Goal: Information Seeking & Learning: Learn about a topic

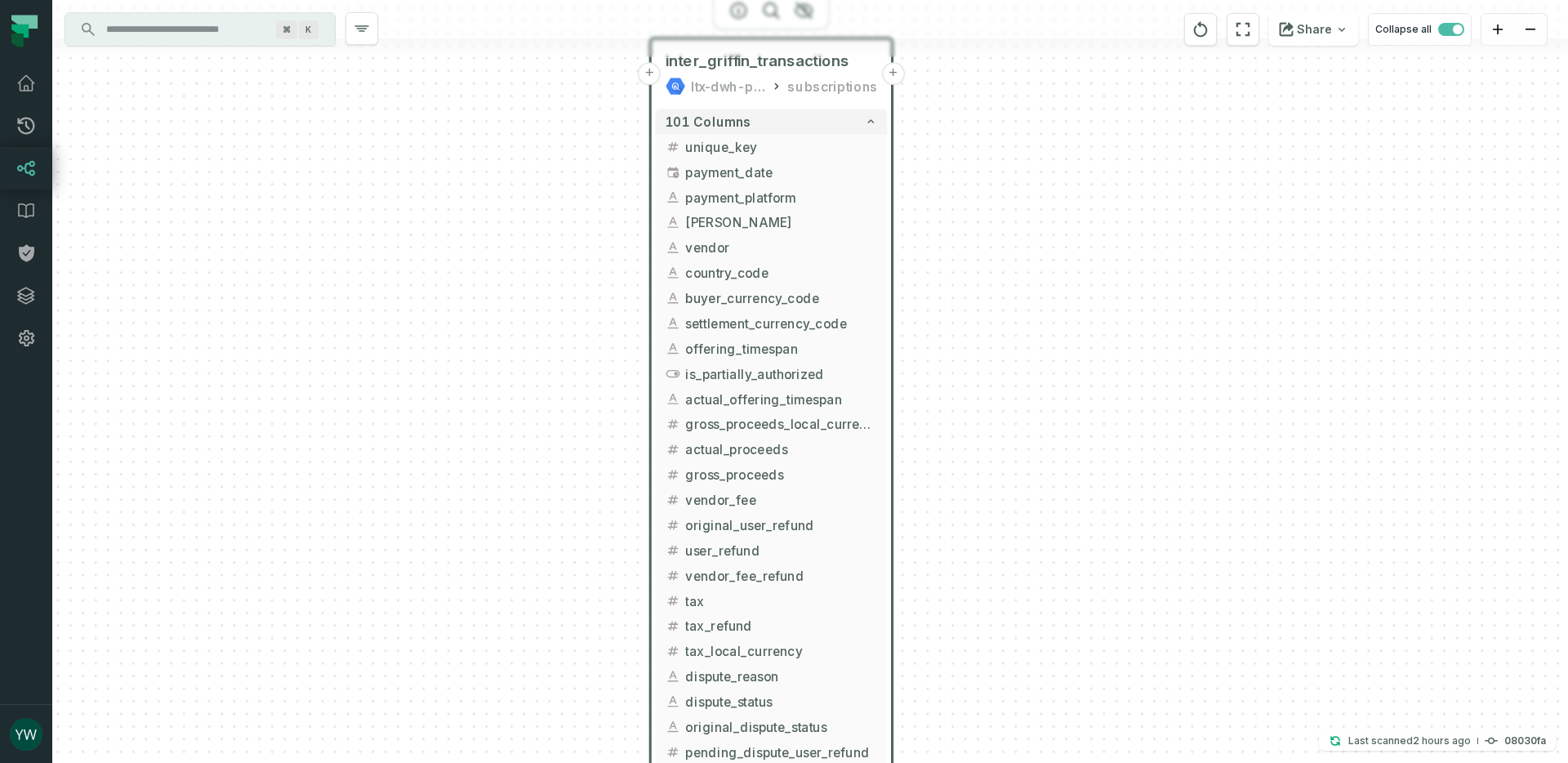
click at [163, 36] on input "Discovery Provider cmdk menu" at bounding box center [185, 29] width 178 height 26
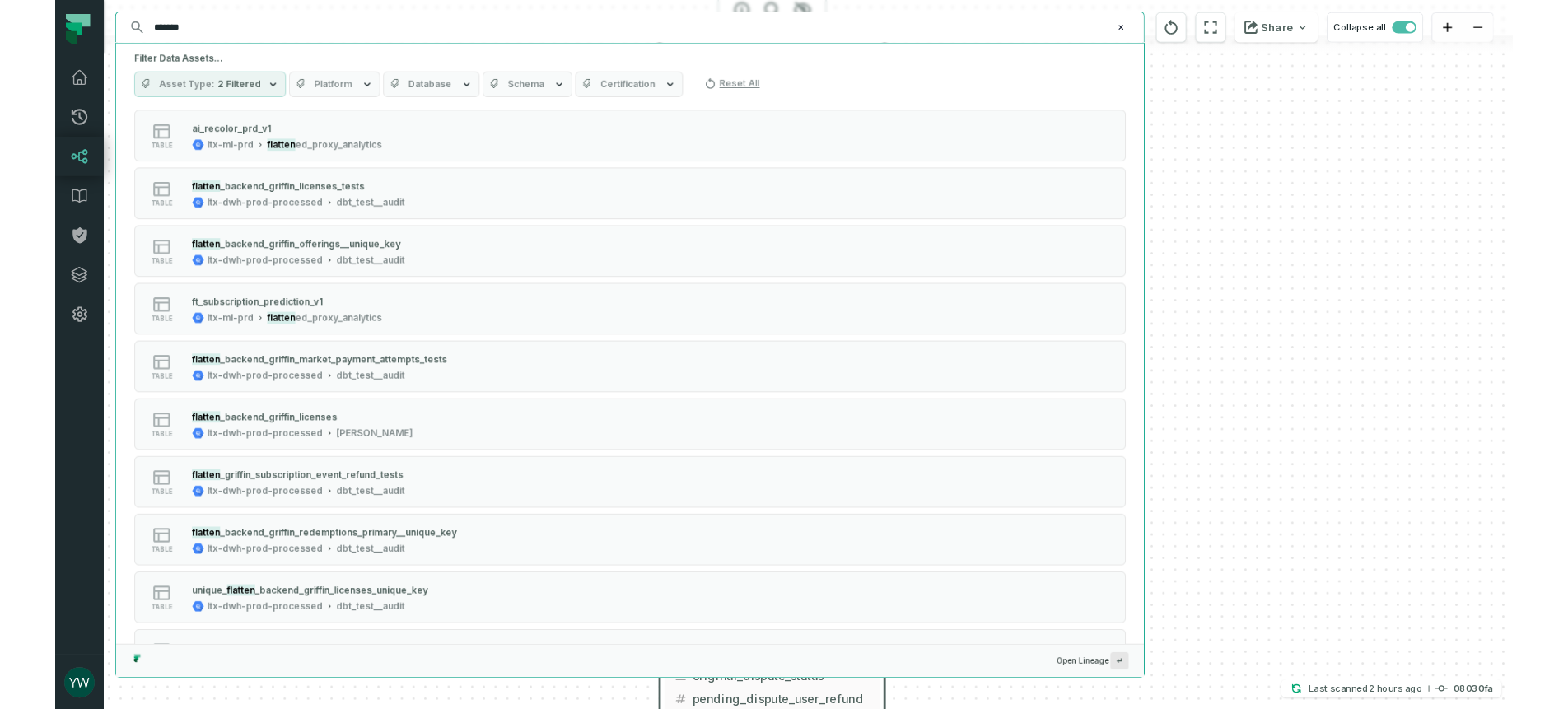
scroll to position [777, 0]
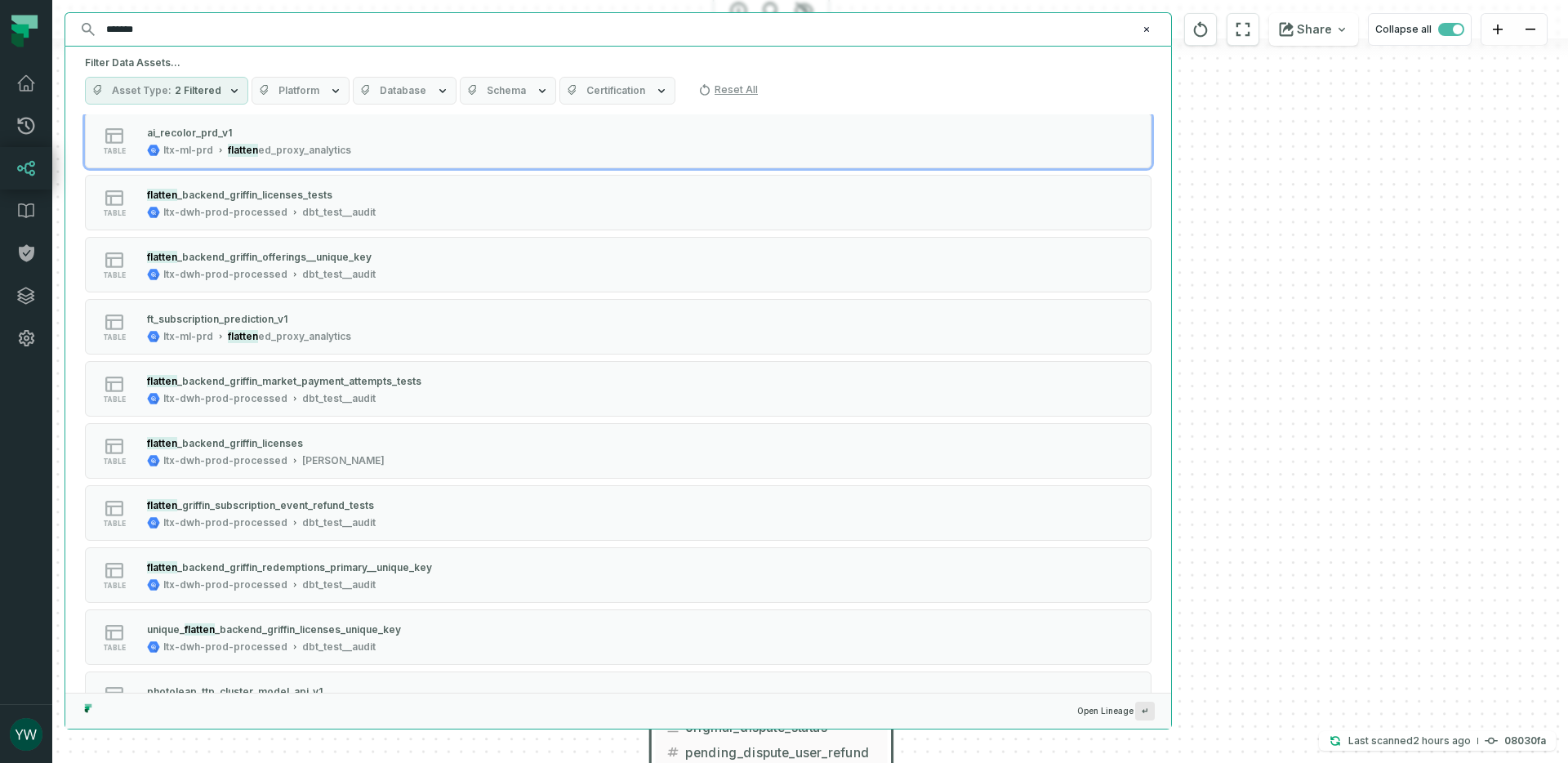
type input "*******"
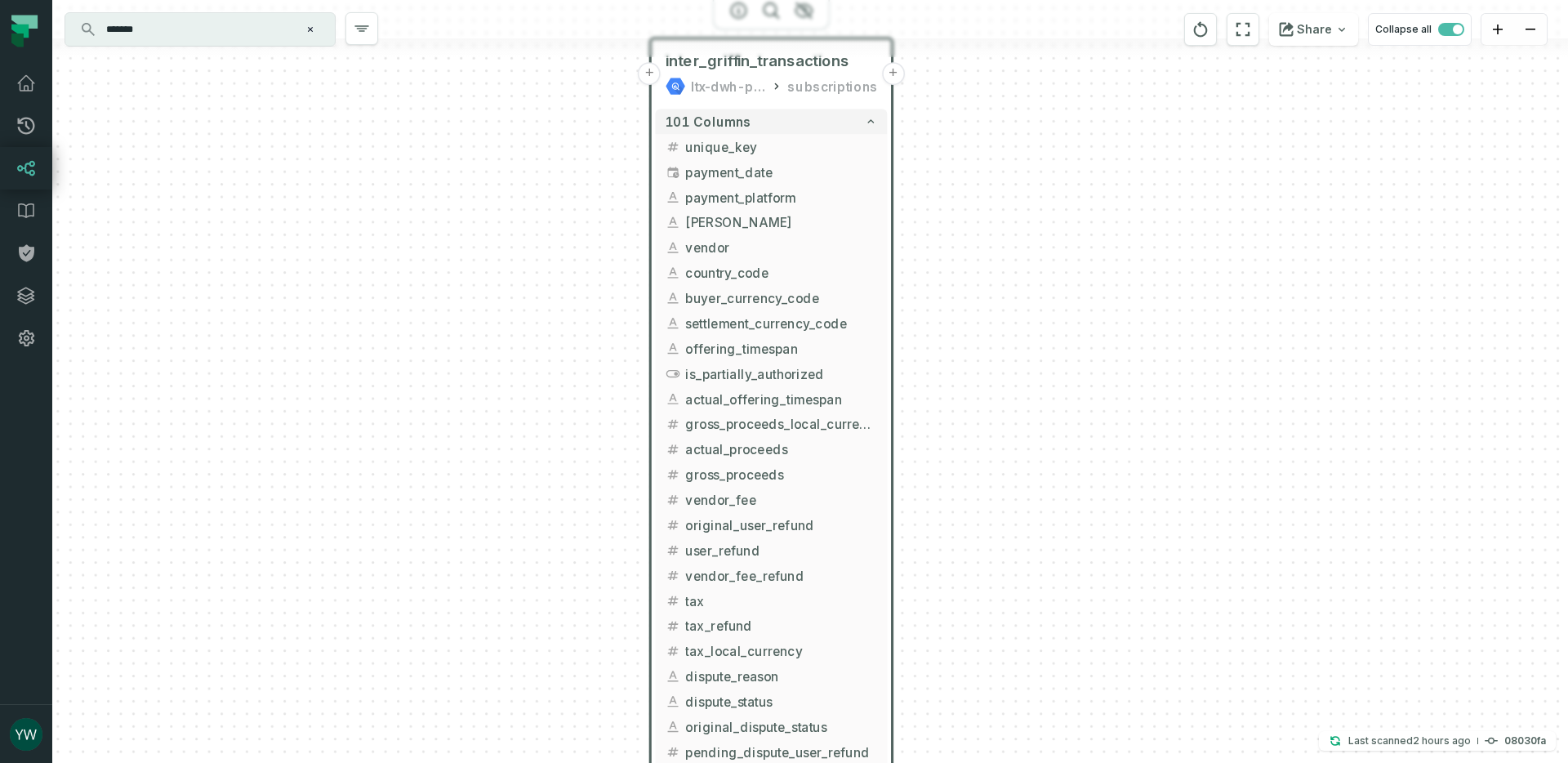
click at [1187, 237] on div "+ unified_subscriptions ltx-dwh-prod-processed subscriptions + 108 columns + pa…" at bounding box center [810, 382] width 1516 height 763
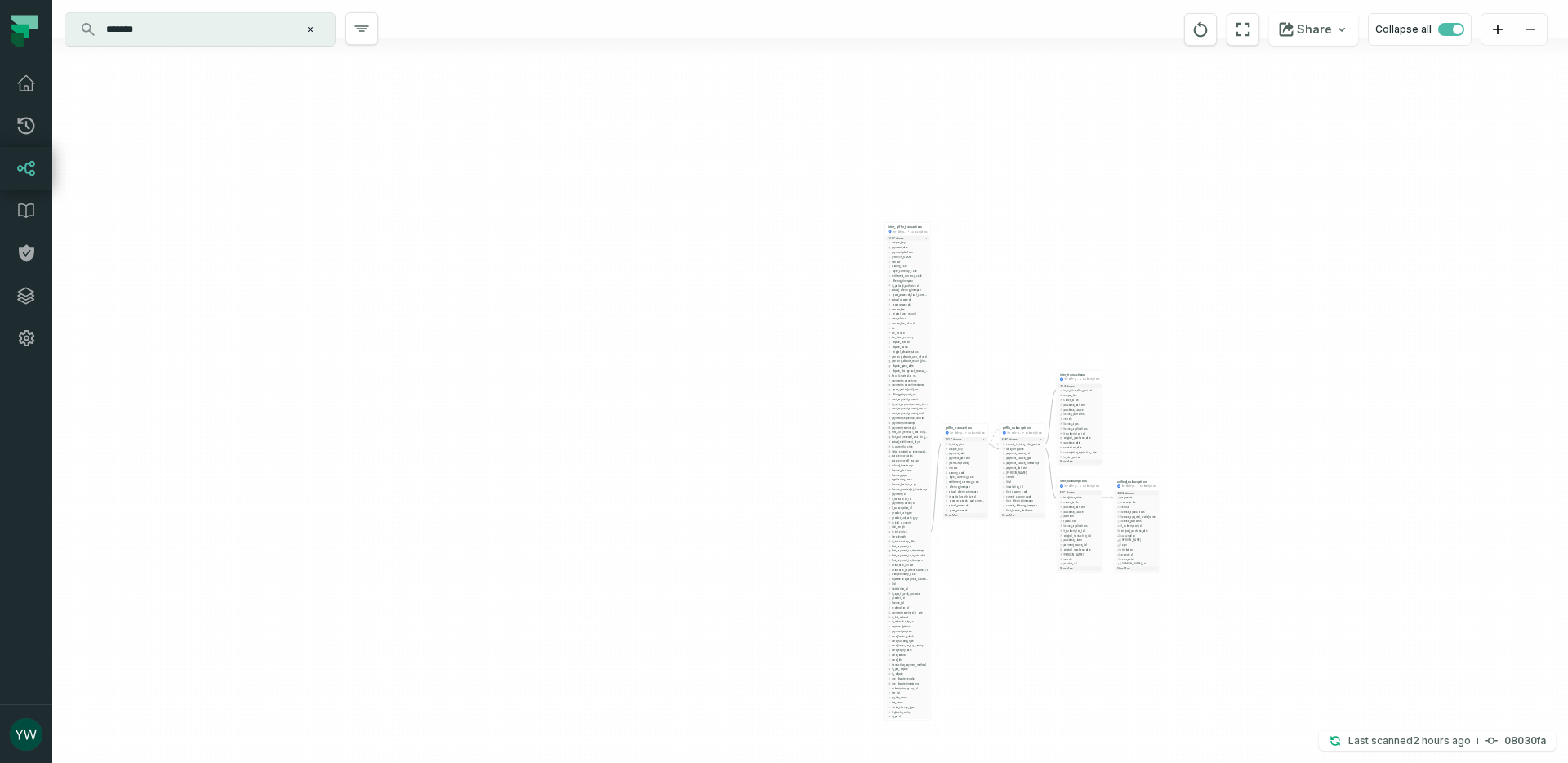
drag, startPoint x: 1024, startPoint y: 537, endPoint x: 997, endPoint y: 286, distance: 252.4
click at [999, 285] on div "+ unified_subscriptions ltx-dwh-prod-processed subscriptions + 108 columns + pa…" at bounding box center [810, 382] width 1516 height 763
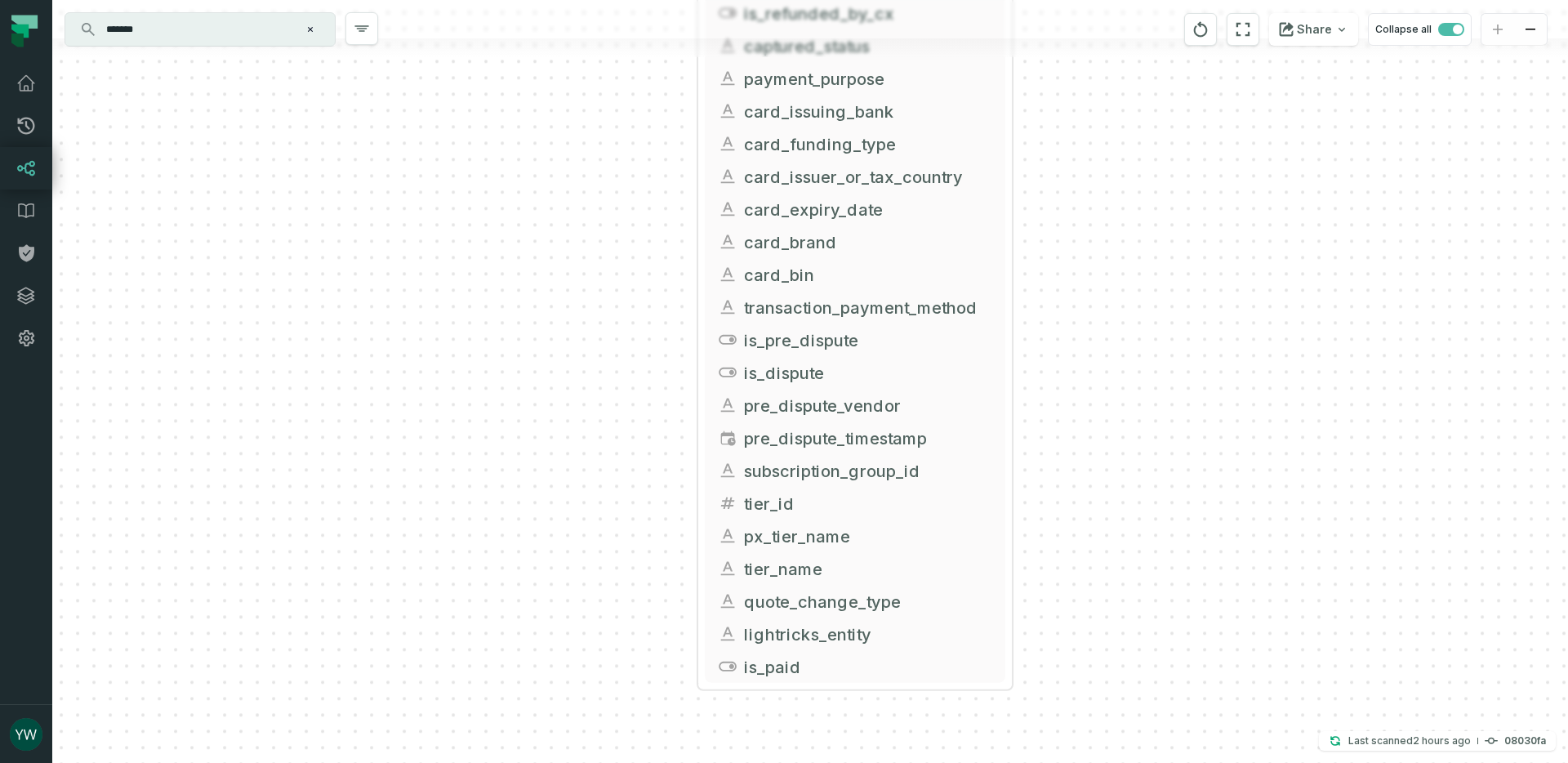
drag, startPoint x: 1175, startPoint y: 289, endPoint x: 1170, endPoint y: 570, distance: 281.0
click at [1170, 570] on div "+ unified_subscriptions ltx-dwh-prod-processed subscriptions + 108 columns + pa…" at bounding box center [810, 382] width 1516 height 763
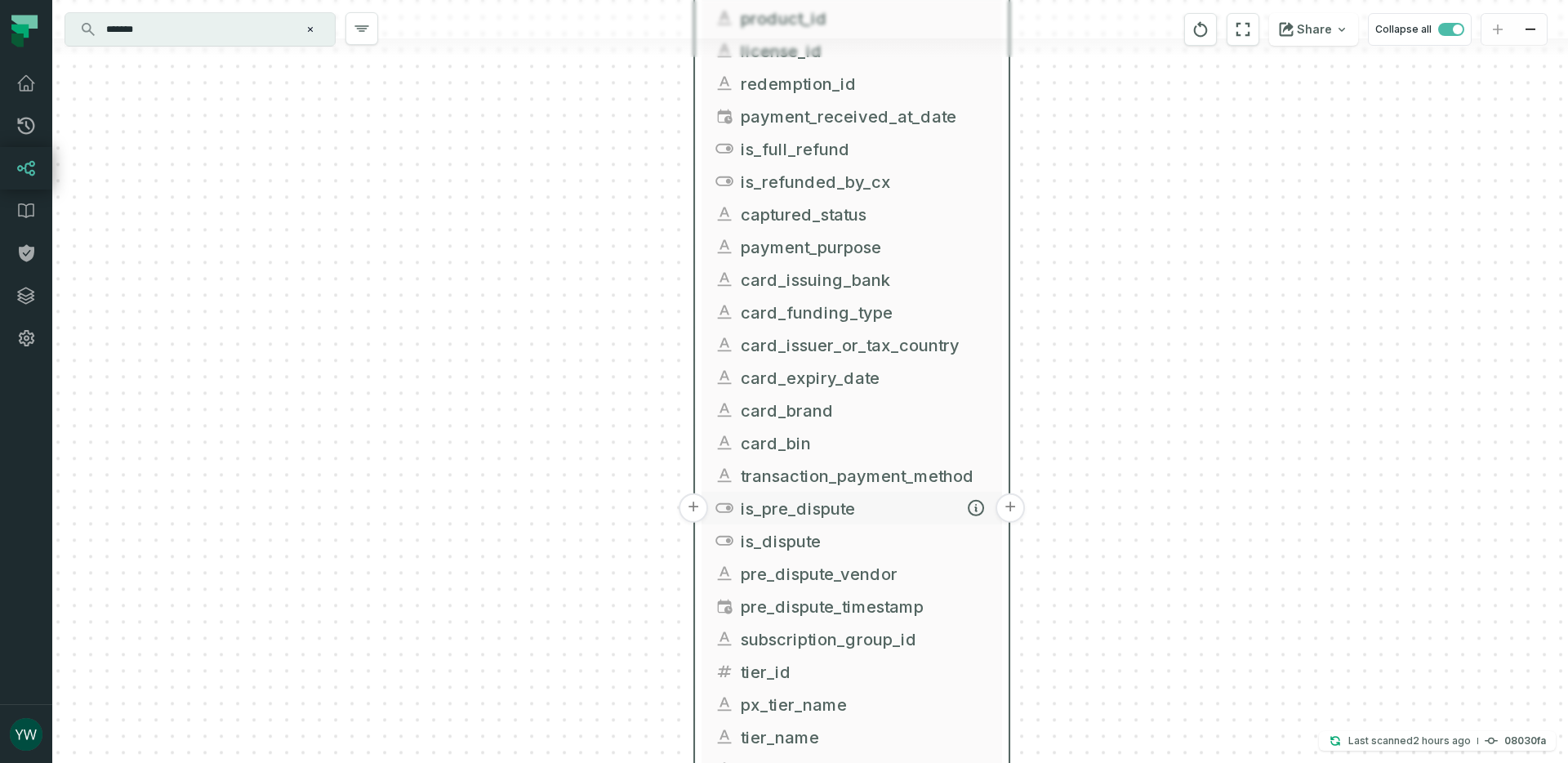
click at [695, 510] on button "+" at bounding box center [694, 508] width 29 height 29
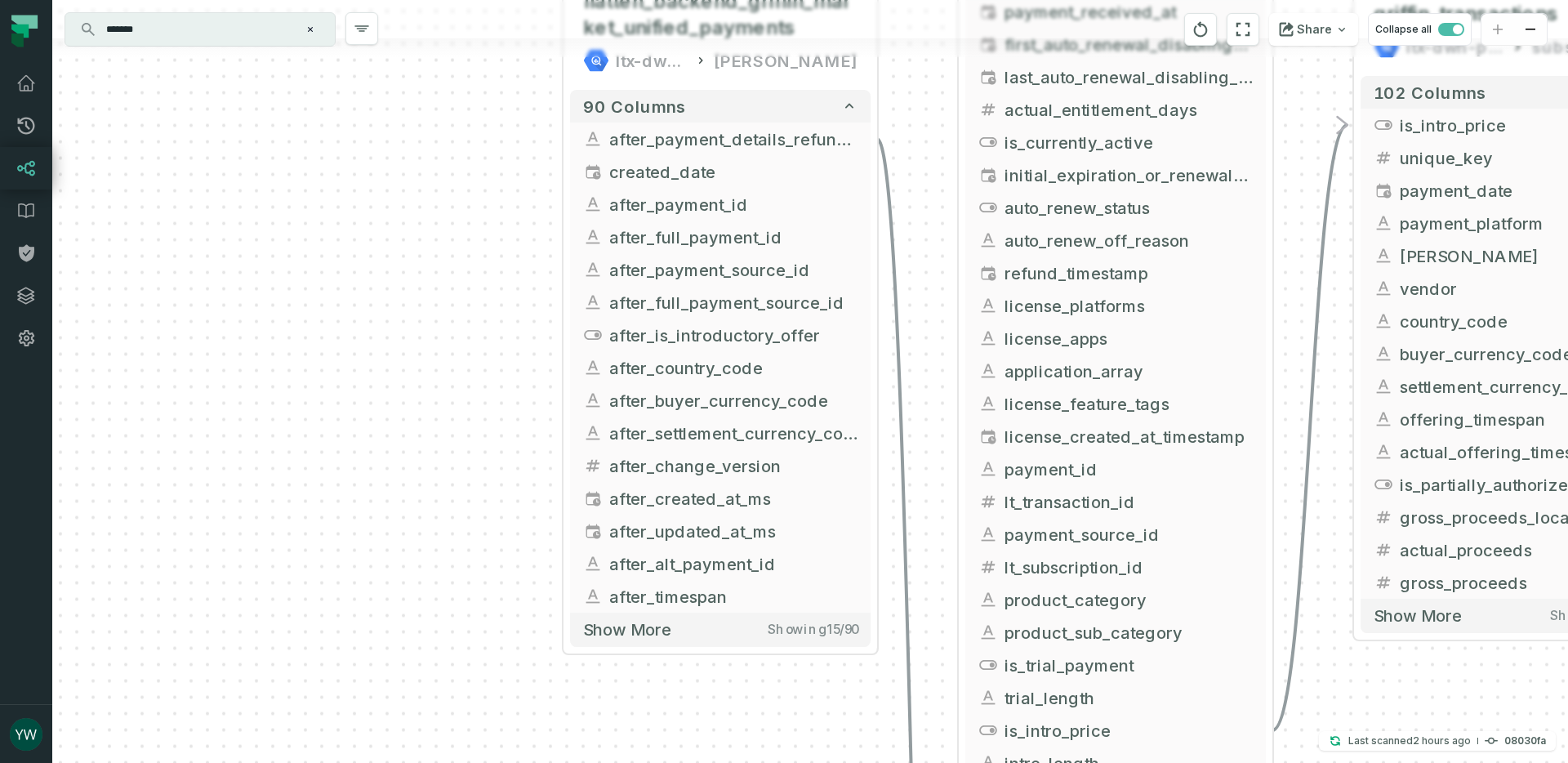
drag, startPoint x: 596, startPoint y: 602, endPoint x: 504, endPoint y: 219, distance: 393.9
click at [504, 219] on div "+ flatten_backend_griffin_market_unified_payments ltx-dwh-prod-processed [PERSO…" at bounding box center [810, 382] width 1516 height 763
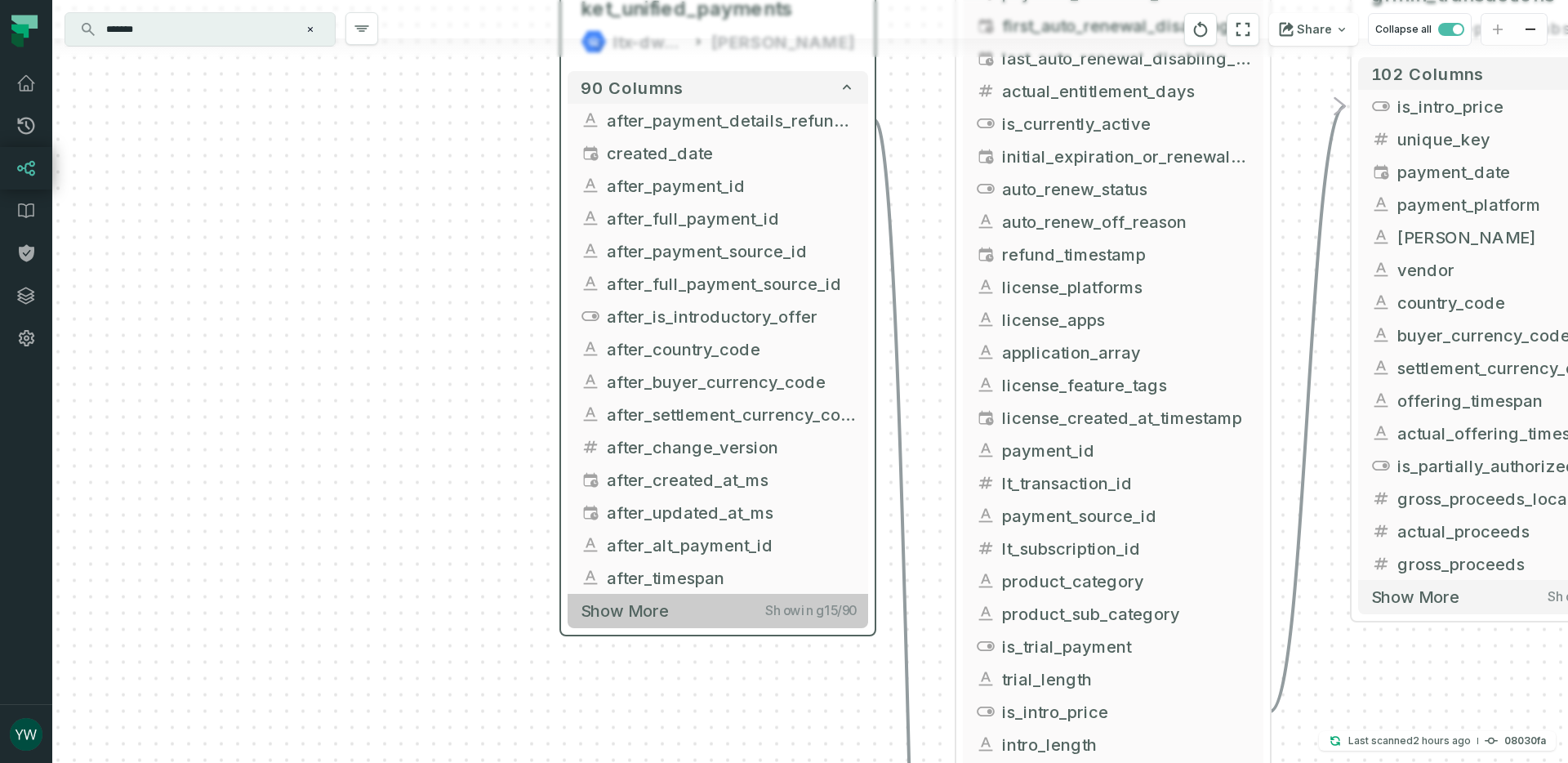
click at [673, 622] on button "Show more Showing 15 / 90" at bounding box center [718, 610] width 301 height 33
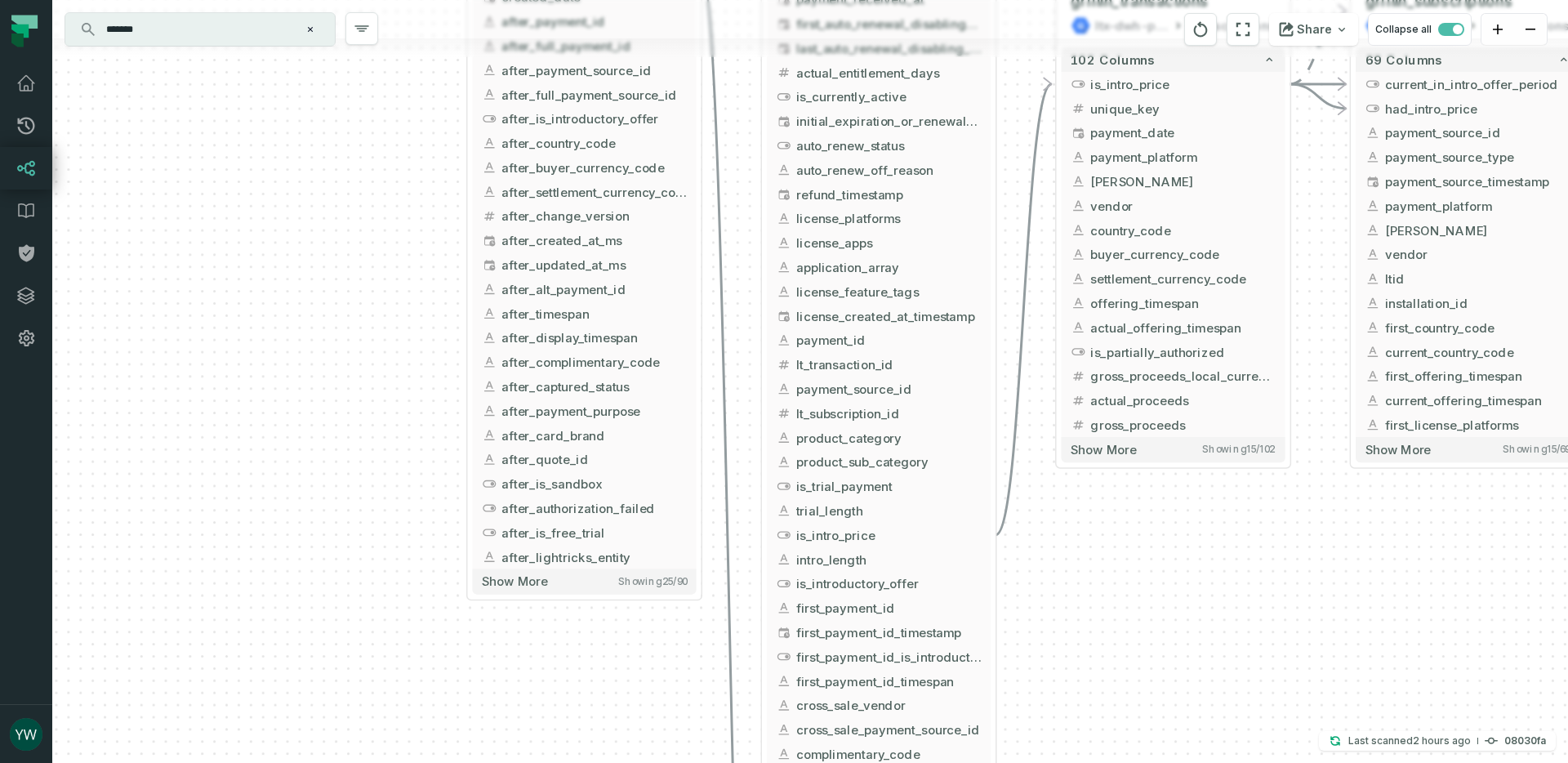
drag, startPoint x: 453, startPoint y: 541, endPoint x: 341, endPoint y: 308, distance: 258.5
click at [341, 308] on div "+ flatten_backend_griffin_market_unified_payments ltx-dwh-prod-processed [PERSO…" at bounding box center [810, 382] width 1516 height 763
click at [544, 580] on span "Show more" at bounding box center [514, 582] width 65 height 15
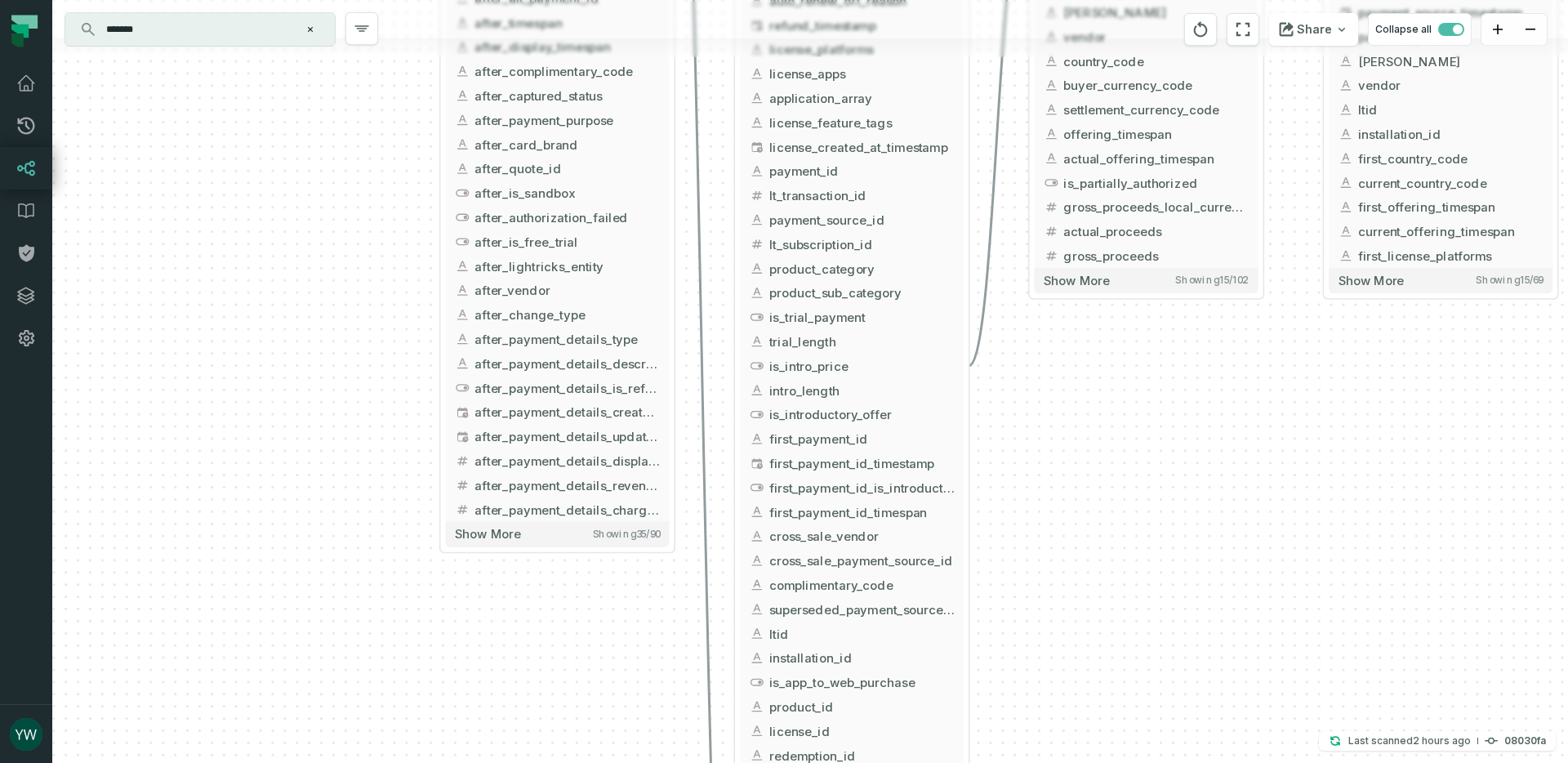
drag, startPoint x: 356, startPoint y: 630, endPoint x: 329, endPoint y: 336, distance: 295.2
click at [329, 336] on div "+ flatten_backend_griffin_market_unified_payments ltx-dwh-prod-processed [PERSO…" at bounding box center [810, 382] width 1516 height 763
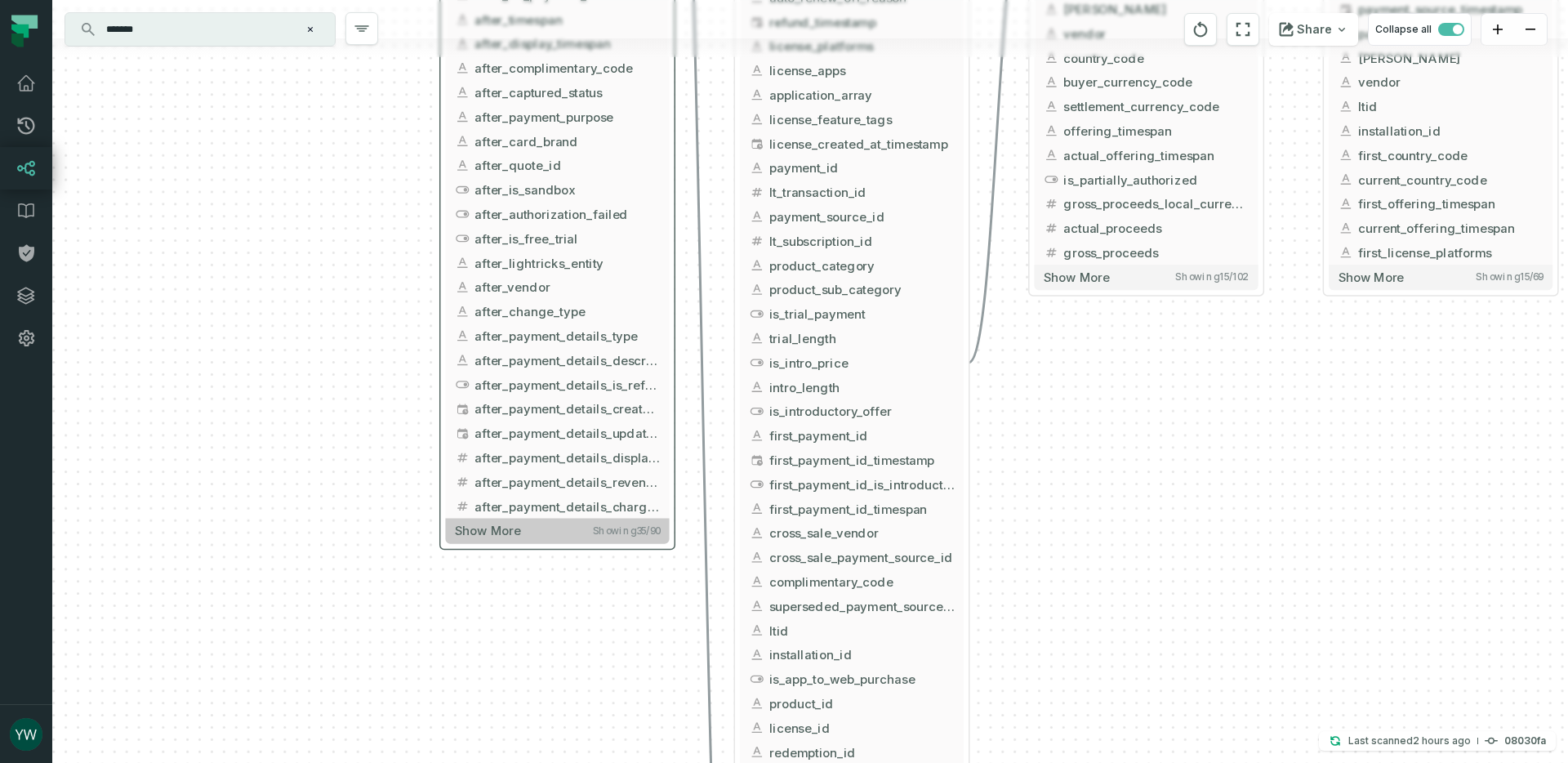
click at [478, 533] on span "Show more" at bounding box center [488, 532] width 65 height 15
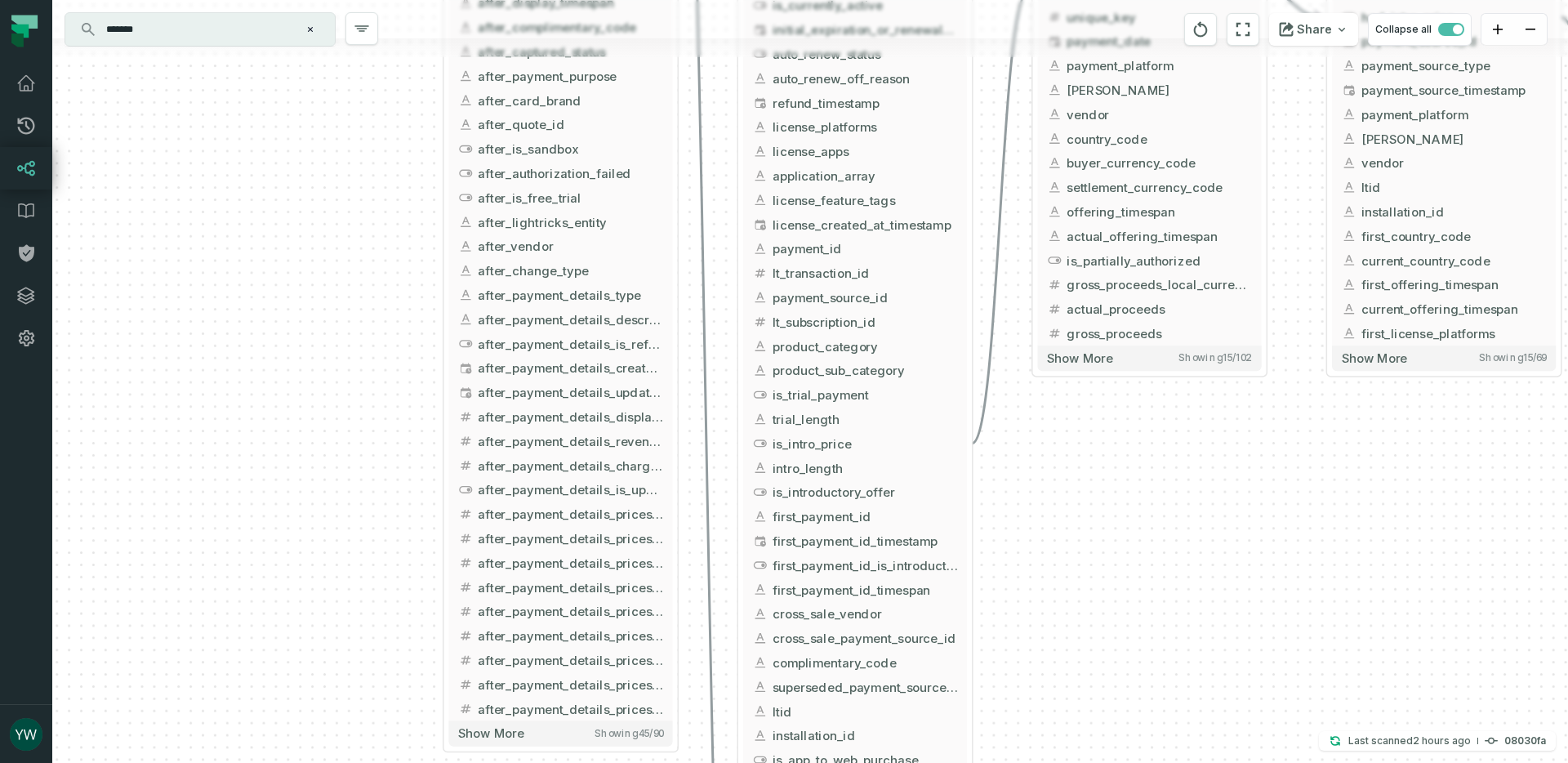
drag, startPoint x: 316, startPoint y: 542, endPoint x: 354, endPoint y: 260, distance: 284.5
click at [352, 264] on div "+ flatten_backend_griffin_market_unified_payments ltx-dwh-prod-processed [PERSO…" at bounding box center [810, 382] width 1516 height 763
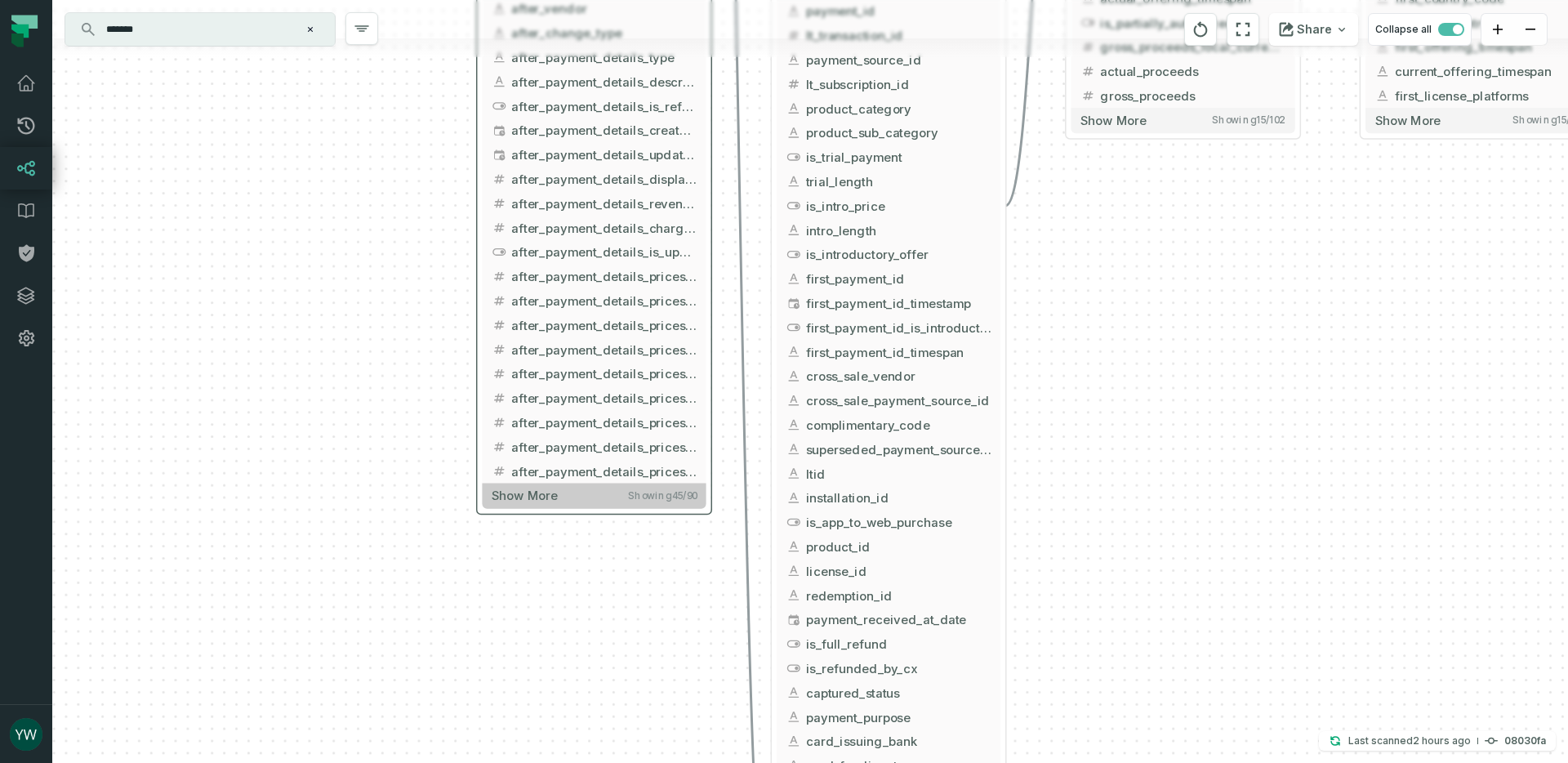
click at [514, 503] on button "Show more Showing 45 / 90" at bounding box center [593, 496] width 224 height 26
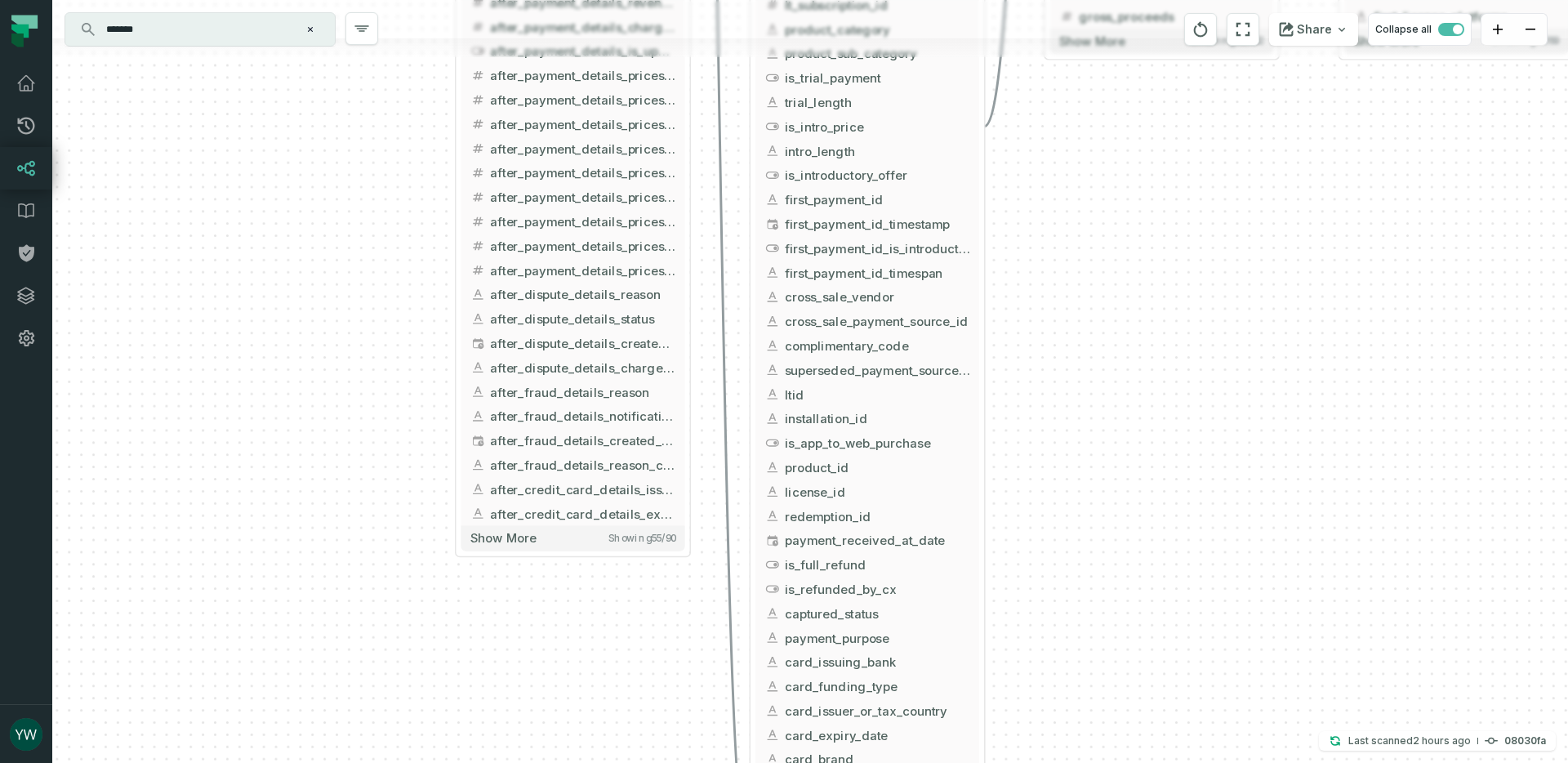
drag, startPoint x: 366, startPoint y: 491, endPoint x: 350, endPoint y: 300, distance: 191.7
click at [350, 295] on div "+ flatten_backend_griffin_market_unified_payments ltx-dwh-prod-processed [PERSO…" at bounding box center [810, 382] width 1516 height 763
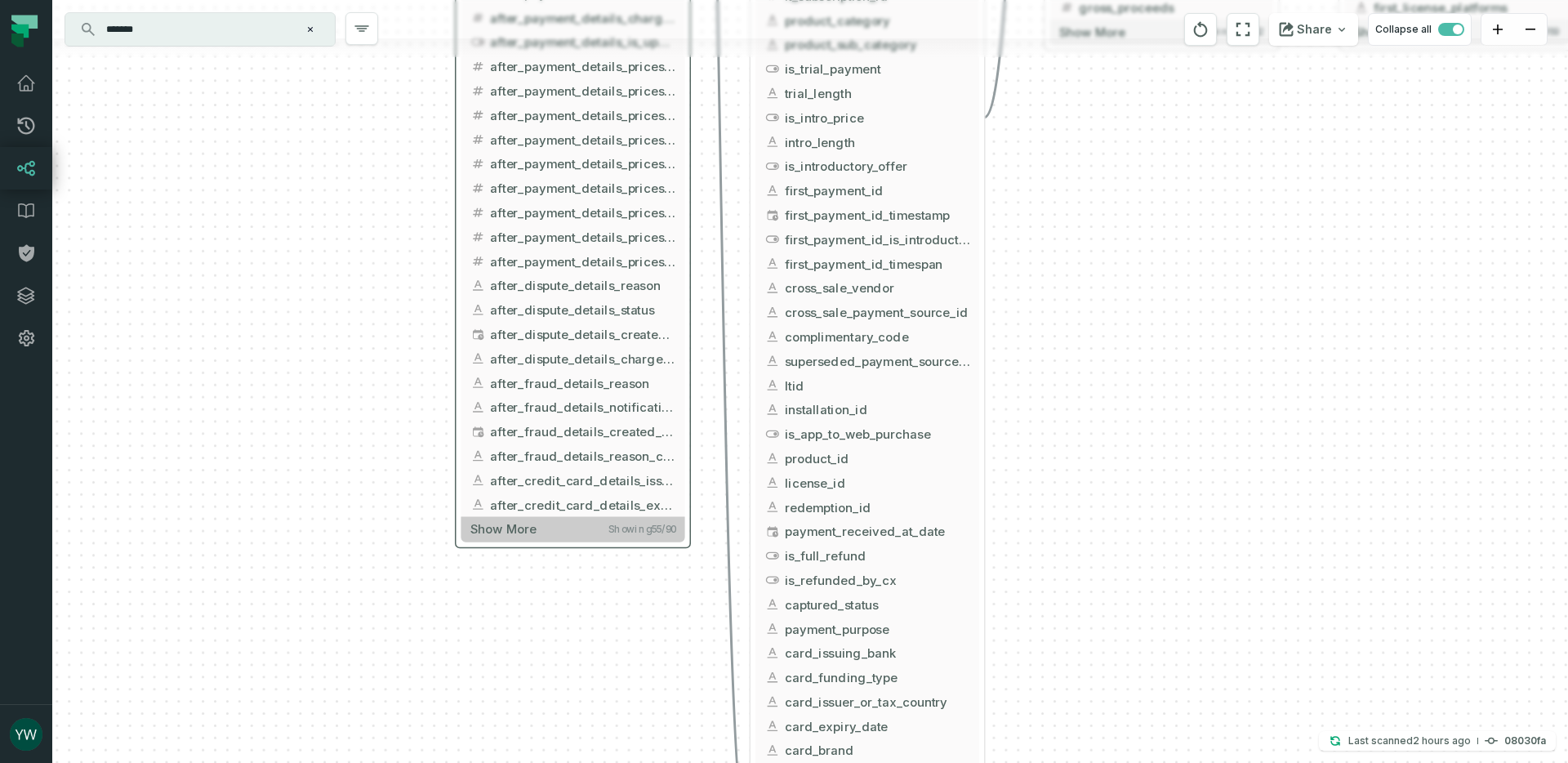
click at [521, 524] on span "Show more" at bounding box center [503, 529] width 65 height 15
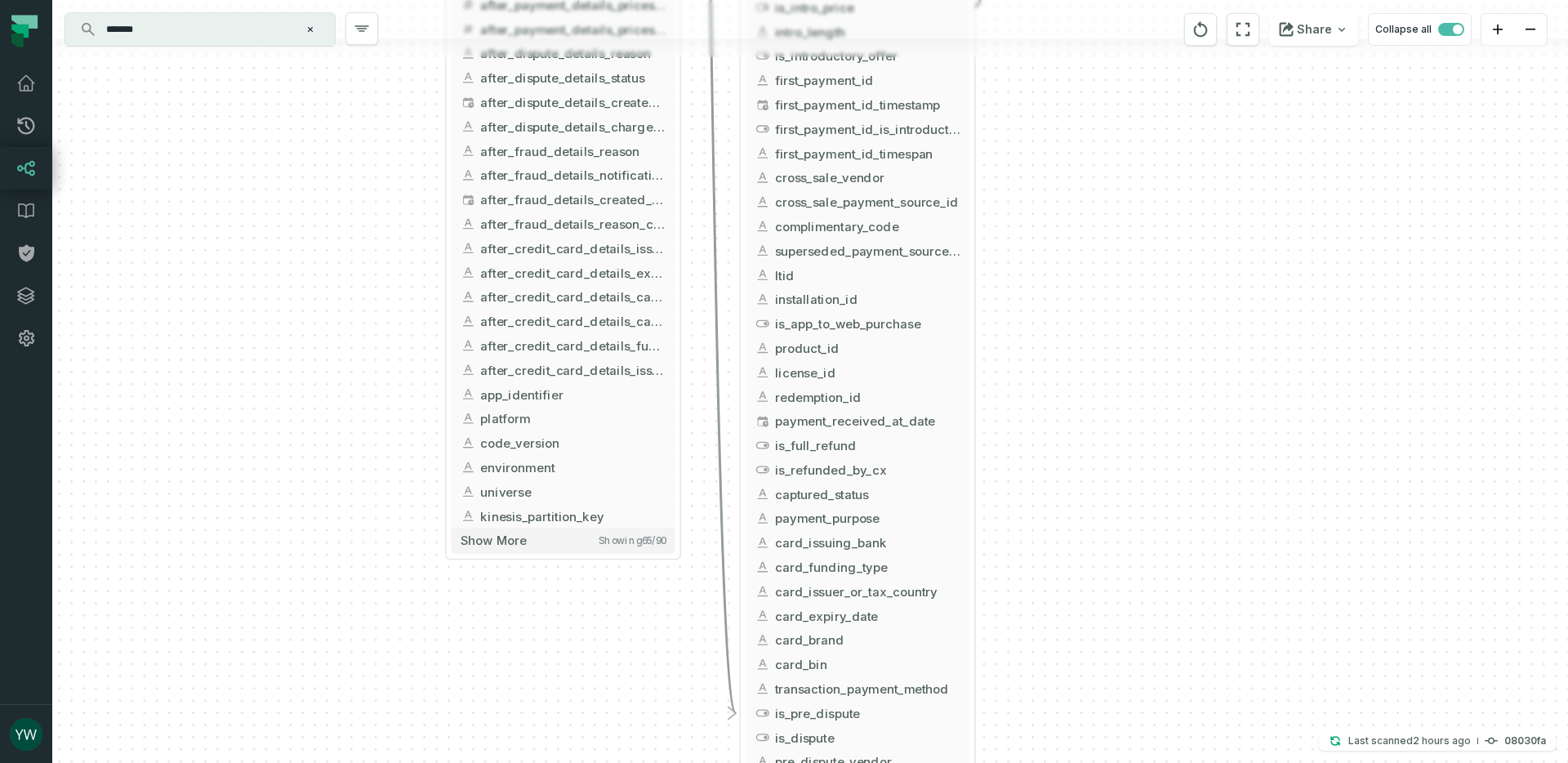
drag, startPoint x: 384, startPoint y: 354, endPoint x: 394, endPoint y: 288, distance: 66.8
click at [394, 288] on div "+ flatten_backend_griffin_market_unified_payments ltx-dwh-prod-processed [PERSO…" at bounding box center [810, 382] width 1516 height 763
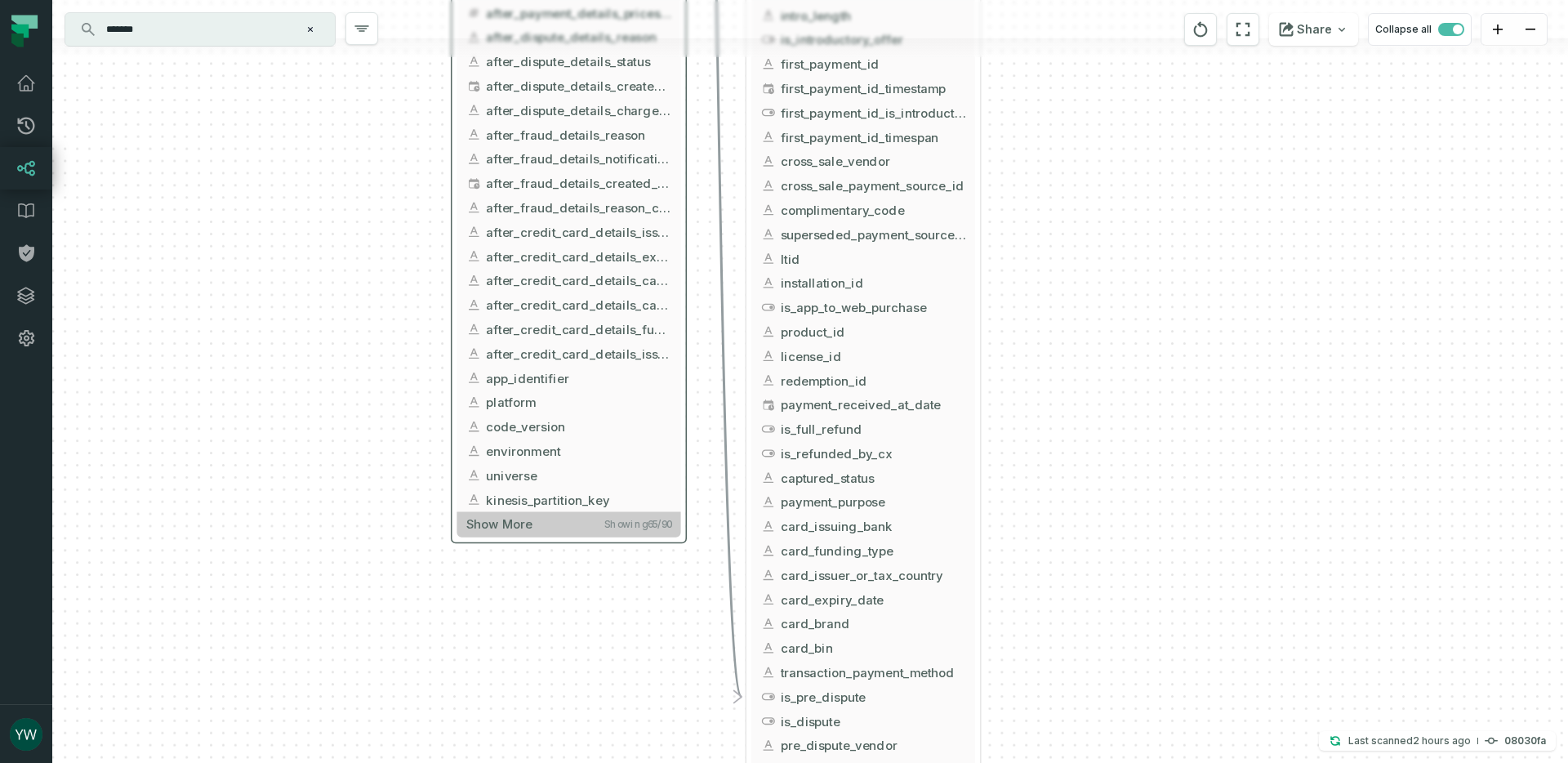
click at [553, 533] on button "Show more Showing 65 / 90" at bounding box center [568, 524] width 224 height 26
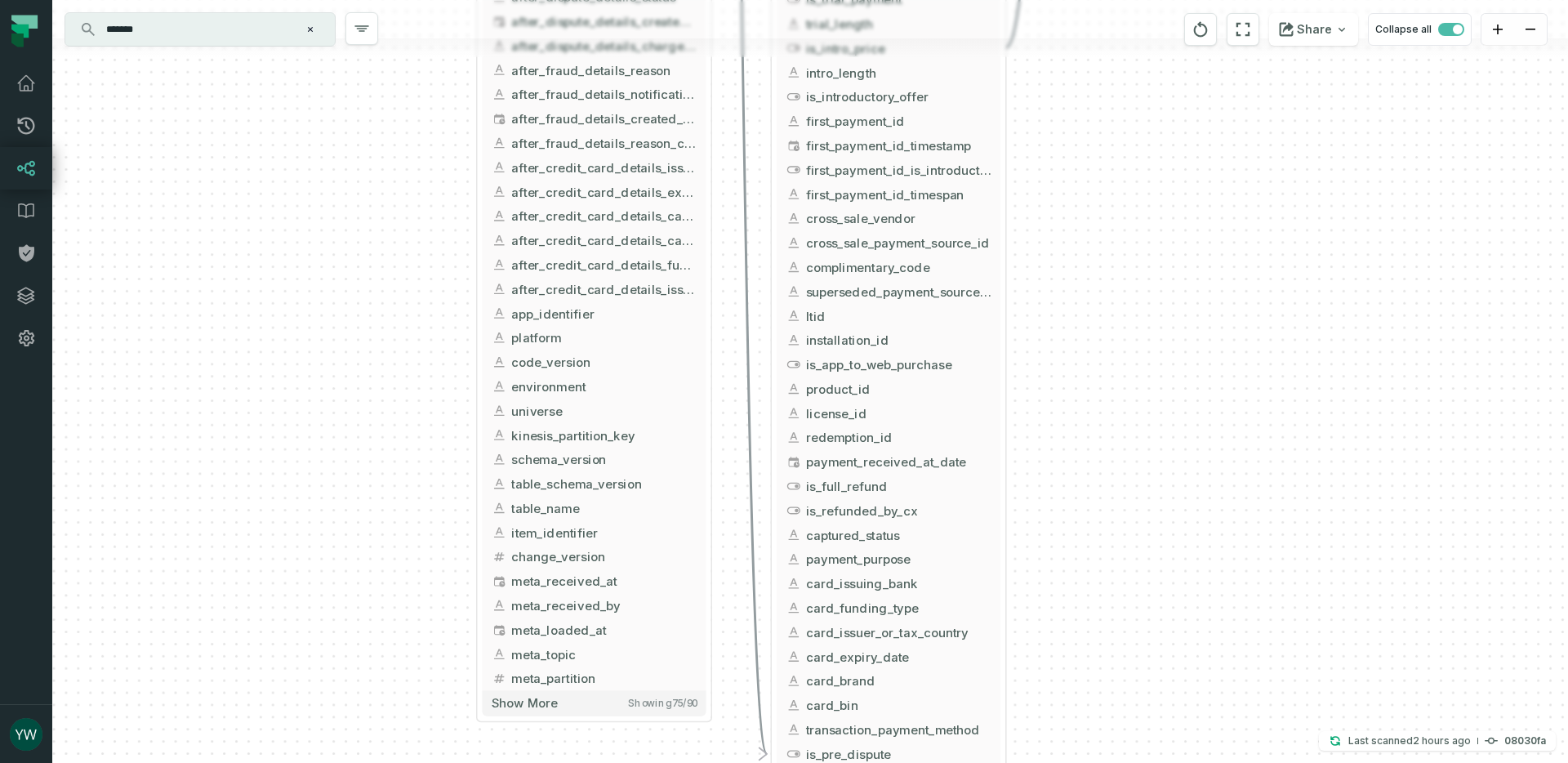
drag, startPoint x: 326, startPoint y: 482, endPoint x: 386, endPoint y: 237, distance: 252.2
click at [386, 237] on div "+ flatten_backend_griffin_market_unified_payments ltx-dwh-prod-processed [PERSO…" at bounding box center [810, 382] width 1516 height 763
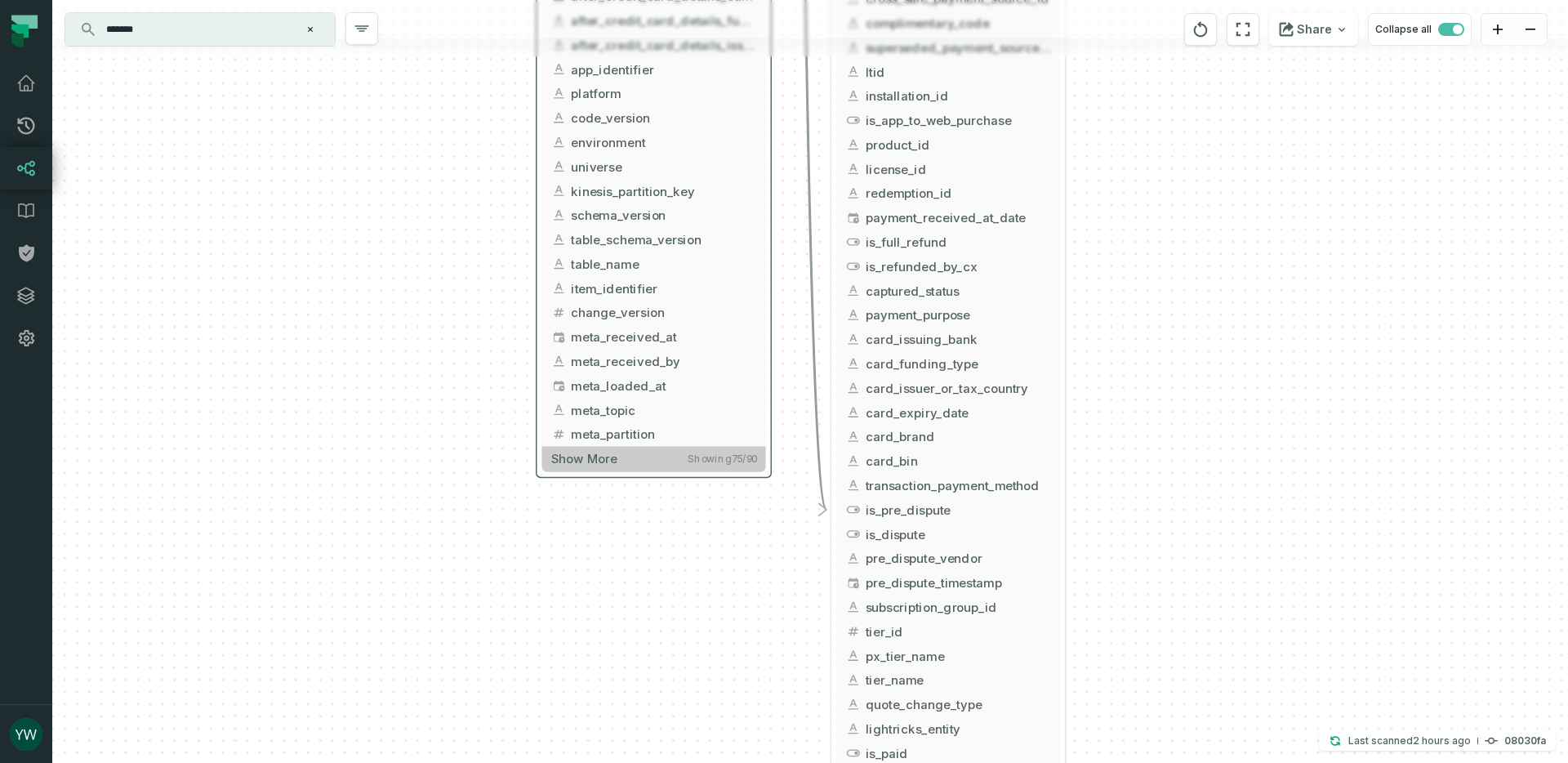
click at [614, 451] on span "Show more" at bounding box center [584, 459] width 65 height 15
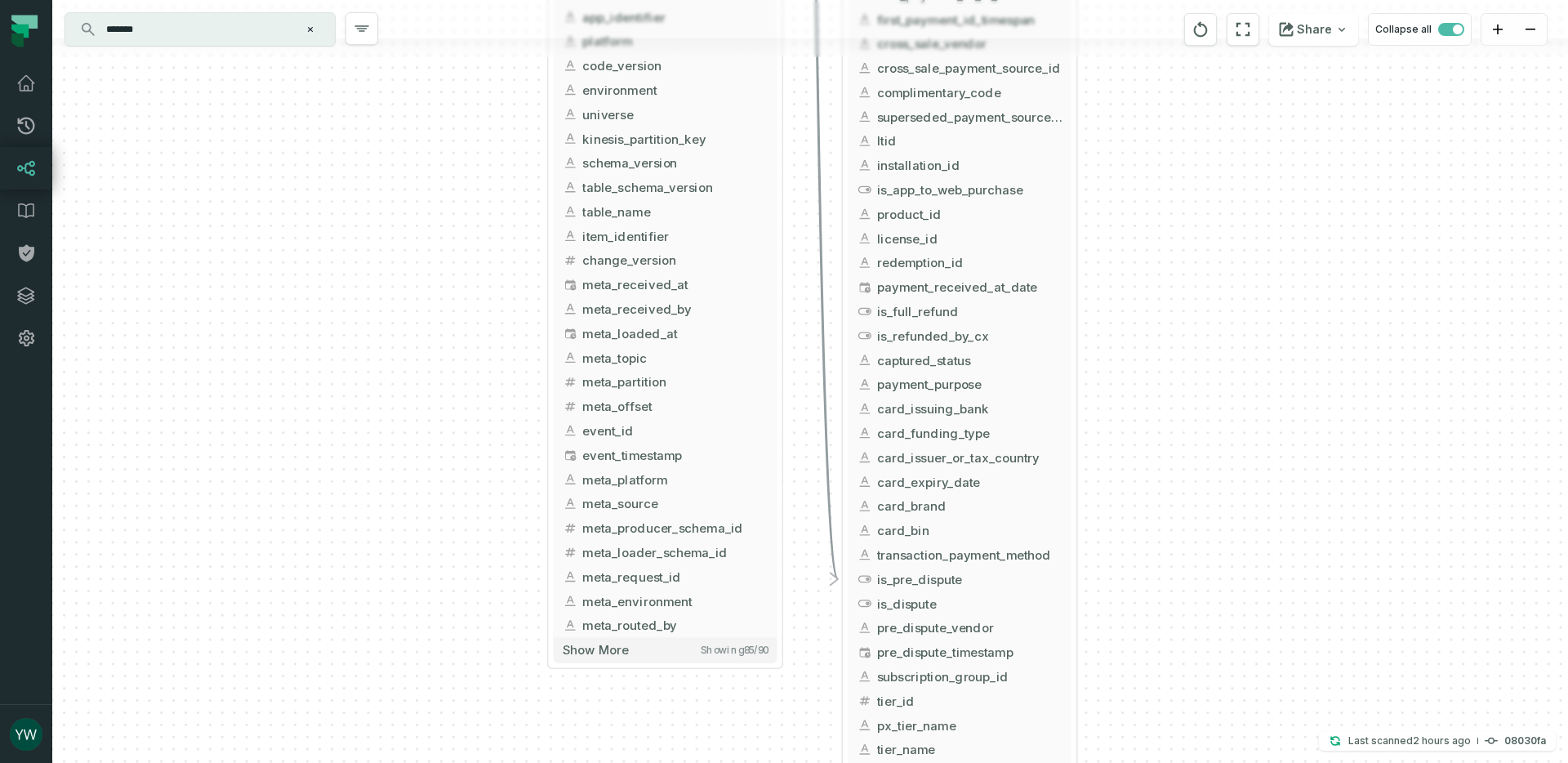
drag, startPoint x: 452, startPoint y: 399, endPoint x: 463, endPoint y: 324, distance: 75.8
click at [463, 324] on div "+ flatten_backend_griffin_market_unified_payments ltx-dwh-prod-processed [PERSO…" at bounding box center [810, 382] width 1516 height 763
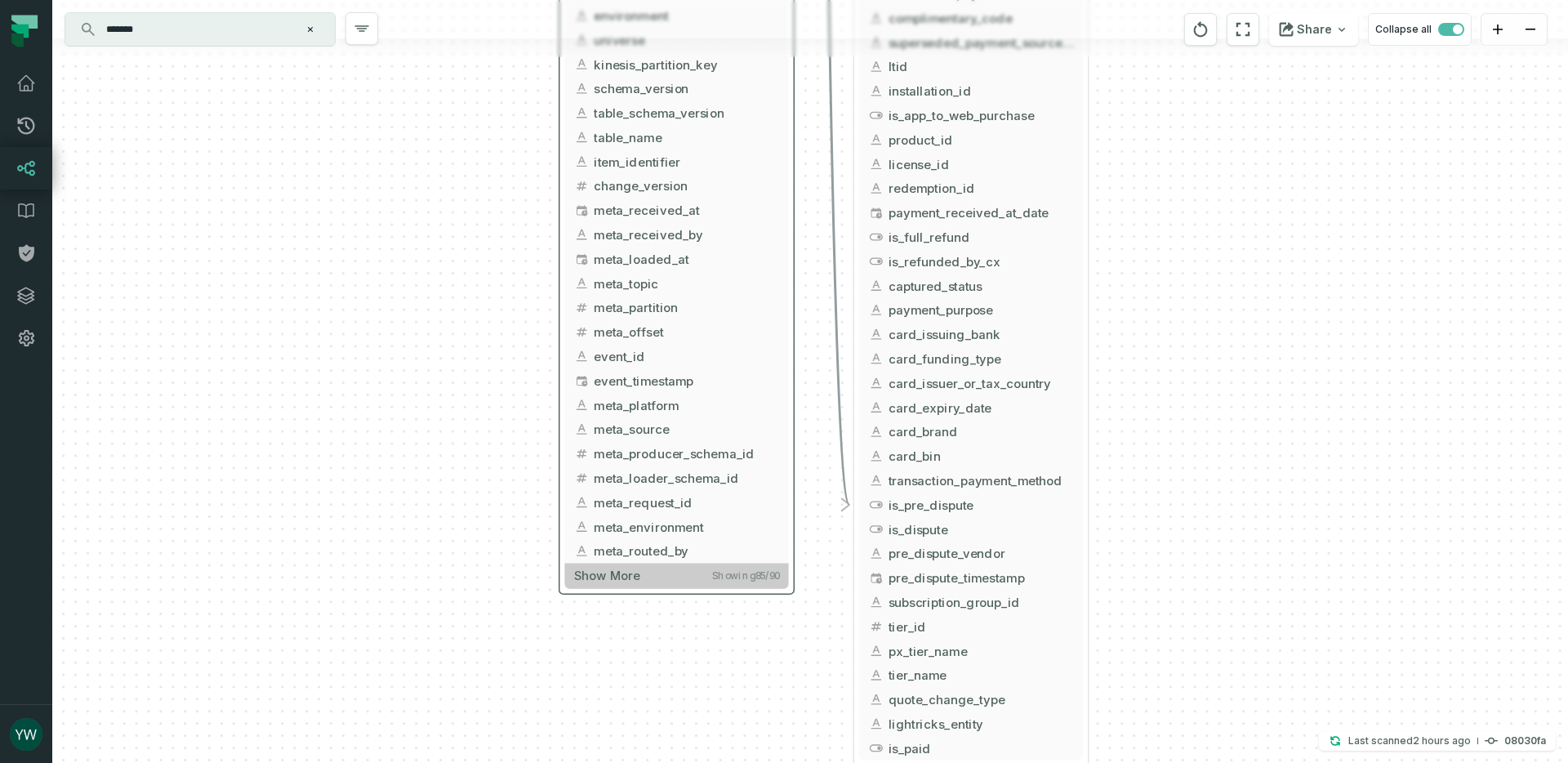
click at [713, 576] on span "Showing 85 / 90" at bounding box center [746, 575] width 67 height 12
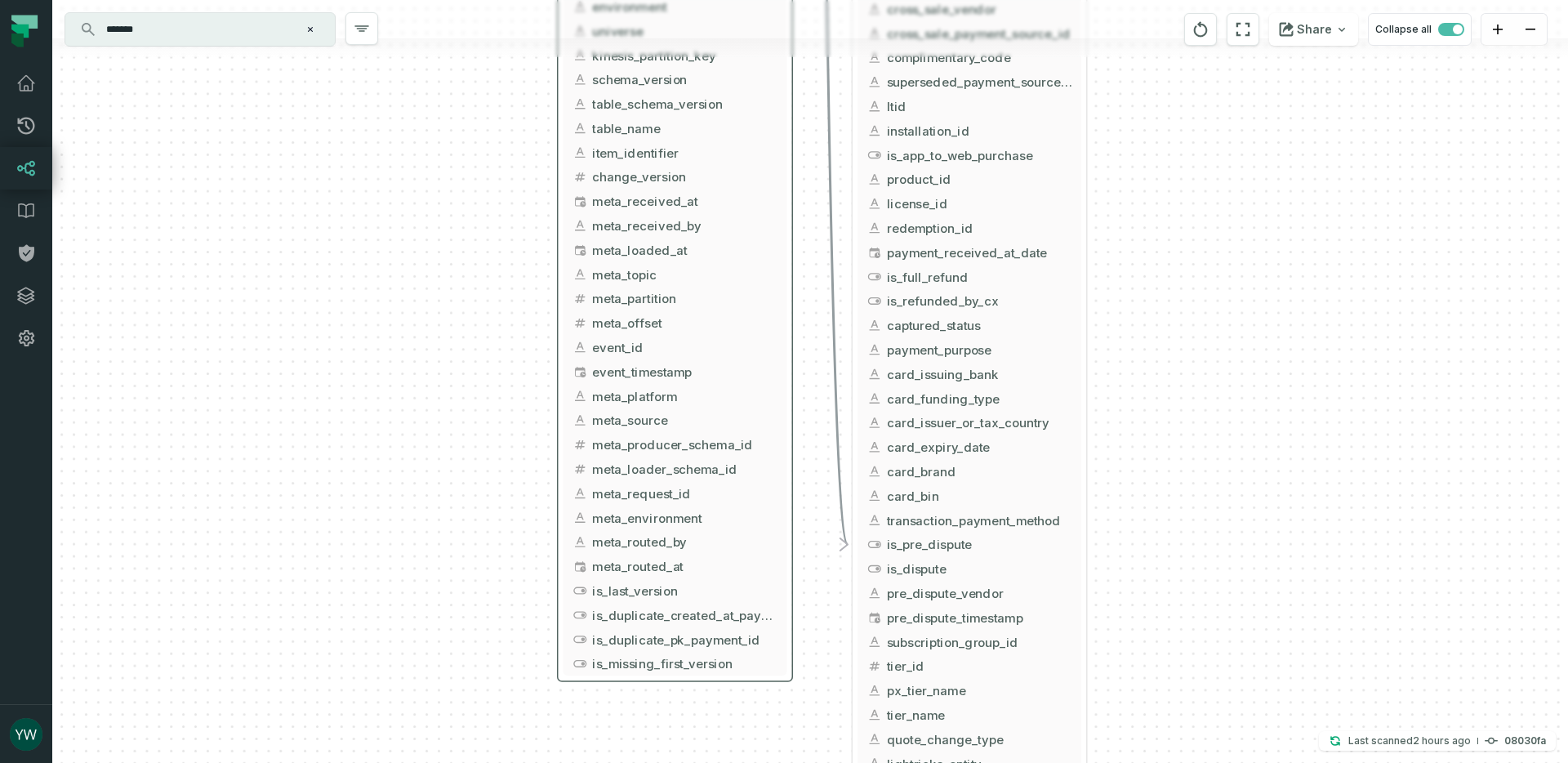
drag, startPoint x: 428, startPoint y: 478, endPoint x: 402, endPoint y: 325, distance: 155.2
click at [402, 325] on div "+ flatten_backend_griffin_market_unified_payments ltx-dwh-prod-processed [PERSO…" at bounding box center [810, 382] width 1516 height 763
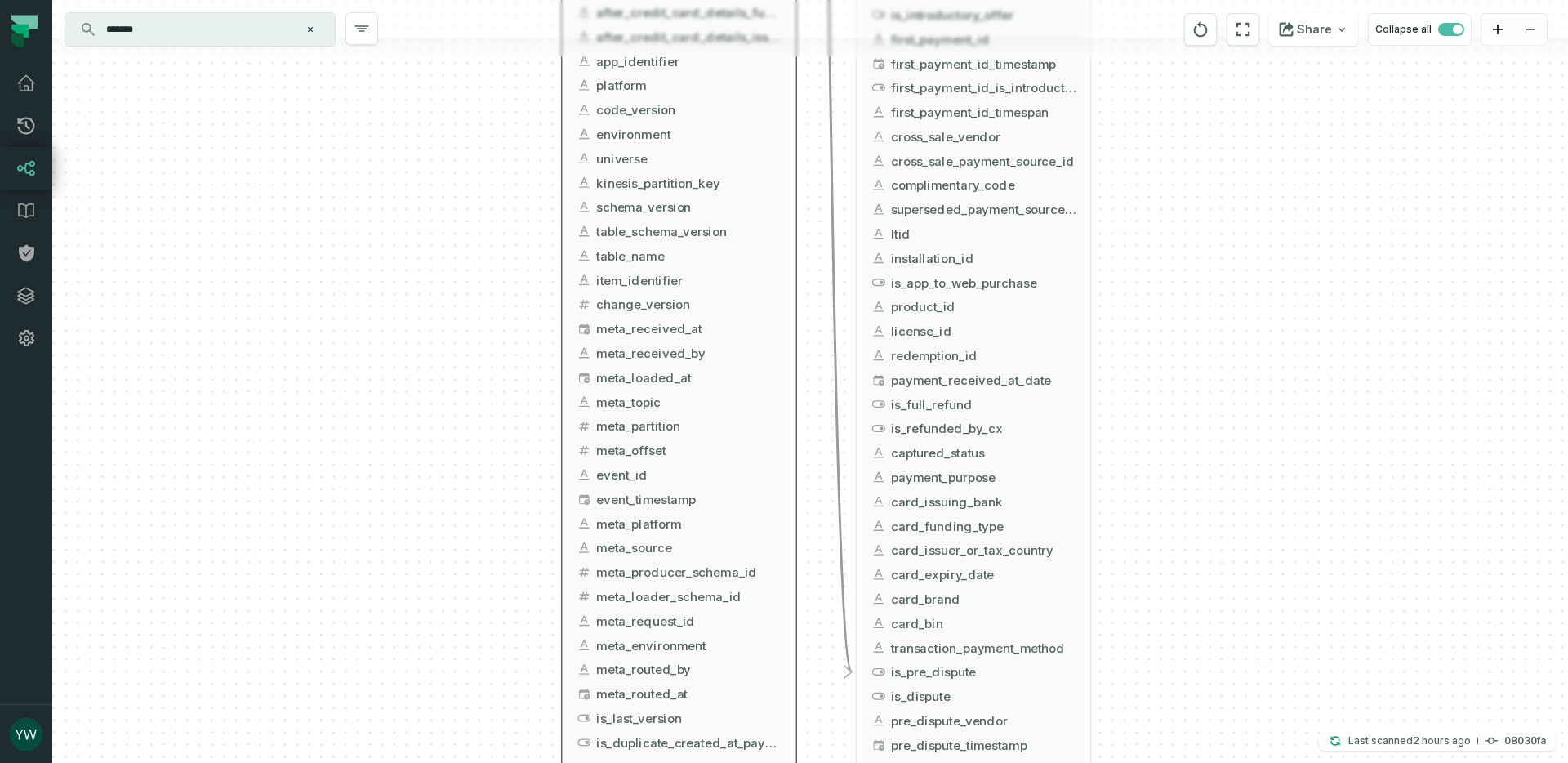
drag, startPoint x: 443, startPoint y: 426, endPoint x: 451, endPoint y: 604, distance: 178.2
click at [451, 604] on div "+ flatten_backend_griffin_market_unified_payments ltx-dwh-prod-processed [PERSO…" at bounding box center [810, 382] width 1516 height 763
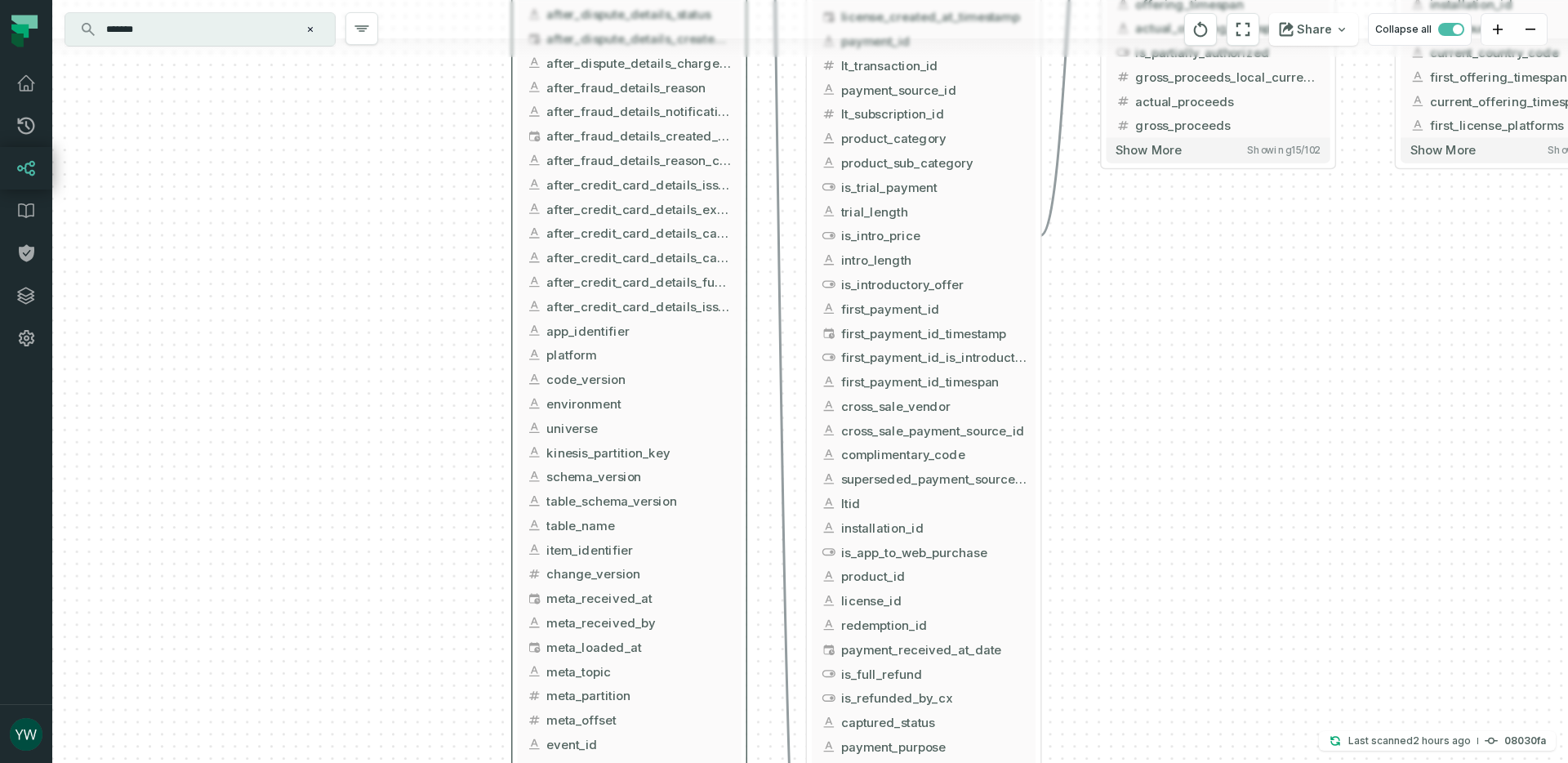
drag, startPoint x: 472, startPoint y: 369, endPoint x: 423, endPoint y: 638, distance: 273.4
click at [423, 638] on div "+ flatten_backend_griffin_market_unified_payments ltx-dwh-prod-processed [PERSO…" at bounding box center [810, 382] width 1516 height 763
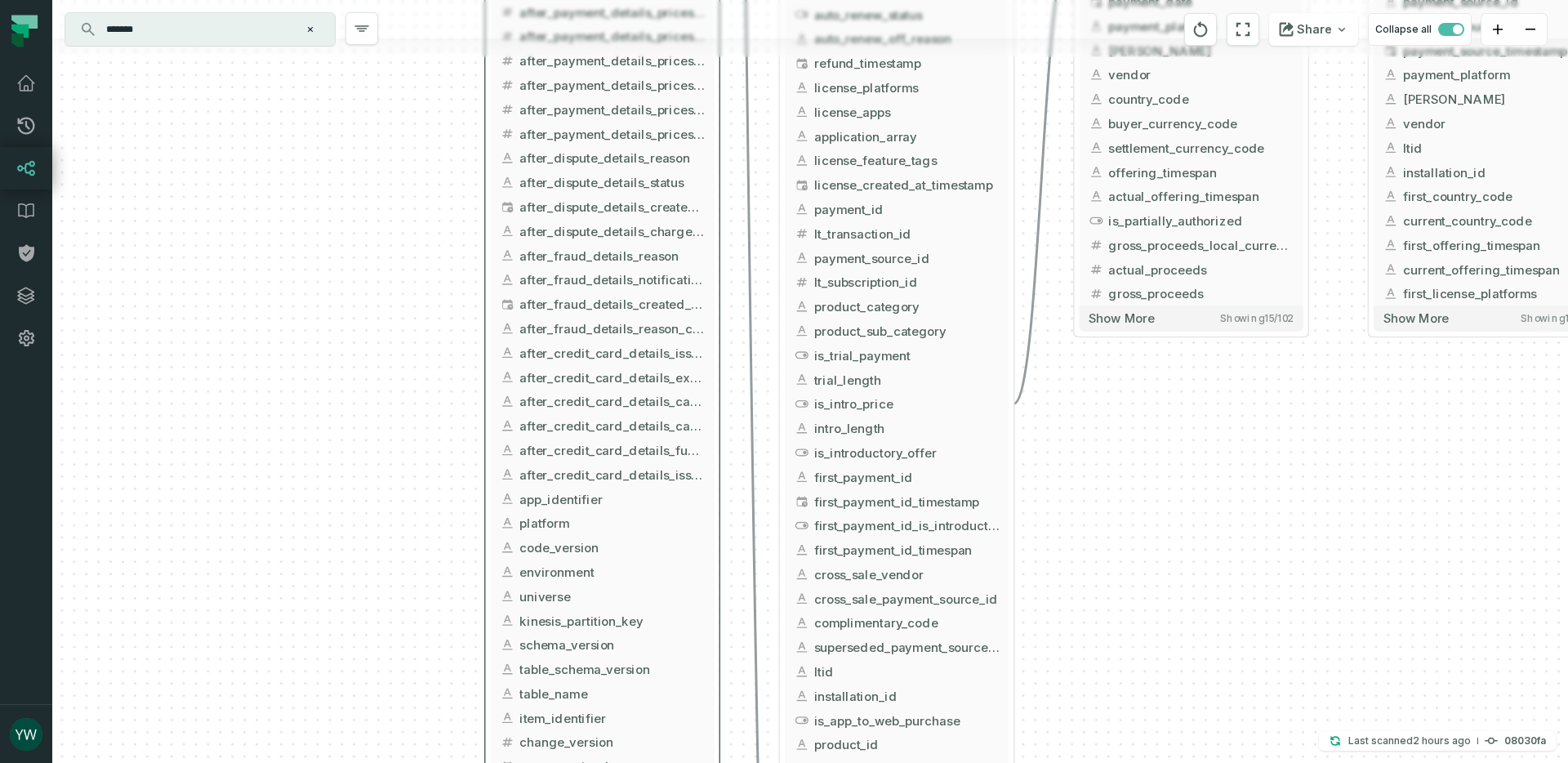
drag, startPoint x: 446, startPoint y: 389, endPoint x: 404, endPoint y: 616, distance: 230.9
click at [404, 616] on div "+ flatten_backend_griffin_market_unified_payments ltx-dwh-prod-processed [PERSO…" at bounding box center [810, 382] width 1516 height 763
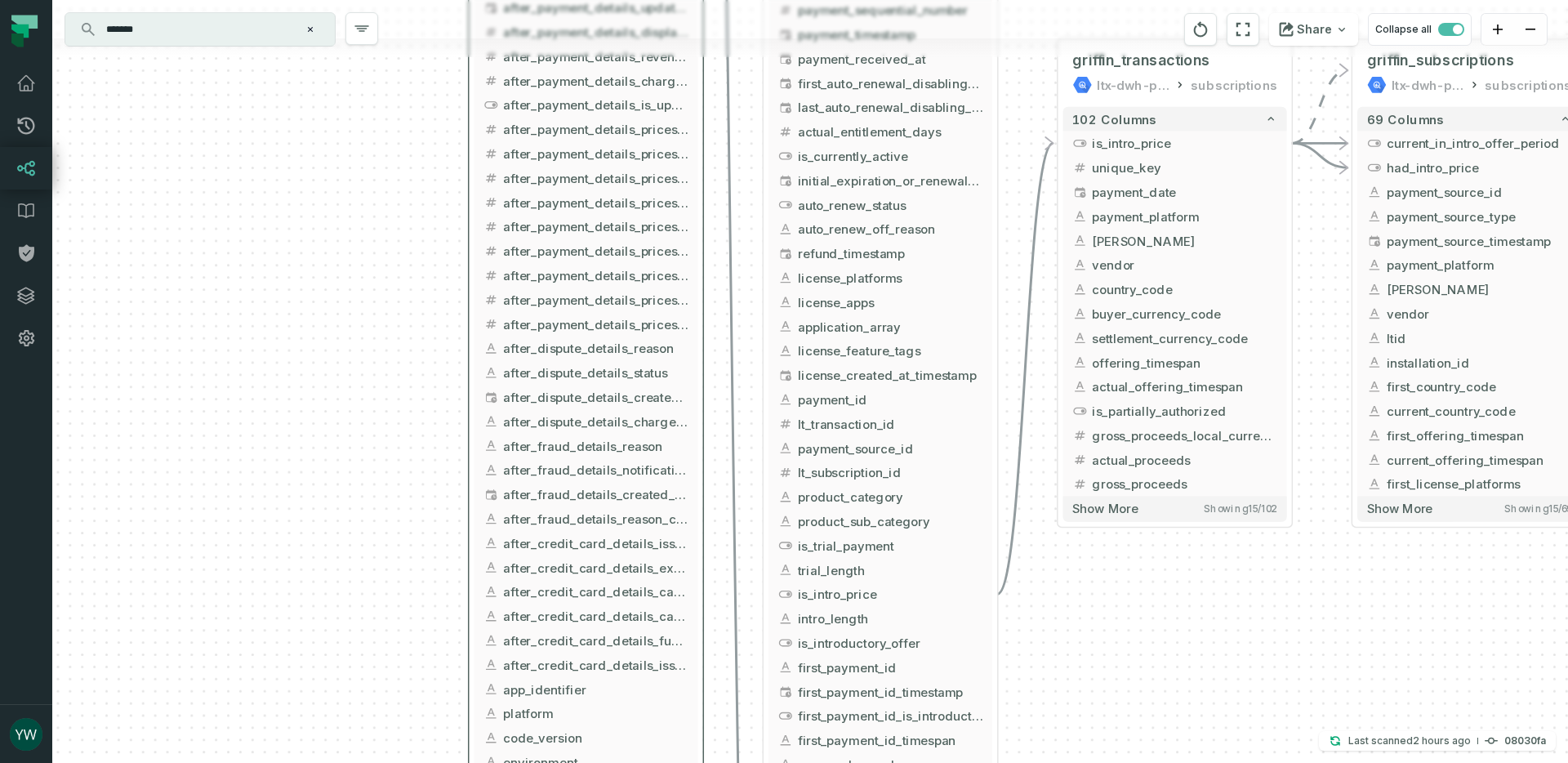
drag, startPoint x: 391, startPoint y: 332, endPoint x: 381, endPoint y: 562, distance: 230.2
click at [381, 562] on div "+ flatten_backend_griffin_market_unified_payments ltx-dwh-prod-processed [PERSO…" at bounding box center [810, 382] width 1516 height 763
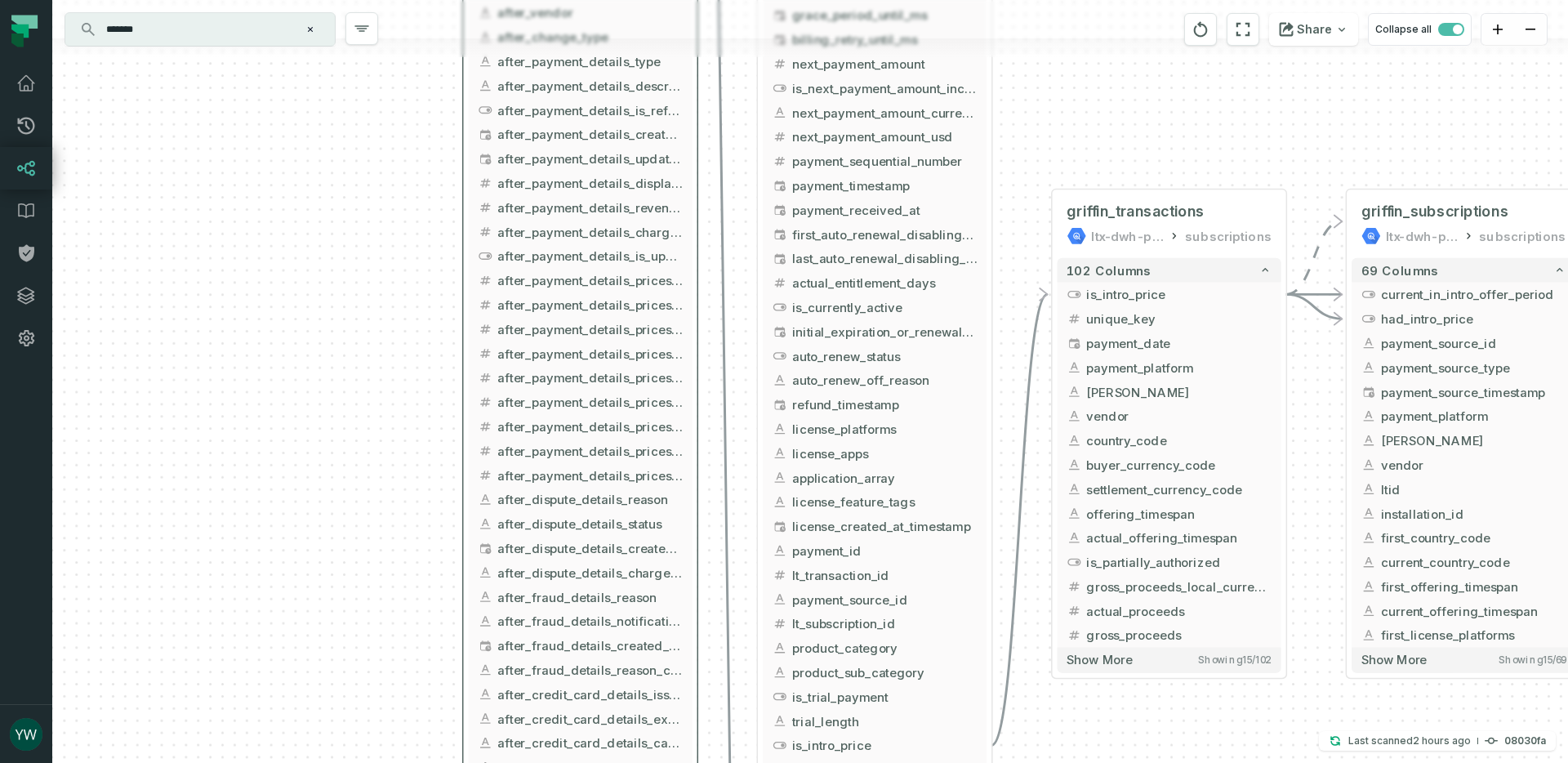
drag, startPoint x: 333, startPoint y: 285, endPoint x: 335, endPoint y: 338, distance: 53.0
click at [335, 338] on div "+ flatten_backend_griffin_market_unified_payments ltx-dwh-prod-processed [PERSO…" at bounding box center [810, 382] width 1516 height 763
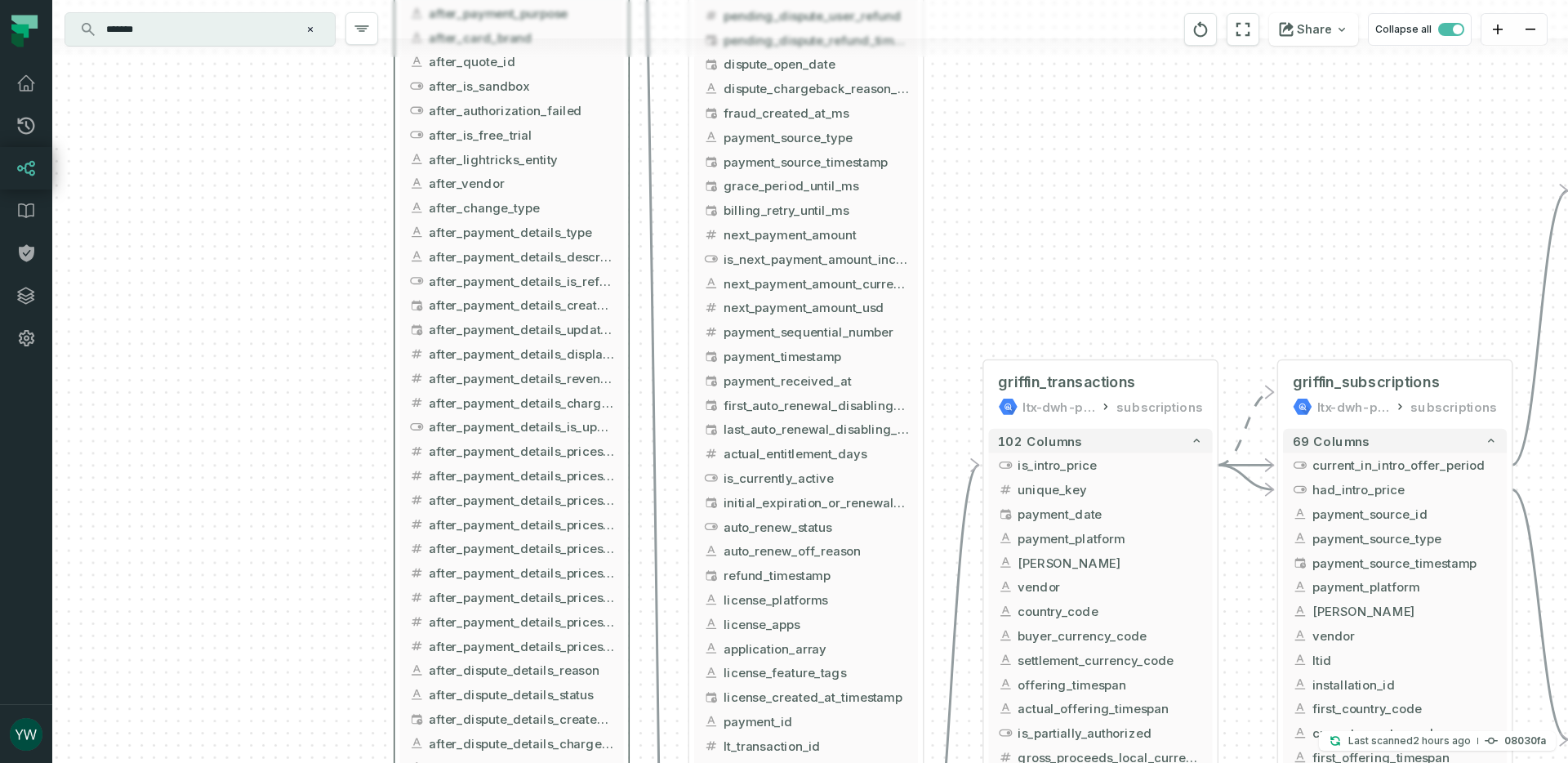
drag, startPoint x: 301, startPoint y: 252, endPoint x: 232, endPoint y: 423, distance: 184.4
click at [232, 423] on div "+ flatten_backend_griffin_market_unified_payments ltx-dwh-prod-processed [PERSO…" at bounding box center [810, 382] width 1516 height 763
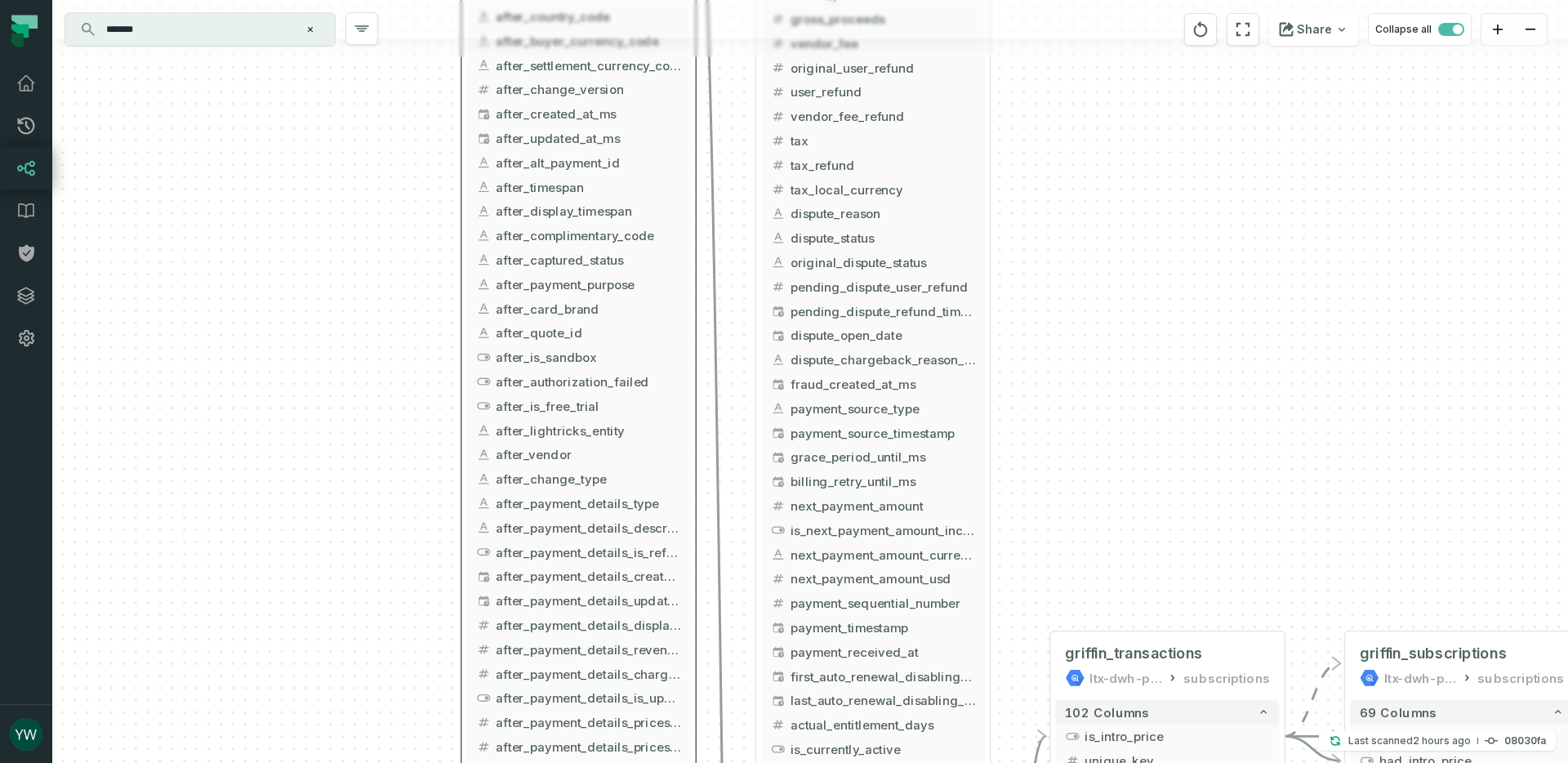
drag, startPoint x: 249, startPoint y: 263, endPoint x: 316, endPoint y: 534, distance: 279.2
click at [316, 534] on div "+ flatten_backend_griffin_market_unified_payments ltx-dwh-prod-processed [PERSO…" at bounding box center [810, 382] width 1516 height 763
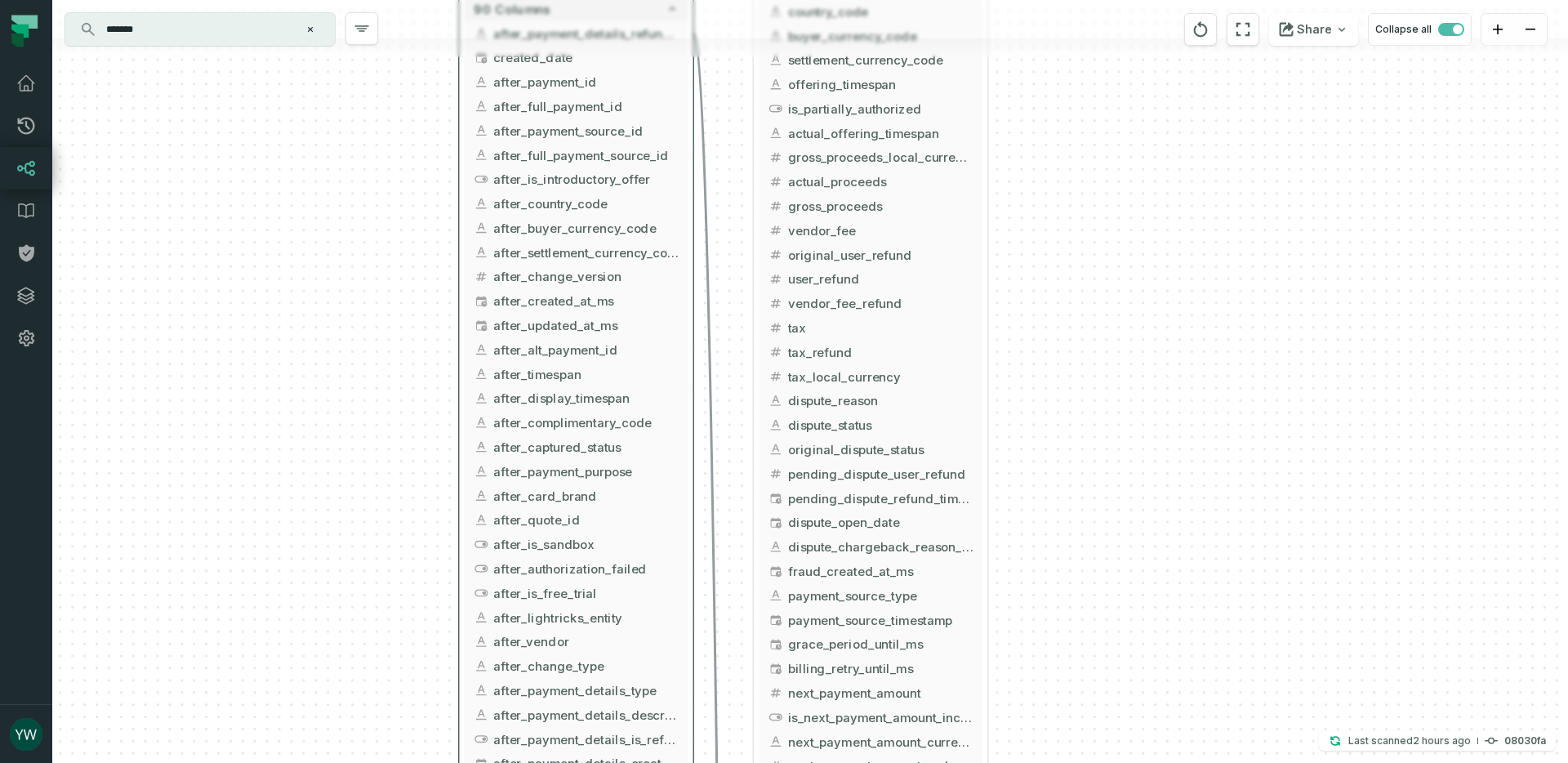
drag, startPoint x: 263, startPoint y: 351, endPoint x: 261, endPoint y: 537, distance: 186.0
click at [261, 537] on div "+ flatten_backend_griffin_market_unified_payments ltx-dwh-prod-processed [PERSO…" at bounding box center [810, 382] width 1516 height 763
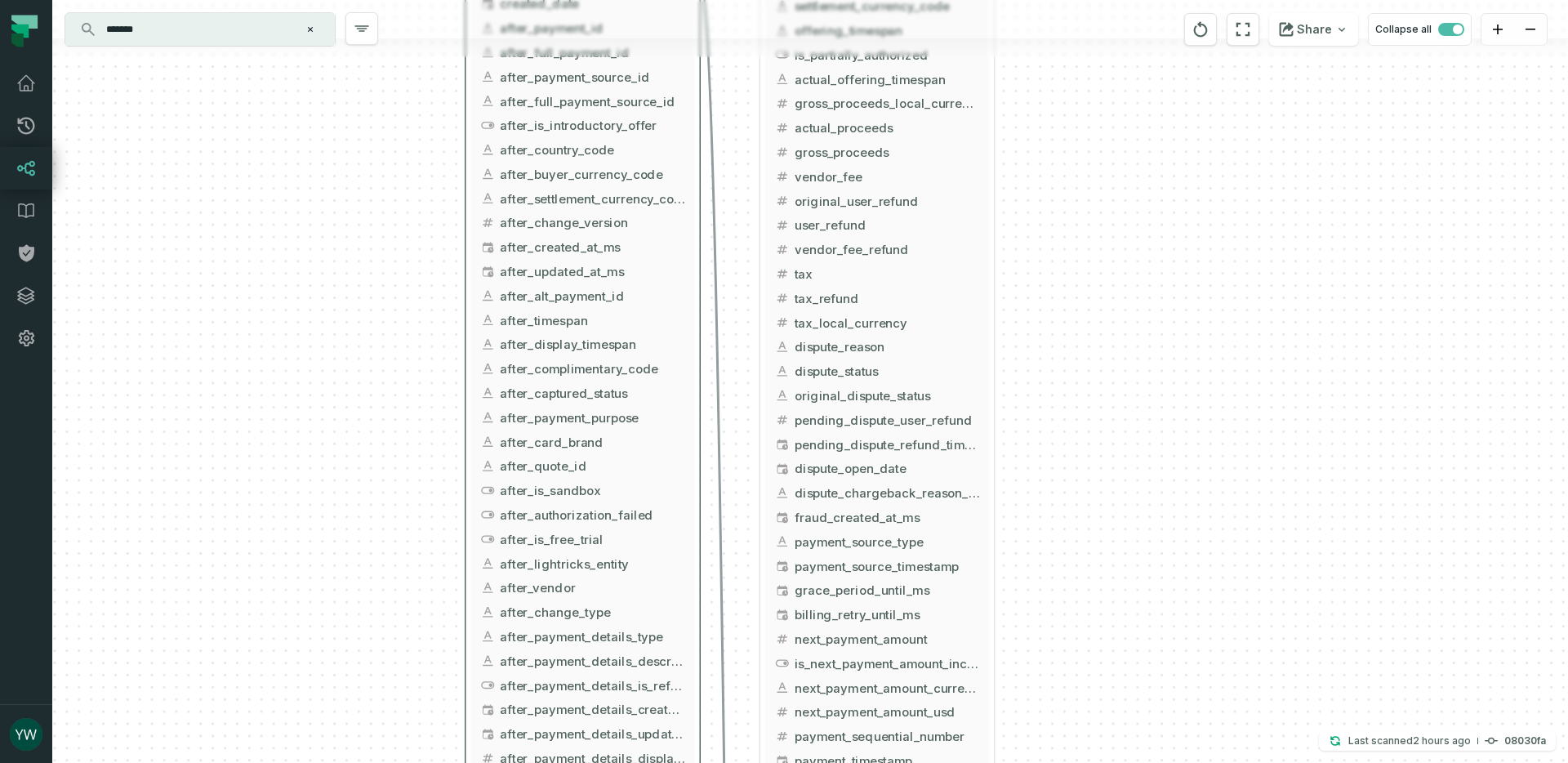
drag, startPoint x: 351, startPoint y: 347, endPoint x: 345, endPoint y: 224, distance: 123.1
click at [351, 251] on div "+ flatten_backend_griffin_market_unified_payments ltx-dwh-prod-processed [PERSO…" at bounding box center [810, 382] width 1516 height 763
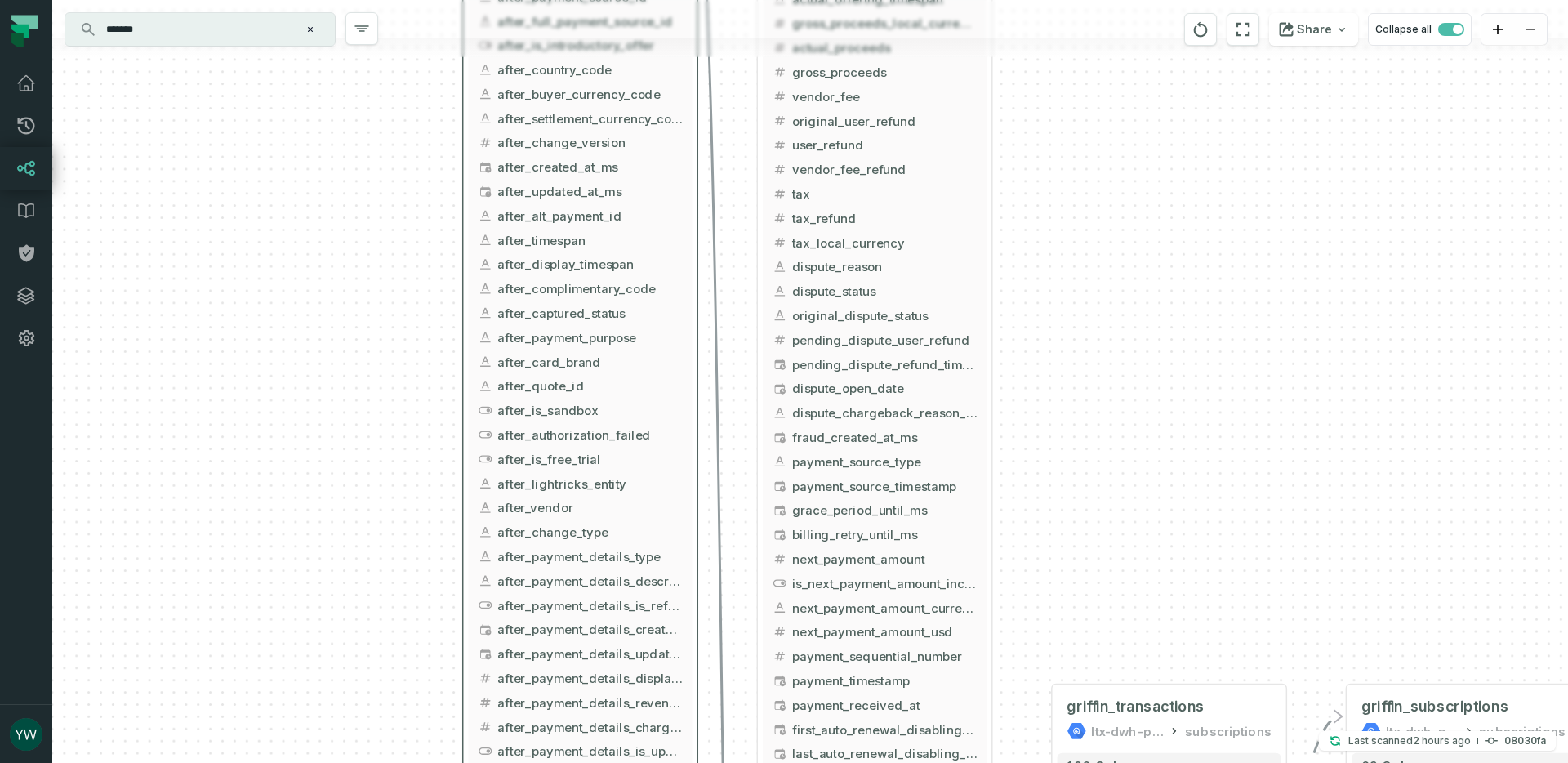
drag, startPoint x: 328, startPoint y: 479, endPoint x: 280, endPoint y: 180, distance: 302.8
click at [282, 184] on div "+ flatten_backend_griffin_market_unified_payments ltx-dwh-prod-processed [PERSO…" at bounding box center [810, 382] width 1516 height 763
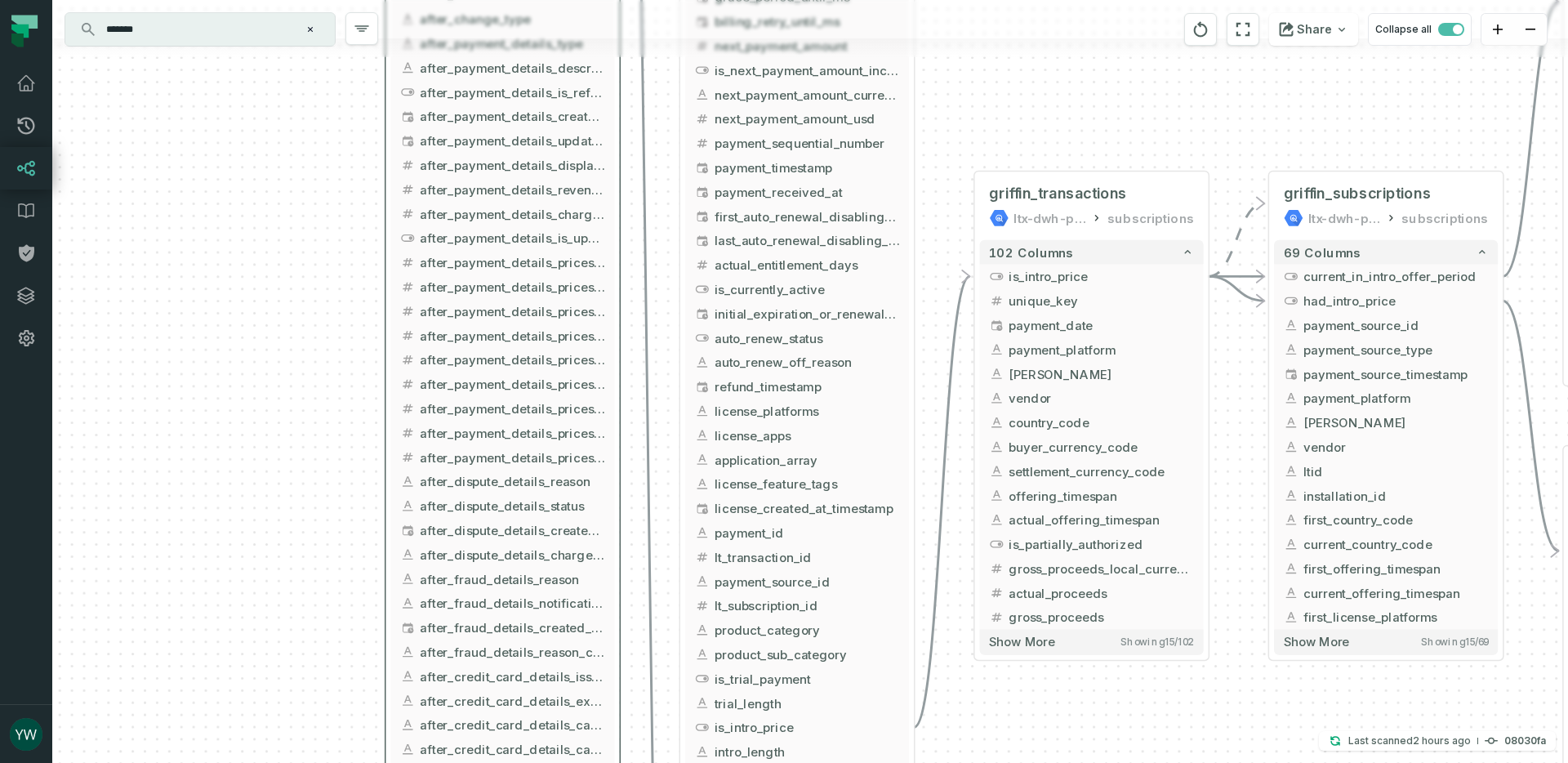
drag, startPoint x: 344, startPoint y: 472, endPoint x: 313, endPoint y: 263, distance: 211.3
click at [313, 263] on div "+ flatten_backend_griffin_market_unified_payments ltx-dwh-prod-processed [PERSO…" at bounding box center [810, 382] width 1516 height 763
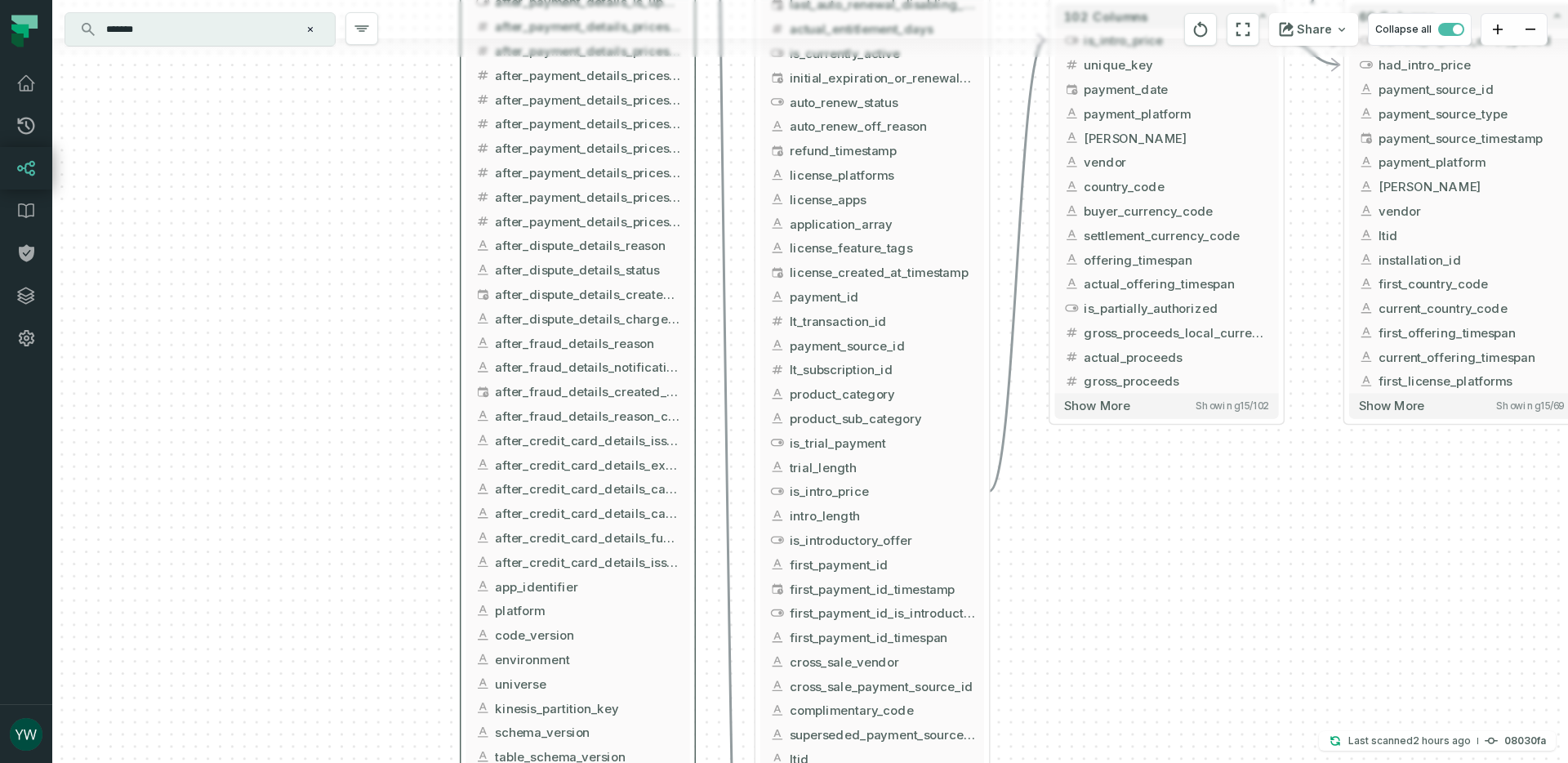
drag, startPoint x: 215, startPoint y: 663, endPoint x: 289, endPoint y: 429, distance: 245.4
click at [289, 429] on div "+ flatten_backend_griffin_market_unified_payments ltx-dwh-prod-processed [PERSO…" at bounding box center [810, 382] width 1516 height 763
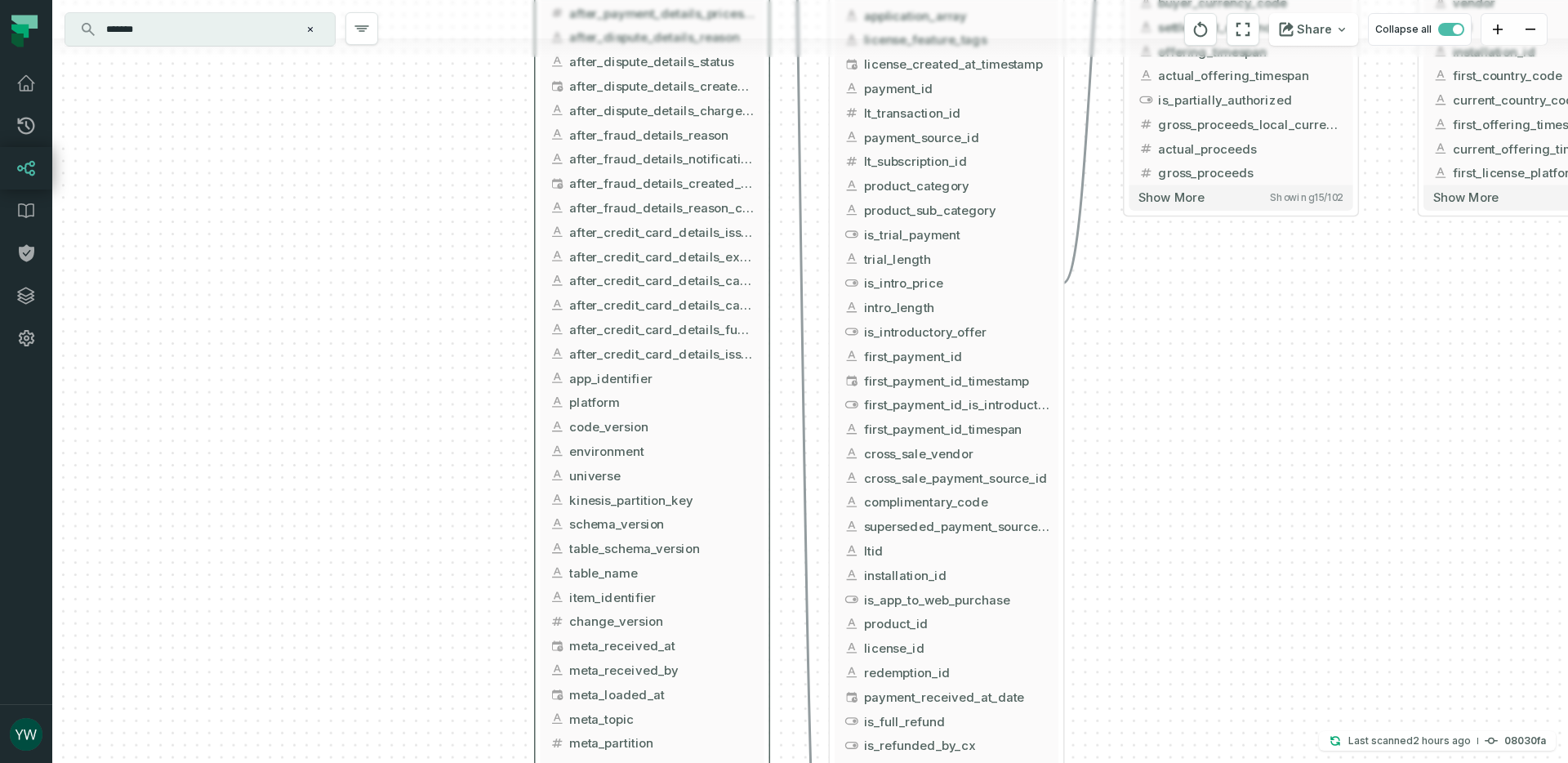
drag, startPoint x: 1236, startPoint y: 550, endPoint x: 1314, endPoint y: 324, distance: 239.1
click at [1314, 324] on div "+ flatten_backend_griffin_market_unified_payments ltx-dwh-prod-processed [PERSO…" at bounding box center [810, 382] width 1516 height 763
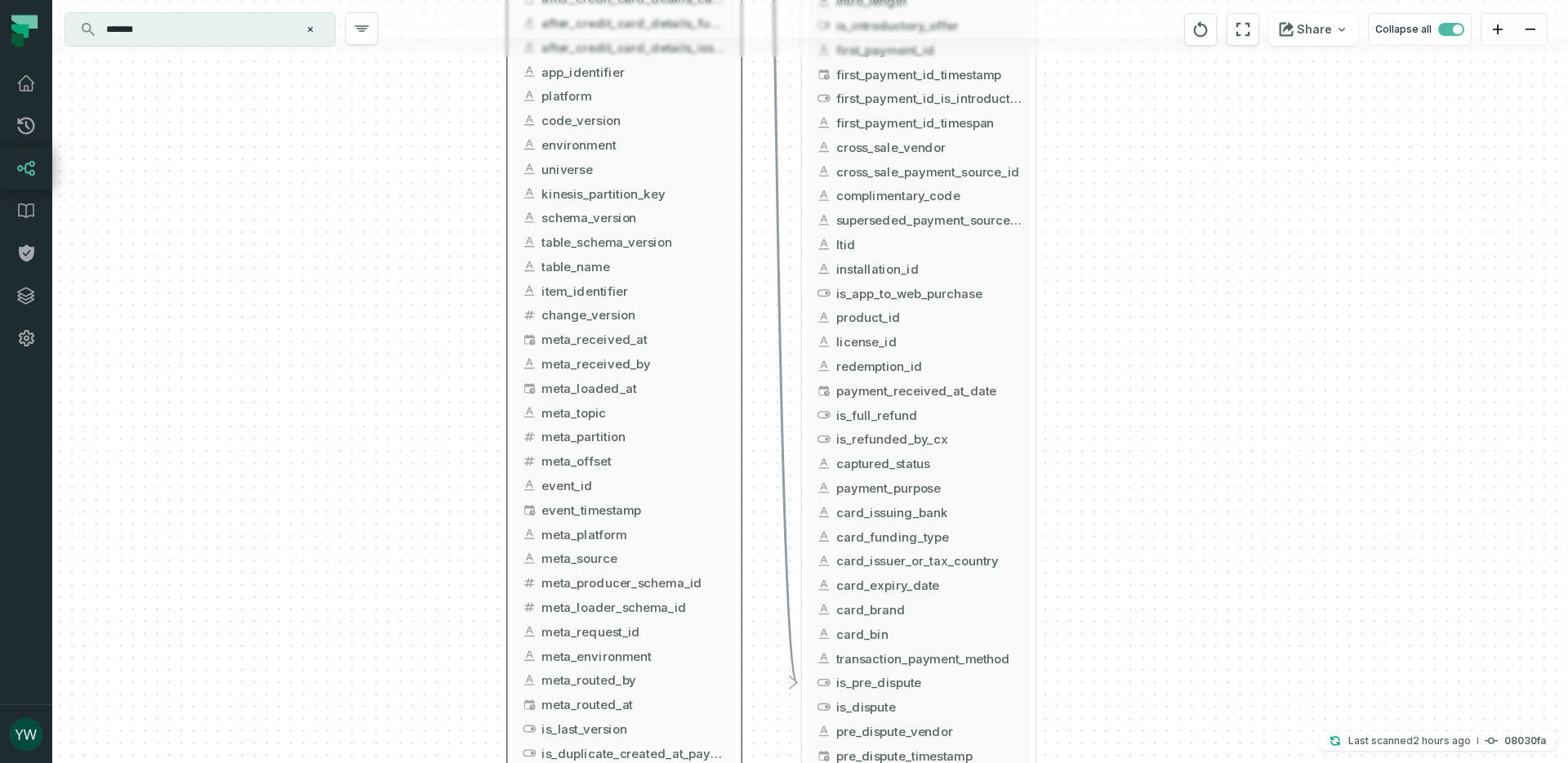
drag, startPoint x: 1269, startPoint y: 547, endPoint x: 1241, endPoint y: 232, distance: 316.2
click at [1241, 232] on div "+ flatten_backend_griffin_market_unified_payments ltx-dwh-prod-processed [PERSO…" at bounding box center [810, 382] width 1516 height 763
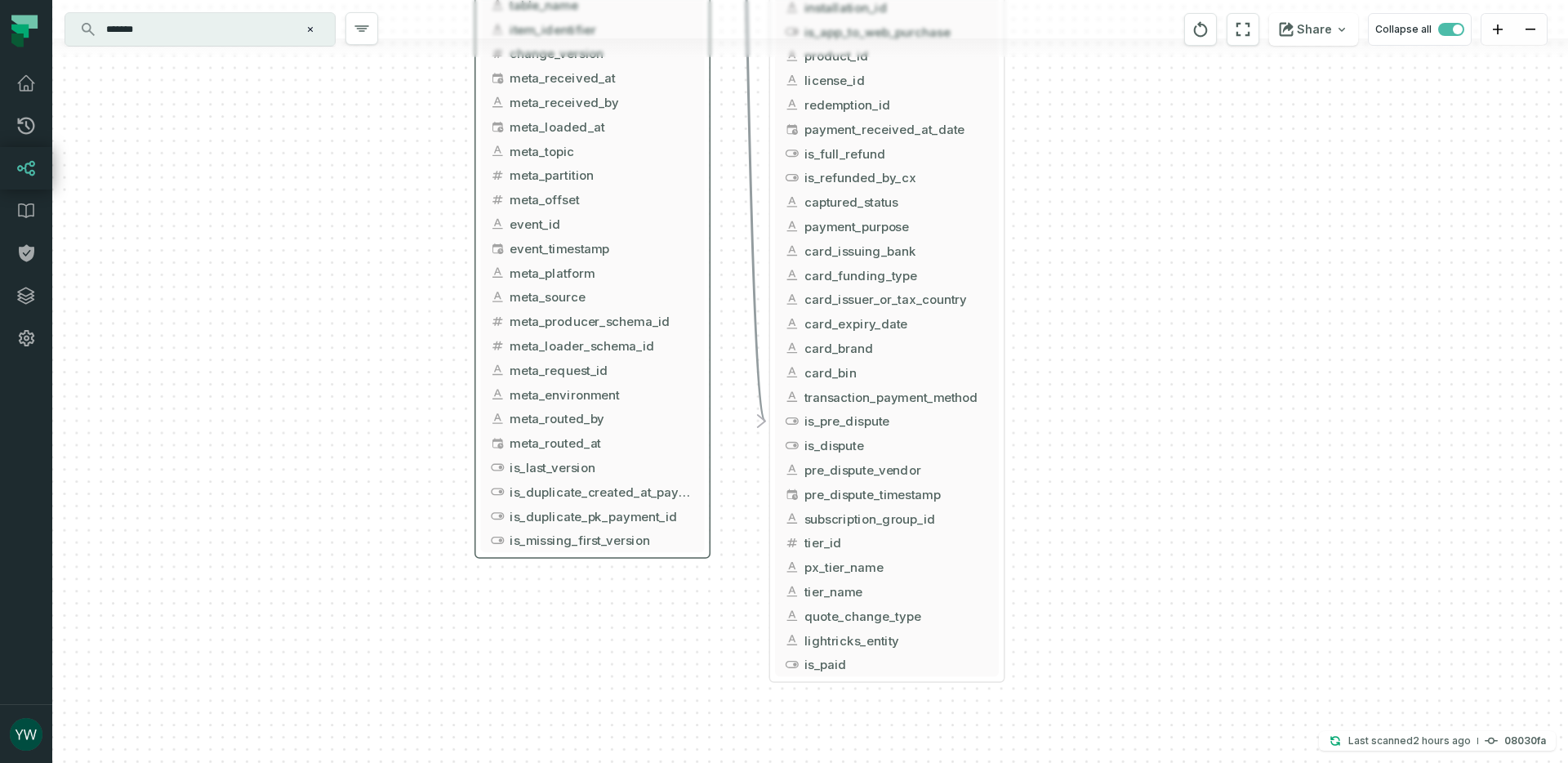
drag, startPoint x: 1214, startPoint y: 484, endPoint x: 1193, endPoint y: 303, distance: 182.2
click at [1194, 305] on div "+ flatten_backend_griffin_market_unified_payments ltx-dwh-prod-processed [PERSO…" at bounding box center [810, 382] width 1516 height 763
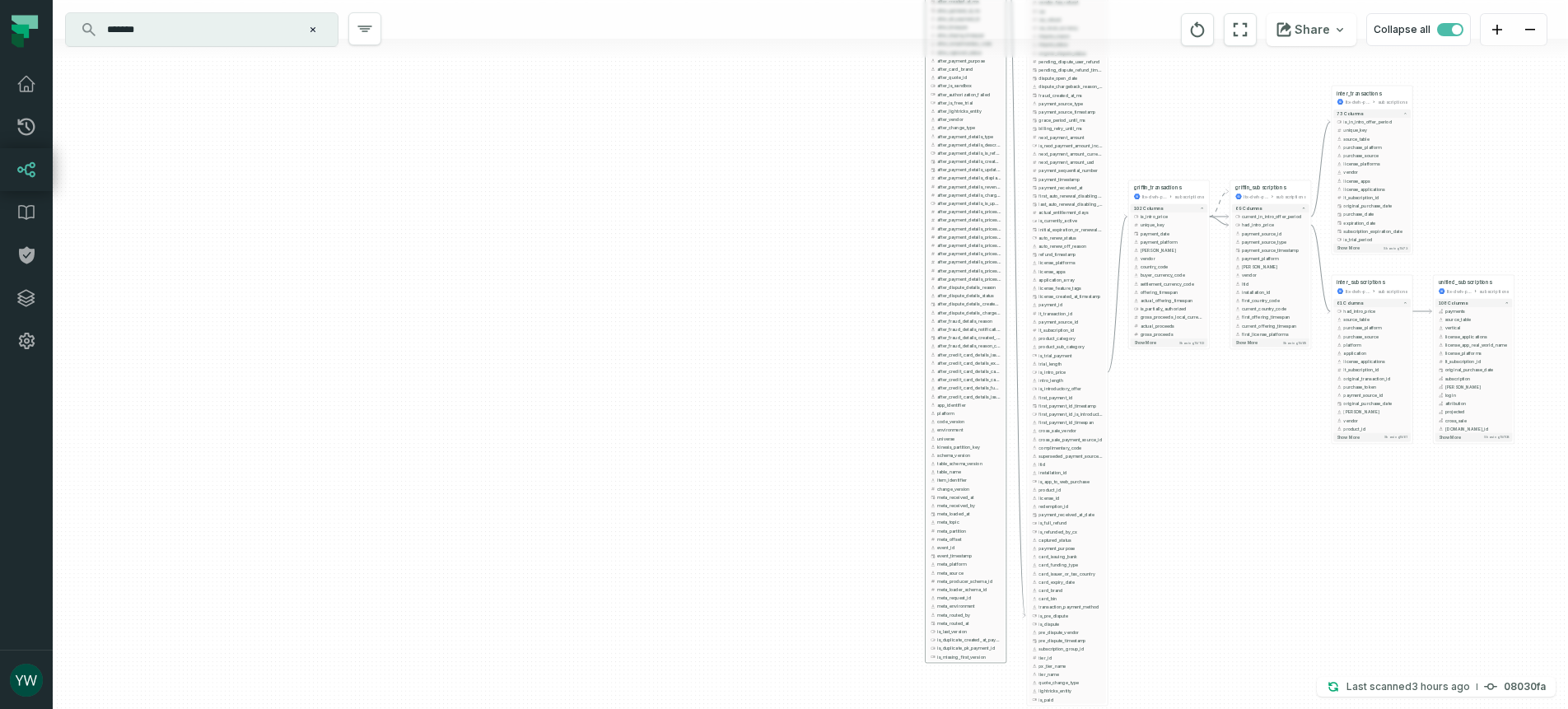
drag, startPoint x: 1209, startPoint y: 234, endPoint x: 1184, endPoint y: 633, distance: 399.8
click at [1184, 633] on div "+ flatten_backend_griffin_market_unified_payments ltx-dwh-prod-processed [PERSO…" at bounding box center [810, 354] width 1515 height 709
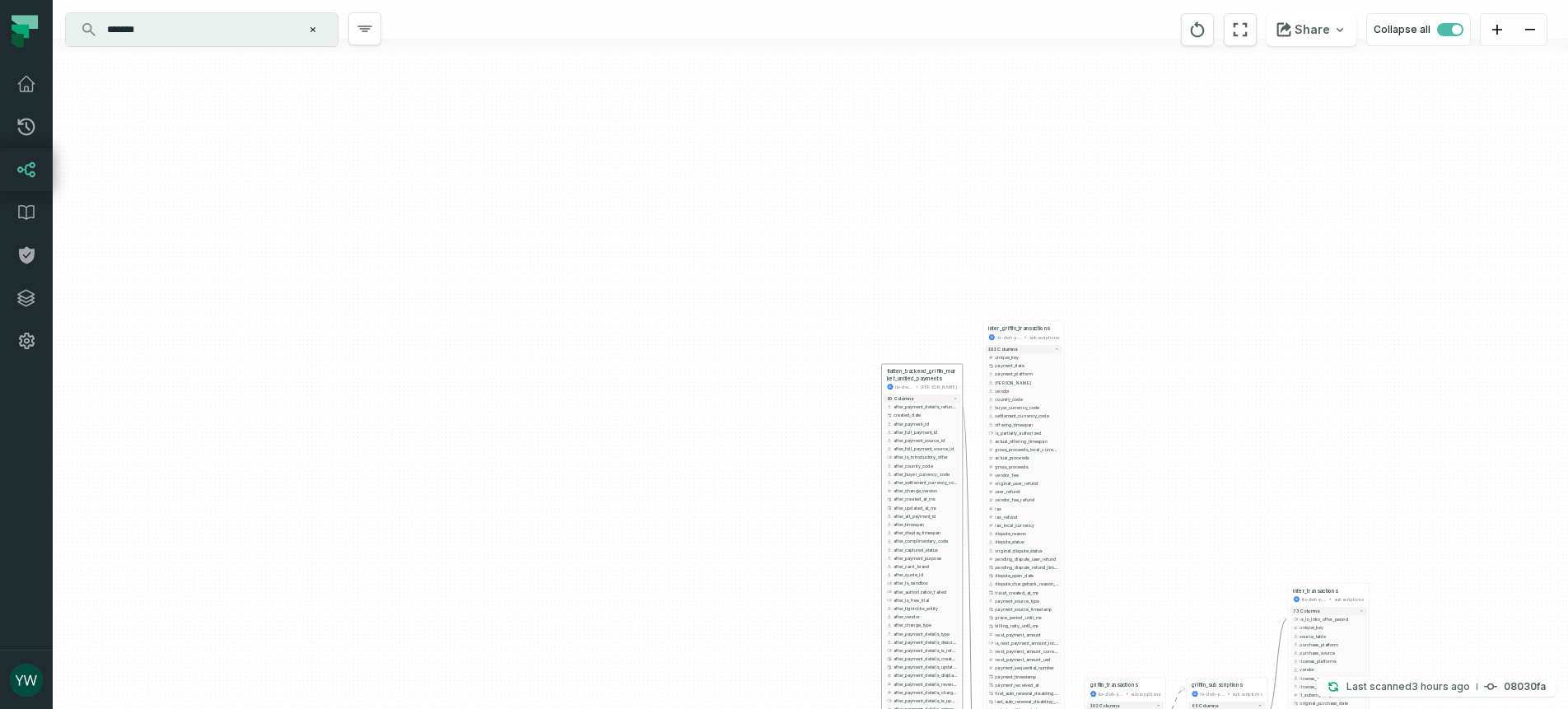
drag, startPoint x: 1175, startPoint y: 169, endPoint x: 1167, endPoint y: 558, distance: 389.1
click at [1167, 558] on div "+ flatten_backend_griffin_market_unified_payments ltx-dwh-prod-processed [PERSO…" at bounding box center [810, 354] width 1515 height 709
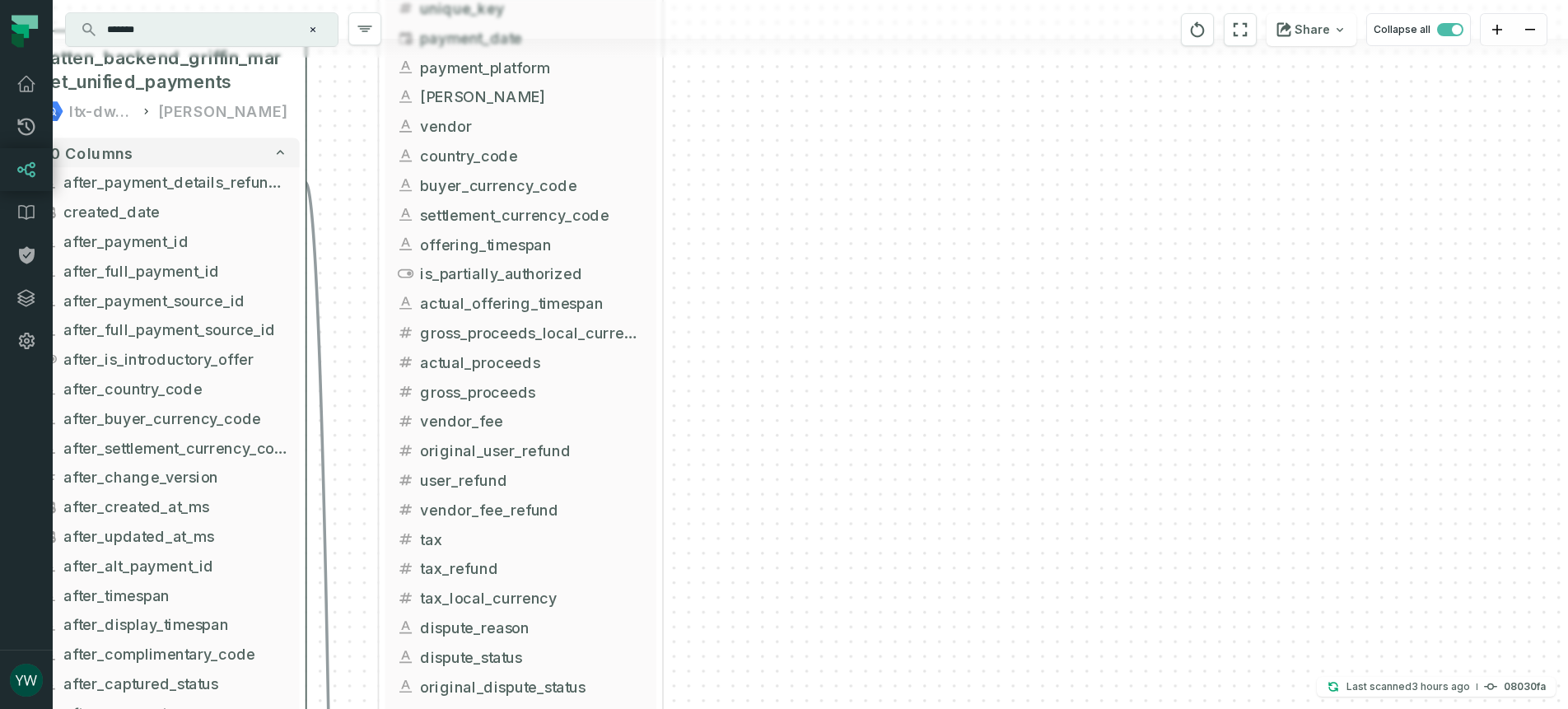
drag, startPoint x: 1244, startPoint y: 463, endPoint x: 814, endPoint y: 161, distance: 525.5
click at [814, 161] on div "+ flatten_backend_griffin_market_unified_payments ltx-dwh-prod-processed [PERSO…" at bounding box center [810, 354] width 1515 height 709
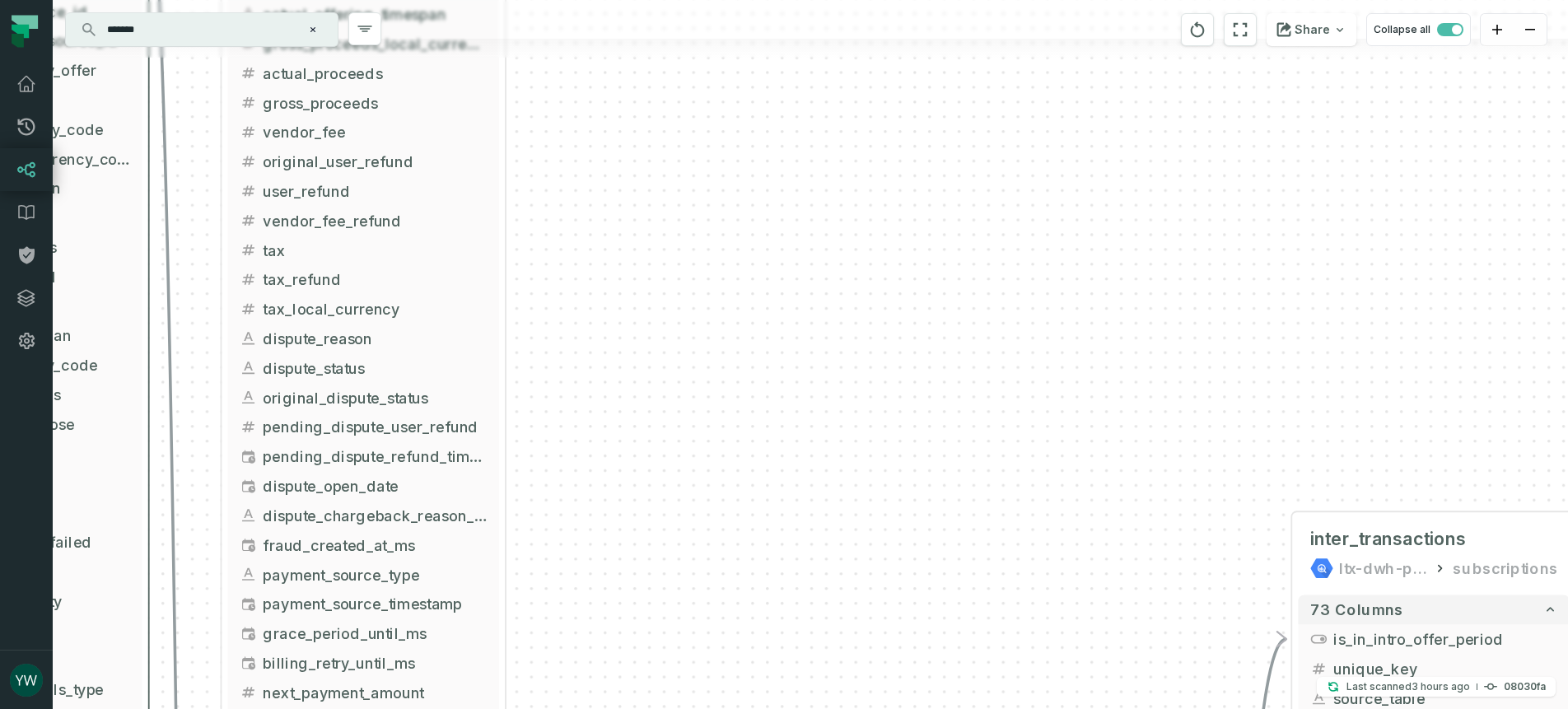
drag, startPoint x: 1010, startPoint y: 156, endPoint x: 935, endPoint y: -23, distance: 194.1
click at [935, 0] on html "Pull Requests Dashboard Lineage Data Catalog Policies Integrations Settings ywi…" at bounding box center [784, 354] width 1568 height 709
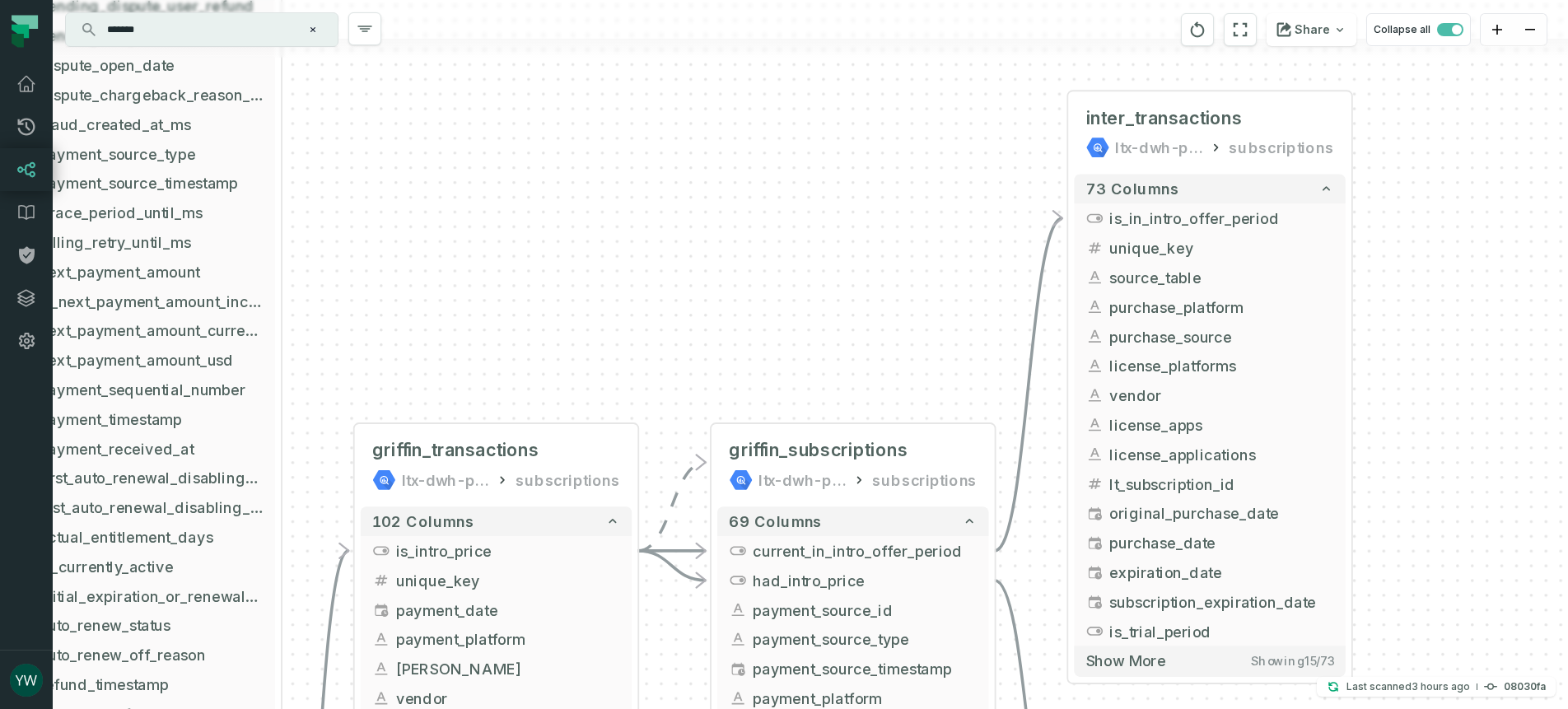
drag, startPoint x: 987, startPoint y: 217, endPoint x: 915, endPoint y: 89, distance: 146.9
click at [915, 89] on div "+ flatten_backend_griffin_market_unified_payments ltx-dwh-prod-processed [PERSO…" at bounding box center [810, 354] width 1515 height 709
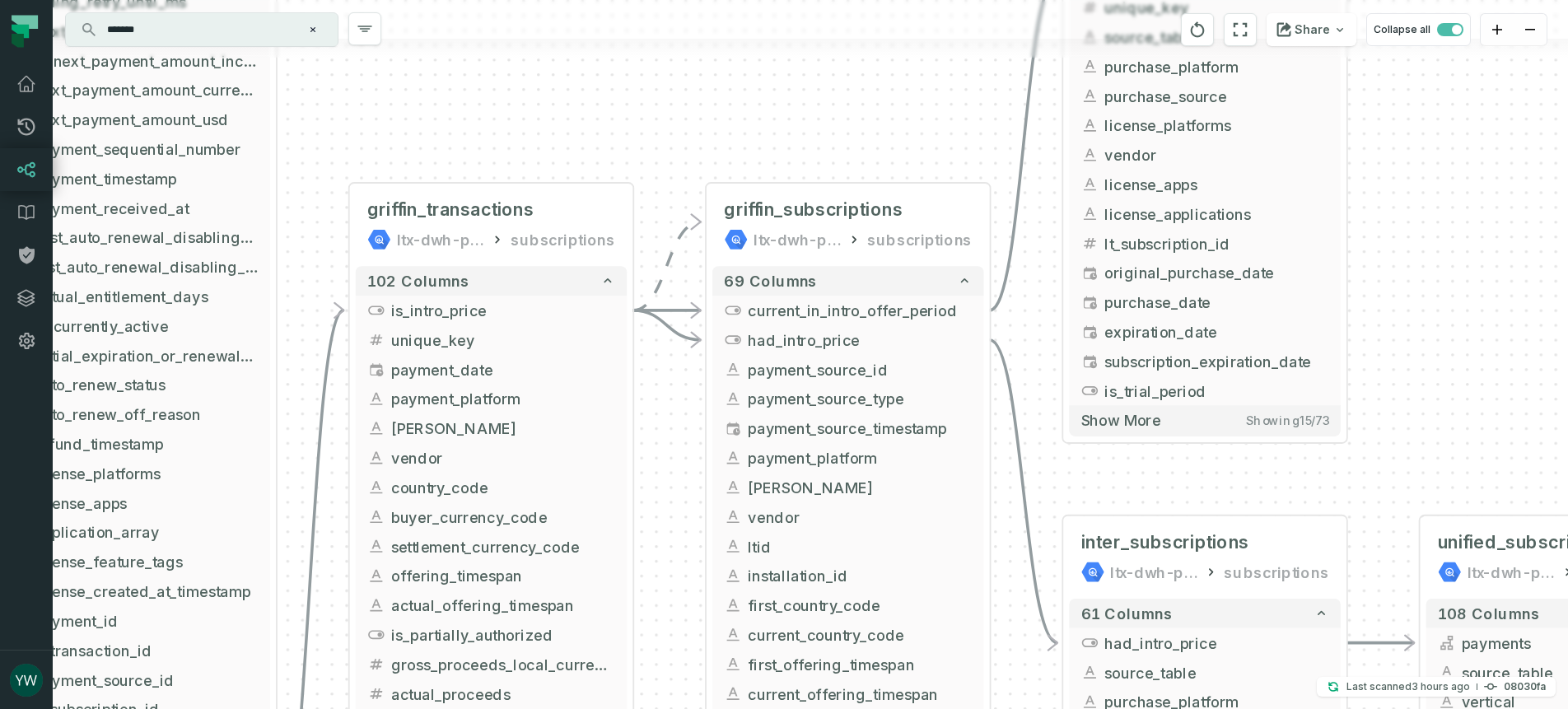
drag, startPoint x: 952, startPoint y: 374, endPoint x: 947, endPoint y: 135, distance: 239.1
click at [947, 135] on div "+ flatten_backend_griffin_market_unified_payments ltx-dwh-prod-processed [PERSO…" at bounding box center [810, 354] width 1515 height 709
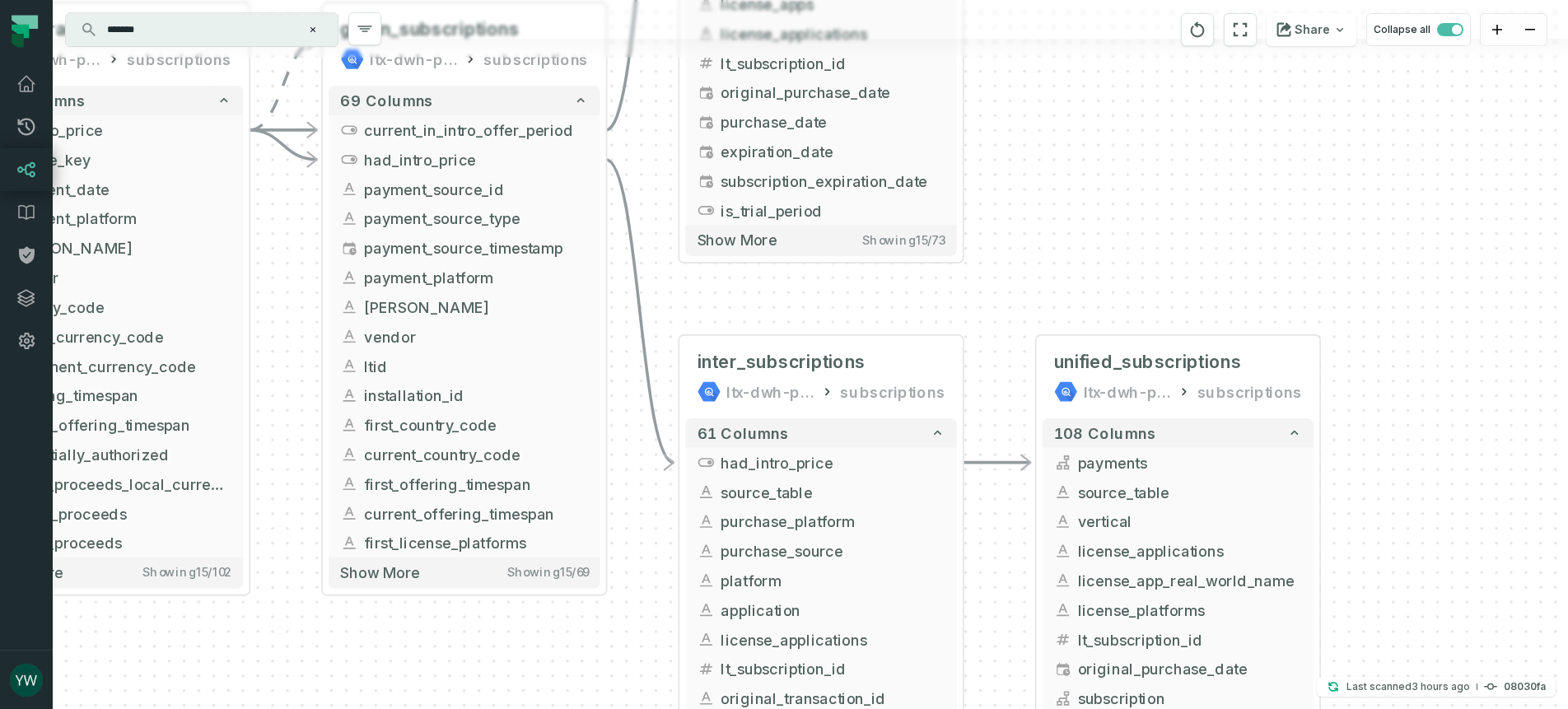
drag, startPoint x: 1454, startPoint y: 395, endPoint x: 1075, endPoint y: 226, distance: 415.0
click at [1075, 226] on div "+ flatten_backend_griffin_market_unified_payments ltx-dwh-prod-processed [PERSO…" at bounding box center [810, 354] width 1515 height 709
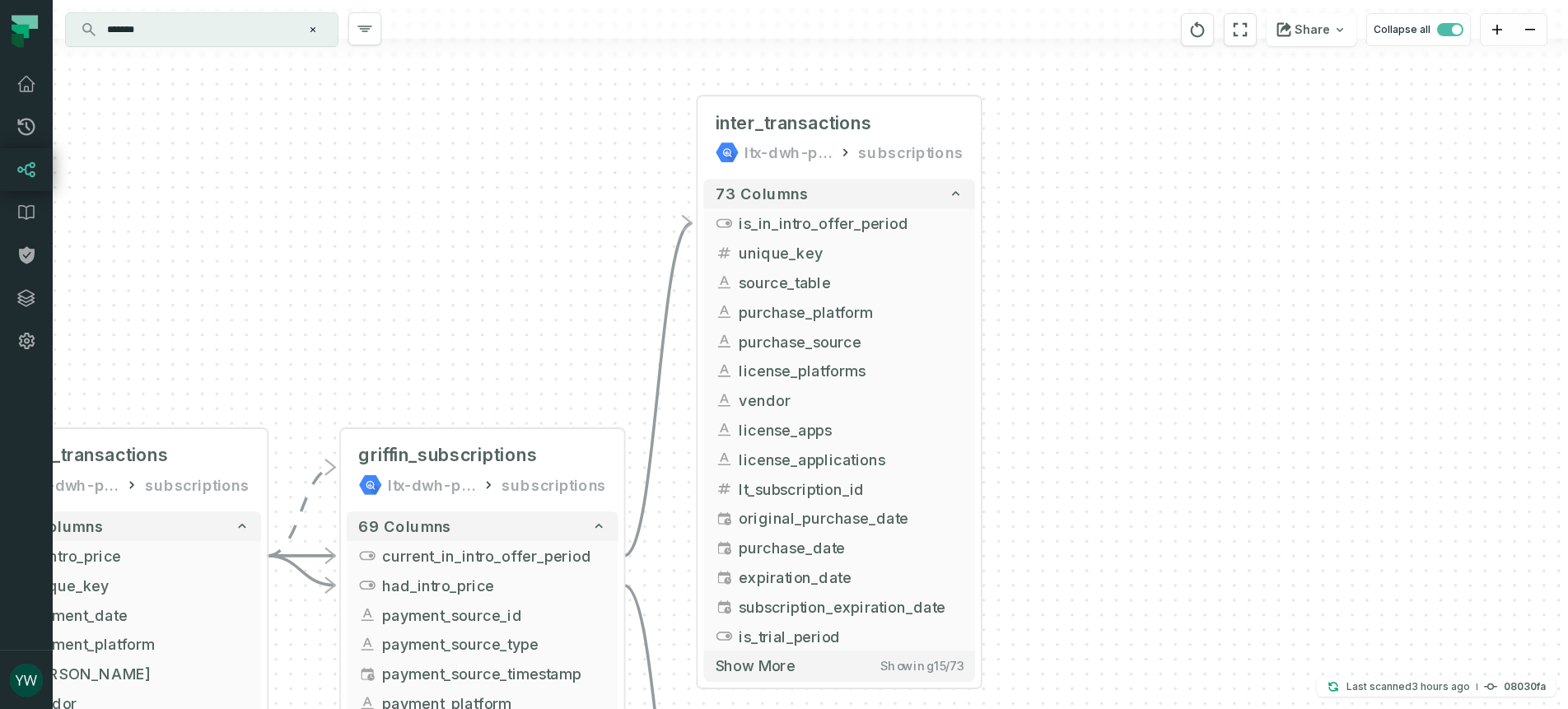
drag, startPoint x: 1221, startPoint y: 211, endPoint x: 1239, endPoint y: 623, distance: 412.4
click at [1239, 623] on div "+ flatten_backend_griffin_market_unified_payments ltx-dwh-prod-processed [PERSO…" at bounding box center [810, 354] width 1515 height 709
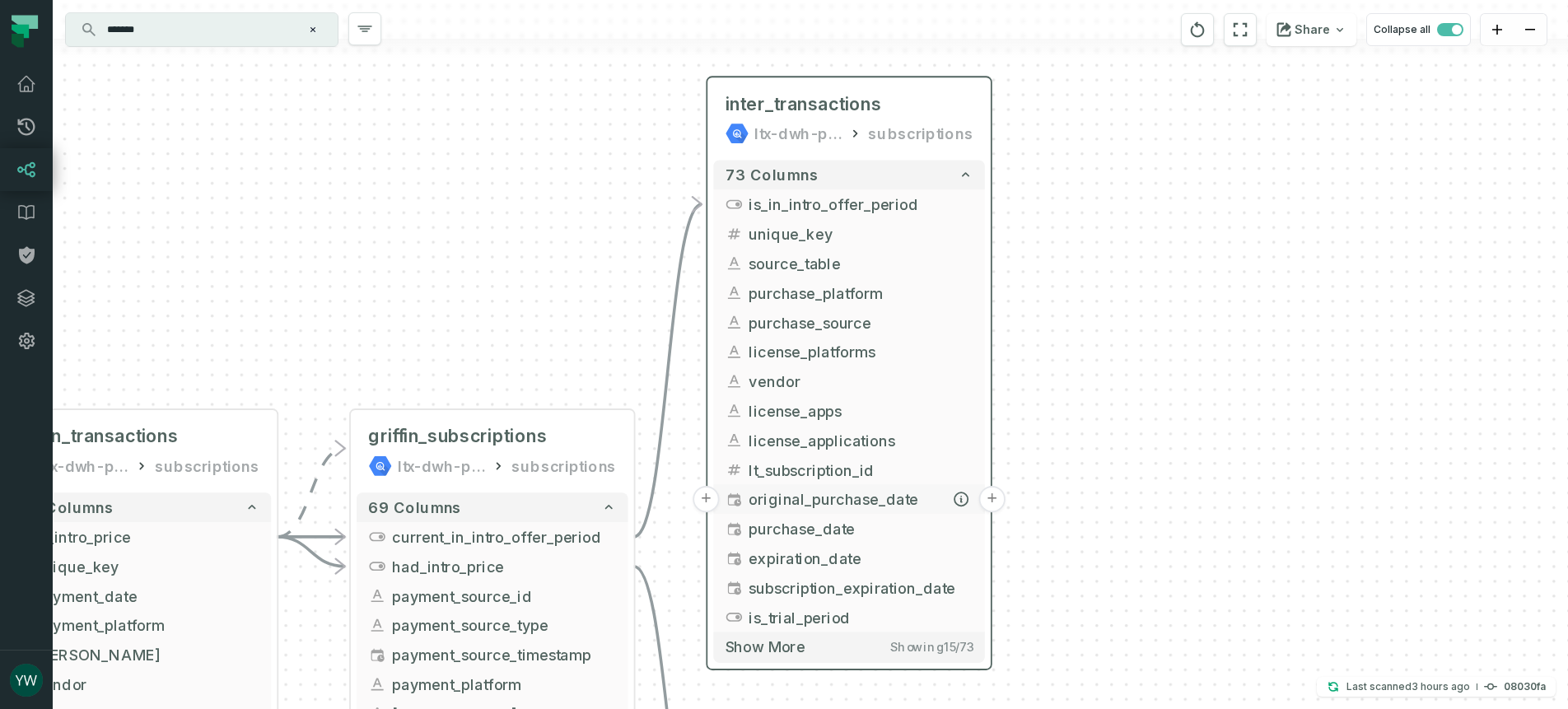
drag, startPoint x: 909, startPoint y: 512, endPoint x: 920, endPoint y: 494, distance: 21.1
click at [920, 494] on span "original_purchase_date" at bounding box center [860, 500] width 224 height 22
click at [988, 495] on button "+" at bounding box center [992, 499] width 26 height 26
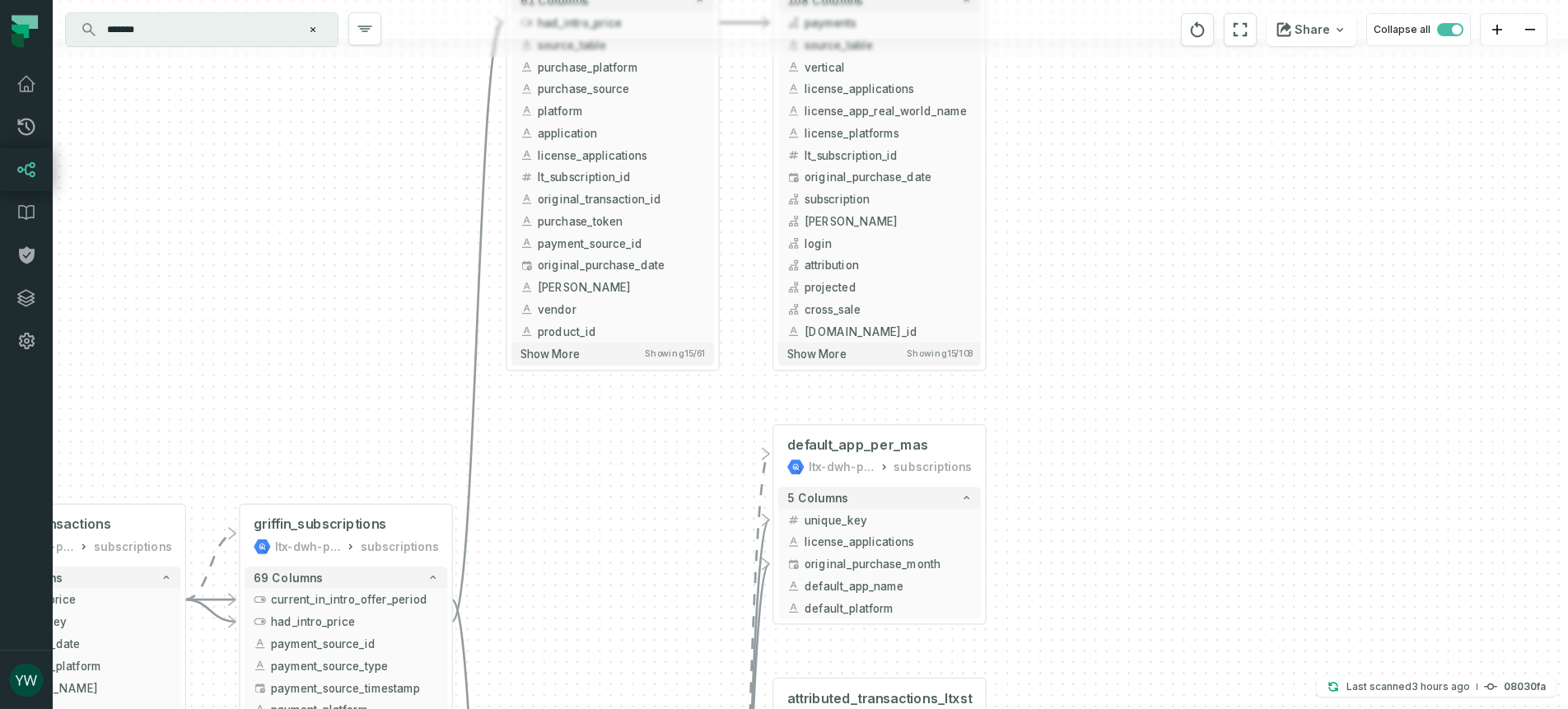
drag, startPoint x: 1082, startPoint y: 329, endPoint x: 1152, endPoint y: 685, distance: 362.8
click at [1152, 685] on div "+ default_app_per_mas ltx-dwh-prod-processed subscriptions + 5 columns + unique…" at bounding box center [810, 354] width 1515 height 709
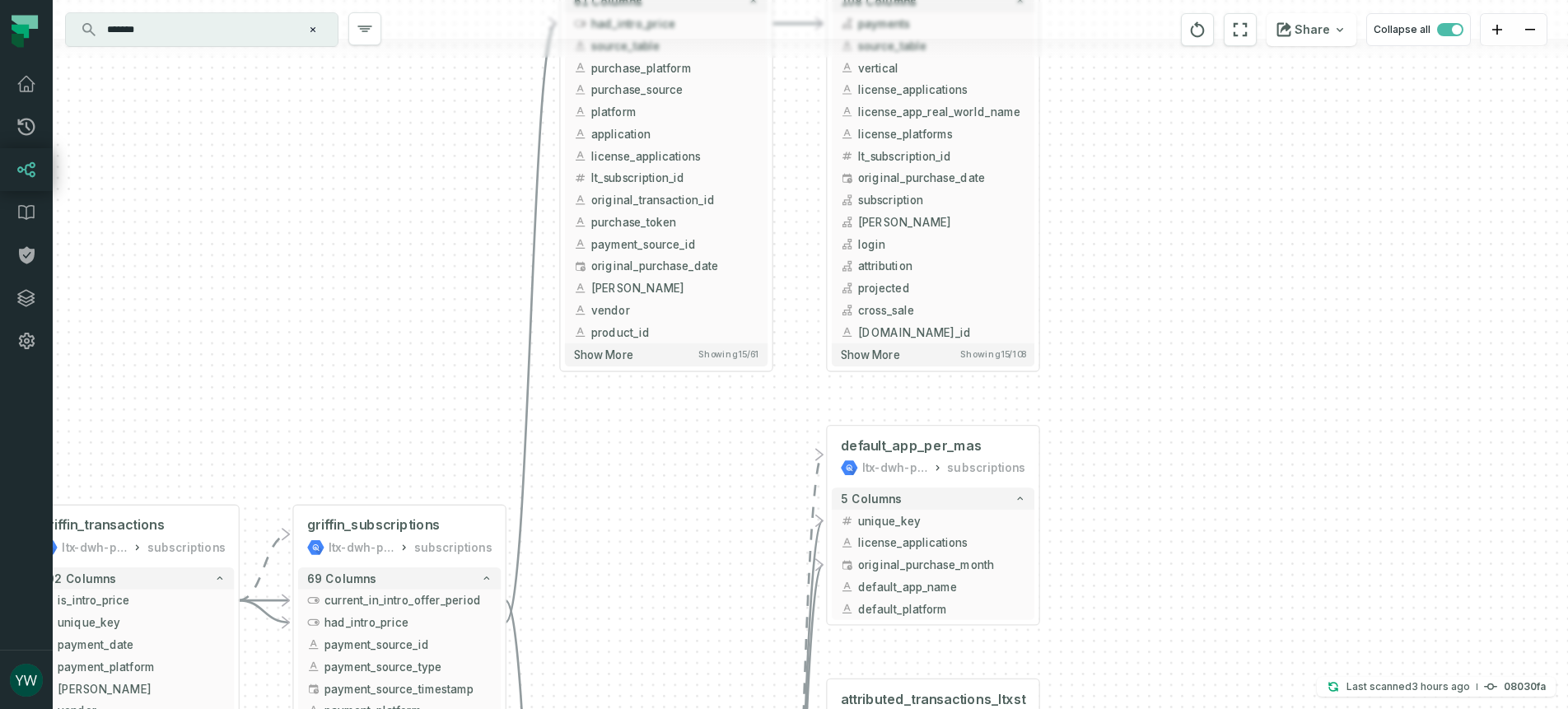
drag, startPoint x: 1139, startPoint y: 374, endPoint x: 1190, endPoint y: 235, distance: 148.1
click at [1189, 238] on div "+ default_app_per_mas ltx-dwh-prod-processed subscriptions + 5 columns + unique…" at bounding box center [810, 354] width 1515 height 709
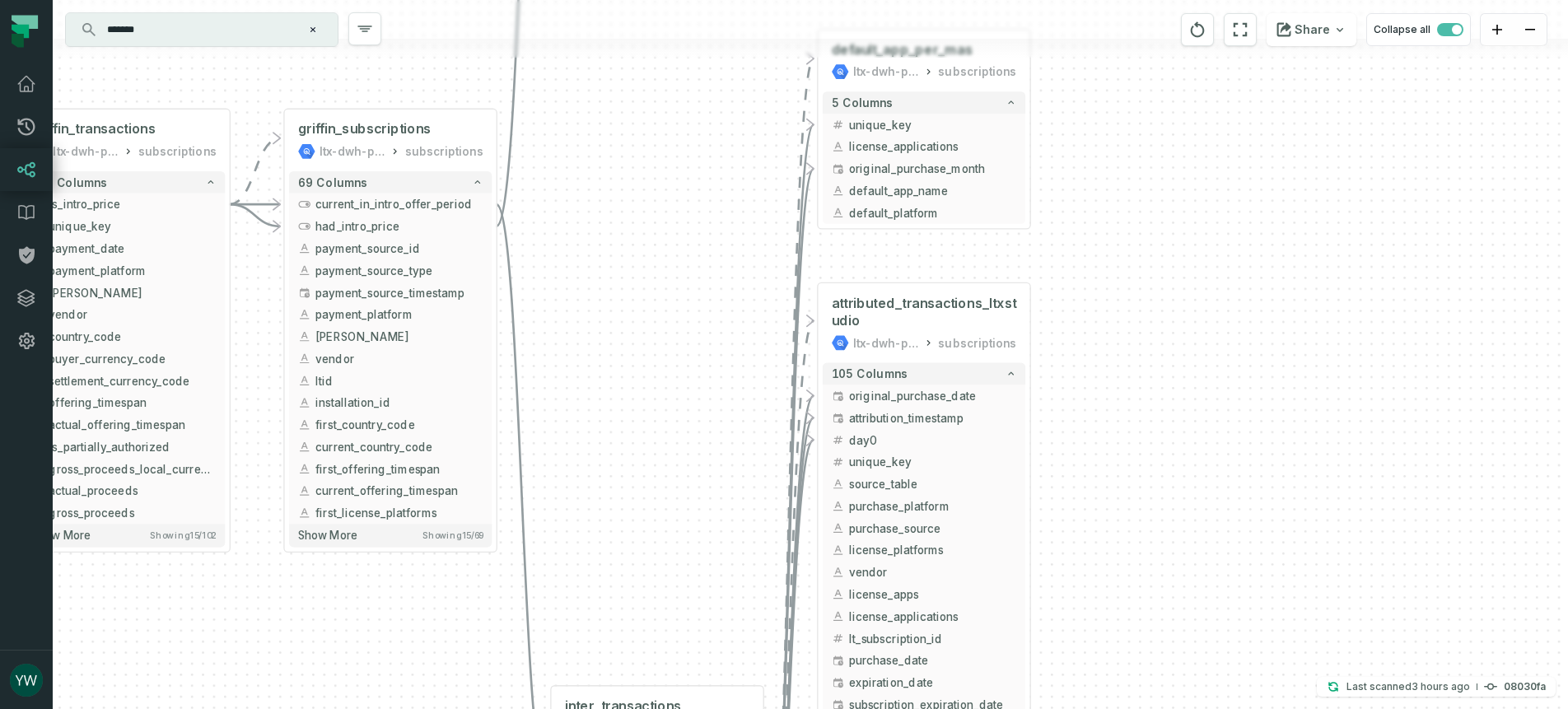
drag, startPoint x: 1222, startPoint y: 530, endPoint x: 1213, endPoint y: 209, distance: 321.1
click at [1213, 209] on div "+ default_app_per_mas ltx-dwh-prod-processed subscriptions + 5 columns + unique…" at bounding box center [810, 354] width 1515 height 709
drag, startPoint x: 1205, startPoint y: 303, endPoint x: 1224, endPoint y: 85, distance: 218.8
click at [1223, 86] on div "+ default_app_per_mas ltx-dwh-prod-processed subscriptions + 5 columns + unique…" at bounding box center [810, 354] width 1515 height 709
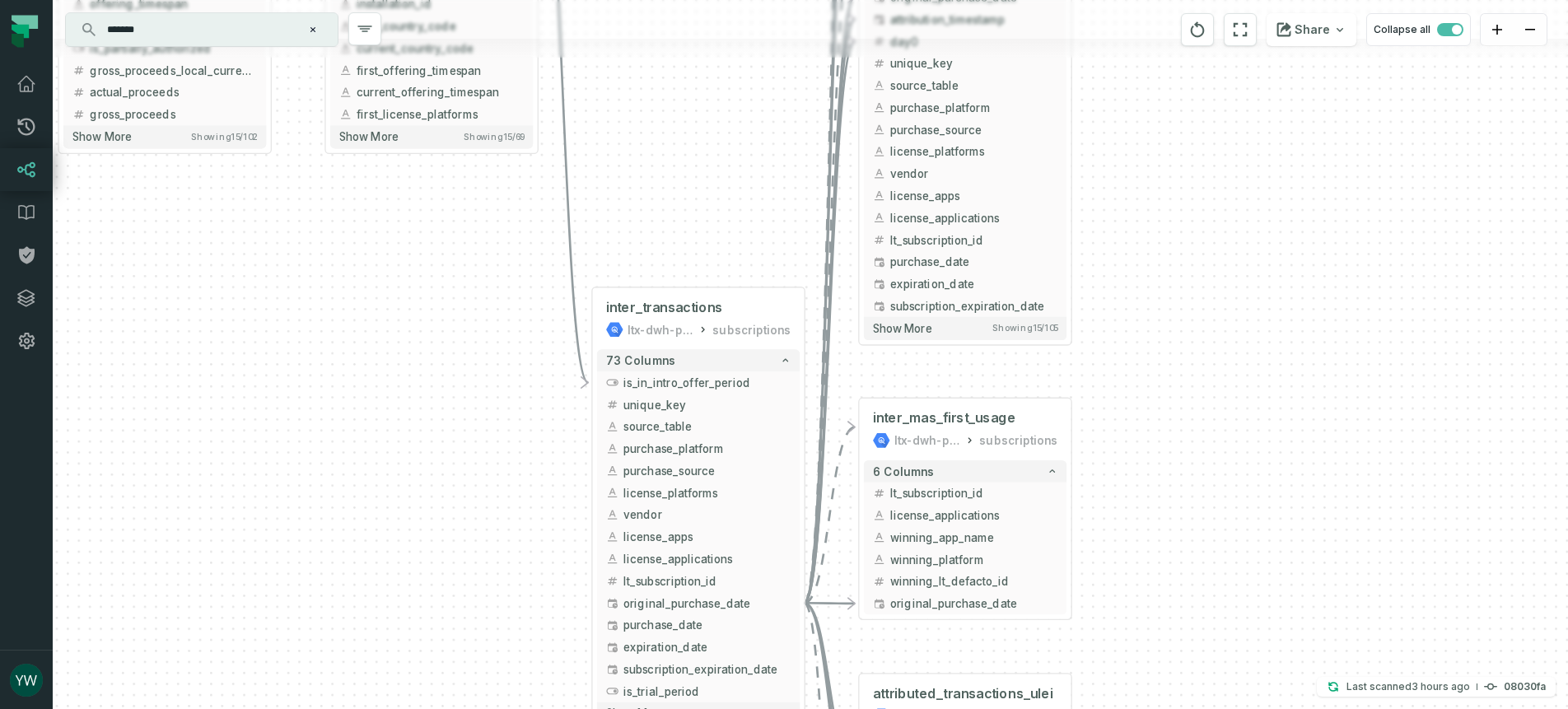
drag, startPoint x: 1233, startPoint y: 425, endPoint x: 1266, endPoint y: 177, distance: 250.2
click at [1266, 177] on div "+ default_app_per_mas ltx-dwh-prod-processed subscriptions + 5 columns + unique…" at bounding box center [810, 354] width 1515 height 709
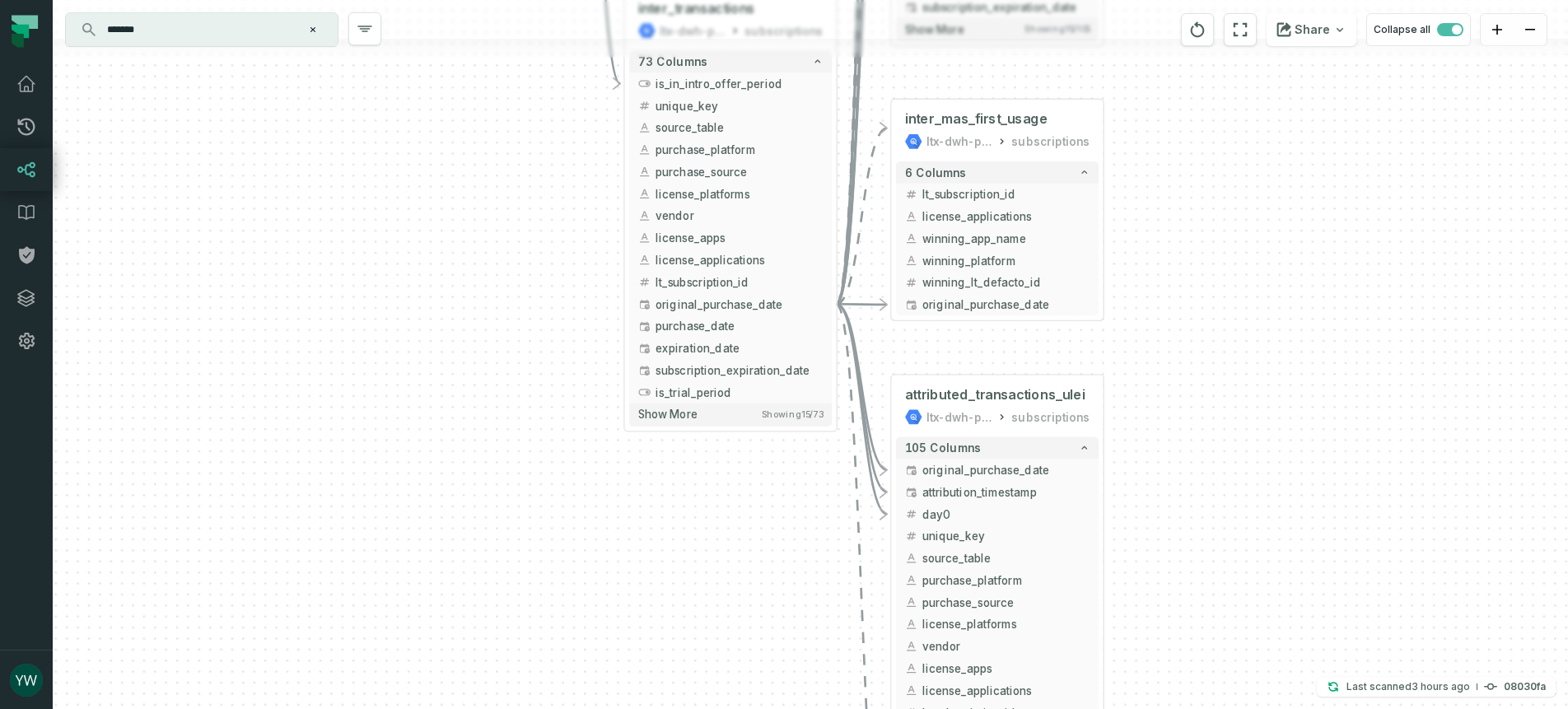
drag, startPoint x: 1237, startPoint y: 425, endPoint x: 1265, endPoint y: 194, distance: 232.7
click at [1265, 194] on div "+ default_app_per_mas ltx-dwh-prod-processed subscriptions + 5 columns + unique…" at bounding box center [810, 354] width 1515 height 709
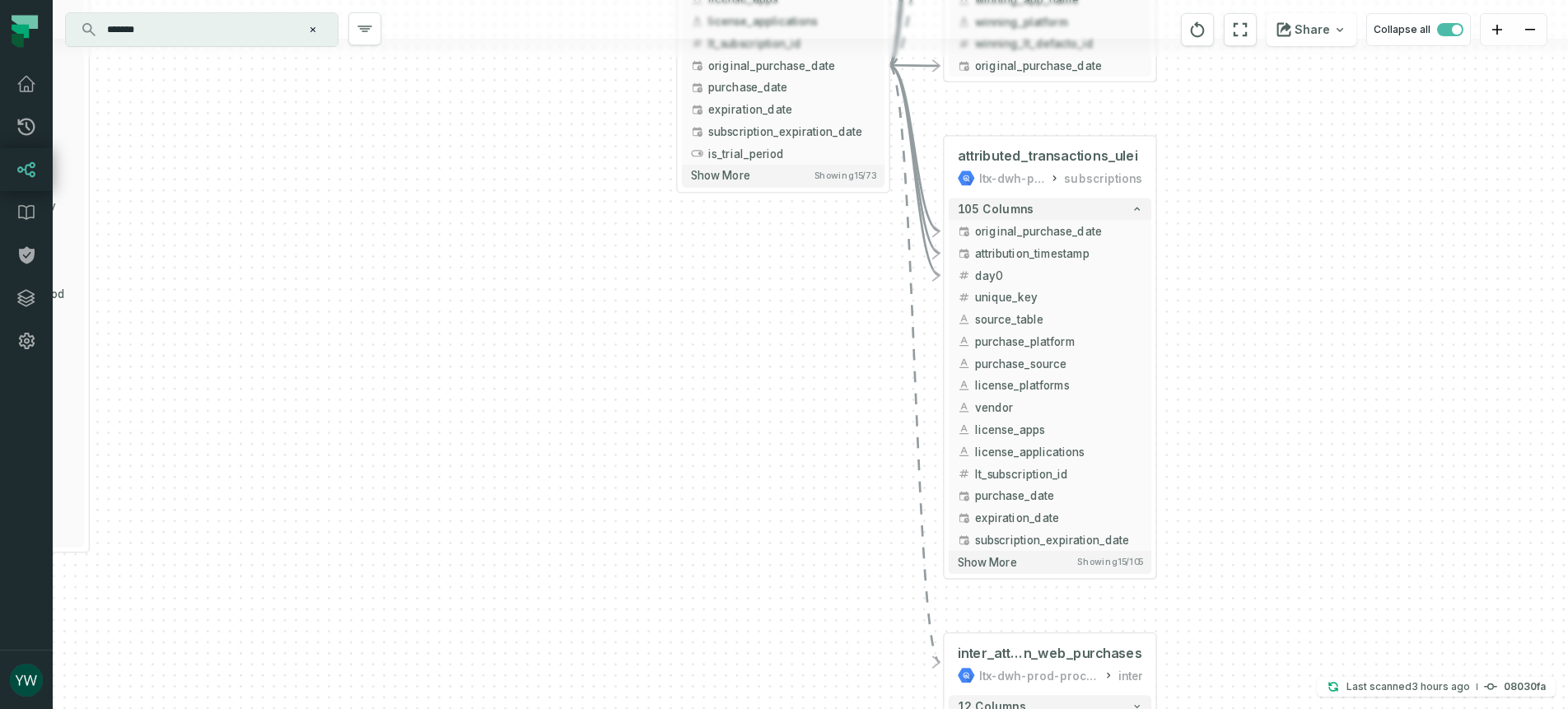
drag, startPoint x: 1331, startPoint y: 246, endPoint x: 1336, endPoint y: 136, distance: 110.1
click at [1336, 136] on div "+ default_app_per_mas ltx-dwh-prod-processed subscriptions + 5 columns + unique…" at bounding box center [810, 354] width 1515 height 709
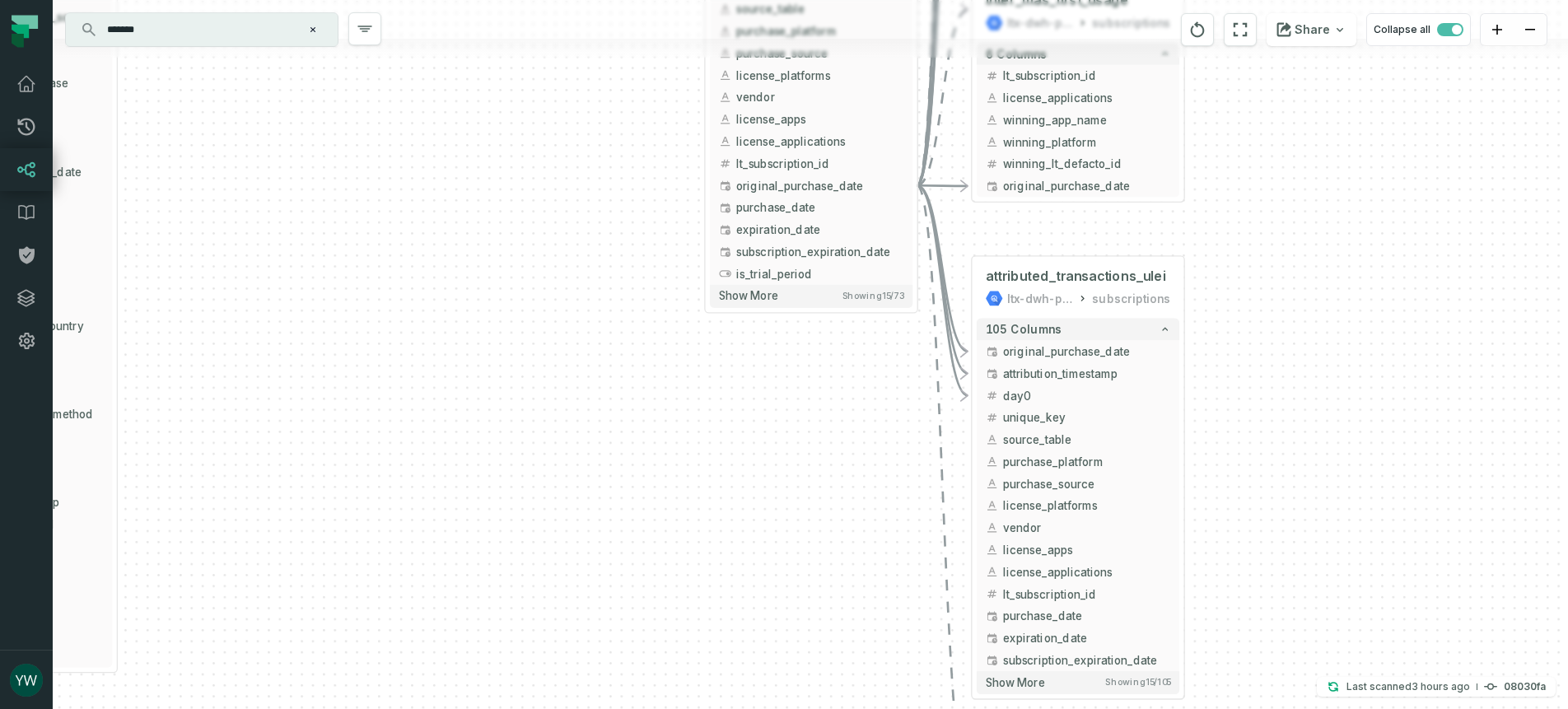
drag, startPoint x: 1297, startPoint y: 496, endPoint x: 1314, endPoint y: 700, distance: 204.7
click at [1314, 700] on div "+ default_app_per_mas ltx-dwh-prod-processed subscriptions + 5 columns + unique…" at bounding box center [810, 354] width 1515 height 709
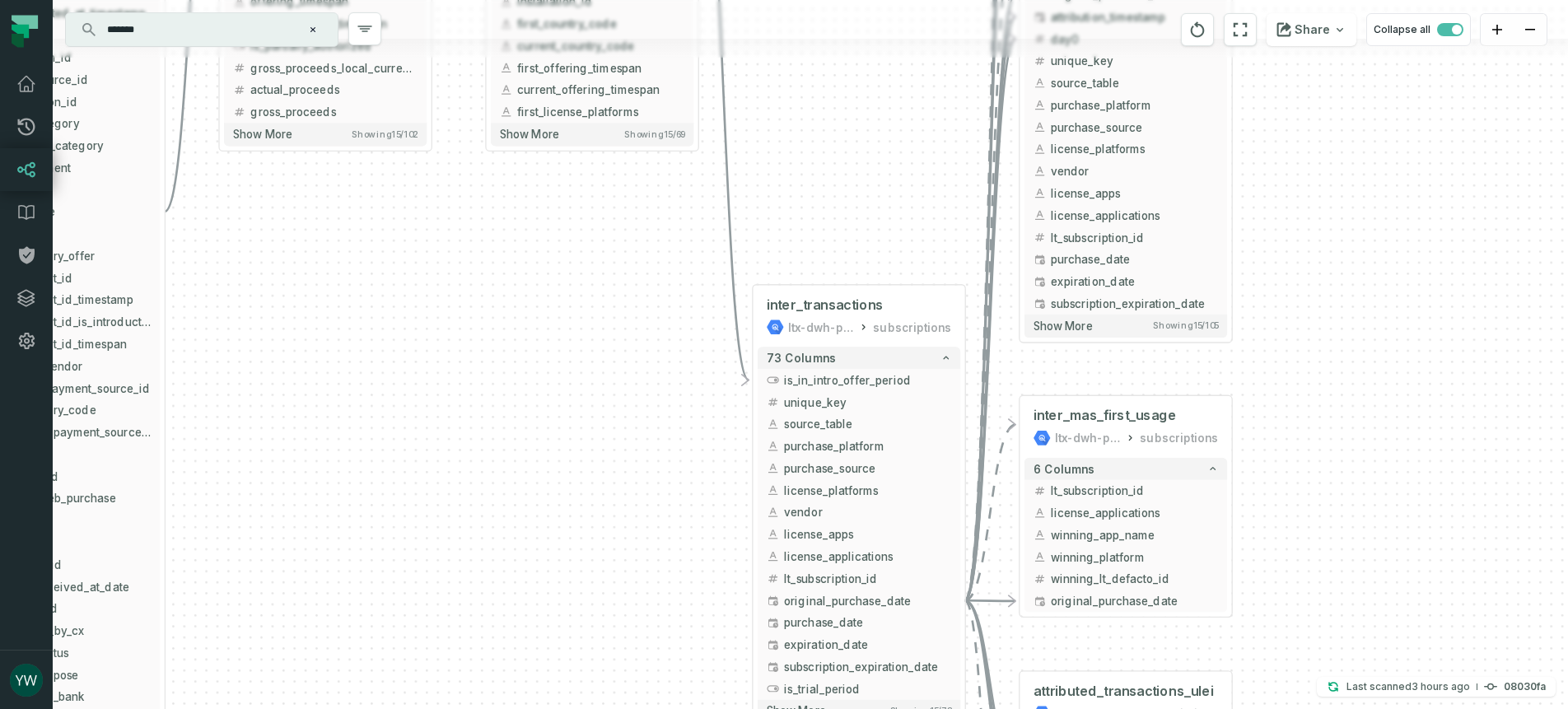
drag, startPoint x: 1259, startPoint y: 409, endPoint x: 1283, endPoint y: 565, distance: 157.8
click at [1283, 565] on div "+ default_app_per_mas ltx-dwh-prod-processed subscriptions + 5 columns + unique…" at bounding box center [810, 354] width 1515 height 709
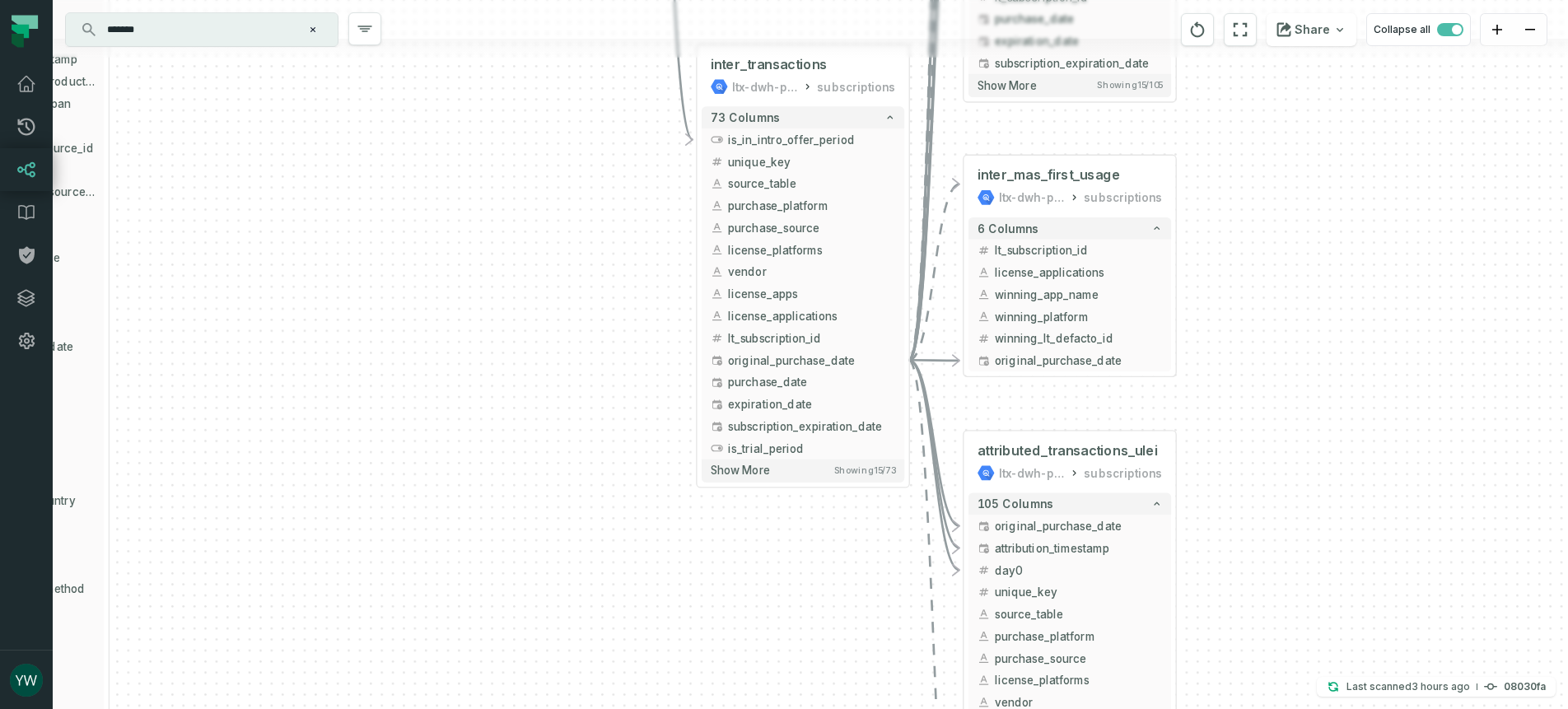
drag, startPoint x: 603, startPoint y: 632, endPoint x: 547, endPoint y: 372, distance: 266.0
click at [547, 372] on div "+ default_app_per_mas ltx-dwh-prod-processed subscriptions + 5 columns + unique…" at bounding box center [810, 354] width 1515 height 709
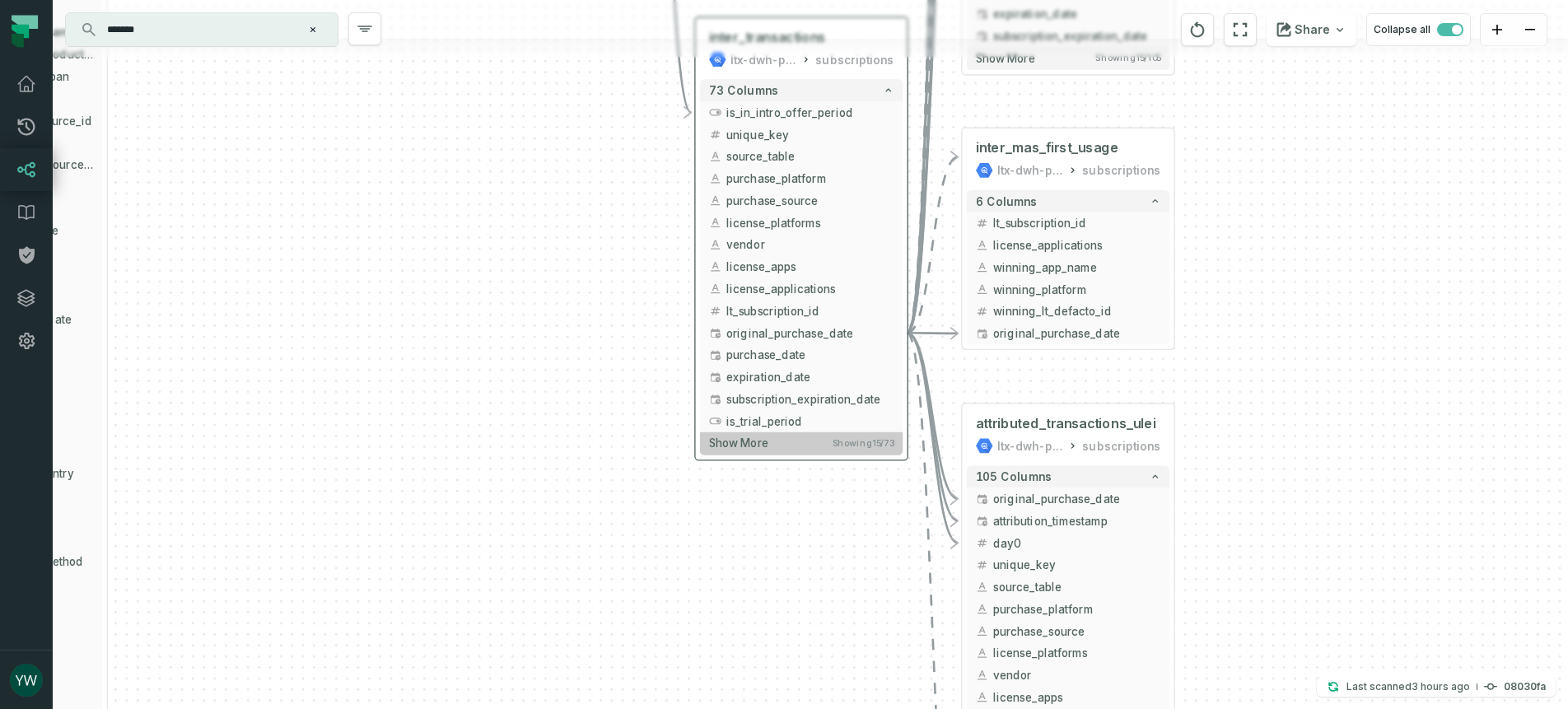
click at [864, 444] on span "Showing 15 / 73" at bounding box center [863, 444] width 61 height 10
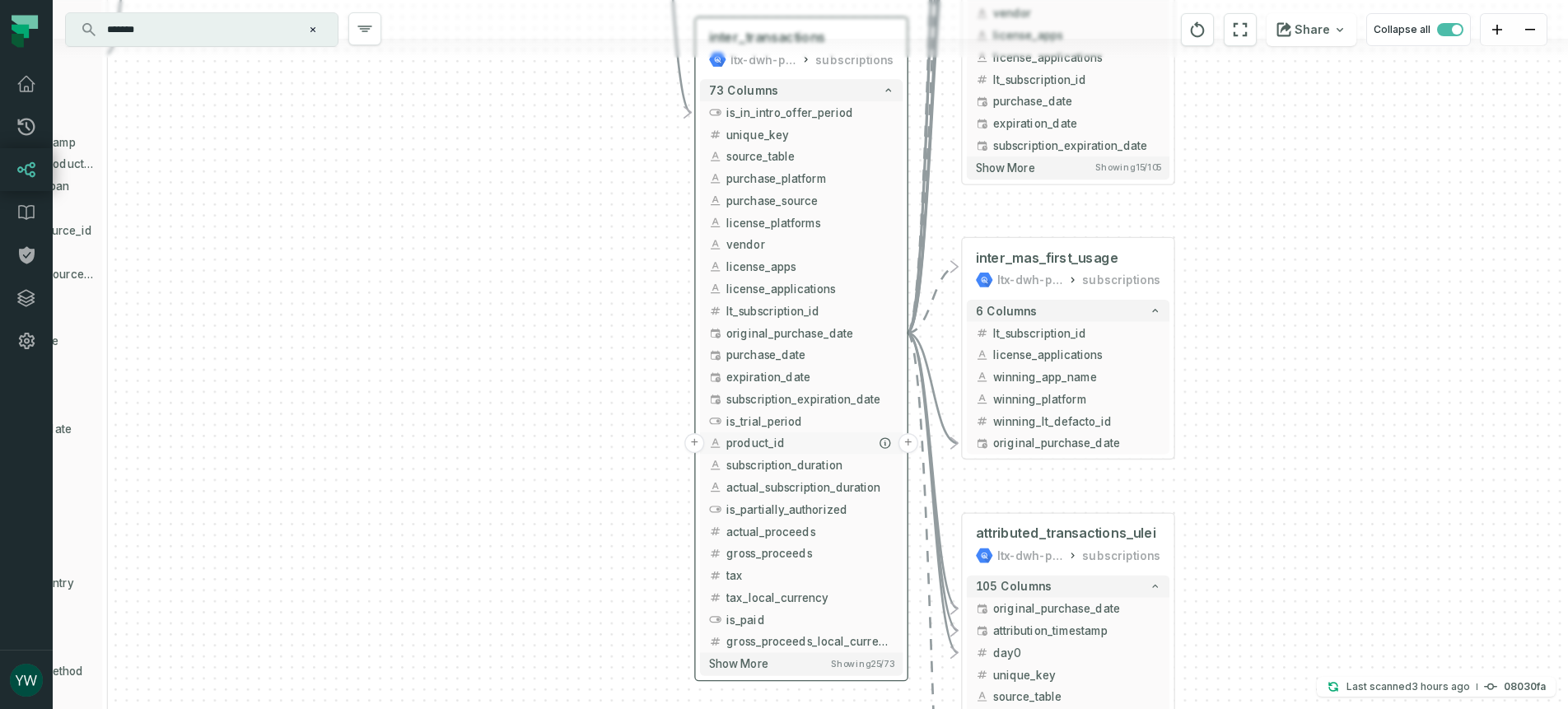
click at [902, 444] on button "+" at bounding box center [908, 443] width 20 height 20
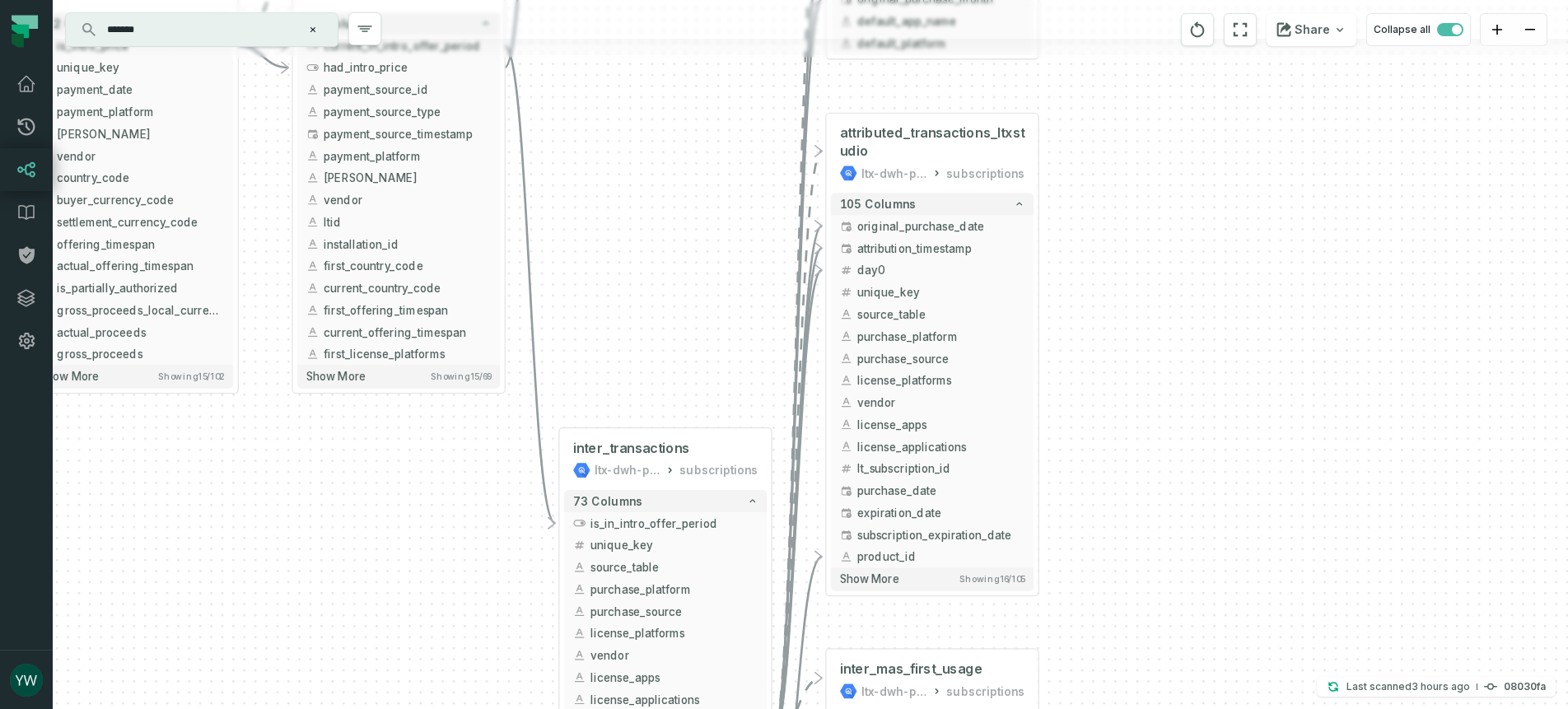
drag, startPoint x: 1373, startPoint y: 242, endPoint x: 1200, endPoint y: 669, distance: 460.7
click at [1201, 672] on div "+ default_app_per_mas ltx-dwh-prod-processed subscriptions + 5 columns + unique…" at bounding box center [810, 354] width 1515 height 709
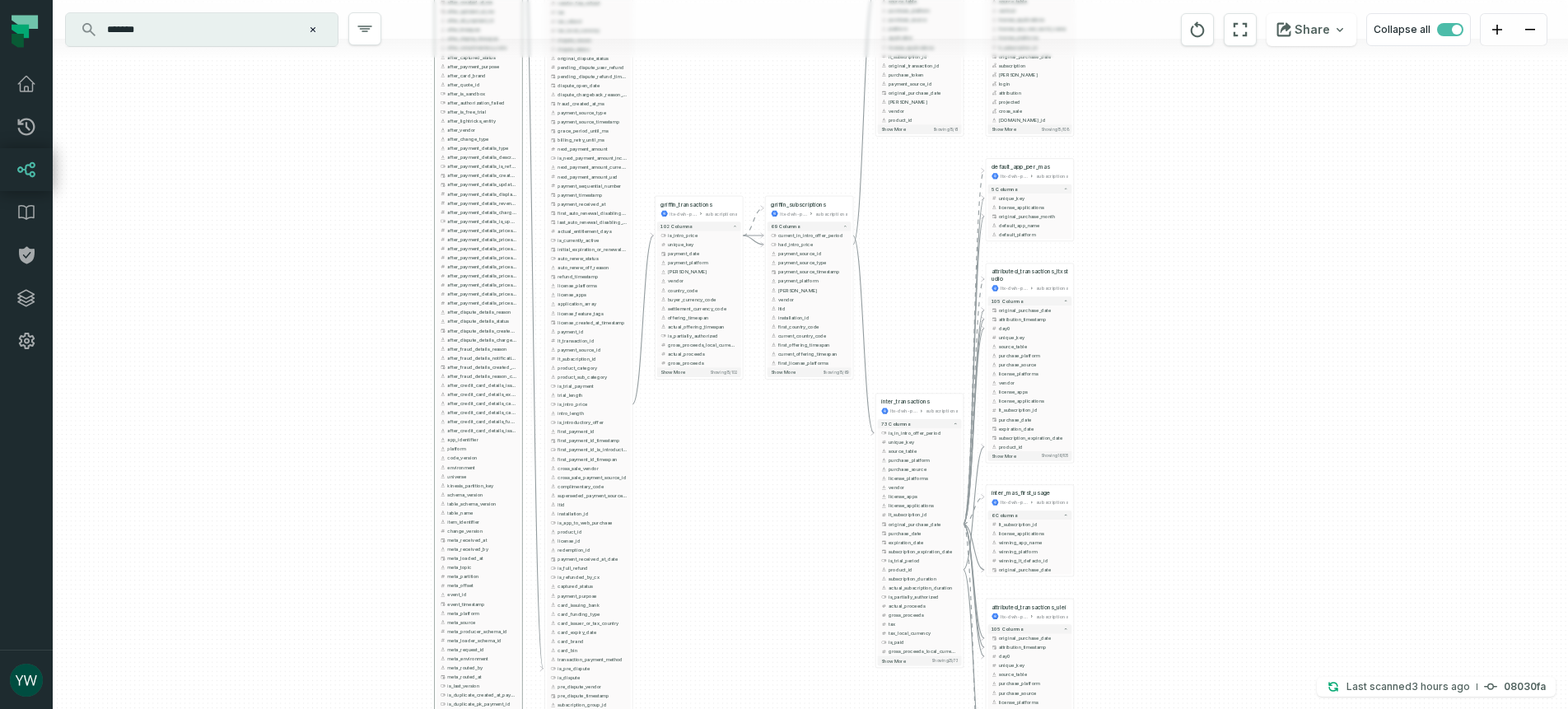
click at [1256, 314] on div "+ default_app_per_mas ltx-dwh-prod-processed subscriptions + 5 columns + unique…" at bounding box center [810, 354] width 1515 height 709
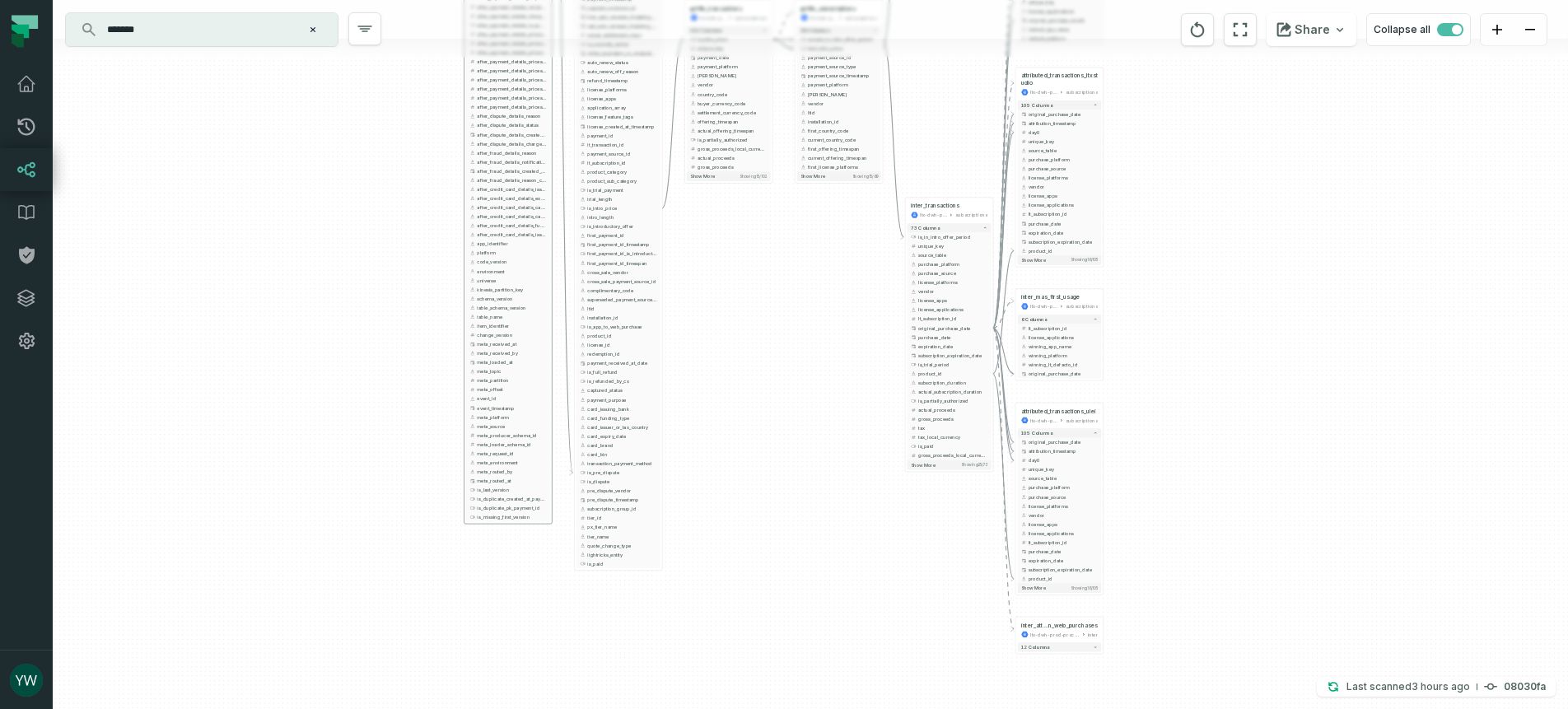
drag, startPoint x: 1230, startPoint y: 554, endPoint x: 1259, endPoint y: 358, distance: 198.1
click at [1259, 358] on div "+ default_app_per_mas ltx-dwh-prod-processed subscriptions + 5 columns + unique…" at bounding box center [810, 354] width 1515 height 709
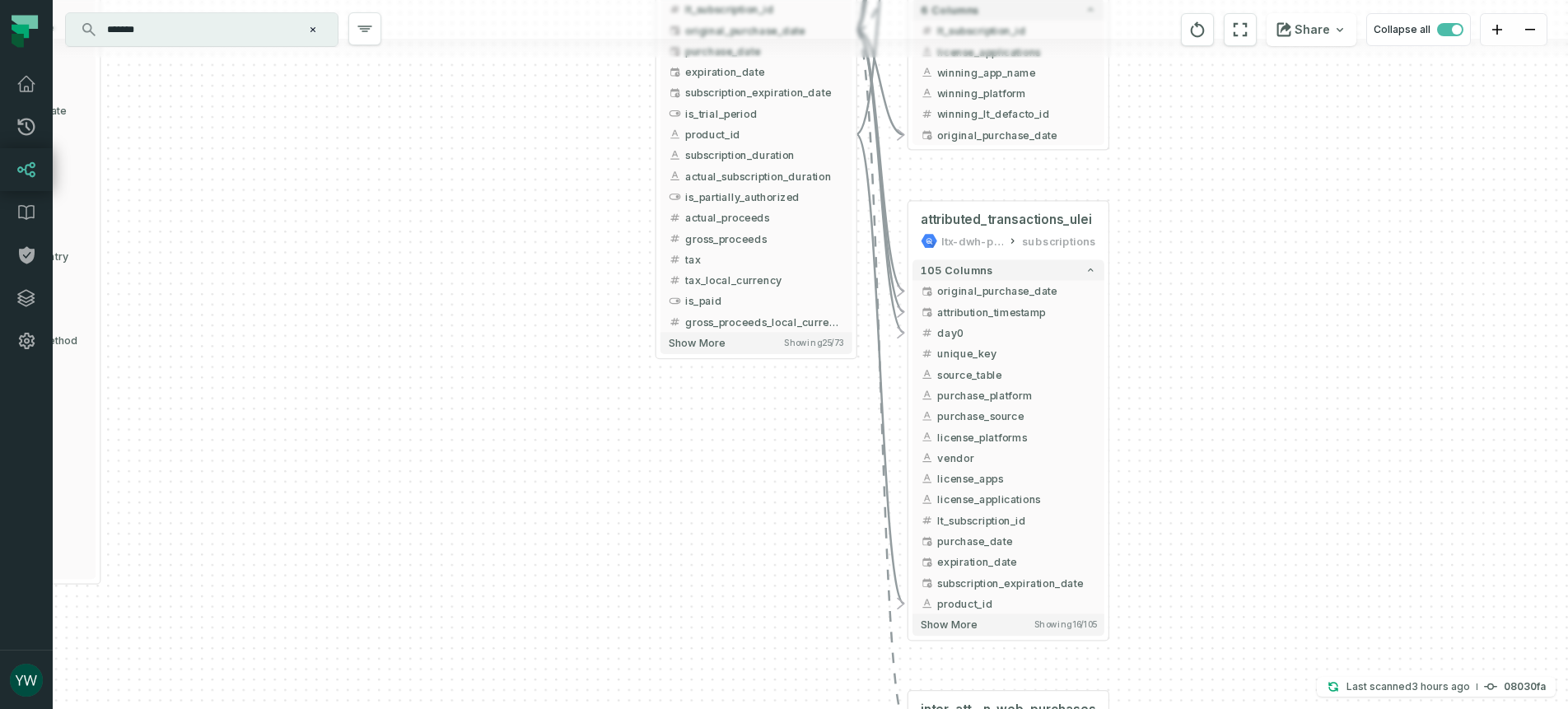
drag, startPoint x: 1221, startPoint y: 425, endPoint x: 1207, endPoint y: 338, distance: 88.1
click at [1207, 338] on div "+ default_app_per_mas ltx-dwh-prod-processed subscriptions + 5 columns + unique…" at bounding box center [810, 354] width 1515 height 709
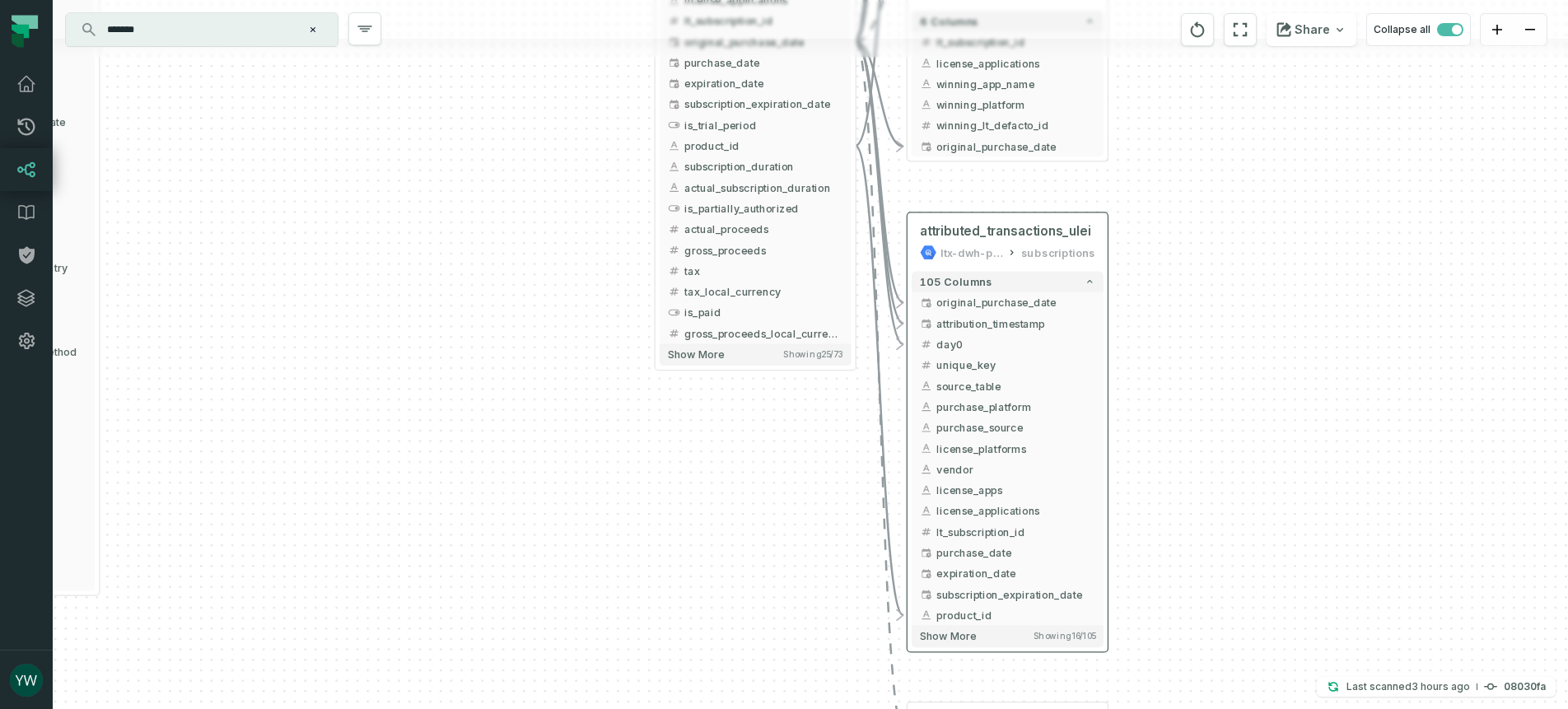
click at [1105, 471] on div "105 columns - original_purchase_date + + attribution_timestamp + + day0 + + uni…" at bounding box center [1007, 459] width 200 height 384
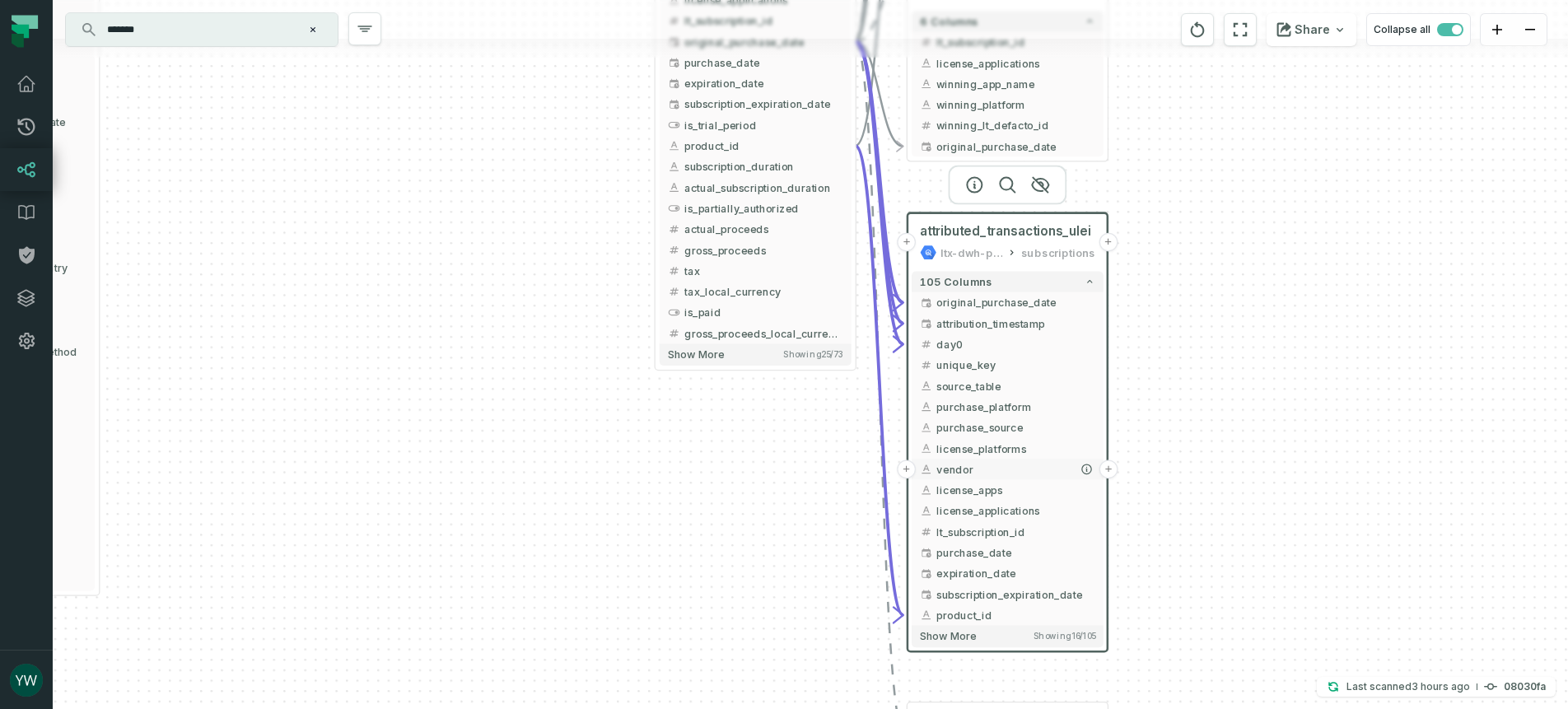
click at [1105, 468] on button "+" at bounding box center [1109, 469] width 19 height 19
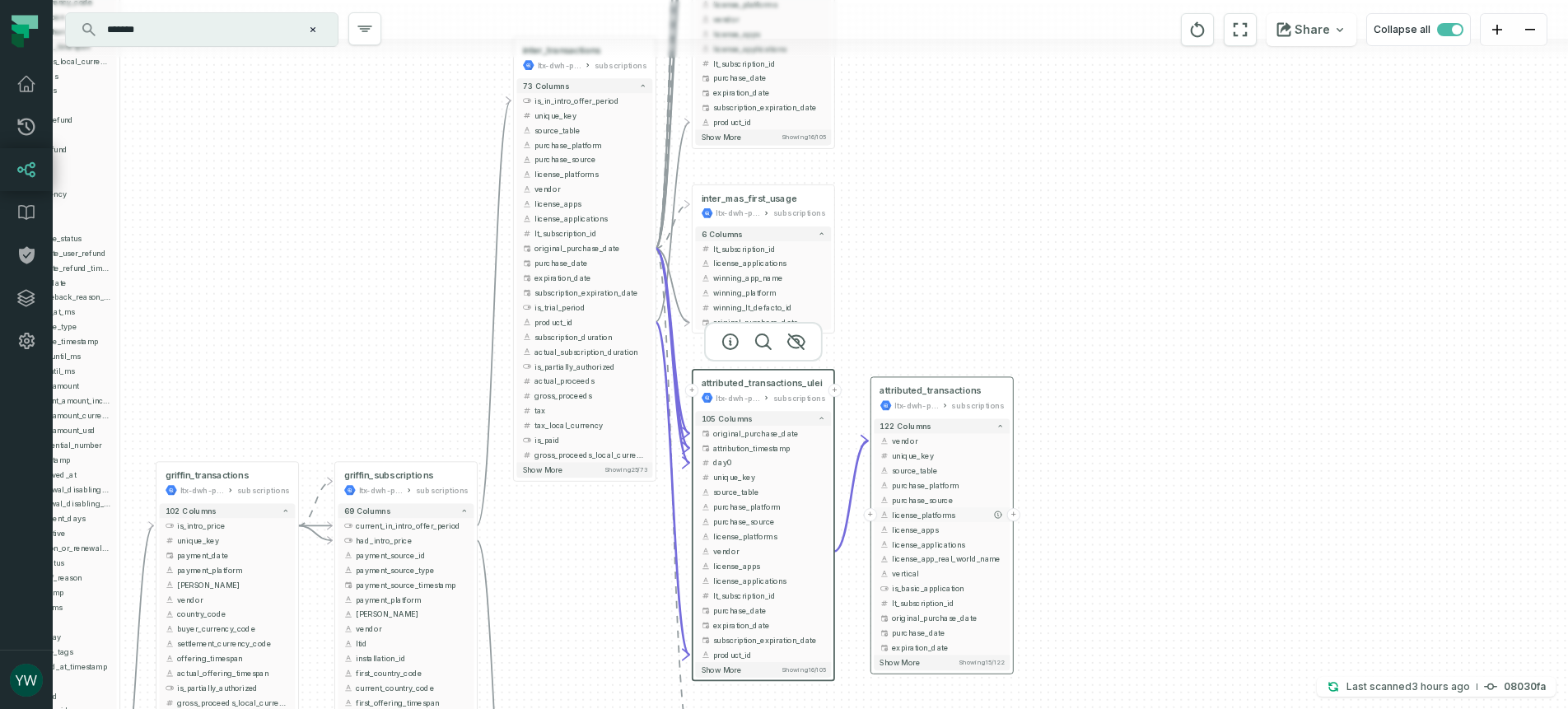
click at [1014, 513] on button "+" at bounding box center [1013, 514] width 13 height 13
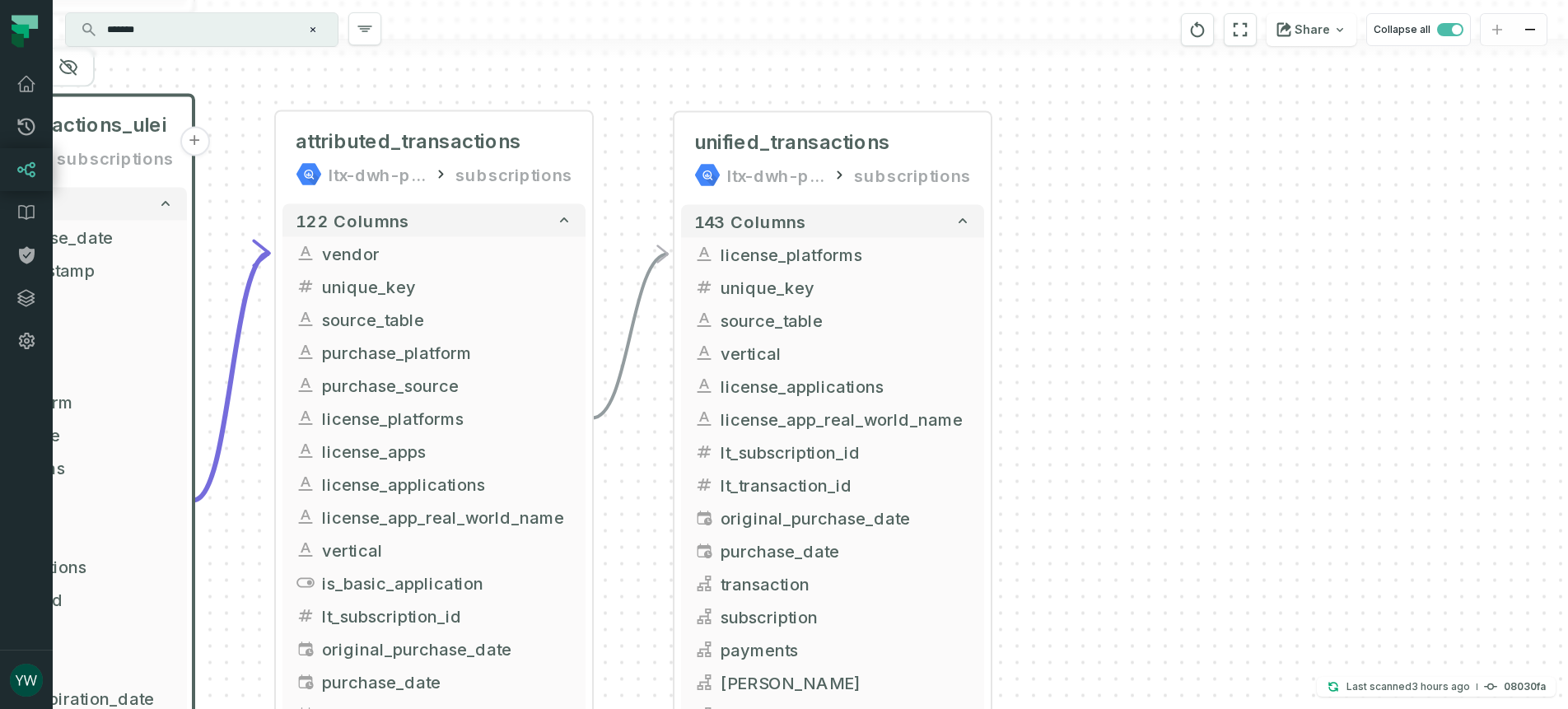
drag, startPoint x: 1100, startPoint y: 520, endPoint x: 1121, endPoint y: 290, distance: 231.0
click at [1121, 290] on div "+ unified_transactions ltx-dwh-prod-processed subscriptions + 143 columns - lic…" at bounding box center [810, 354] width 1515 height 709
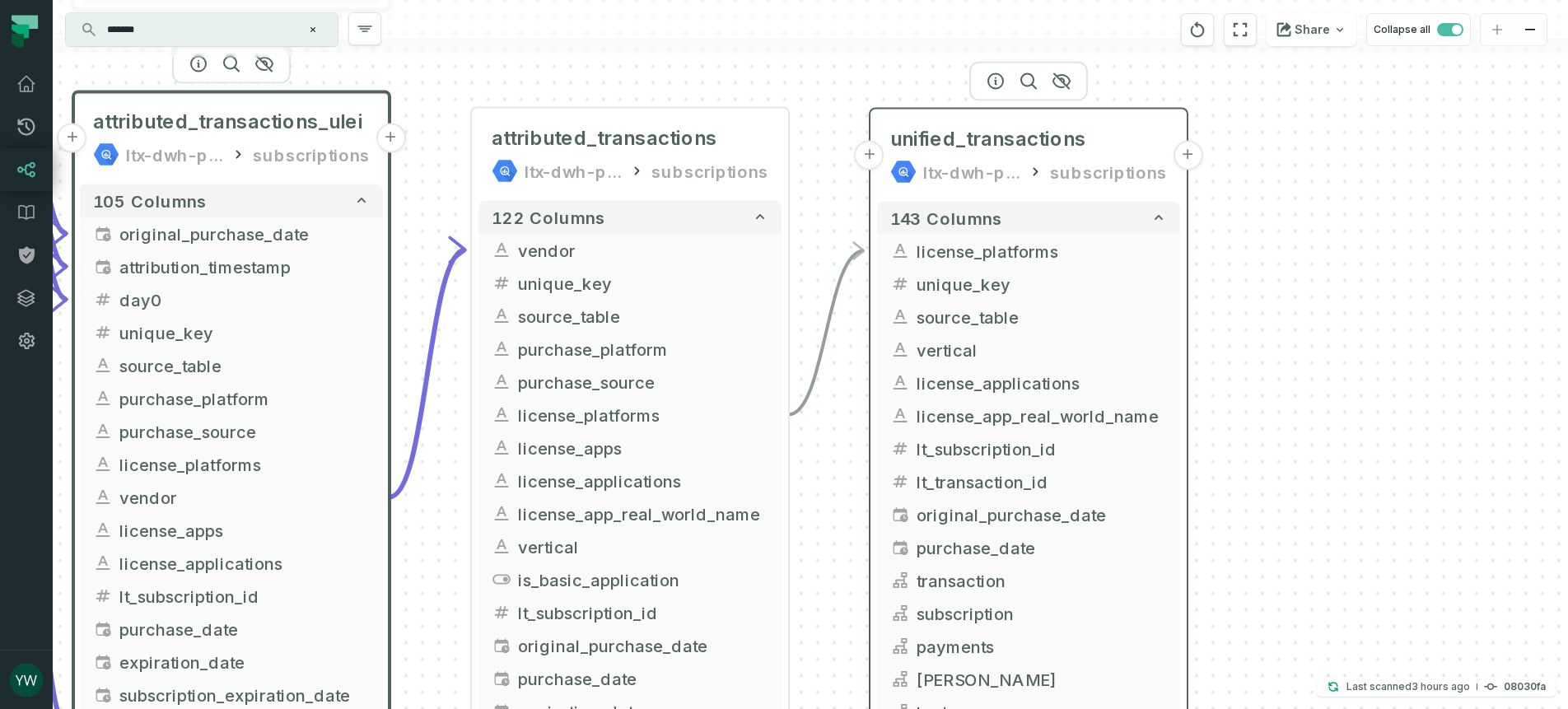
drag, startPoint x: 888, startPoint y: 127, endPoint x: 1085, endPoint y: 157, distance: 199.3
click at [1085, 157] on div "unified_transactions ltx-dwh-prod-processed subscriptions" at bounding box center [1028, 155] width 303 height 79
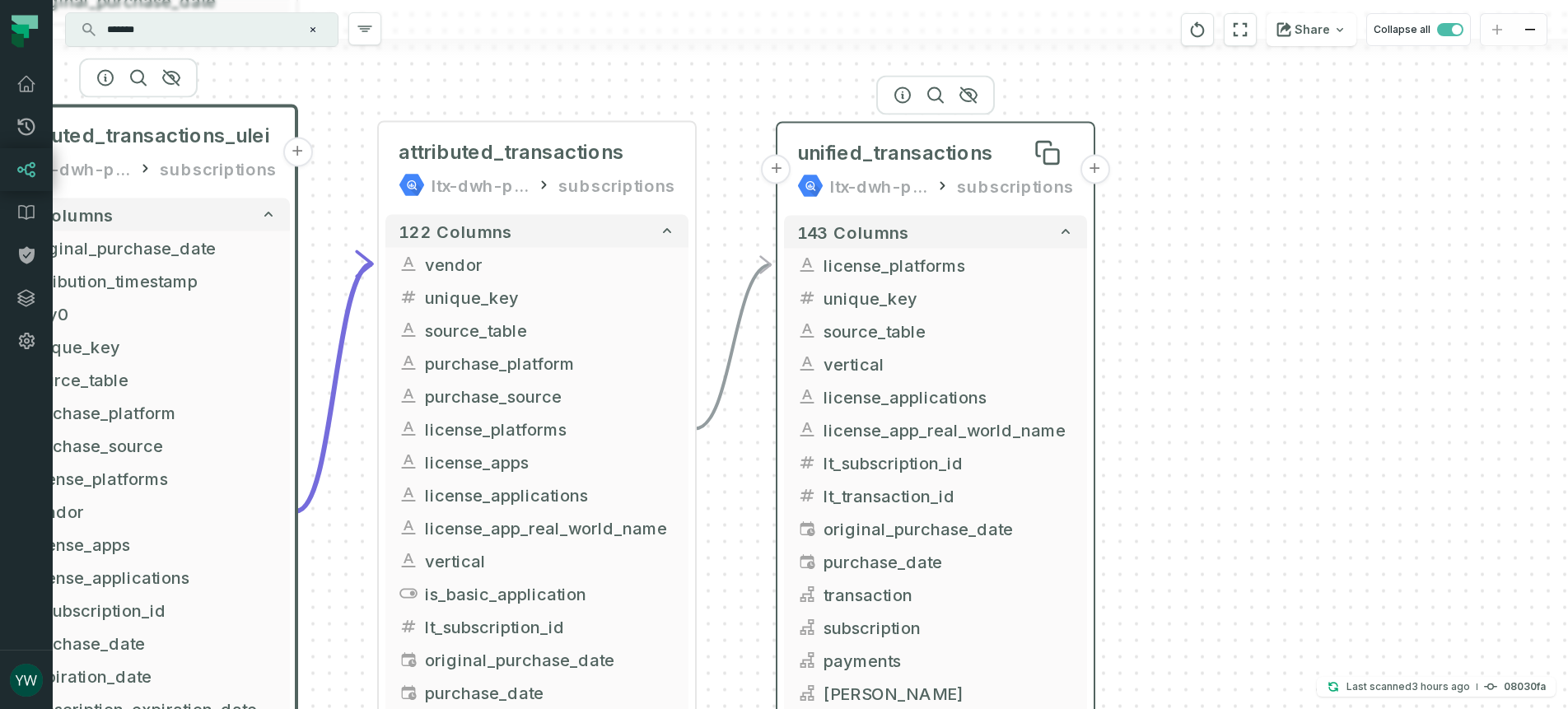
drag, startPoint x: 1017, startPoint y: 153, endPoint x: 940, endPoint y: 137, distance: 78.6
click at [940, 140] on span "unified_transactions" at bounding box center [895, 153] width 196 height 26
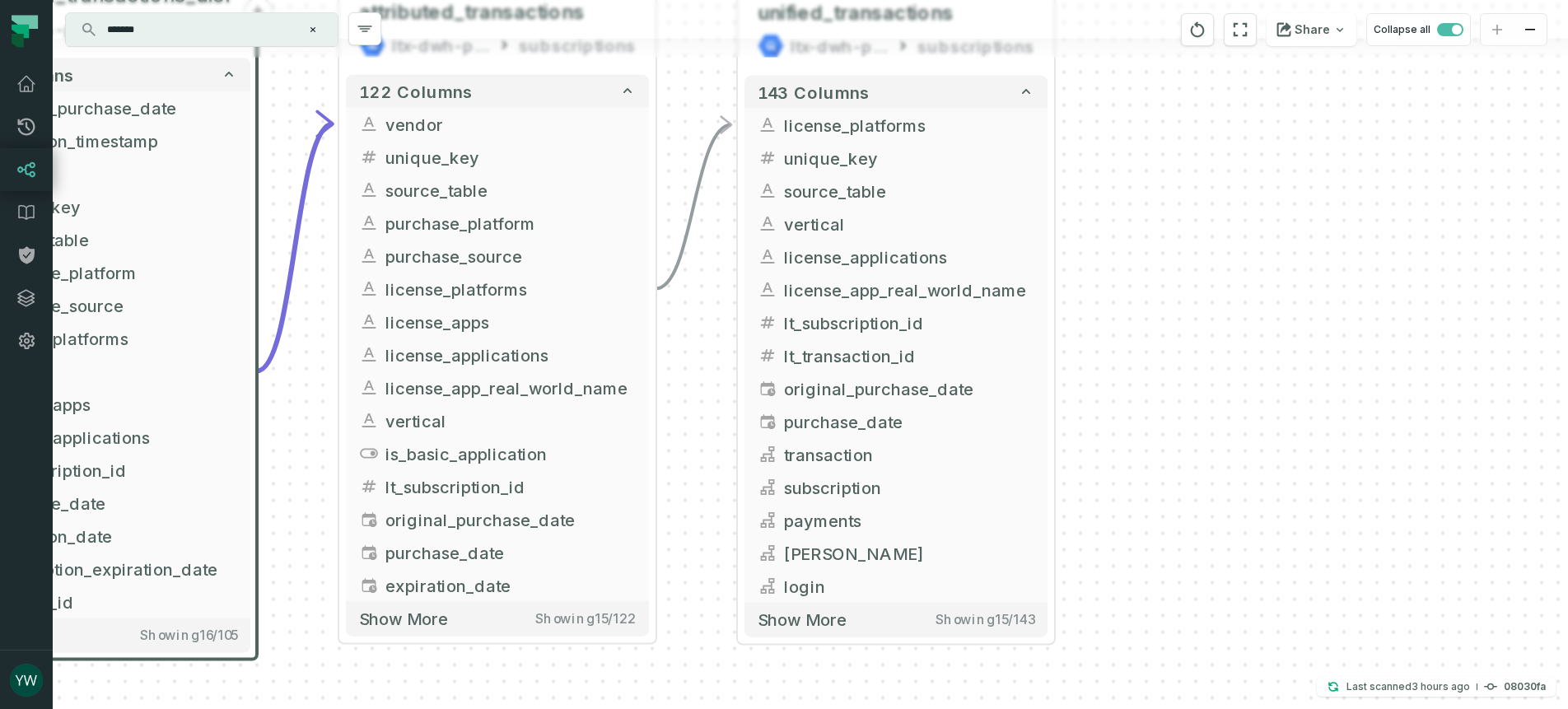
drag, startPoint x: 1200, startPoint y: 373, endPoint x: 1152, endPoint y: 246, distance: 135.8
click at [1163, 229] on div "+ unified_transactions ltx-dwh-prod-processed subscriptions + 143 columns - lic…" at bounding box center [810, 354] width 1515 height 709
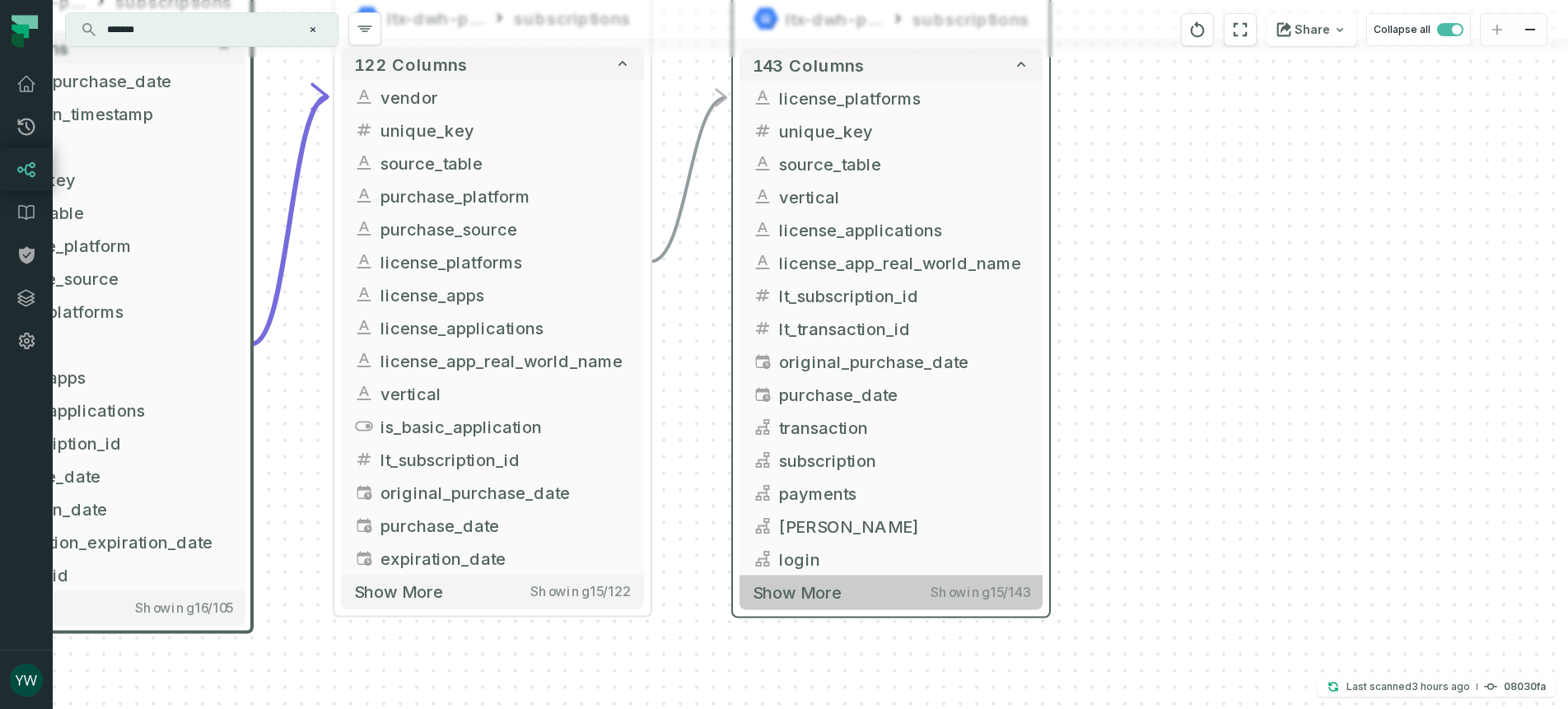
click at [994, 597] on span "Showing 15 / 143" at bounding box center [979, 591] width 99 height 16
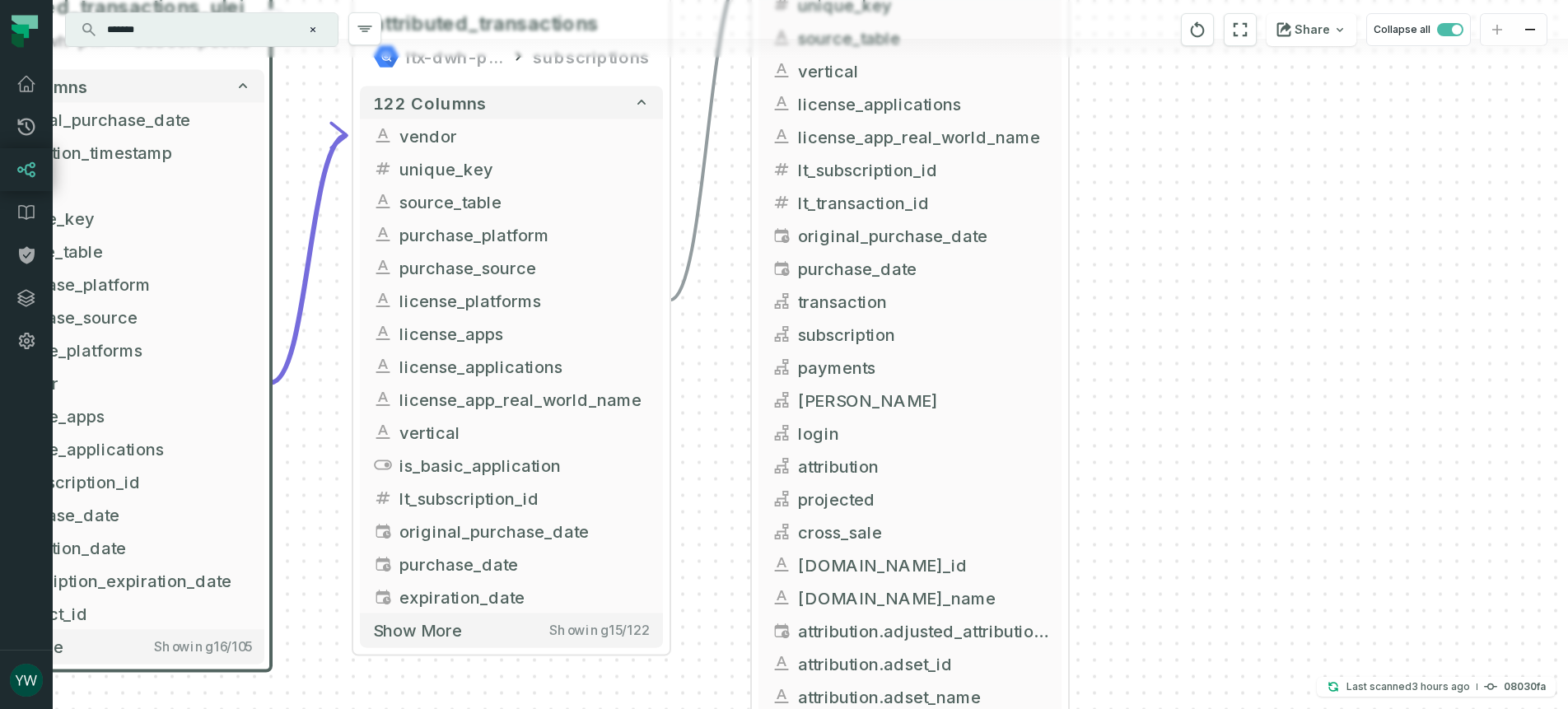
drag, startPoint x: 1156, startPoint y: 584, endPoint x: 1182, endPoint y: 385, distance: 200.7
click at [1182, 386] on div "+ unified_transactions ltx-dwh-prod-processed subscriptions + 143 columns - lic…" at bounding box center [810, 354] width 1515 height 709
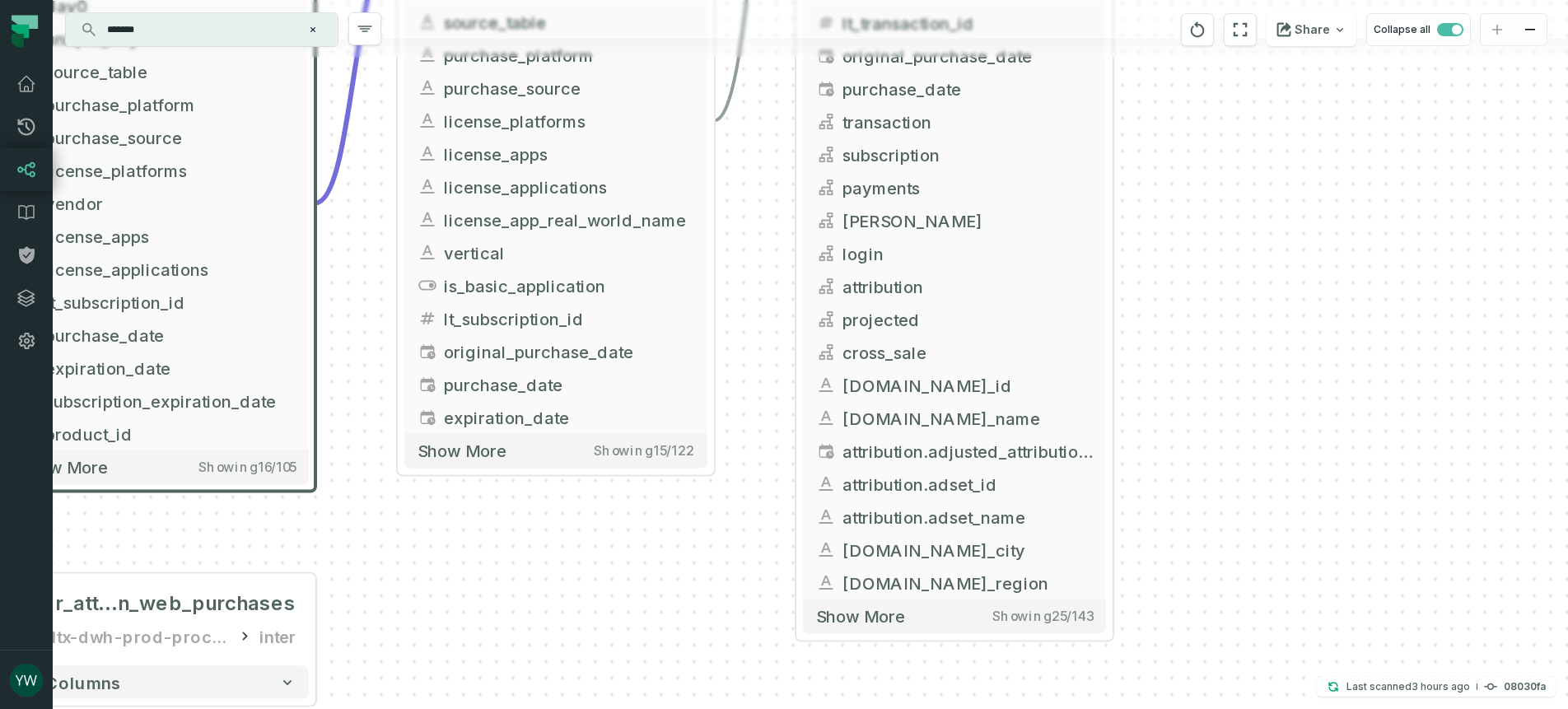
drag, startPoint x: 1119, startPoint y: 569, endPoint x: 1153, endPoint y: 468, distance: 106.6
click at [1153, 468] on div "+ unified_transactions ltx-dwh-prod-processed subscriptions + 143 columns - lic…" at bounding box center [810, 354] width 1515 height 709
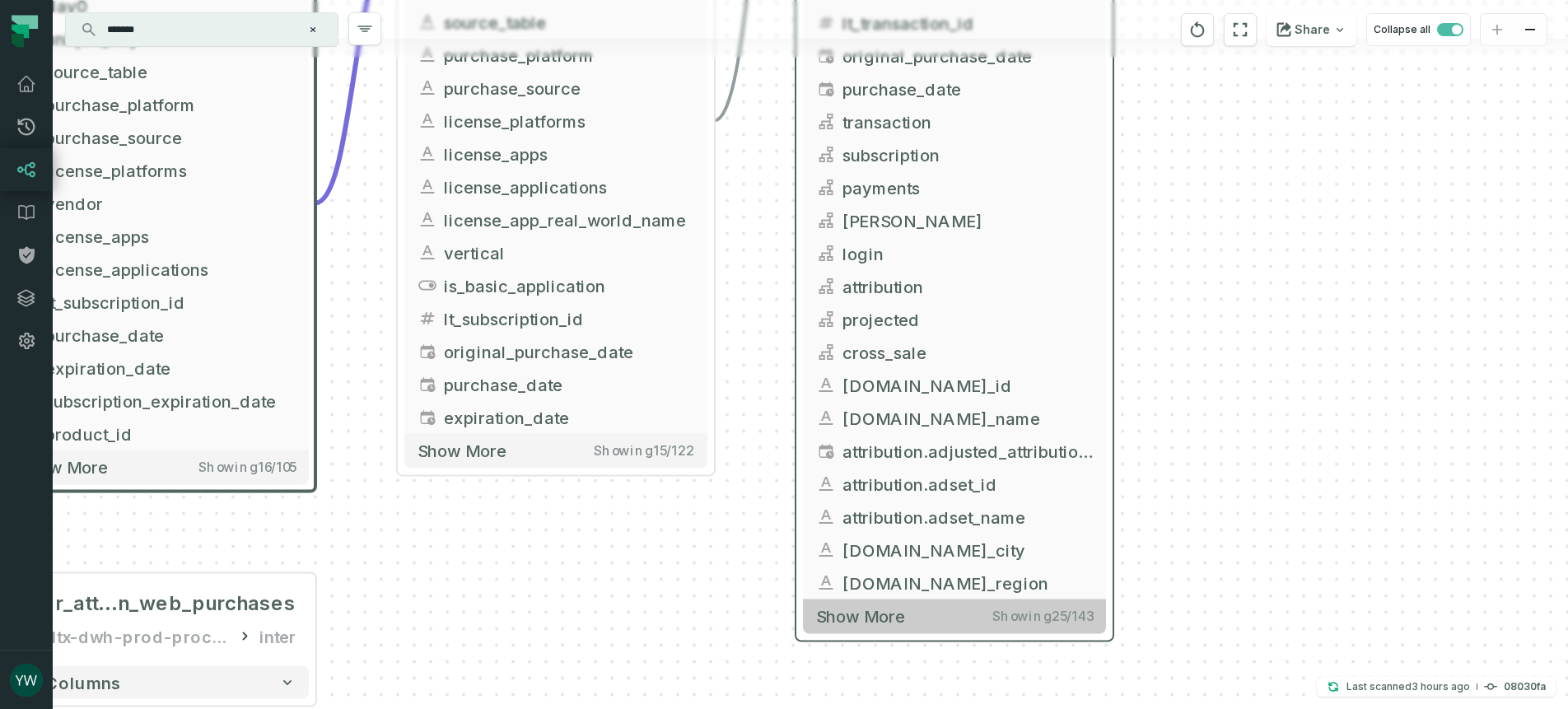
click at [1074, 613] on span "Showing 25 / 143" at bounding box center [1042, 616] width 100 height 16
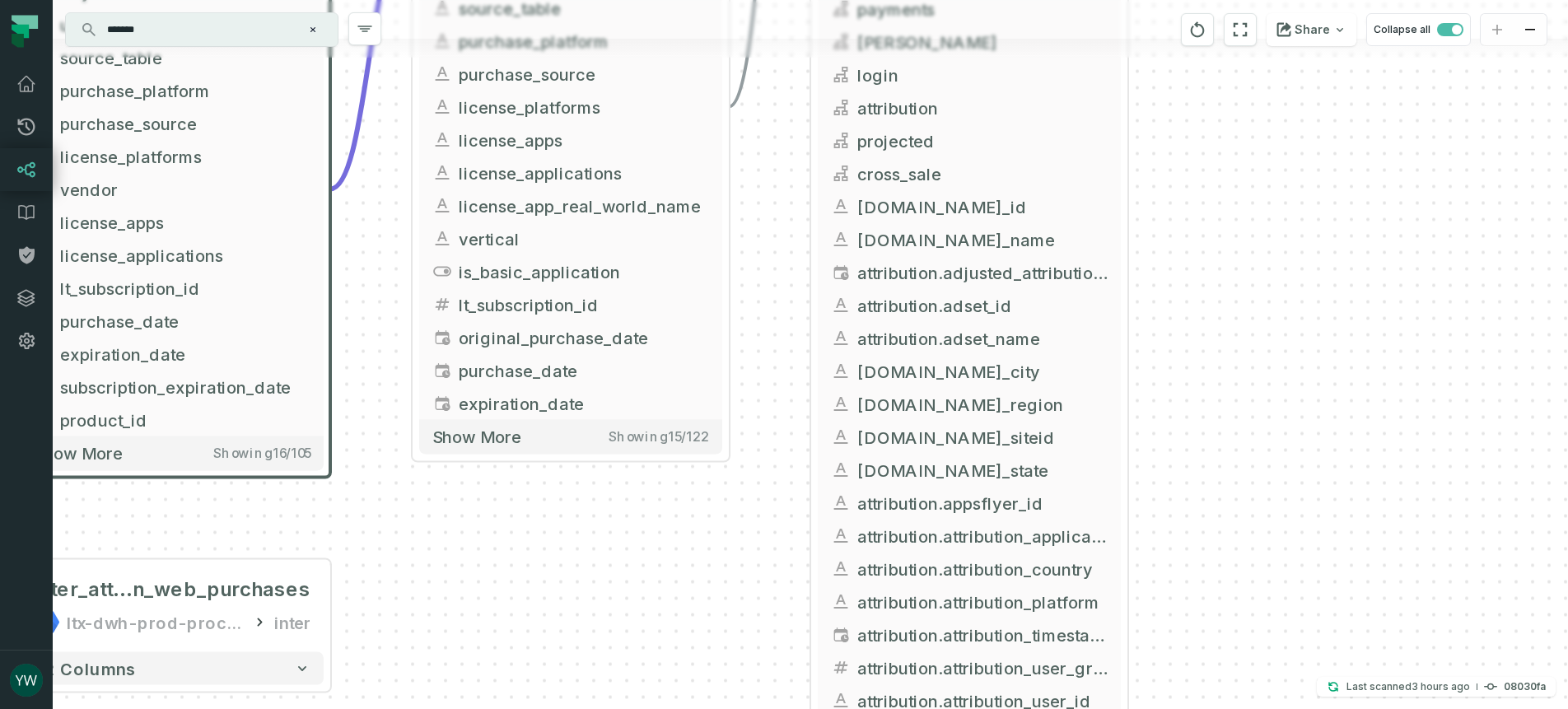
drag, startPoint x: 1182, startPoint y: 616, endPoint x: 1198, endPoint y: 433, distance: 183.7
click at [1198, 435] on div "+ unified_transactions ltx-dwh-prod-processed subscriptions + 143 columns - lic…" at bounding box center [810, 354] width 1515 height 709
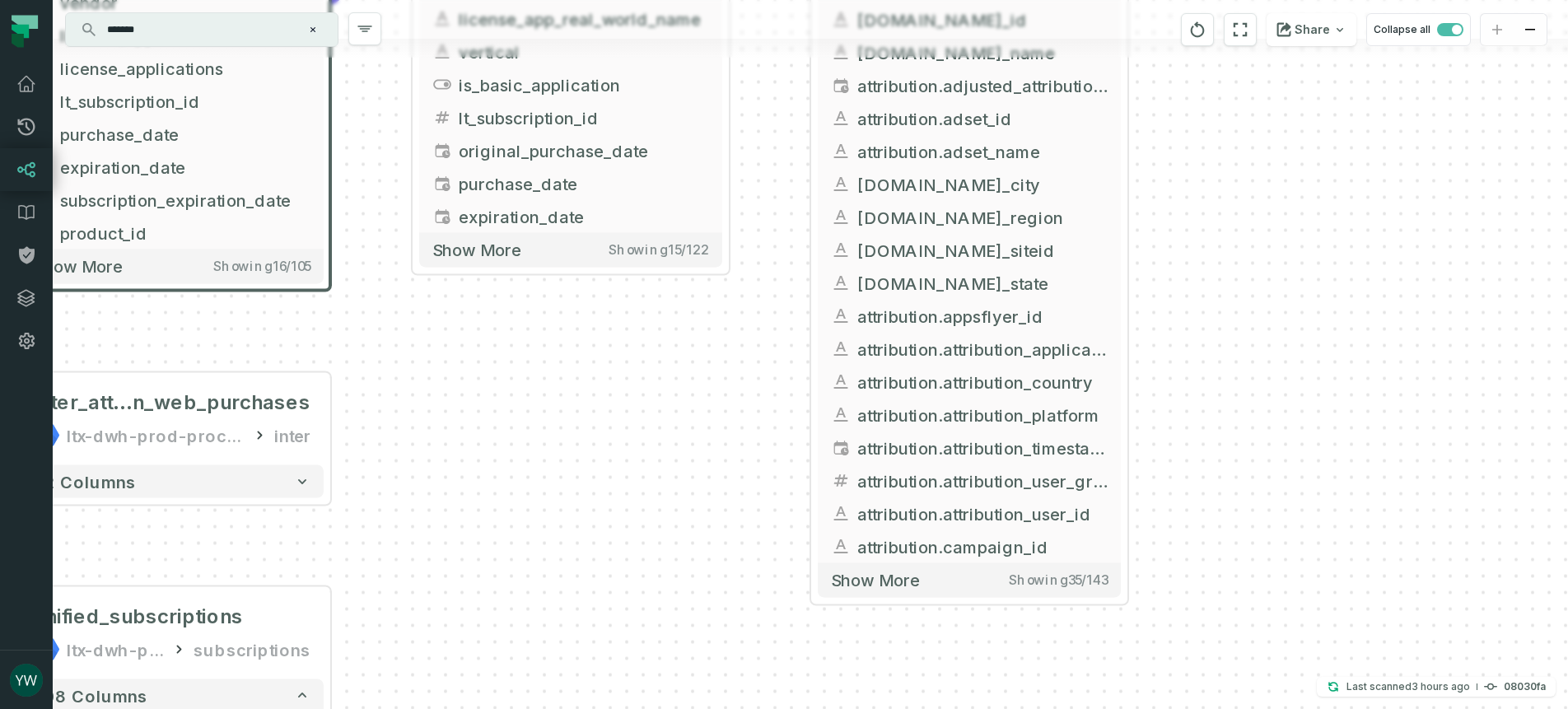
drag, startPoint x: 1190, startPoint y: 434, endPoint x: 1189, endPoint y: 251, distance: 183.0
click at [1189, 251] on div "+ unified_transactions ltx-dwh-prod-processed subscriptions + 143 columns - lic…" at bounding box center [810, 354] width 1515 height 709
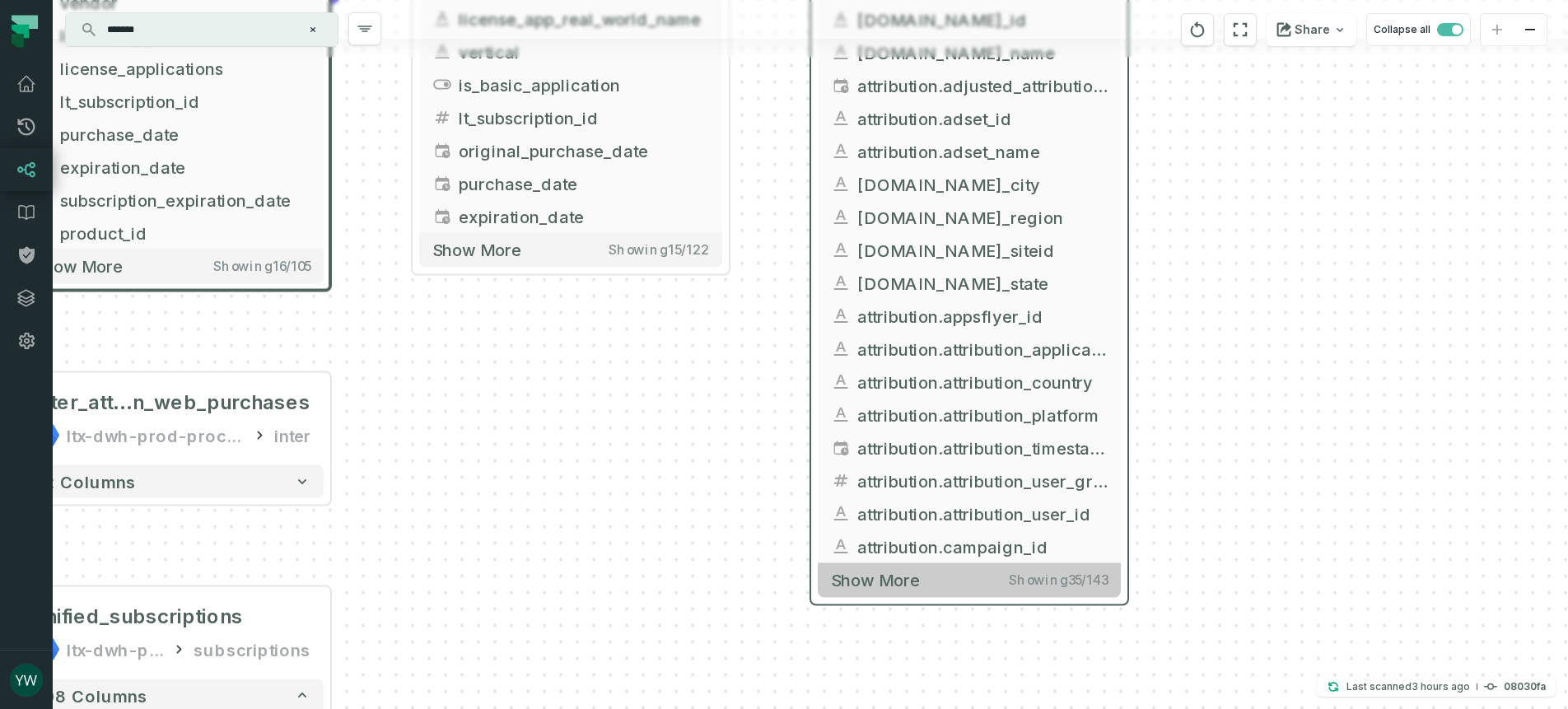
click at [1055, 581] on span "Showing 35 / 143" at bounding box center [1058, 579] width 99 height 16
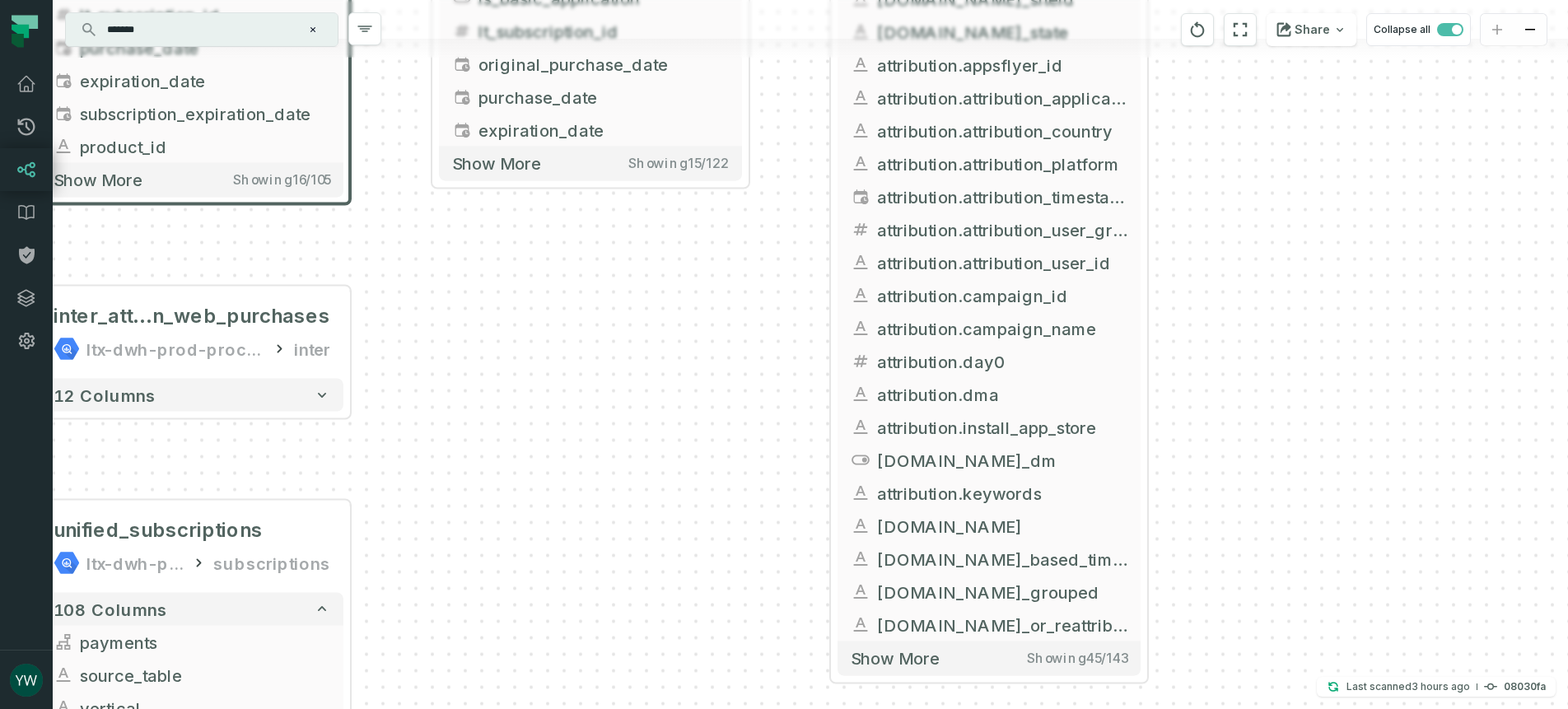
drag, startPoint x: 1177, startPoint y: 594, endPoint x: 1197, endPoint y: 338, distance: 256.8
click at [1197, 340] on div "+ unified_transactions ltx-dwh-prod-processed subscriptions + 143 columns - lic…" at bounding box center [810, 354] width 1515 height 709
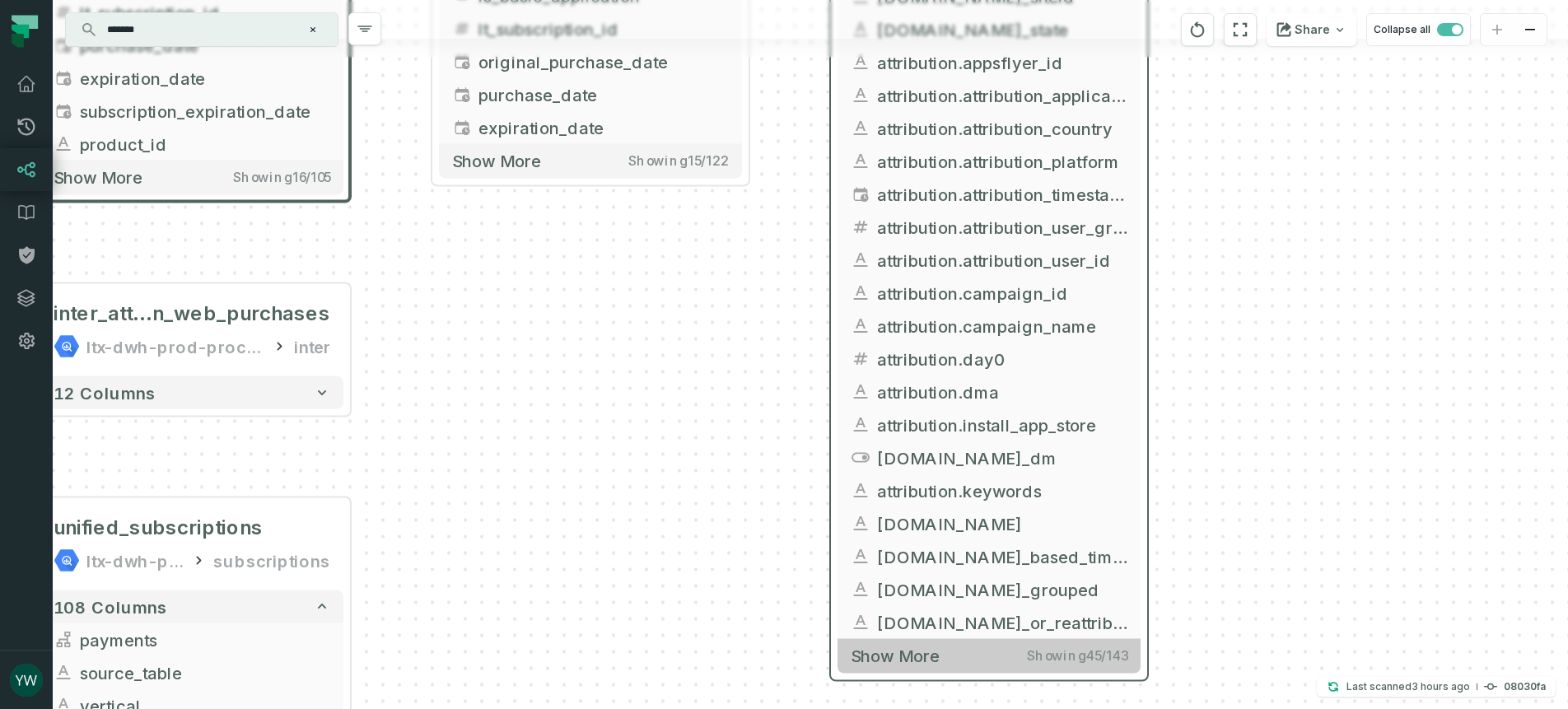
click at [1091, 662] on span "Showing 45 / 143" at bounding box center [1077, 655] width 100 height 16
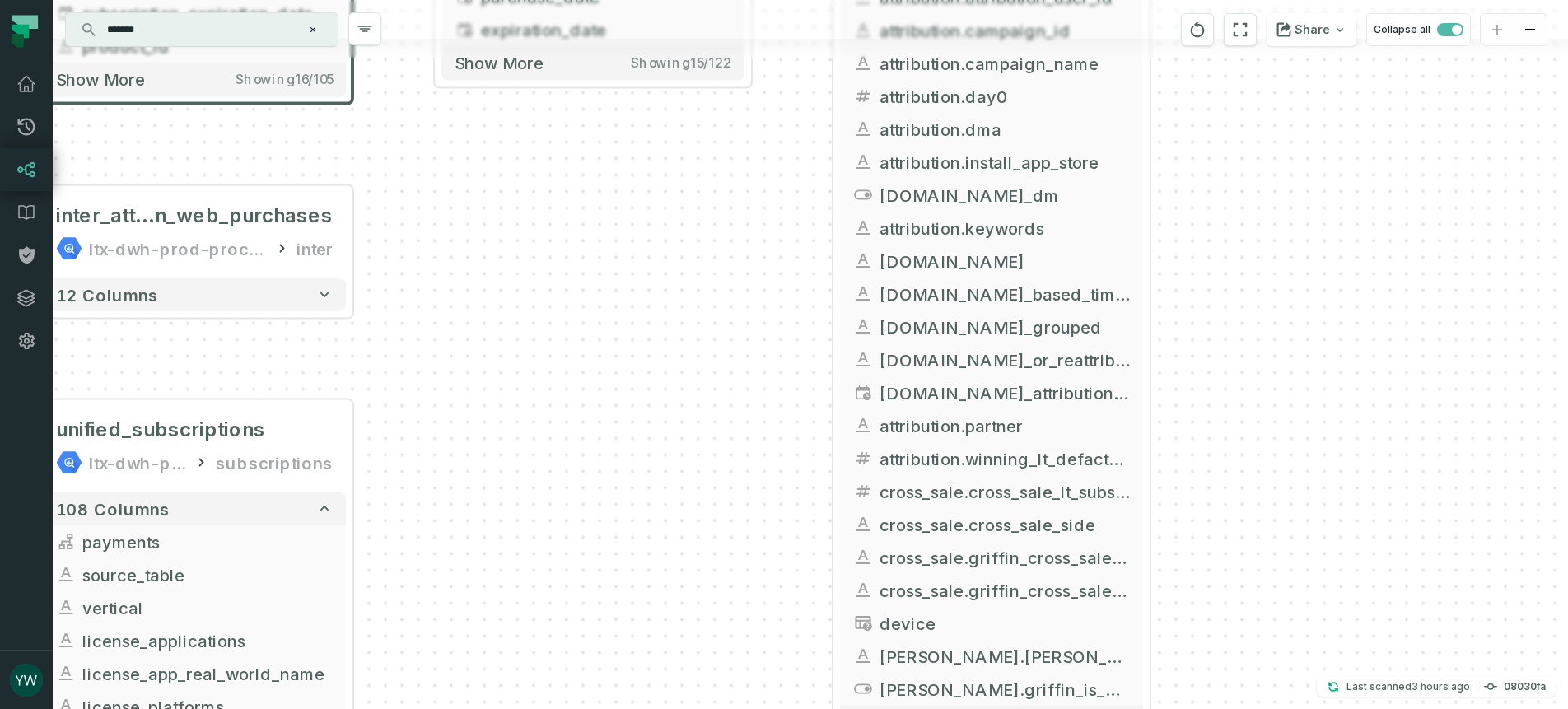
drag, startPoint x: 1190, startPoint y: 638, endPoint x: 1182, endPoint y: 397, distance: 241.1
click at [1193, 374] on div "+ unified_transactions ltx-dwh-prod-processed subscriptions + 143 columns - lic…" at bounding box center [810, 354] width 1515 height 709
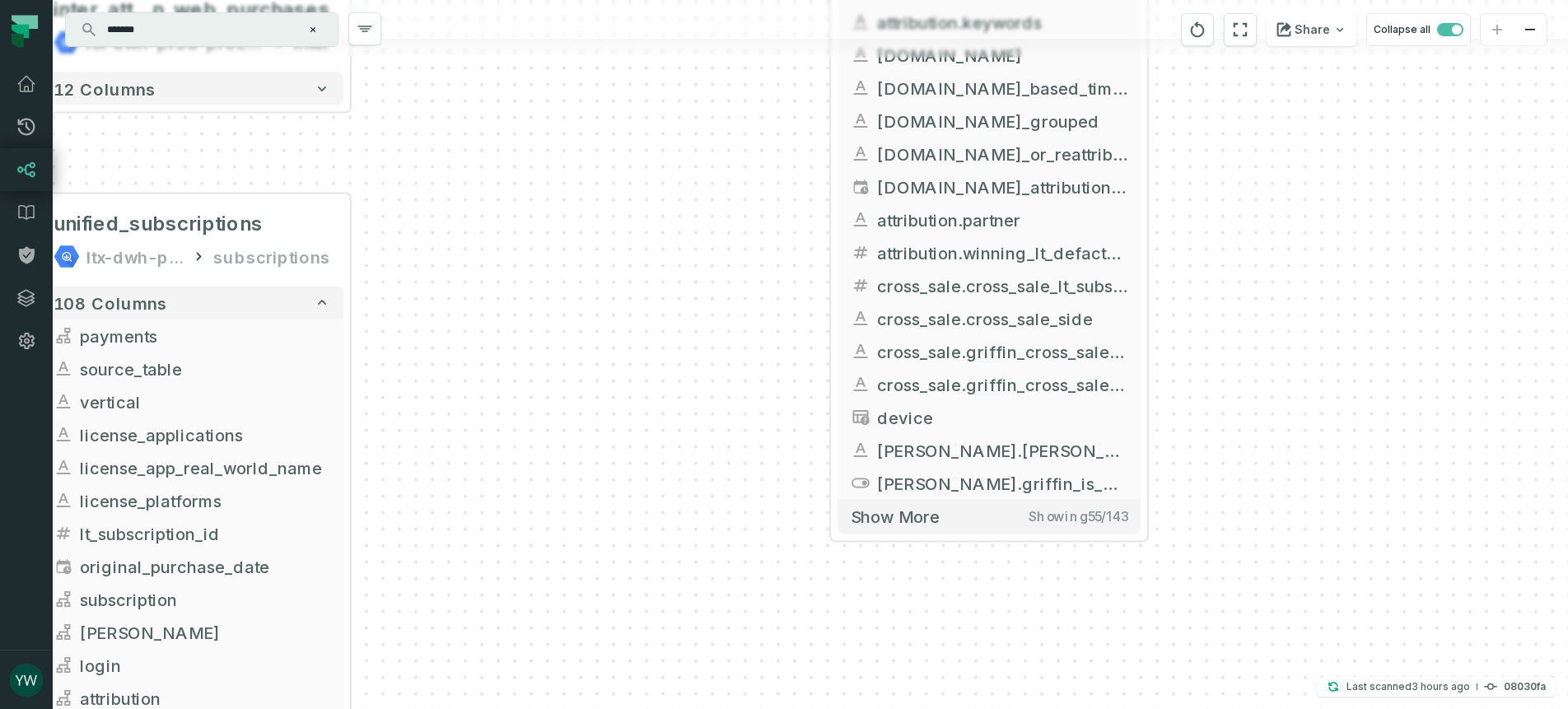
drag, startPoint x: 1222, startPoint y: 648, endPoint x: 1220, endPoint y: 450, distance: 198.0
click at [1220, 450] on div "+ unified_transactions ltx-dwh-prod-processed subscriptions + 143 columns - lic…" at bounding box center [810, 354] width 1515 height 709
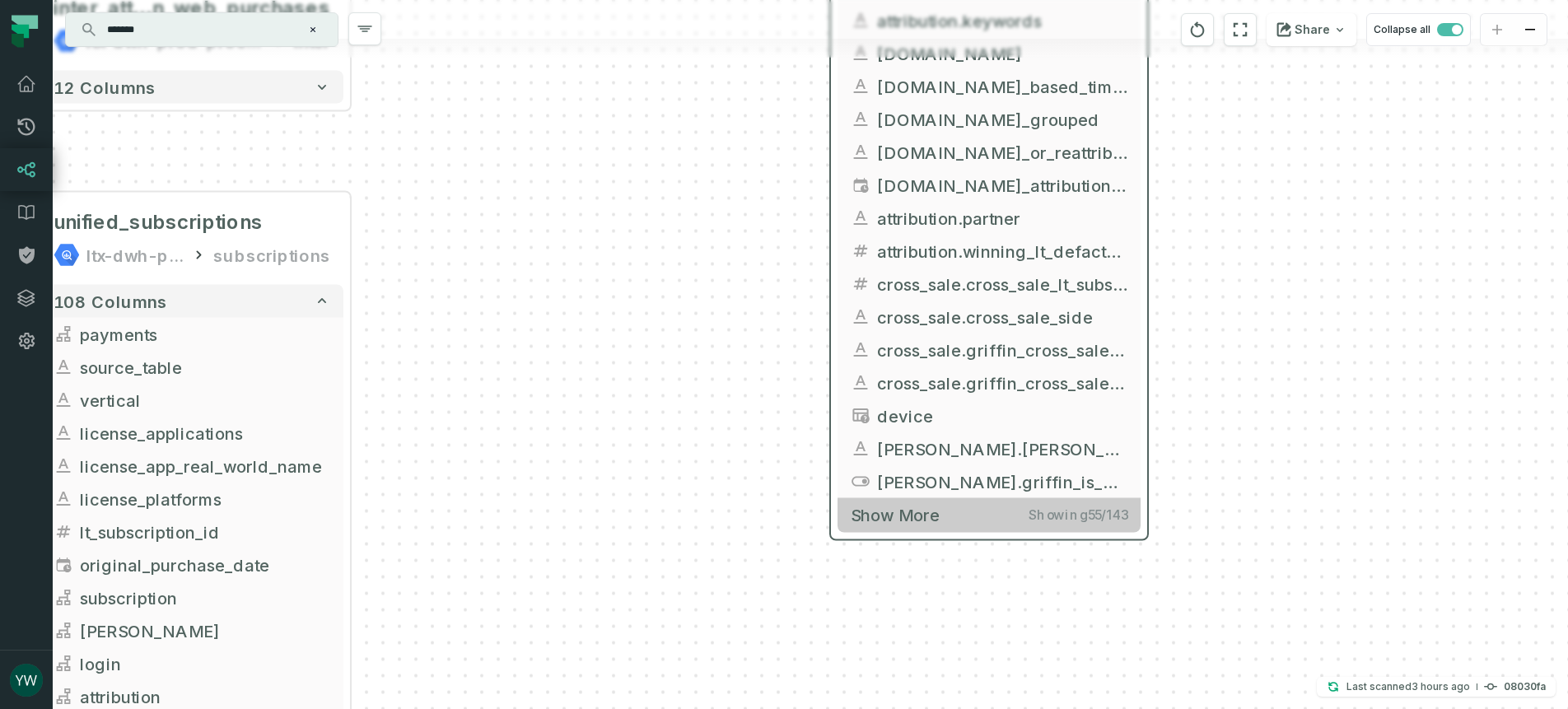
click at [1093, 517] on span "Showing 55 / 143" at bounding box center [1078, 514] width 99 height 16
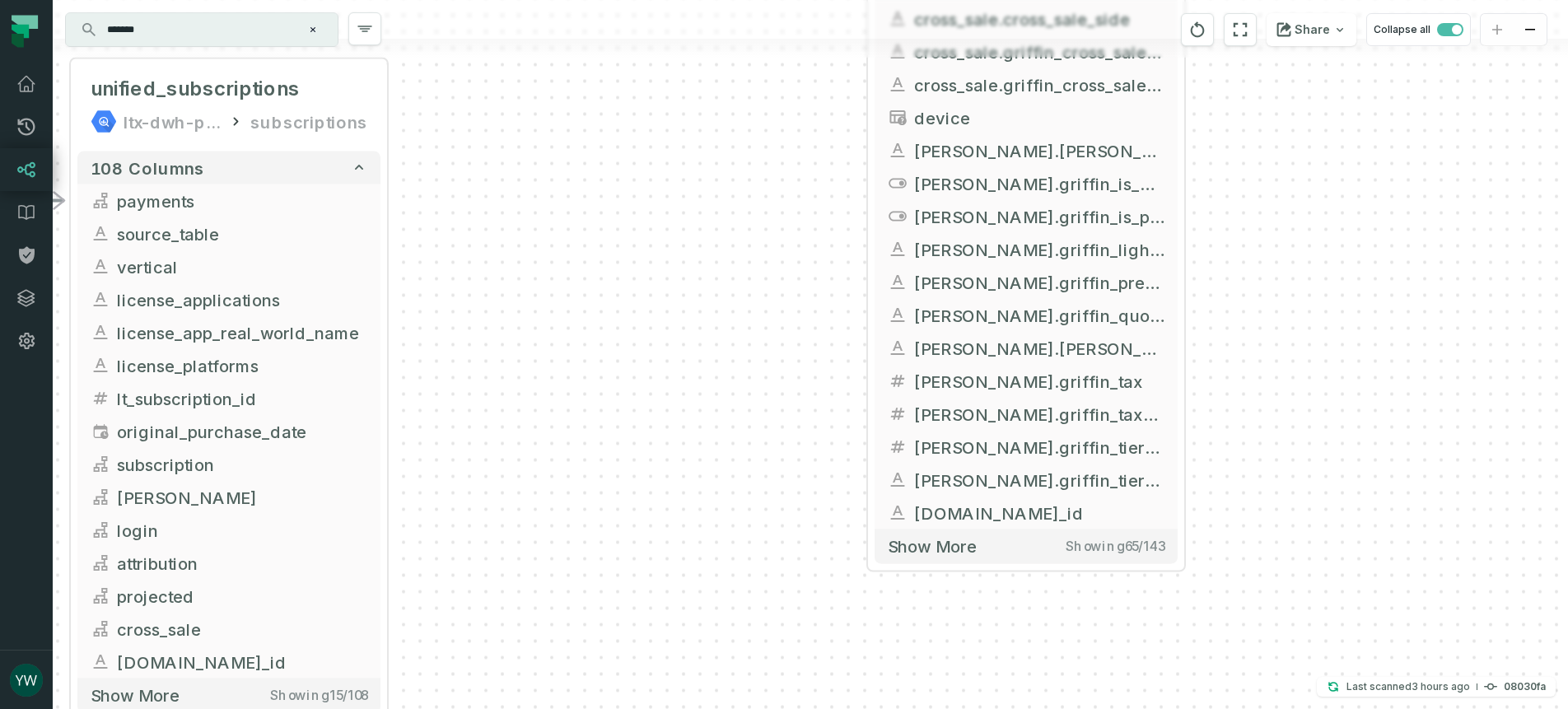
drag, startPoint x: 1260, startPoint y: 646, endPoint x: 1288, endPoint y: 356, distance: 291.3
click at [1288, 356] on div "+ unified_transactions ltx-dwh-prod-processed subscriptions + 143 columns - lic…" at bounding box center [810, 354] width 1515 height 709
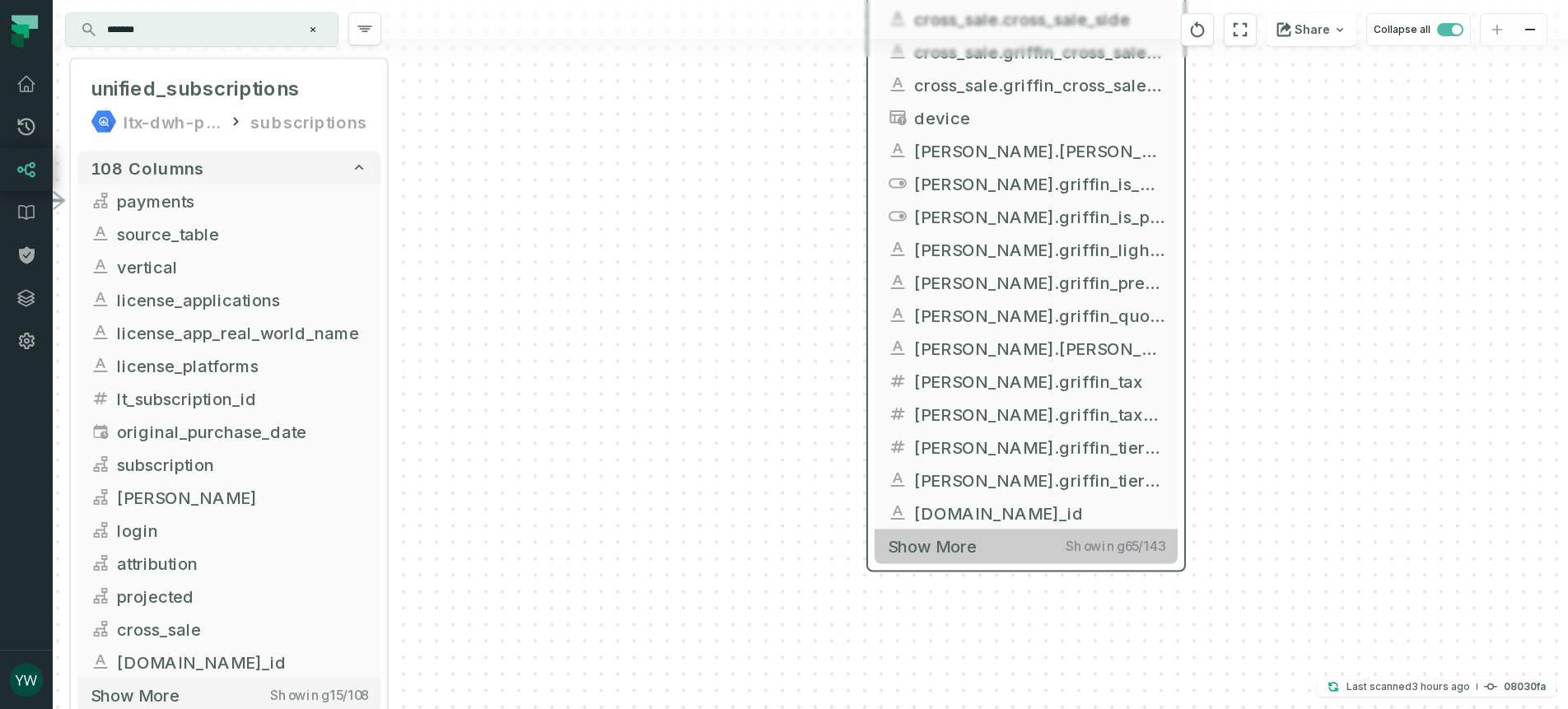
click at [1109, 550] on span "Showing 65 / 143" at bounding box center [1115, 546] width 99 height 16
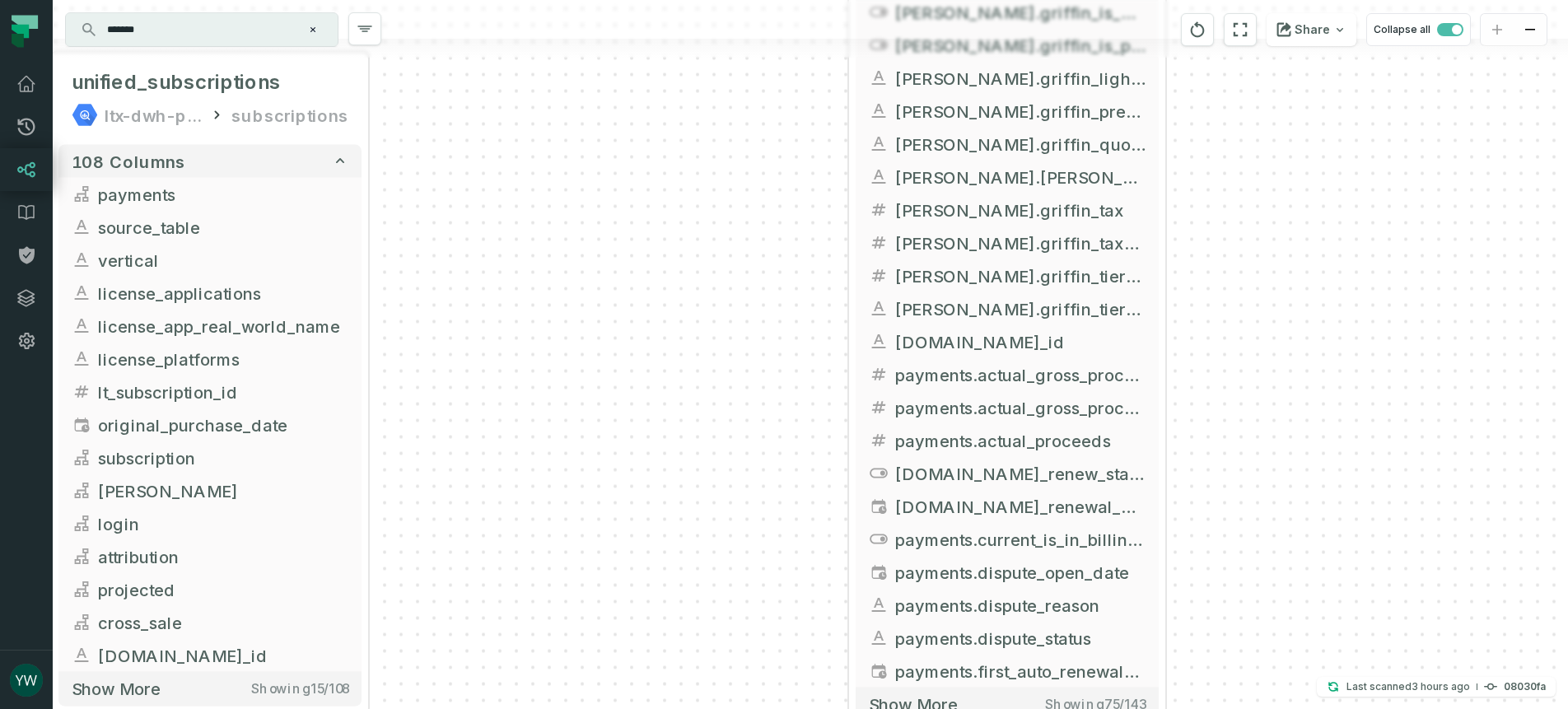
drag, startPoint x: 1322, startPoint y: 638, endPoint x: 1297, endPoint y: 433, distance: 206.5
click at [1297, 433] on div "+ unified_transactions ltx-dwh-prod-processed subscriptions + 143 columns - lic…" at bounding box center [810, 354] width 1515 height 709
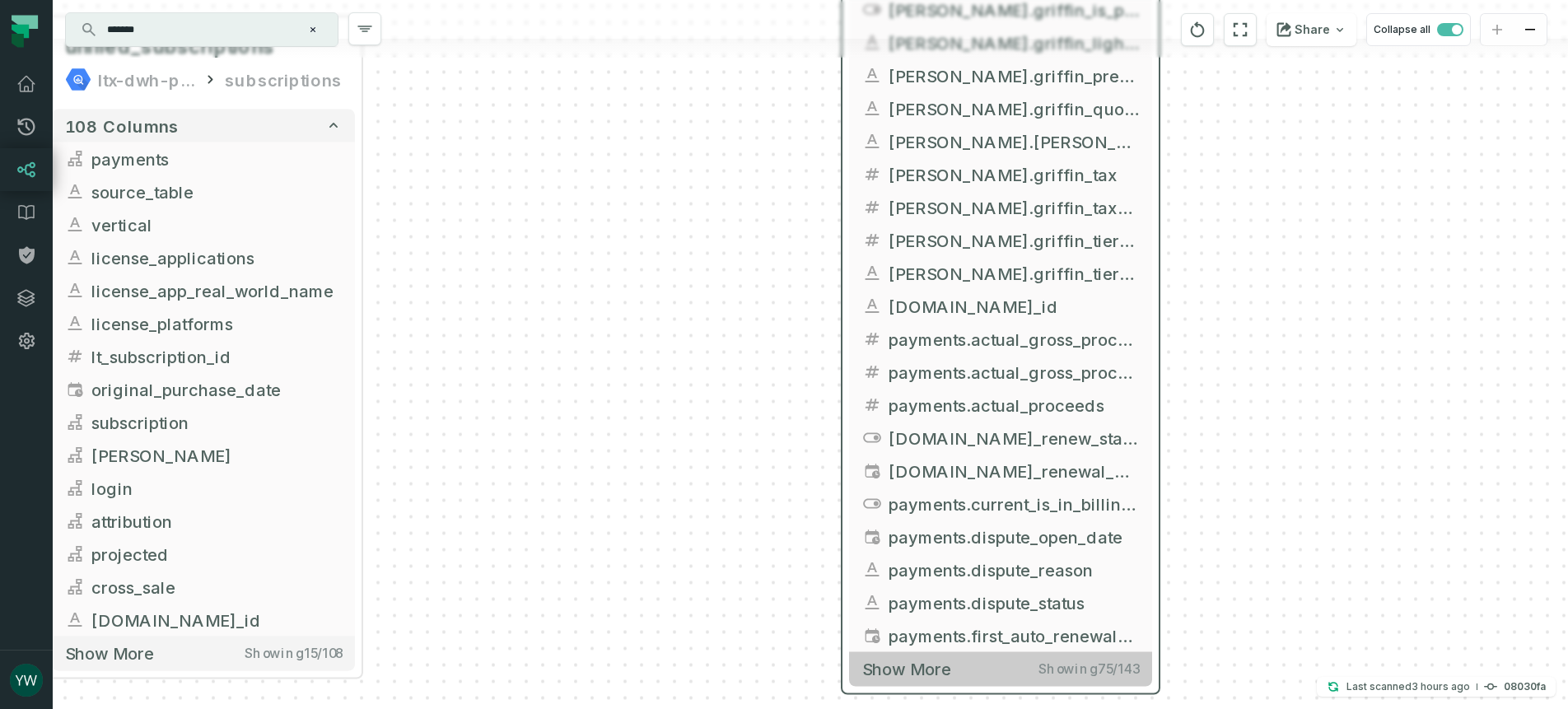
click at [1090, 673] on span "Showing 75 / 143" at bounding box center [1088, 668] width 100 height 16
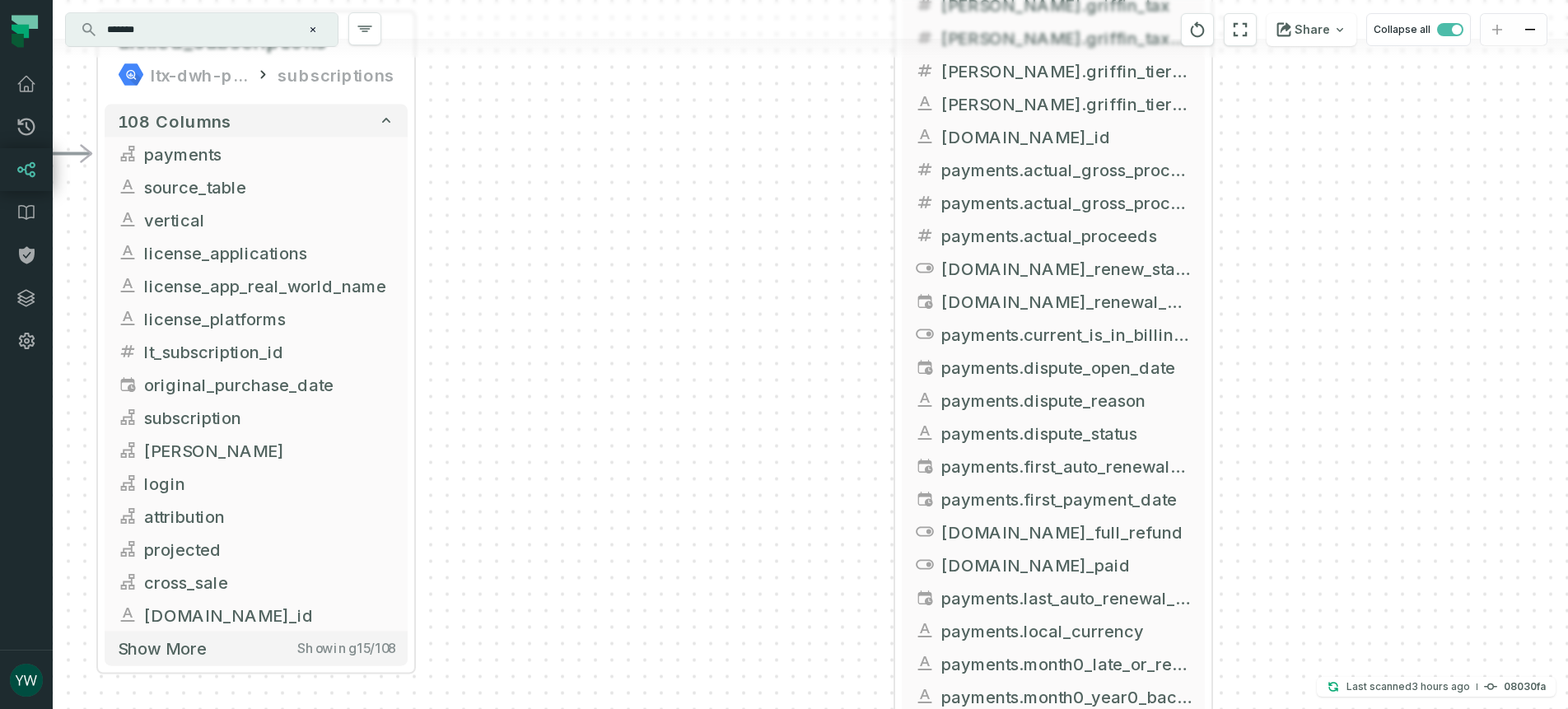
drag, startPoint x: 1311, startPoint y: 540, endPoint x: 1360, endPoint y: 382, distance: 165.4
click at [1360, 382] on div "+ unified_transactions ltx-dwh-prod-processed subscriptions + 143 columns - lic…" at bounding box center [810, 354] width 1515 height 709
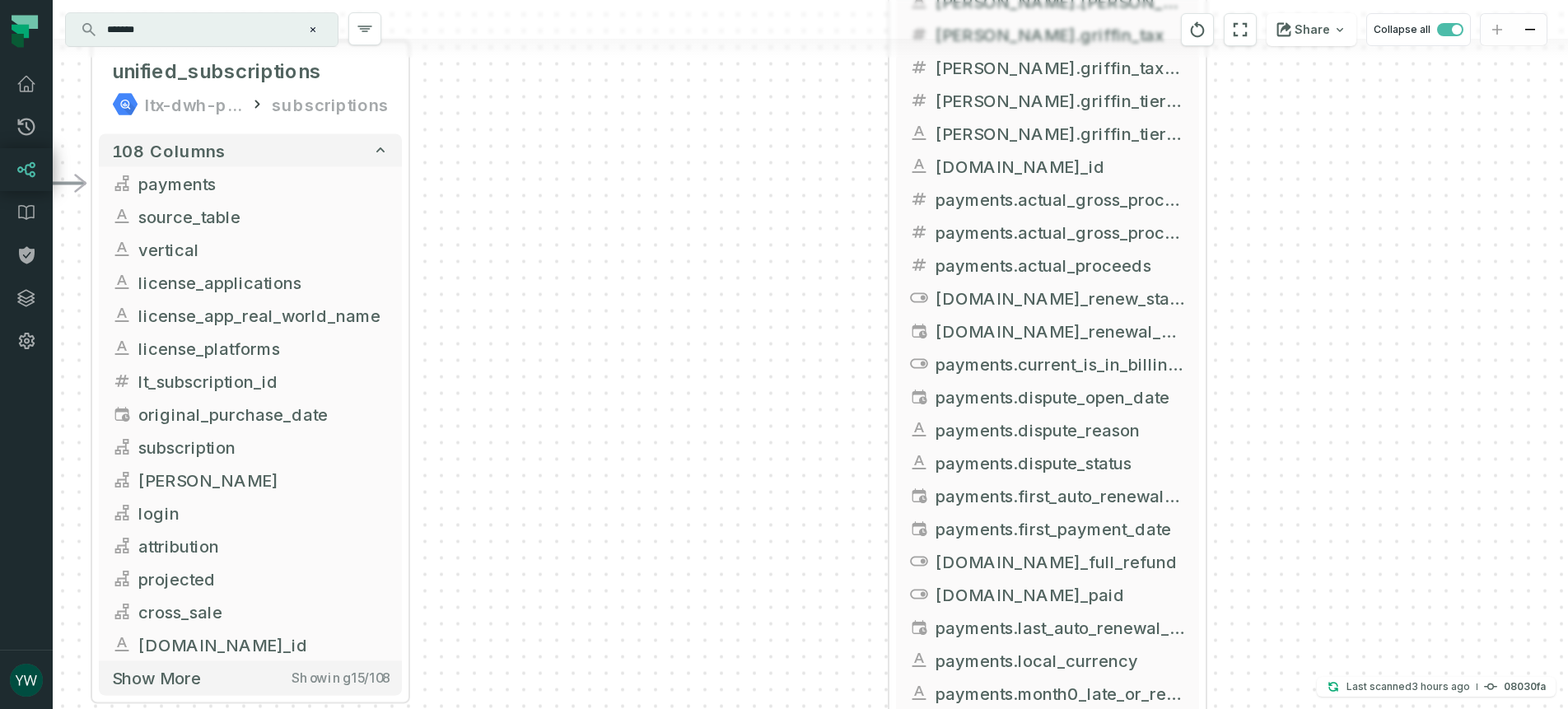
drag, startPoint x: 1333, startPoint y: 194, endPoint x: 1331, endPoint y: 641, distance: 447.0
click at [1334, 633] on div "+ unified_transactions ltx-dwh-prod-processed subscriptions + 143 columns - lic…" at bounding box center [810, 354] width 1515 height 709
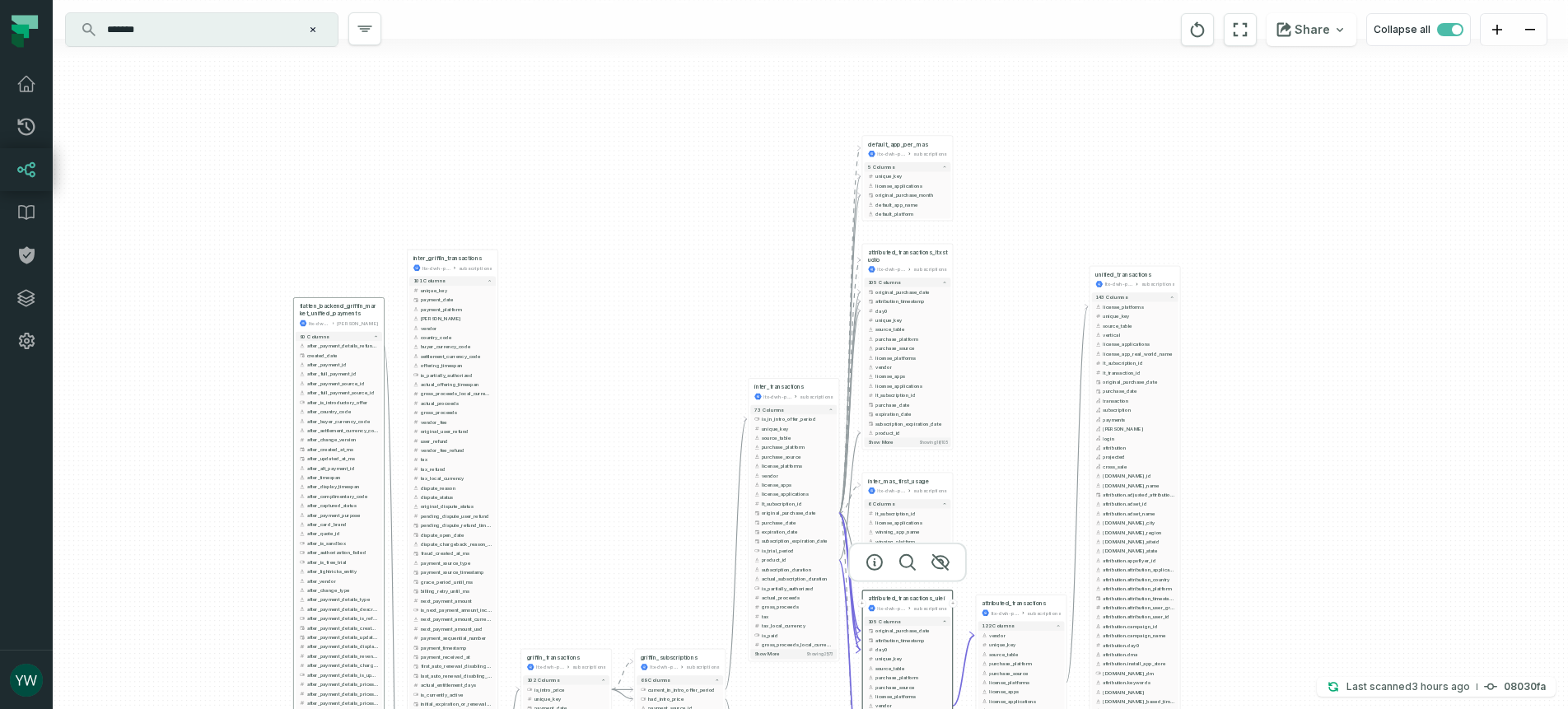
drag, startPoint x: 1042, startPoint y: 307, endPoint x: 980, endPoint y: 628, distance: 326.9
click at [980, 628] on div "+ unified_transactions ltx-dwh-prod-processed subscriptions + 143 columns - lic…" at bounding box center [810, 354] width 1515 height 709
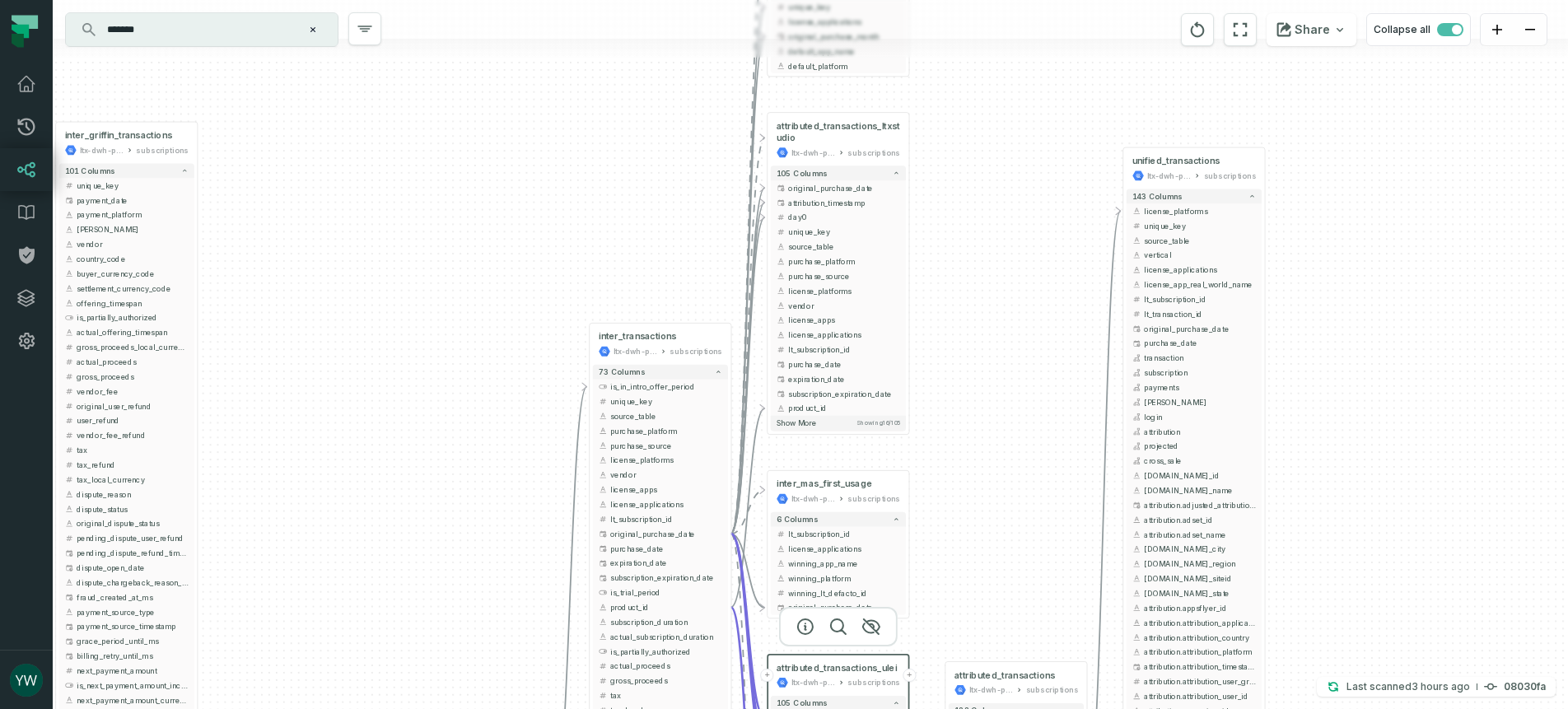
drag, startPoint x: 956, startPoint y: 406, endPoint x: 940, endPoint y: 217, distance: 189.7
click at [940, 217] on div "+ unified_transactions ltx-dwh-prod-processed subscriptions + 143 columns - lic…" at bounding box center [810, 354] width 1515 height 709
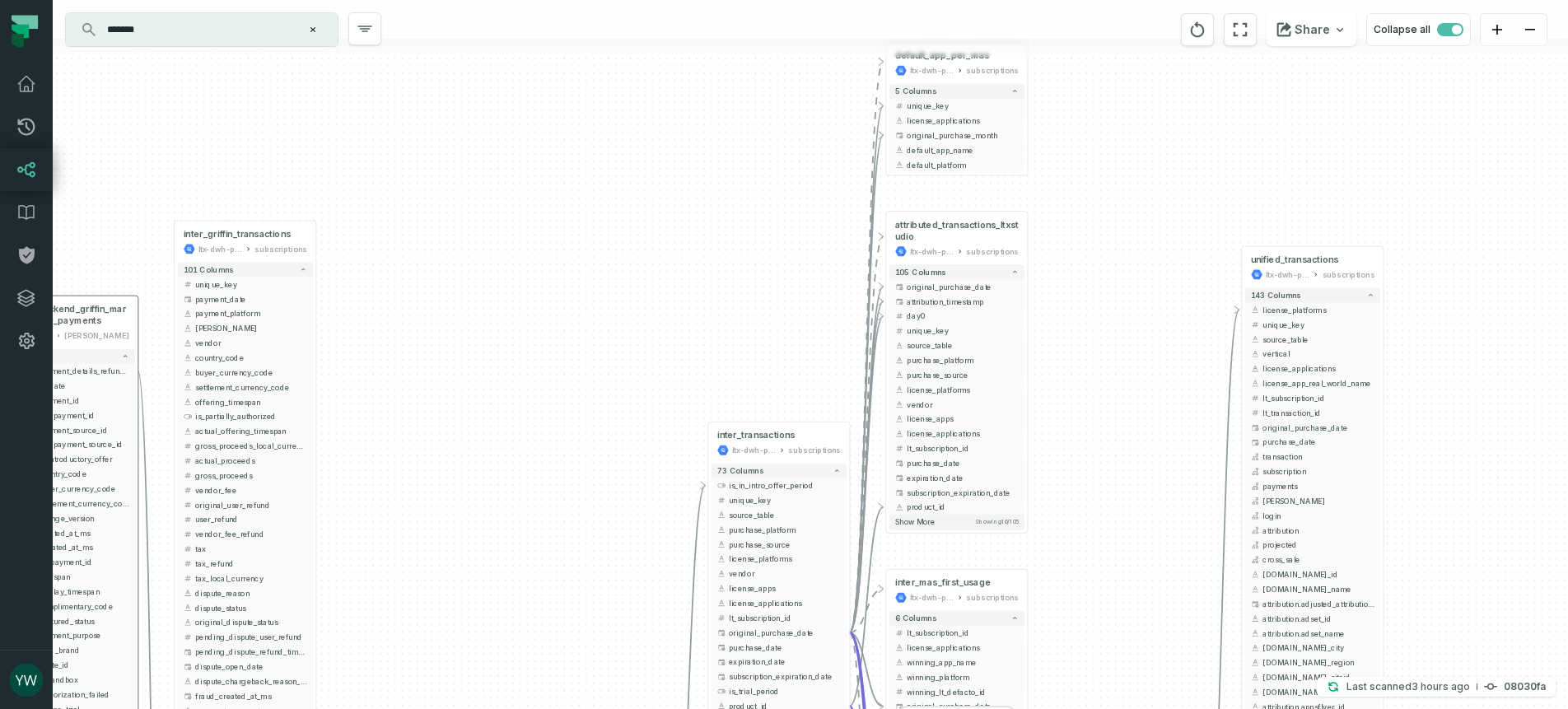
drag, startPoint x: 1018, startPoint y: 495, endPoint x: 1141, endPoint y: 631, distance: 183.4
click at [1141, 631] on div "+ unified_transactions ltx-dwh-prod-processed subscriptions + 143 columns - lic…" at bounding box center [810, 354] width 1515 height 709
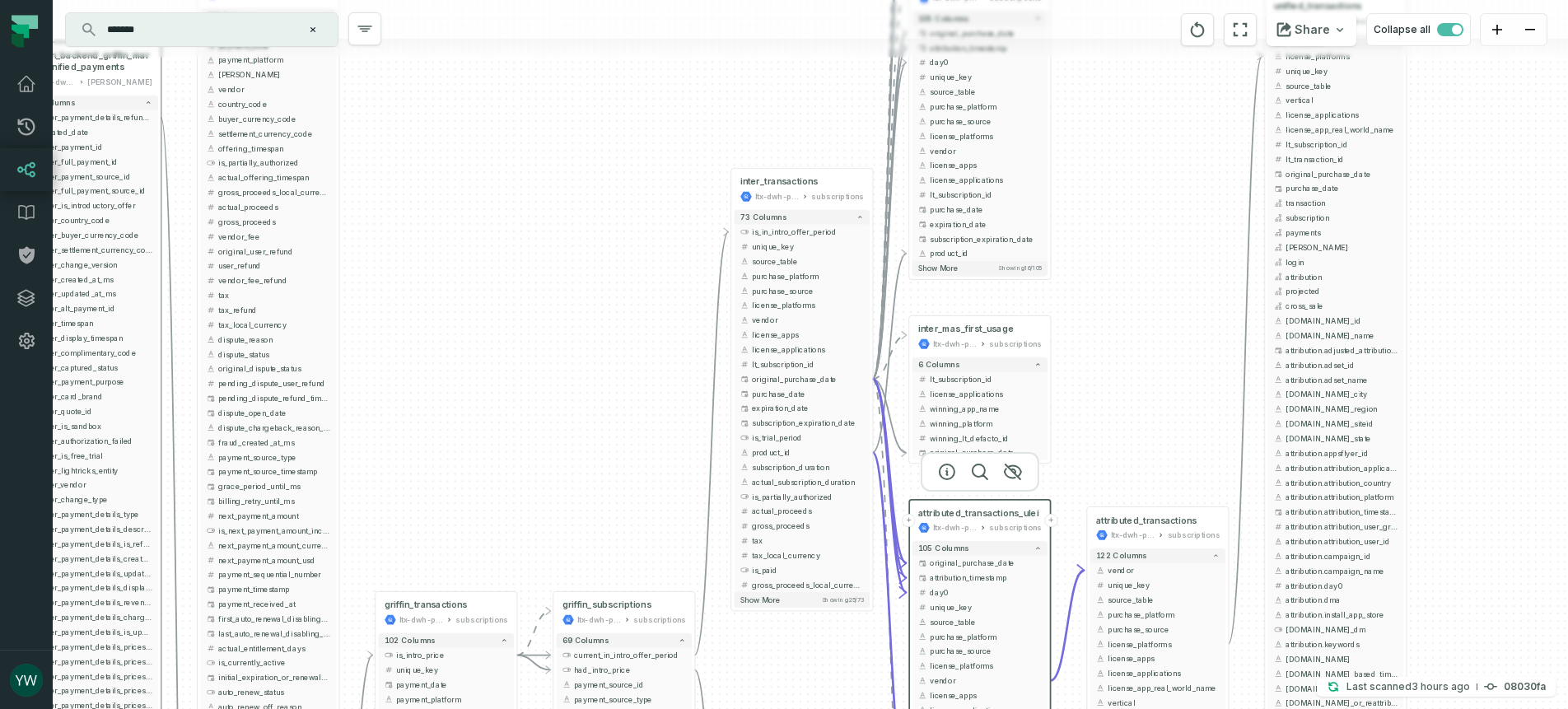
drag, startPoint x: 738, startPoint y: 335, endPoint x: 767, endPoint y: 41, distance: 295.4
click at [767, 41] on div "+ unified_transactions ltx-dwh-prod-processed subscriptions + 143 columns - lic…" at bounding box center [810, 354] width 1515 height 709
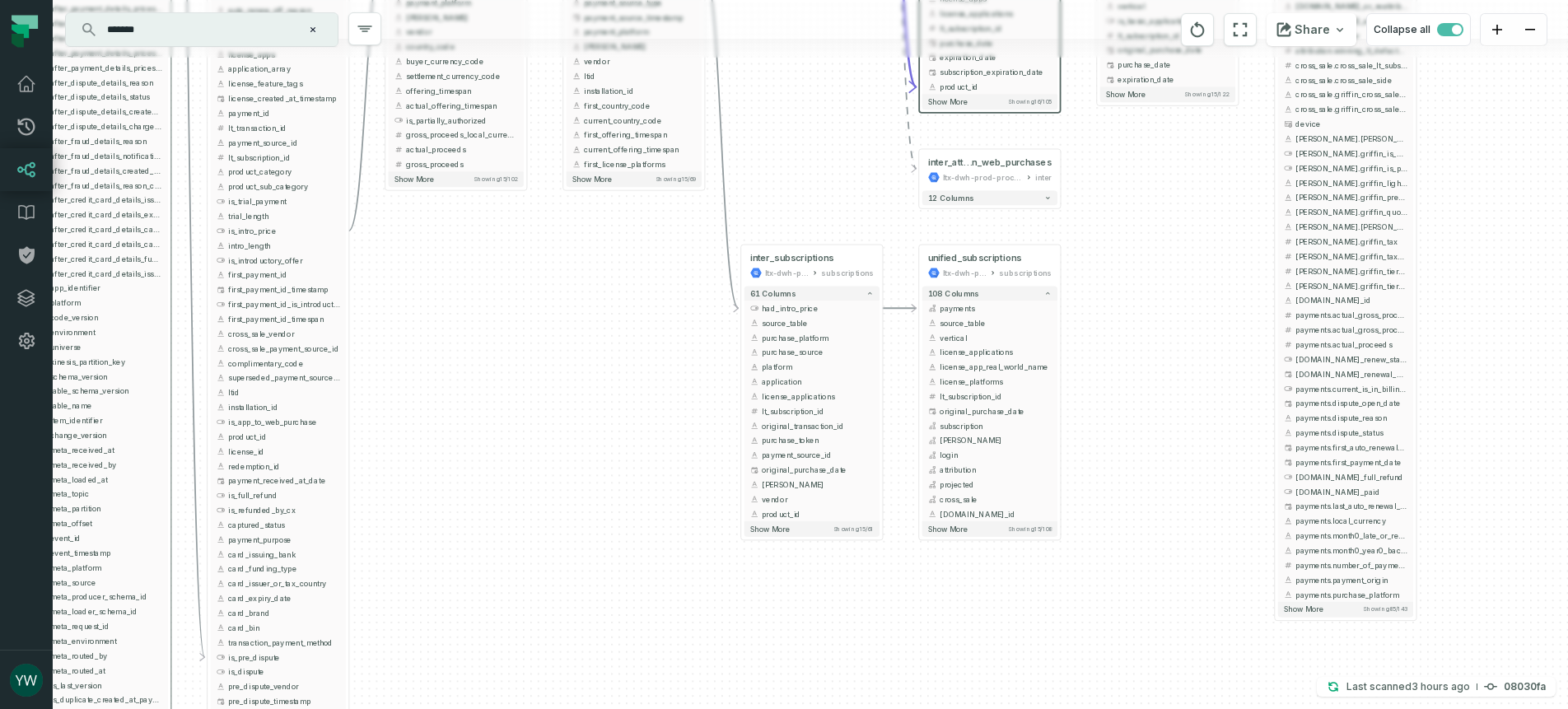
drag, startPoint x: 828, startPoint y: 636, endPoint x: 835, endPoint y: -48, distance: 684.0
click at [835, 0] on html "Pull Requests Dashboard Lineage Data Catalog Policies Integrations Settings ywi…" at bounding box center [784, 354] width 1568 height 709
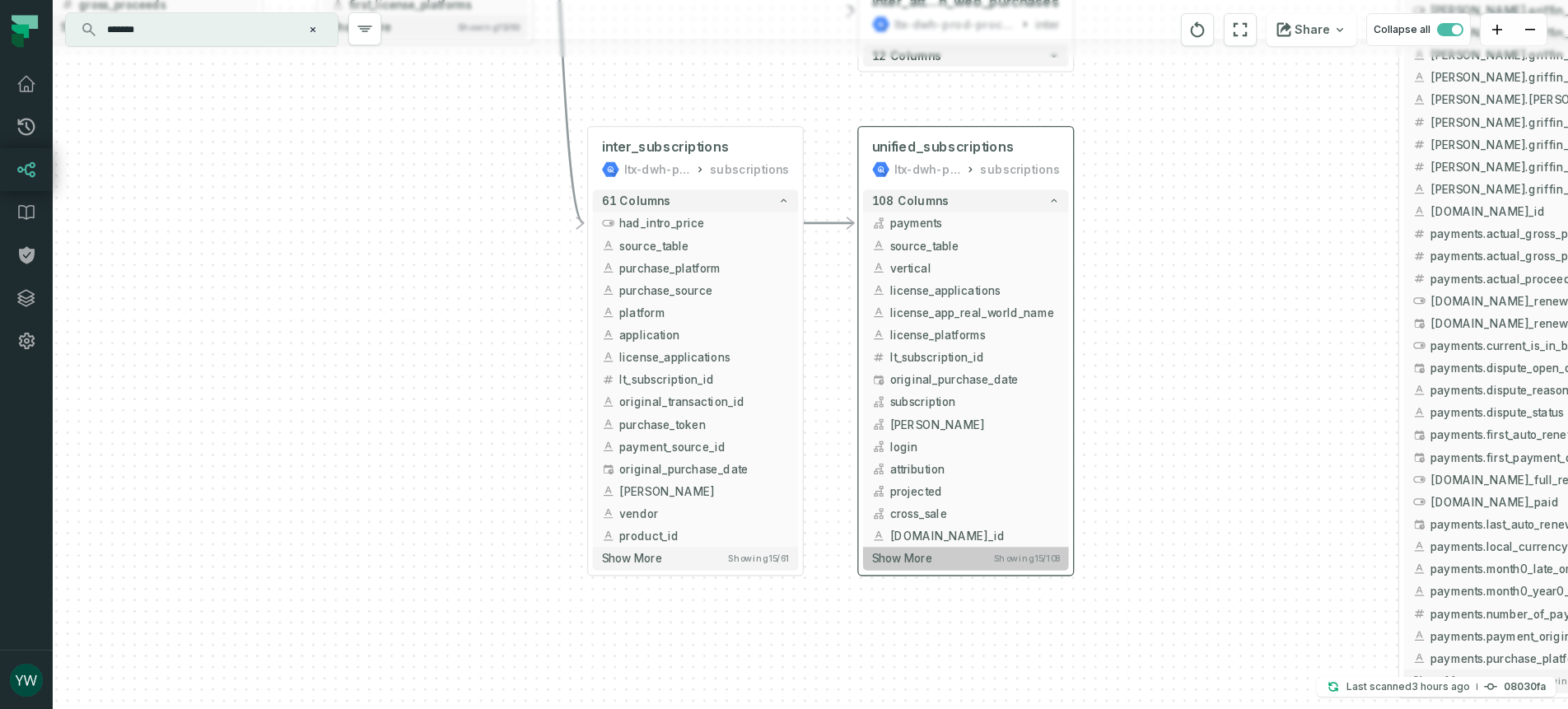
click at [1027, 566] on button "Show more Showing 15 / 108" at bounding box center [966, 558] width 206 height 23
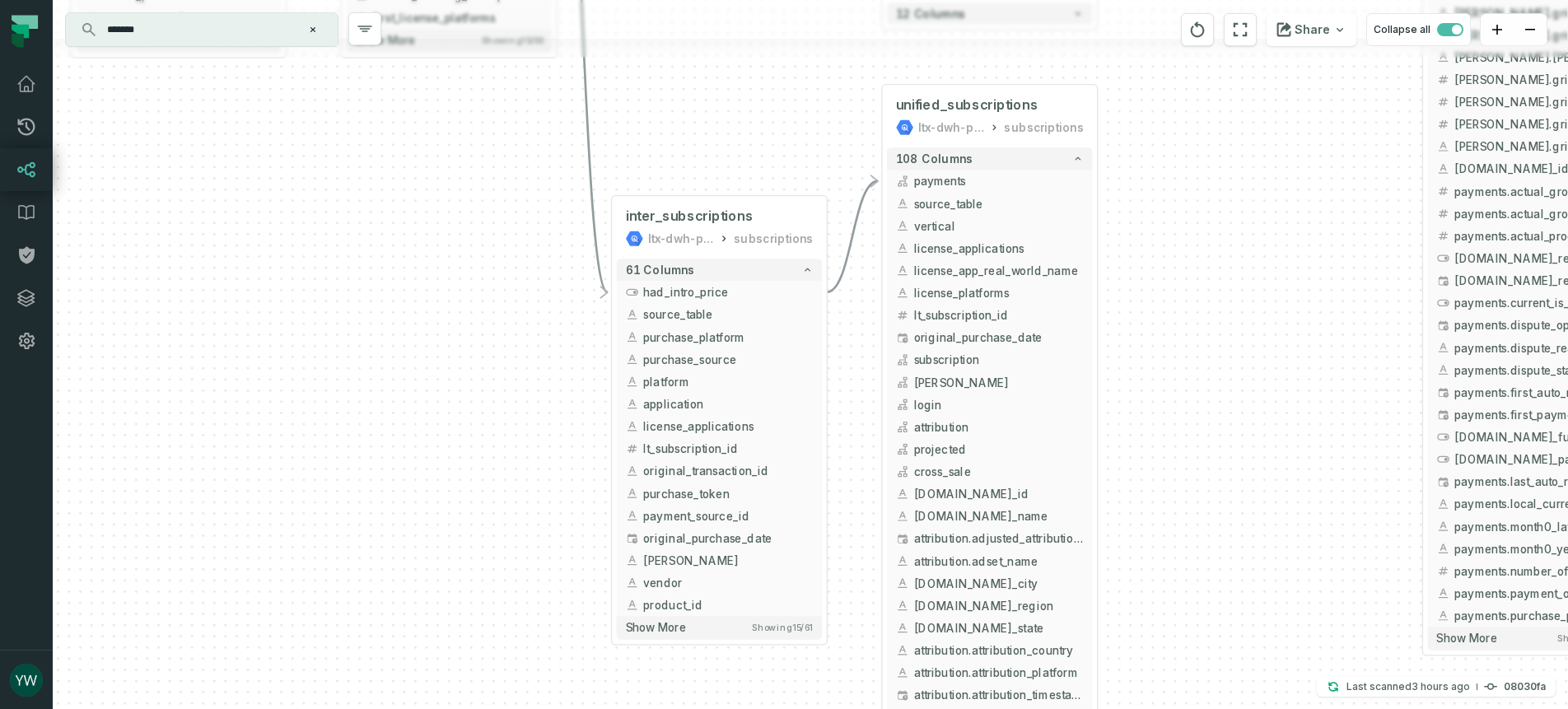
drag, startPoint x: 1144, startPoint y: 540, endPoint x: 1168, endPoint y: 496, distance: 50.1
click at [1168, 496] on div "+ unified_transactions ltx-dwh-prod-processed subscriptions + 143 columns - lic…" at bounding box center [810, 354] width 1515 height 709
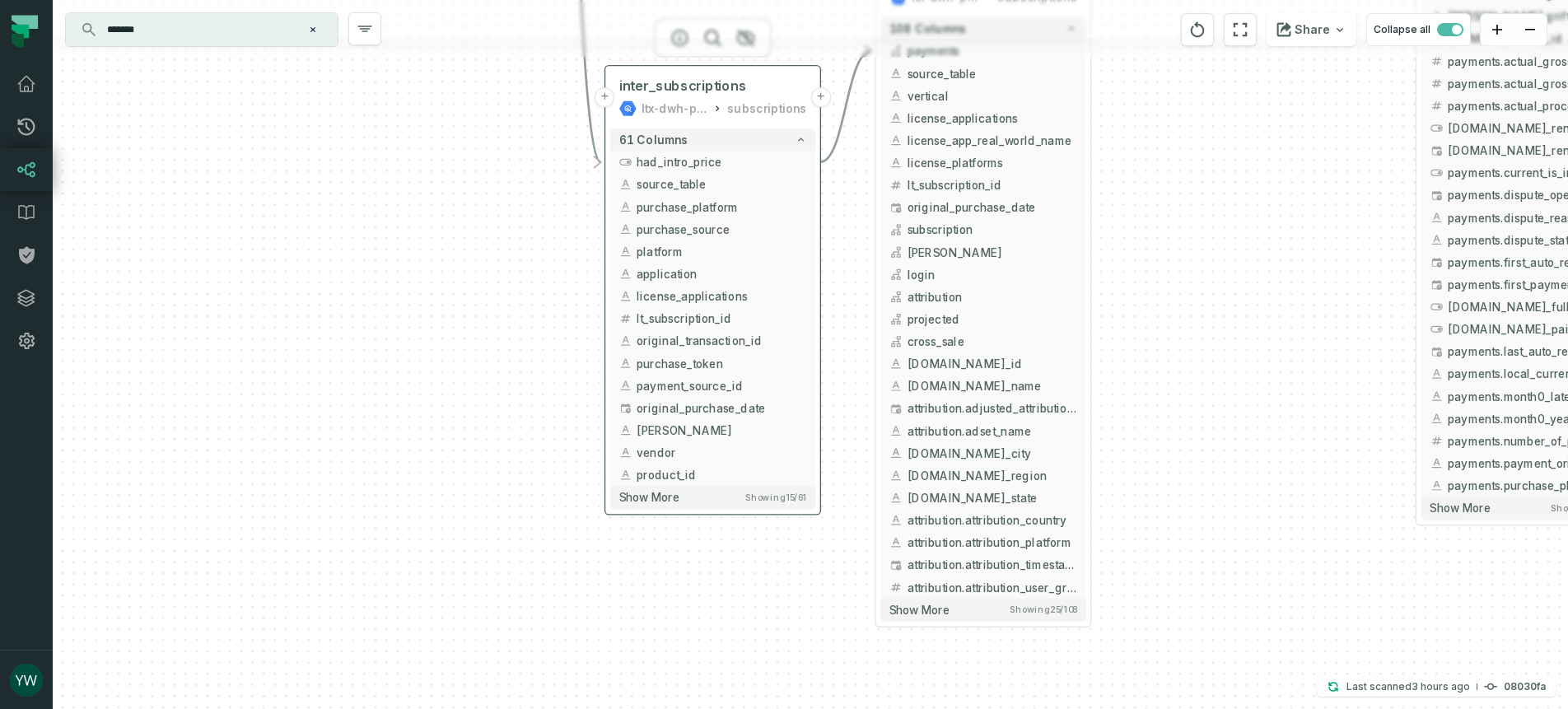
drag, startPoint x: 743, startPoint y: 230, endPoint x: 740, endPoint y: 134, distance: 96.0
click at [740, 118] on div "subscriptions" at bounding box center [766, 108] width 79 height 18
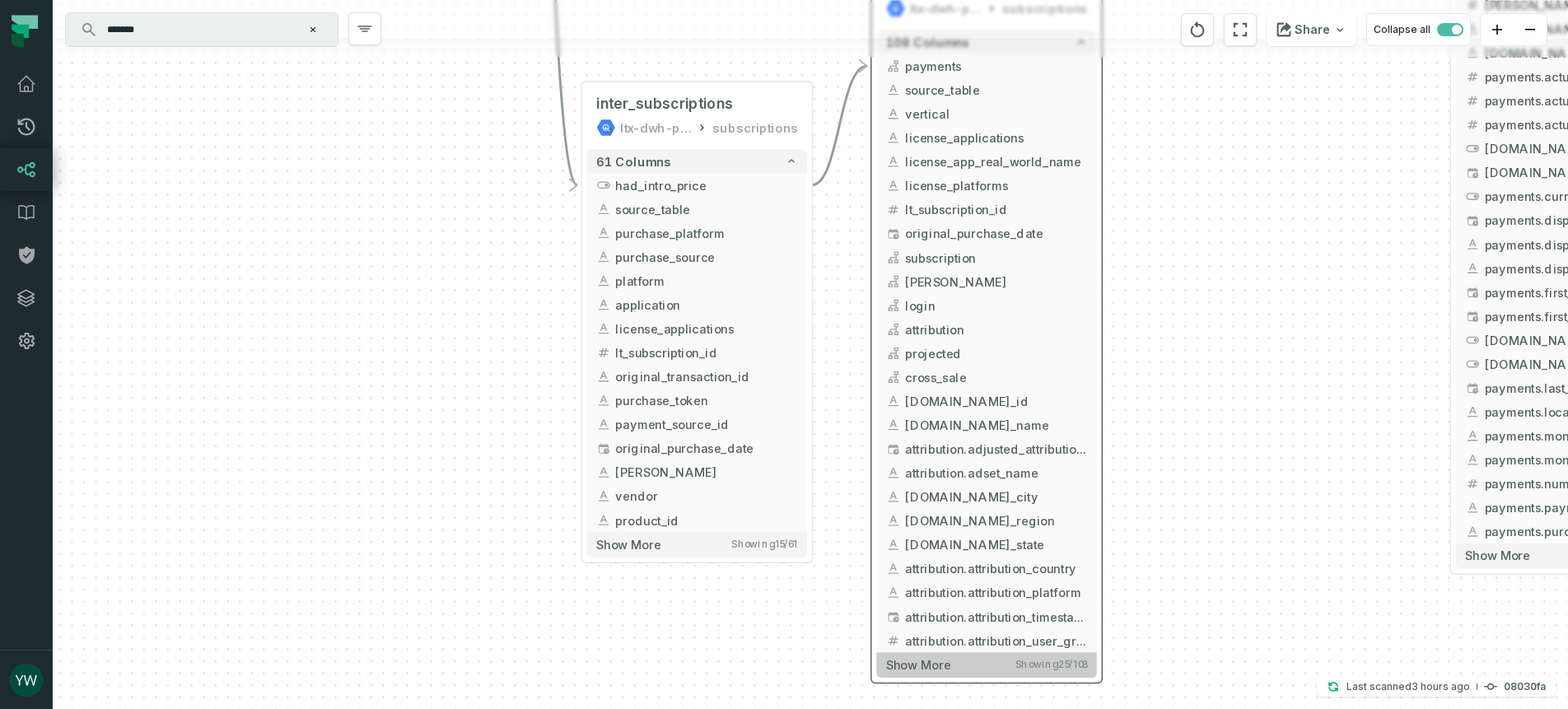
click at [1067, 669] on span "Showing 25 / 108" at bounding box center [1050, 665] width 72 height 12
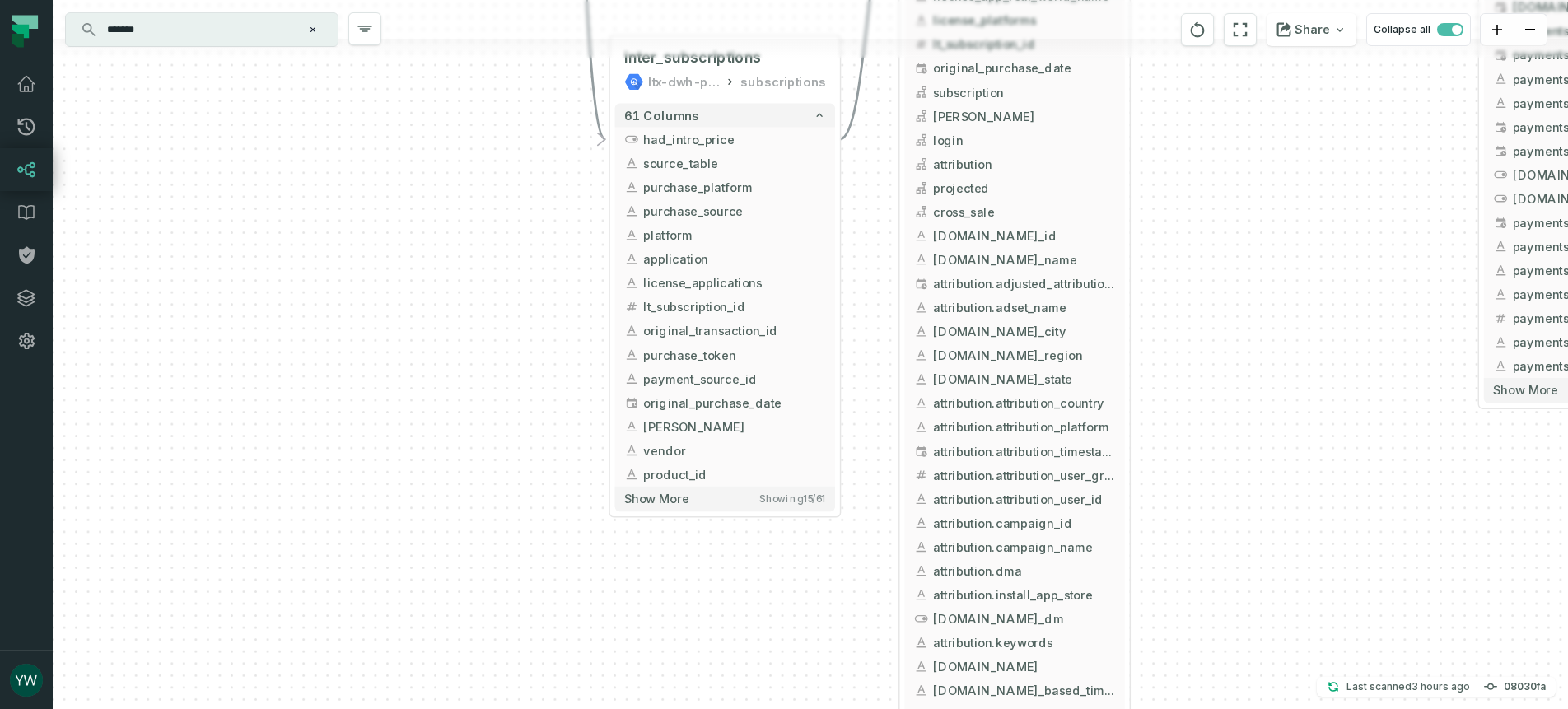
drag, startPoint x: 1219, startPoint y: 632, endPoint x: 1263, endPoint y: 341, distance: 294.3
click at [1263, 341] on div "+ unified_transactions ltx-dwh-prod-processed subscriptions + 143 columns - lic…" at bounding box center [810, 354] width 1515 height 709
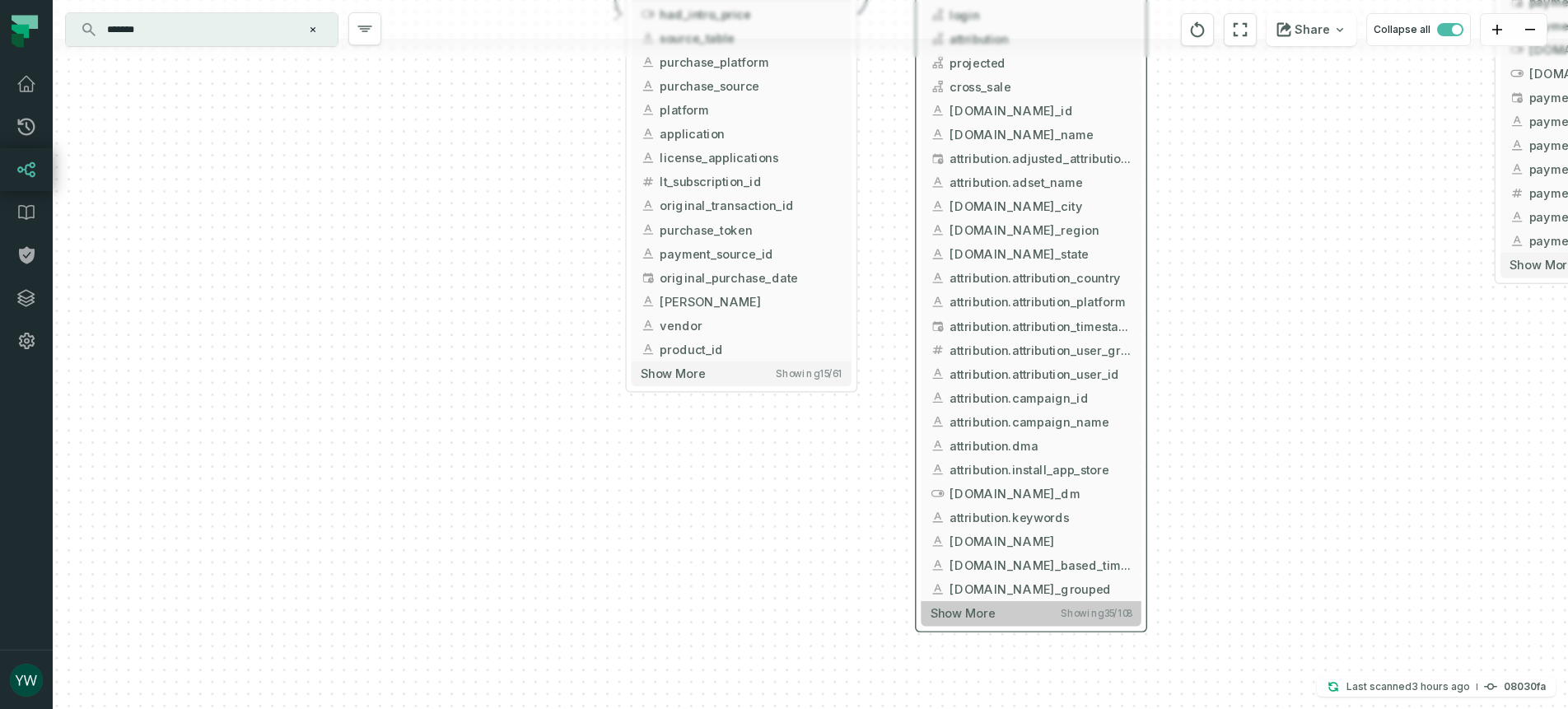
click at [1074, 609] on span "Showing 35 / 108" at bounding box center [1096, 614] width 71 height 12
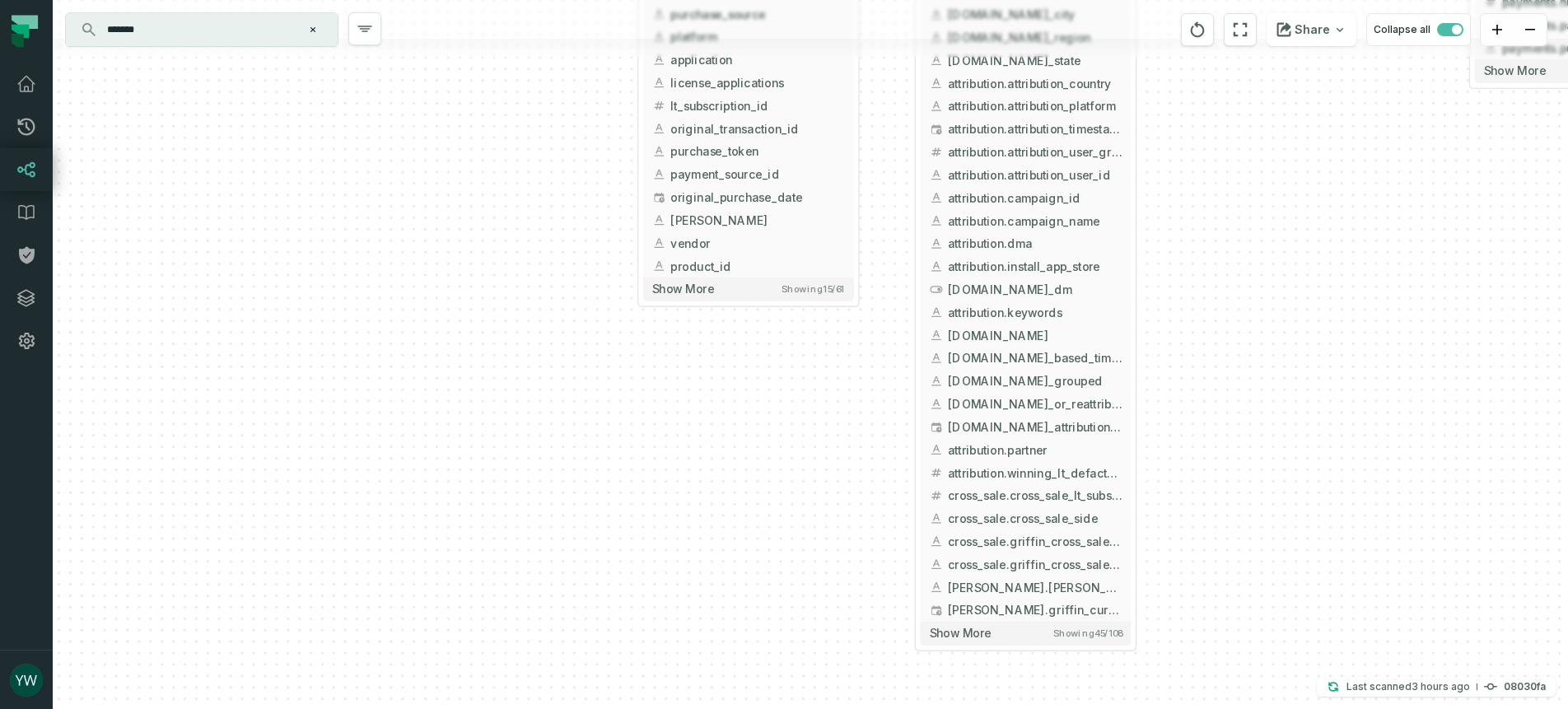
drag, startPoint x: 1284, startPoint y: 592, endPoint x: 1277, endPoint y: 402, distance: 190.1
click at [1277, 402] on div "+ unified_transactions ltx-dwh-prod-processed subscriptions + 143 columns - lic…" at bounding box center [810, 354] width 1515 height 709
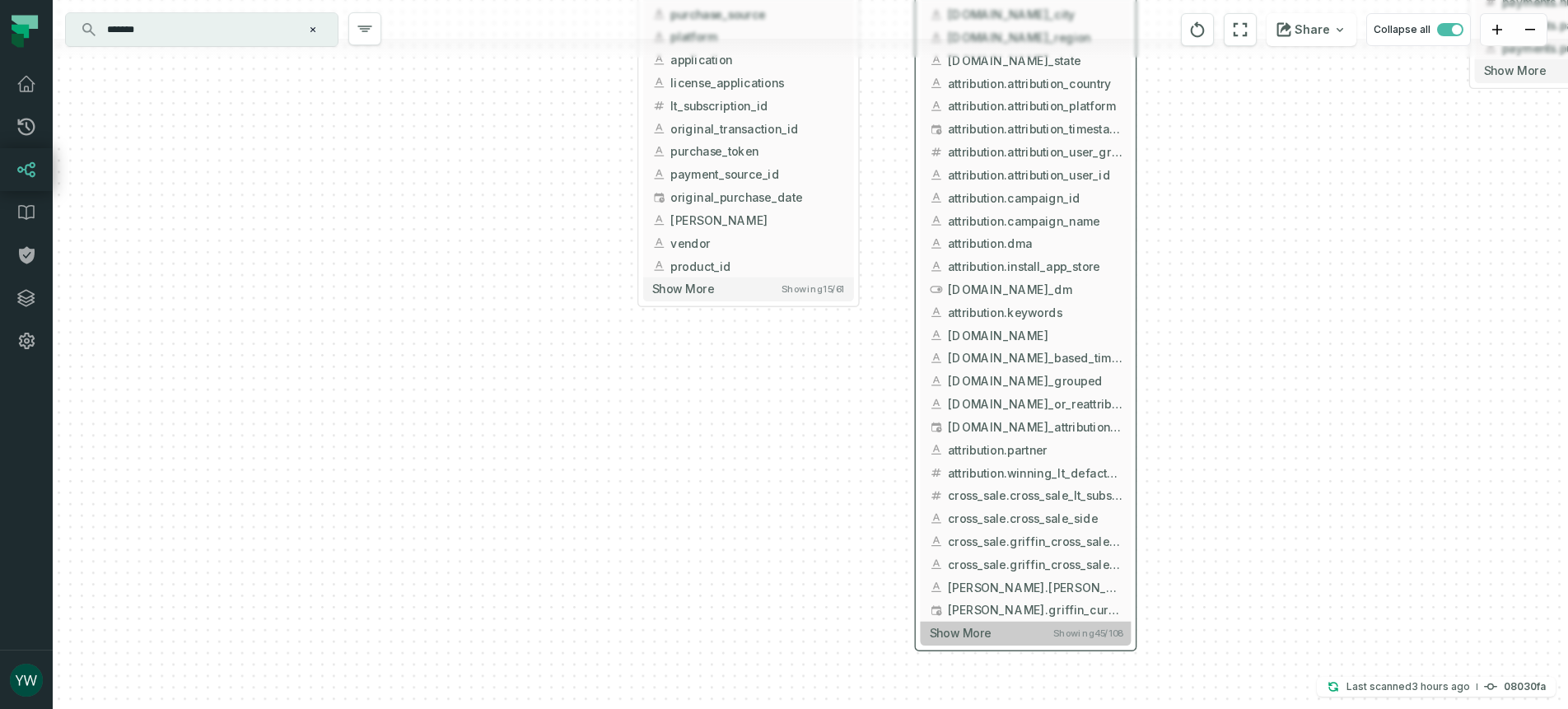
click at [1083, 636] on span "Showing 45 / 108" at bounding box center [1087, 633] width 68 height 11
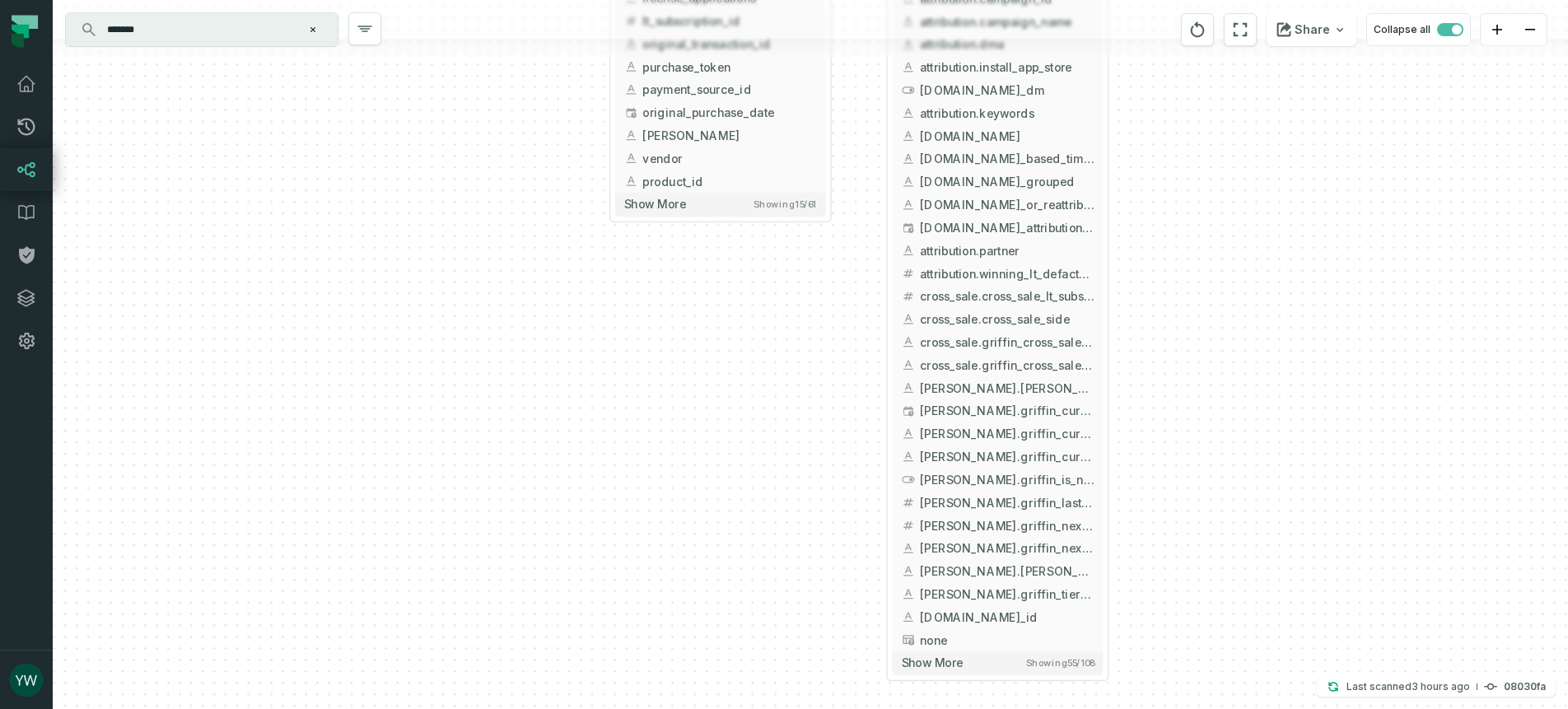
drag, startPoint x: 1263, startPoint y: 637, endPoint x: 1236, endPoint y: 433, distance: 205.8
click at [1236, 433] on div "+ unified_transactions ltx-dwh-prod-processed subscriptions + 143 columns - lic…" at bounding box center [810, 354] width 1515 height 709
click at [1082, 658] on span "Showing 55 / 108" at bounding box center [1061, 657] width 67 height 11
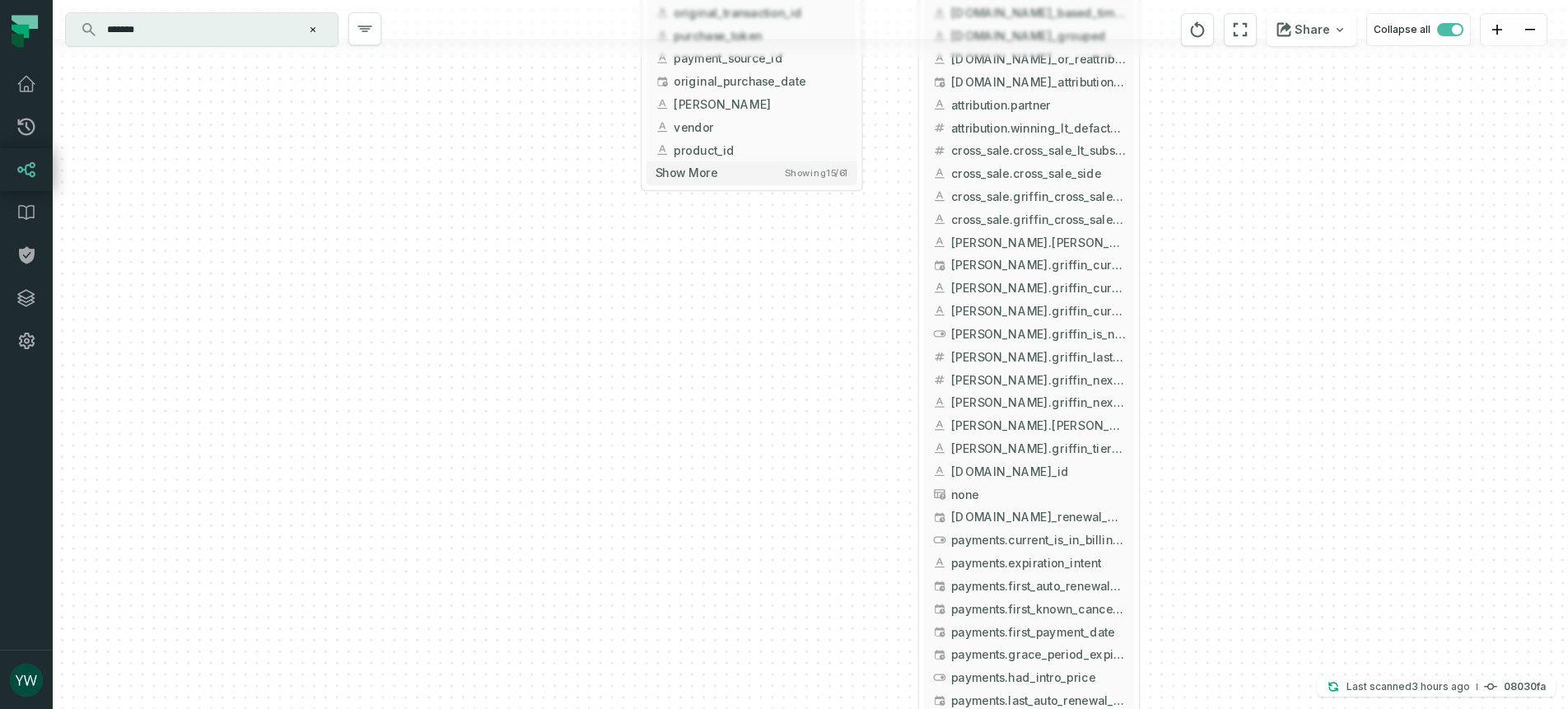
drag, startPoint x: 1150, startPoint y: 632, endPoint x: 1180, endPoint y: 491, distance: 144.2
click at [1180, 491] on div "+ unified_transactions ltx-dwh-prod-processed subscriptions + 143 columns - lic…" at bounding box center [810, 354] width 1515 height 709
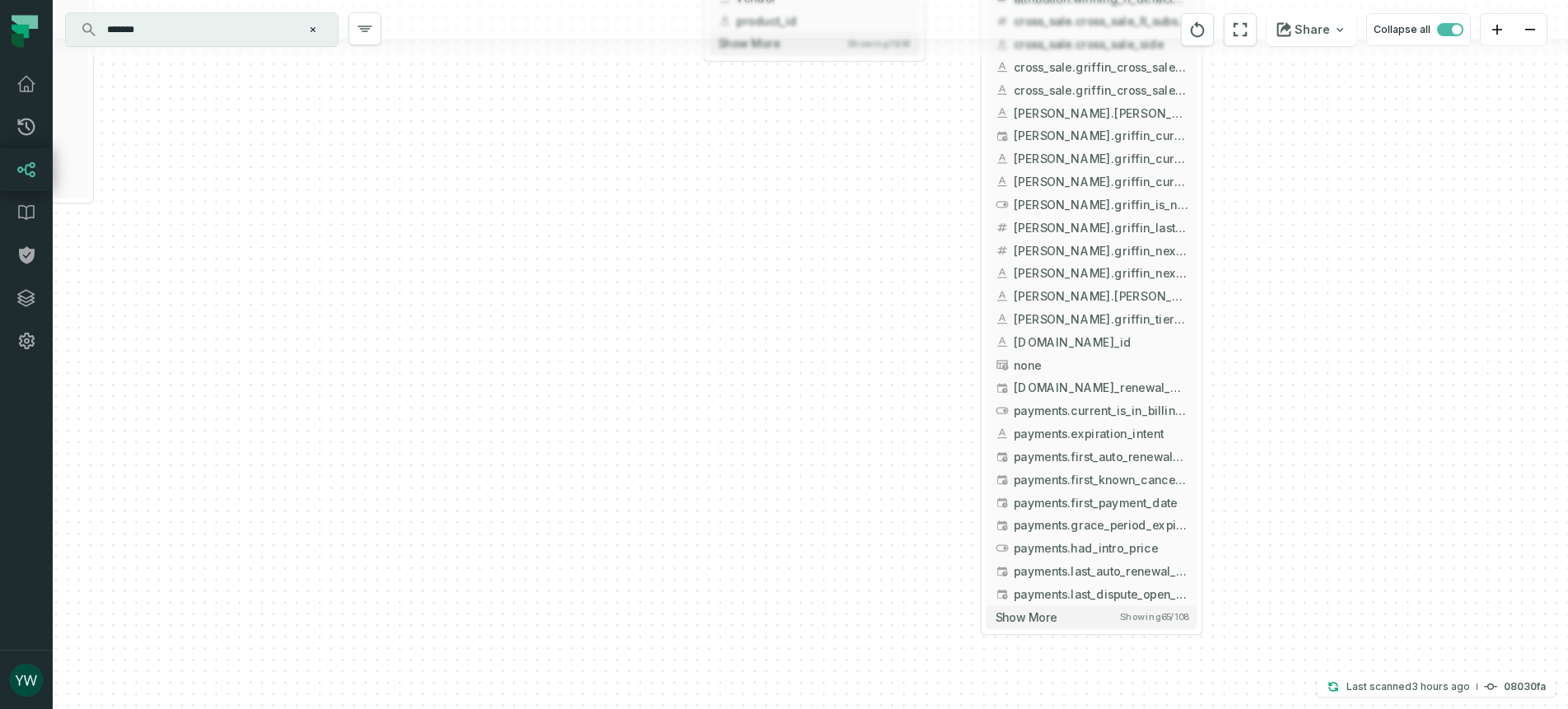
drag, startPoint x: 1247, startPoint y: 539, endPoint x: 1310, endPoint y: 399, distance: 153.5
click at [1310, 399] on div "+ unified_transactions ltx-dwh-prod-processed subscriptions + 143 columns - lic…" at bounding box center [810, 354] width 1515 height 709
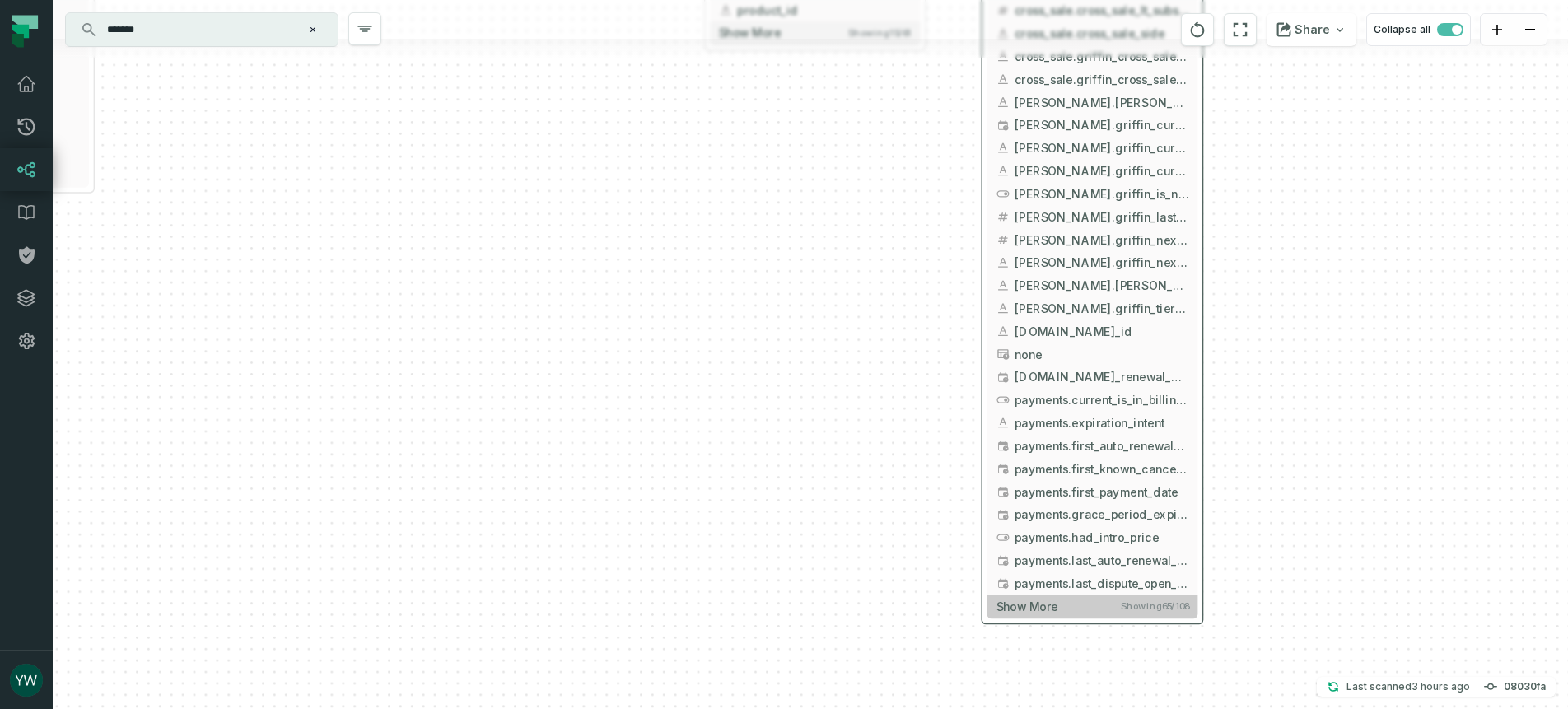
click at [1180, 600] on span "Showing 65 / 108" at bounding box center [1154, 605] width 67 height 11
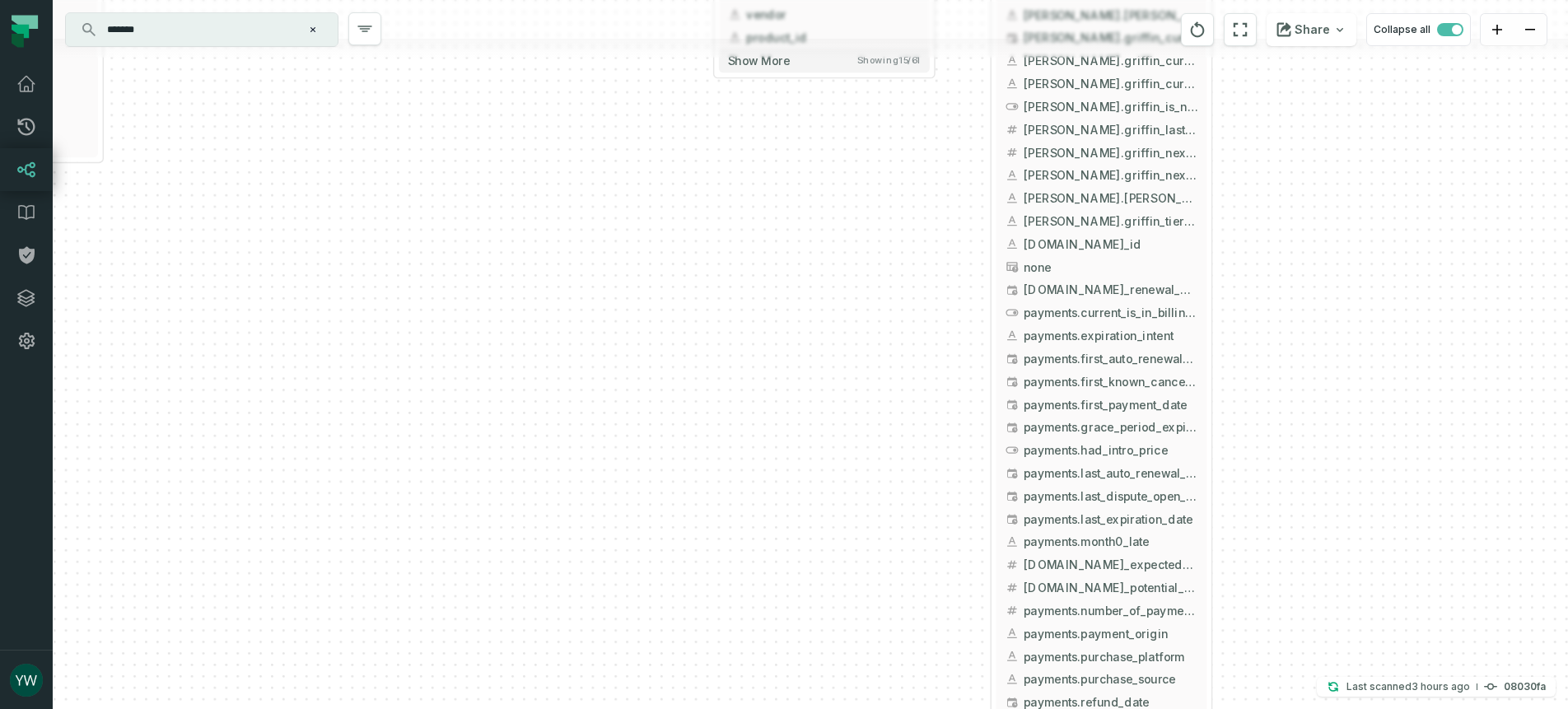
drag, startPoint x: 1343, startPoint y: 592, endPoint x: 1353, endPoint y: 505, distance: 87.6
click at [1353, 505] on div "+ unified_transactions ltx-dwh-prod-processed subscriptions + 143 columns - lic…" at bounding box center [810, 354] width 1515 height 709
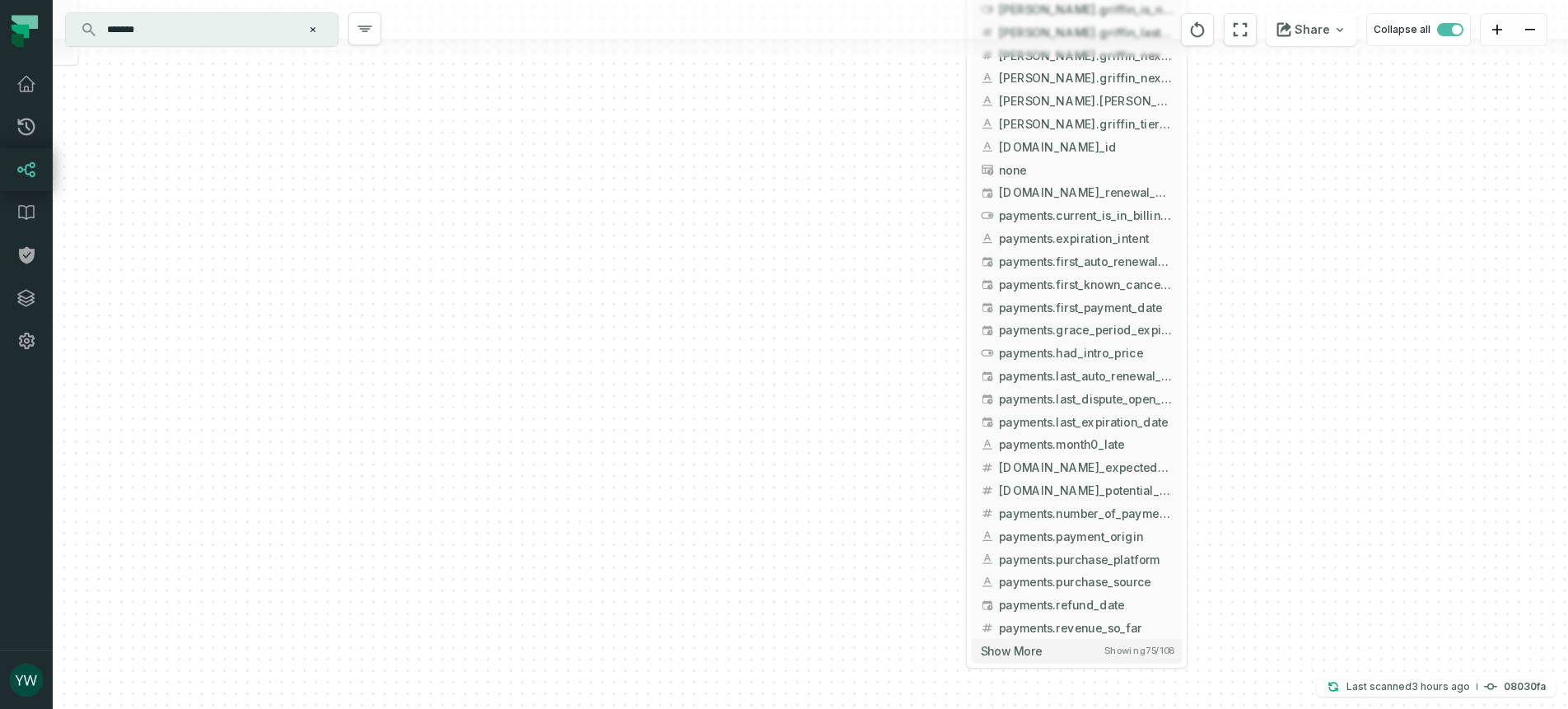
drag, startPoint x: 1285, startPoint y: 616, endPoint x: 1259, endPoint y: 512, distance: 107.2
click at [1259, 512] on div "+ unified_transactions ltx-dwh-prod-processed subscriptions + 143 columns - lic…" at bounding box center [810, 354] width 1515 height 709
click at [1127, 648] on span "Showing 75 / 108" at bounding box center [1137, 645] width 68 height 11
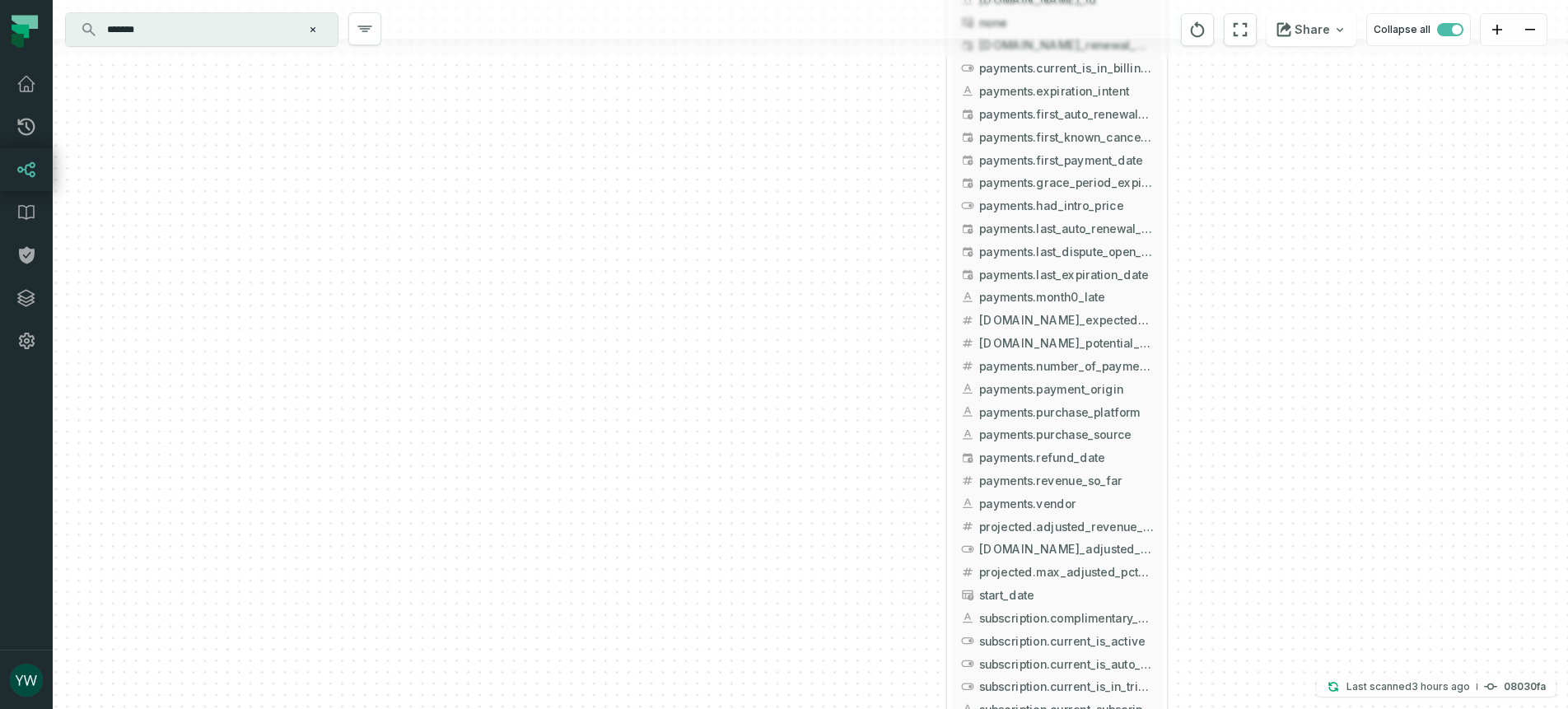
drag, startPoint x: 1219, startPoint y: 627, endPoint x: 1200, endPoint y: 485, distance: 143.3
click at [1200, 485] on div "+ unified_transactions ltx-dwh-prod-processed subscriptions + 143 columns - lic…" at bounding box center [810, 354] width 1515 height 709
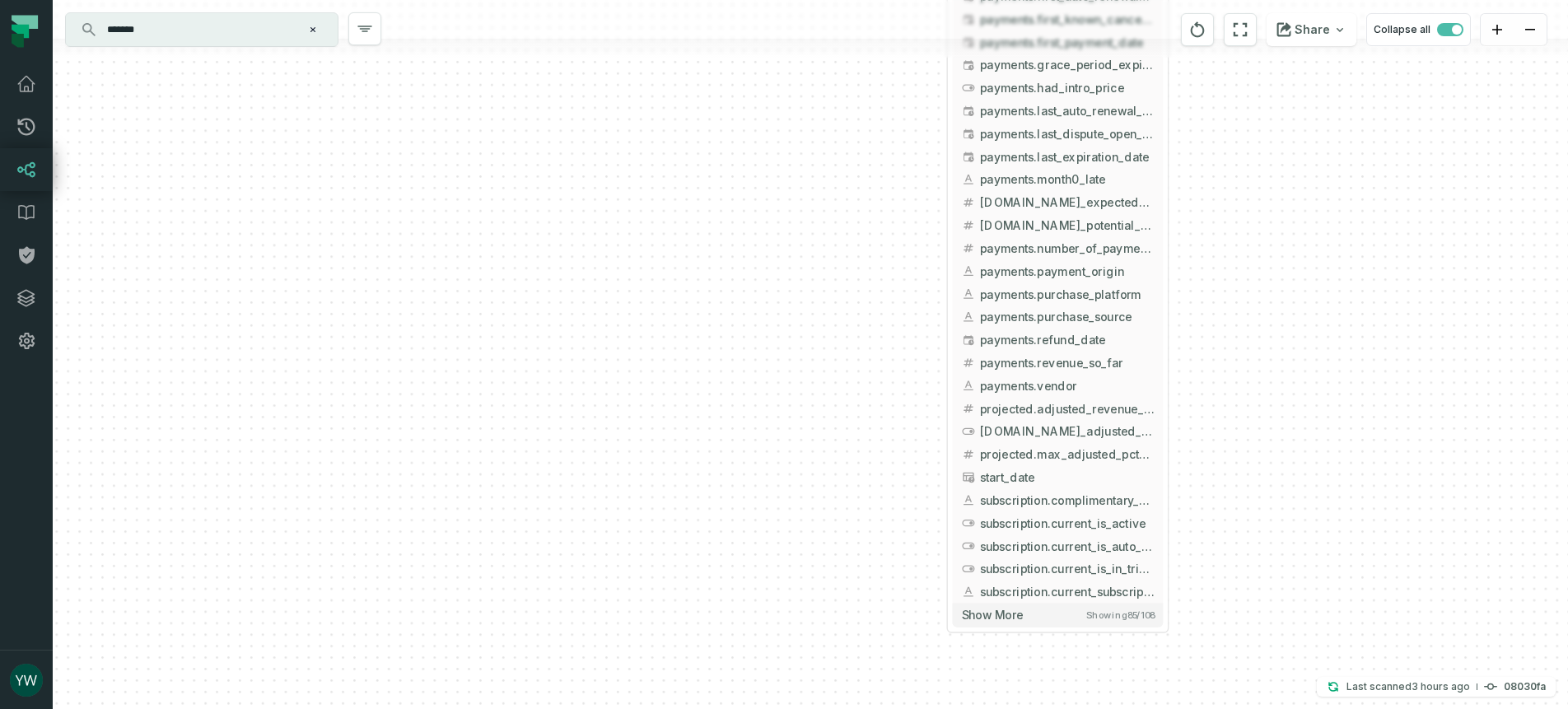
drag, startPoint x: 1197, startPoint y: 675, endPoint x: 1198, endPoint y: 556, distance: 119.0
click at [1198, 556] on div "+ unified_transactions ltx-dwh-prod-processed subscriptions + 143 columns - lic…" at bounding box center [810, 354] width 1515 height 709
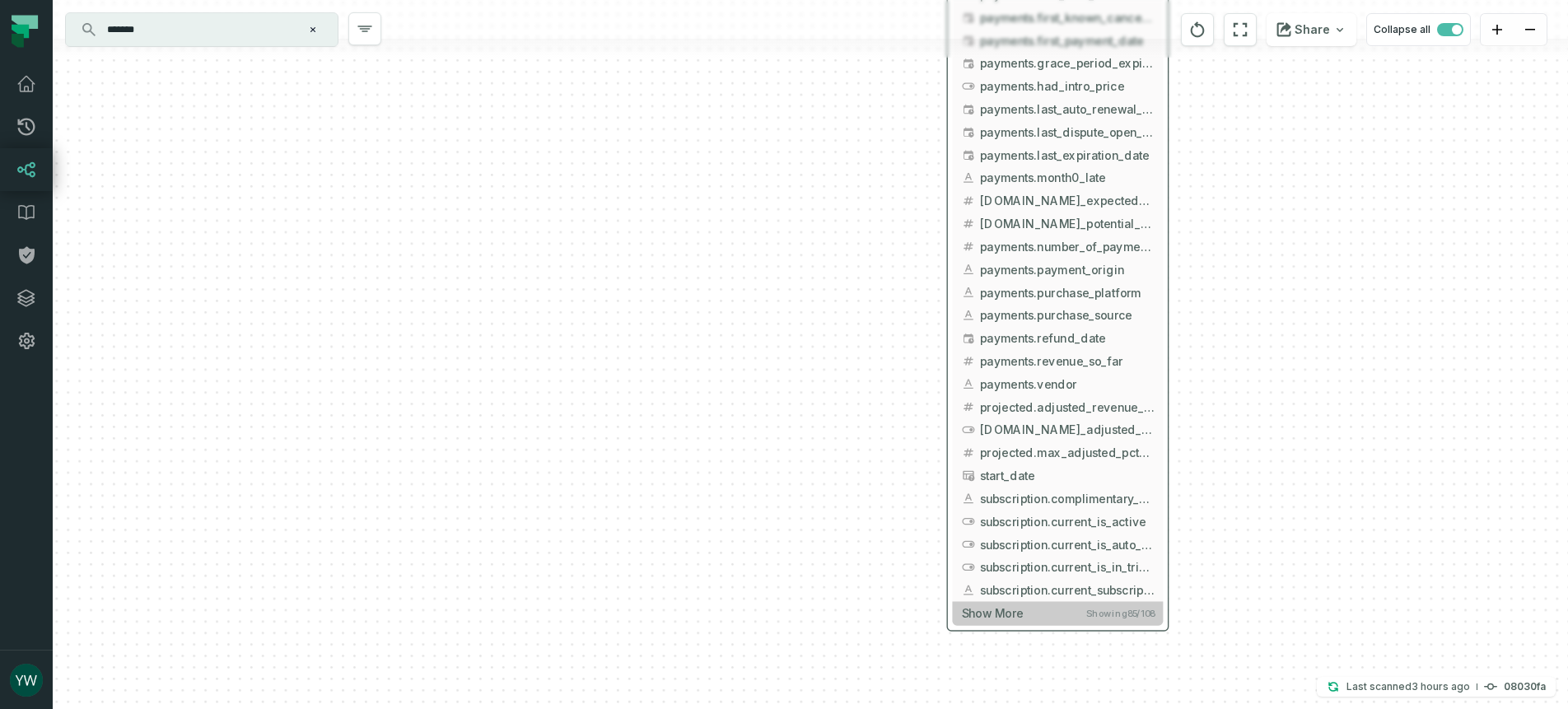
click at [1135, 610] on span "Showing 85 / 108" at bounding box center [1119, 613] width 67 height 11
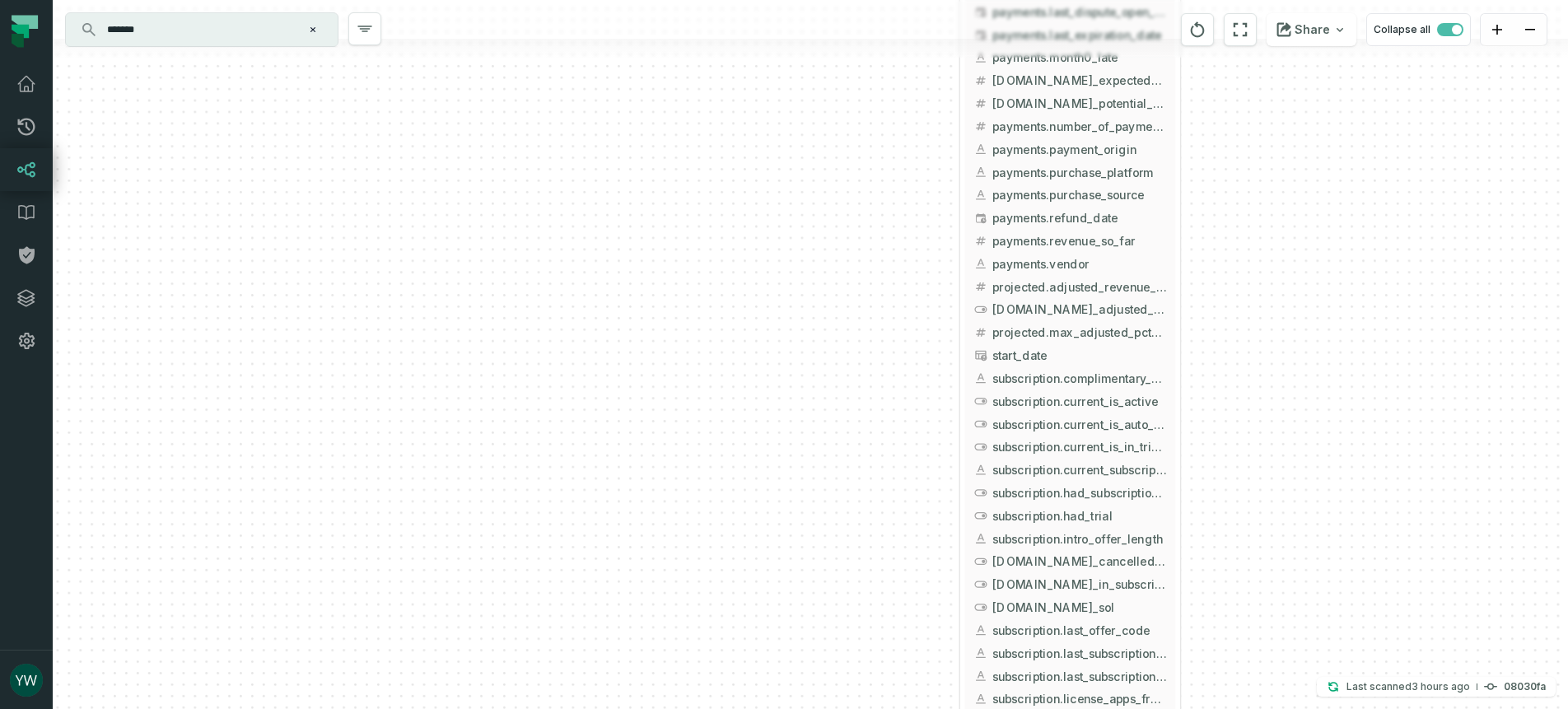
drag, startPoint x: 1230, startPoint y: 621, endPoint x: 1242, endPoint y: 501, distance: 120.6
click at [1242, 501] on div "+ unified_transactions ltx-dwh-prod-processed subscriptions + 143 columns - lic…" at bounding box center [810, 354] width 1515 height 709
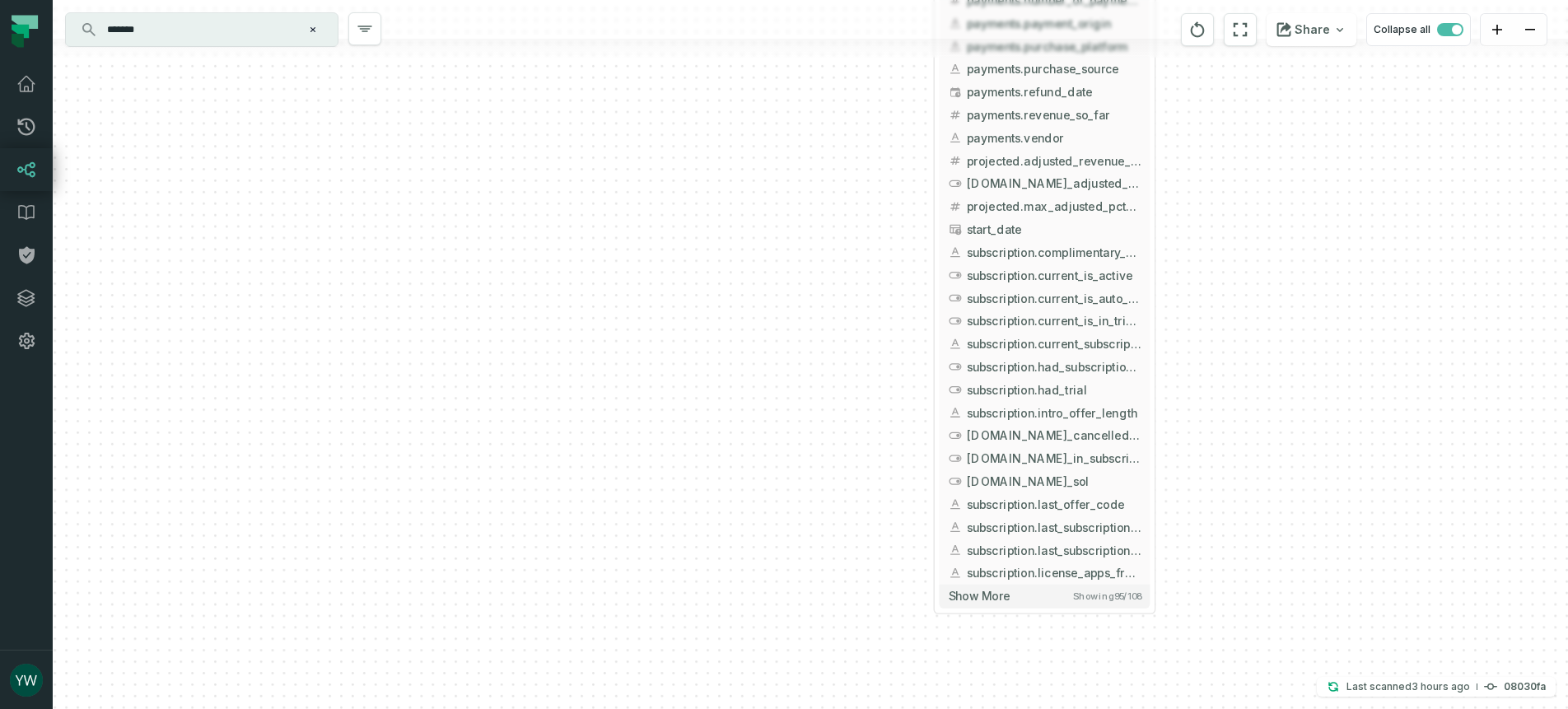
drag, startPoint x: 1244, startPoint y: 580, endPoint x: 1219, endPoint y: 452, distance: 130.4
click at [1219, 452] on div "+ unified_transactions ltx-dwh-prod-processed subscriptions + 143 columns - lic…" at bounding box center [810, 354] width 1515 height 709
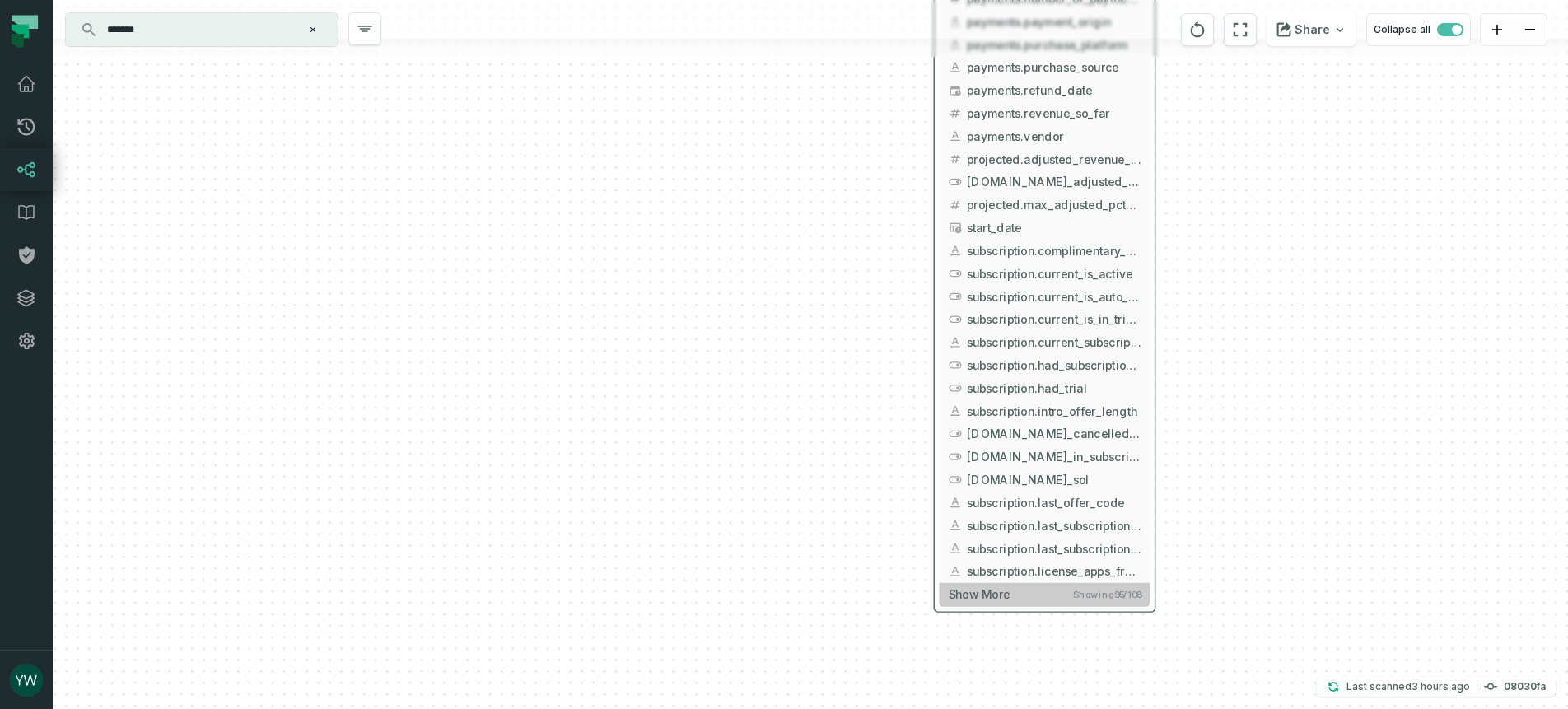
click at [1095, 596] on span "Showing 95 / 108" at bounding box center [1106, 594] width 67 height 11
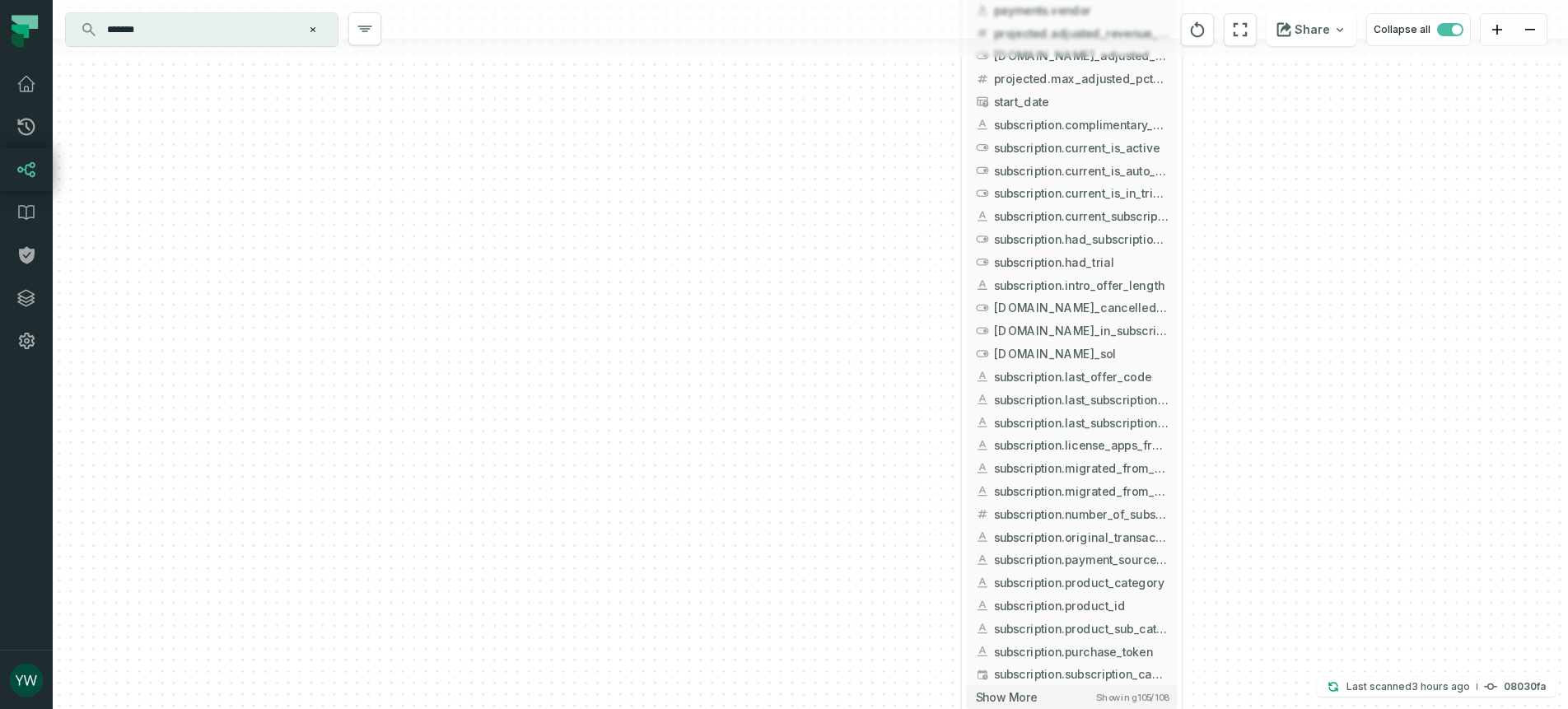
drag, startPoint x: 1269, startPoint y: 546, endPoint x: 1296, endPoint y: 419, distance: 129.8
click at [1296, 419] on div "+ unified_transactions ltx-dwh-prod-processed subscriptions + 143 columns - lic…" at bounding box center [810, 354] width 1515 height 709
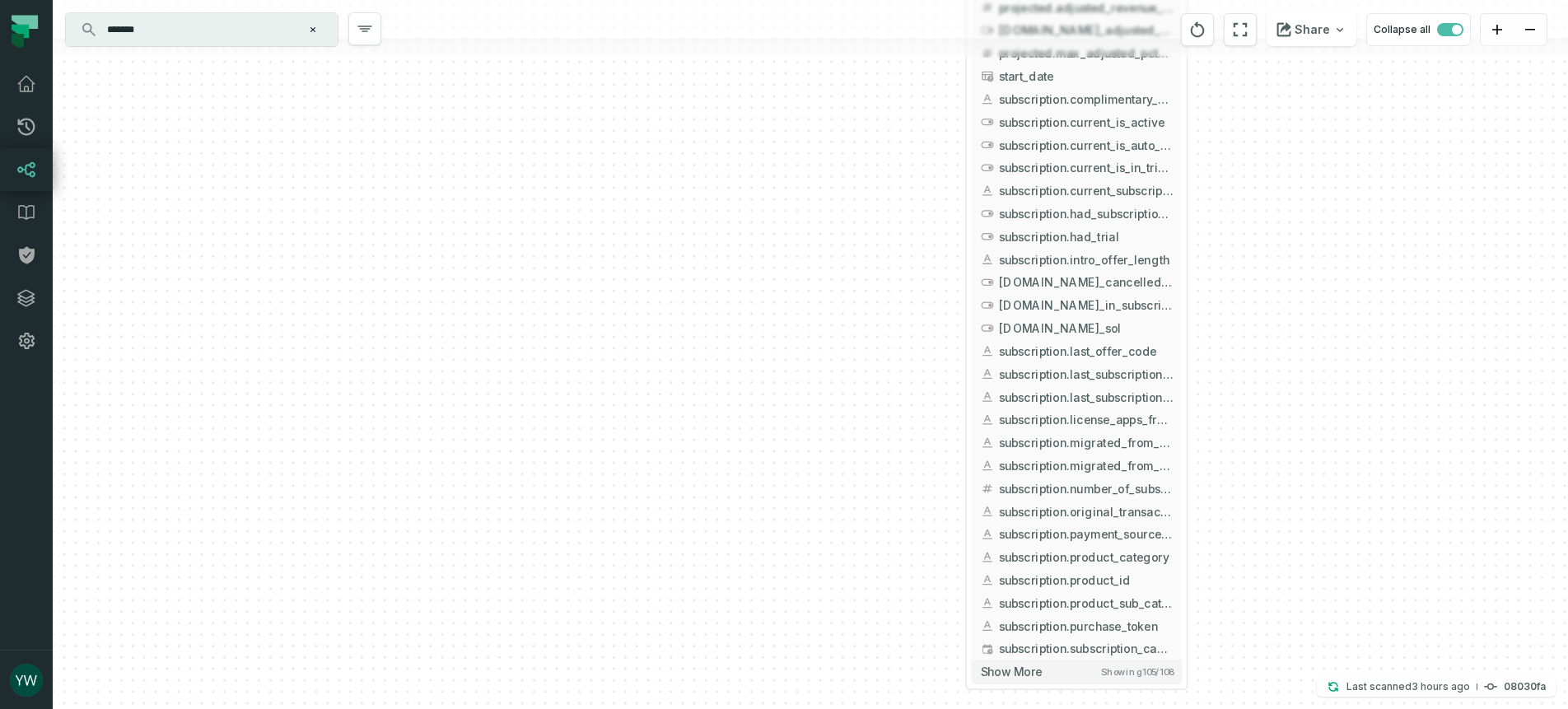
drag, startPoint x: 1288, startPoint y: 510, endPoint x: 1297, endPoint y: 408, distance: 102.4
click at [1297, 408] on div "+ unified_transactions ltx-dwh-prod-processed subscriptions + 143 columns - lic…" at bounding box center [810, 354] width 1515 height 709
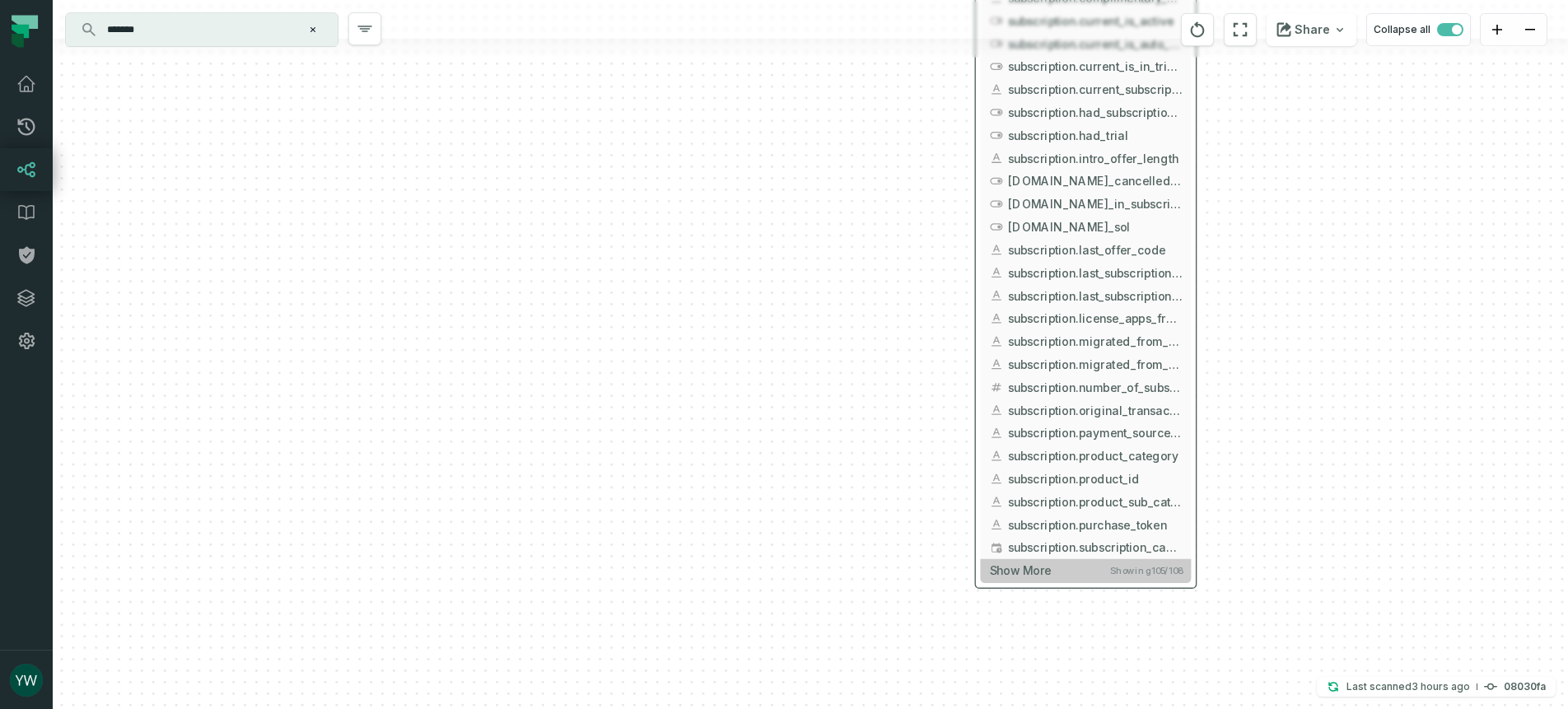
click at [1170, 571] on span "Showing 105 / 108" at bounding box center [1146, 570] width 73 height 11
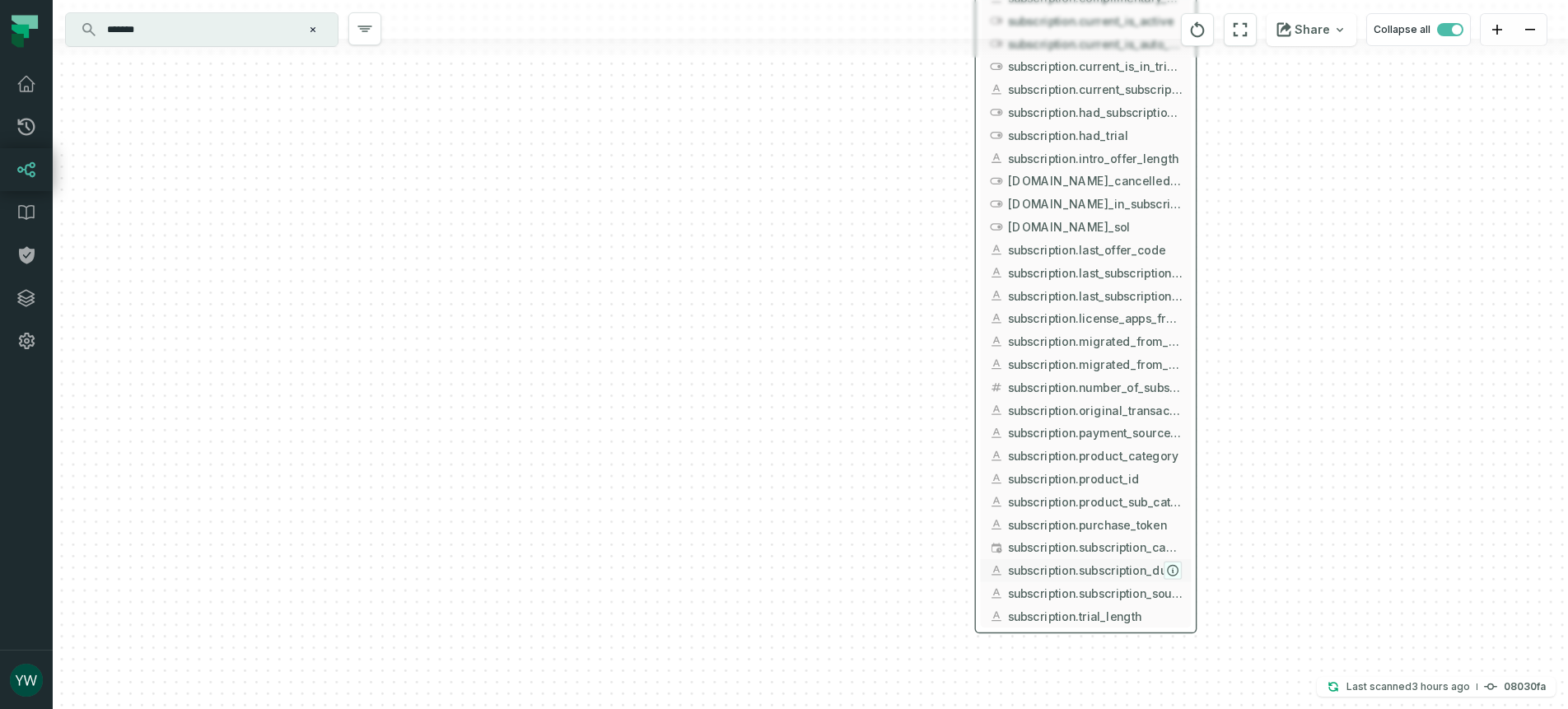
click at [1174, 571] on icon "button" at bounding box center [1173, 570] width 10 height 10
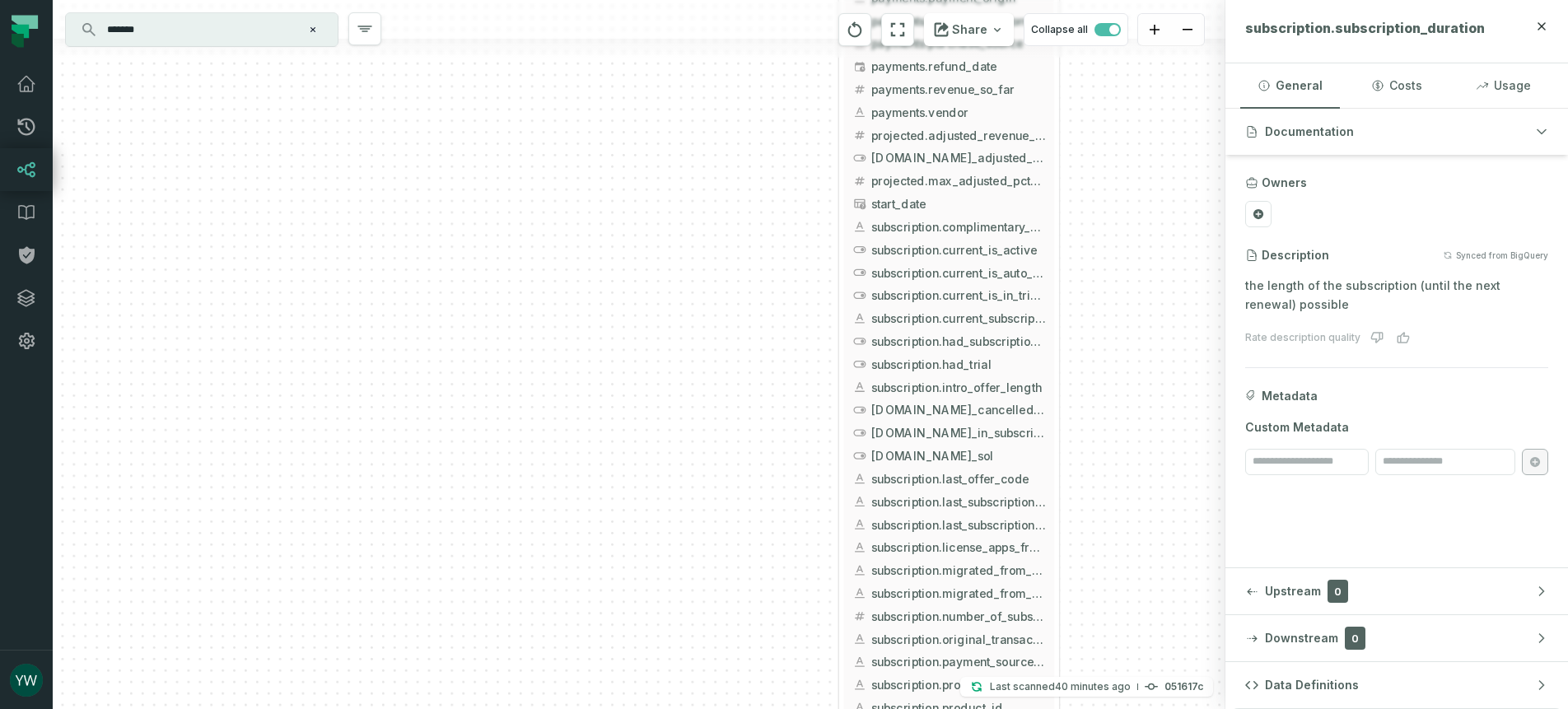
drag, startPoint x: 763, startPoint y: 392, endPoint x: 616, endPoint y: 610, distance: 262.9
click at [613, 662] on div "+ unified_transactions ltx-dwh-prod-processed subscriptions + 143 columns - lic…" at bounding box center [639, 354] width 1172 height 709
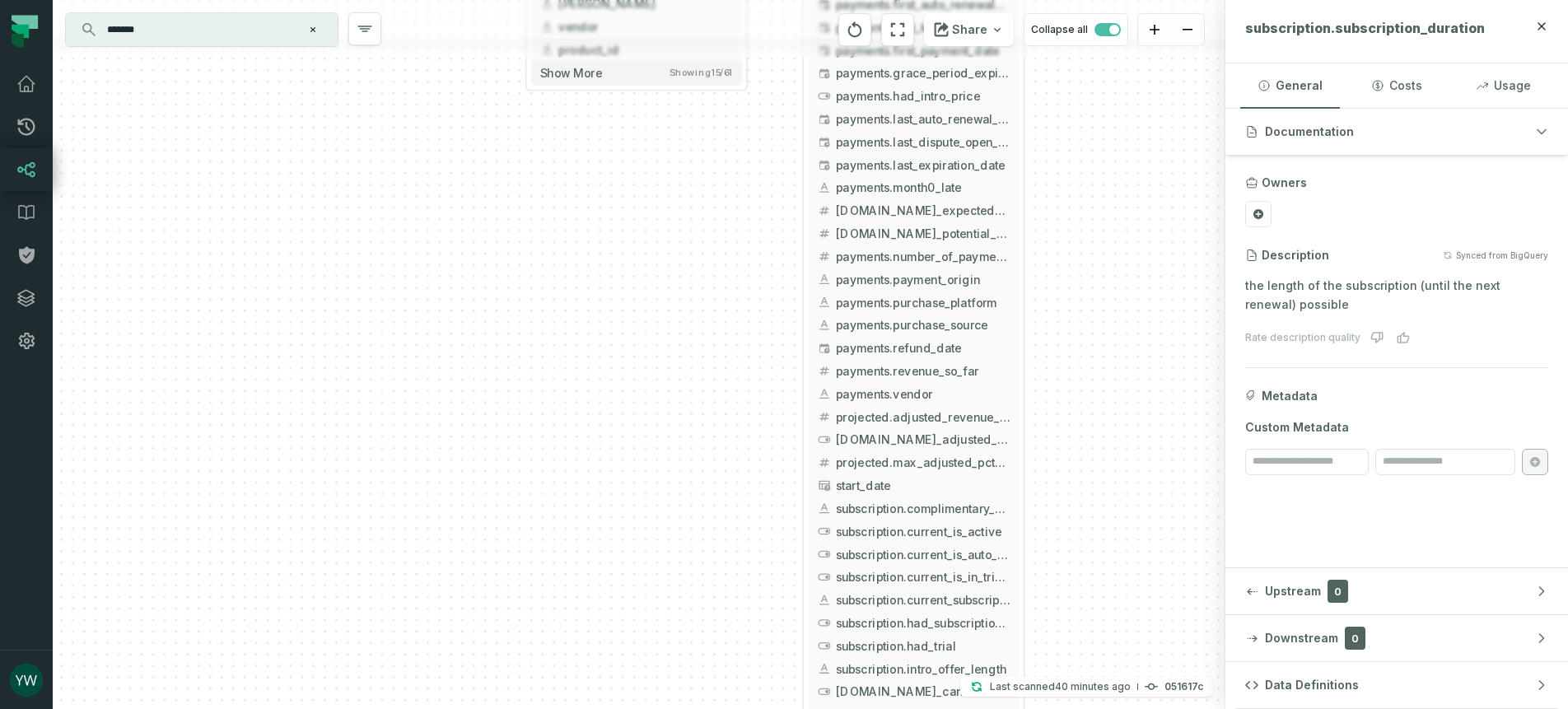
drag, startPoint x: 633, startPoint y: 431, endPoint x: 615, endPoint y: 638, distance: 207.8
click at [615, 638] on div "+ unified_transactions ltx-dwh-prod-processed subscriptions + 143 columns - lic…" at bounding box center [639, 354] width 1172 height 709
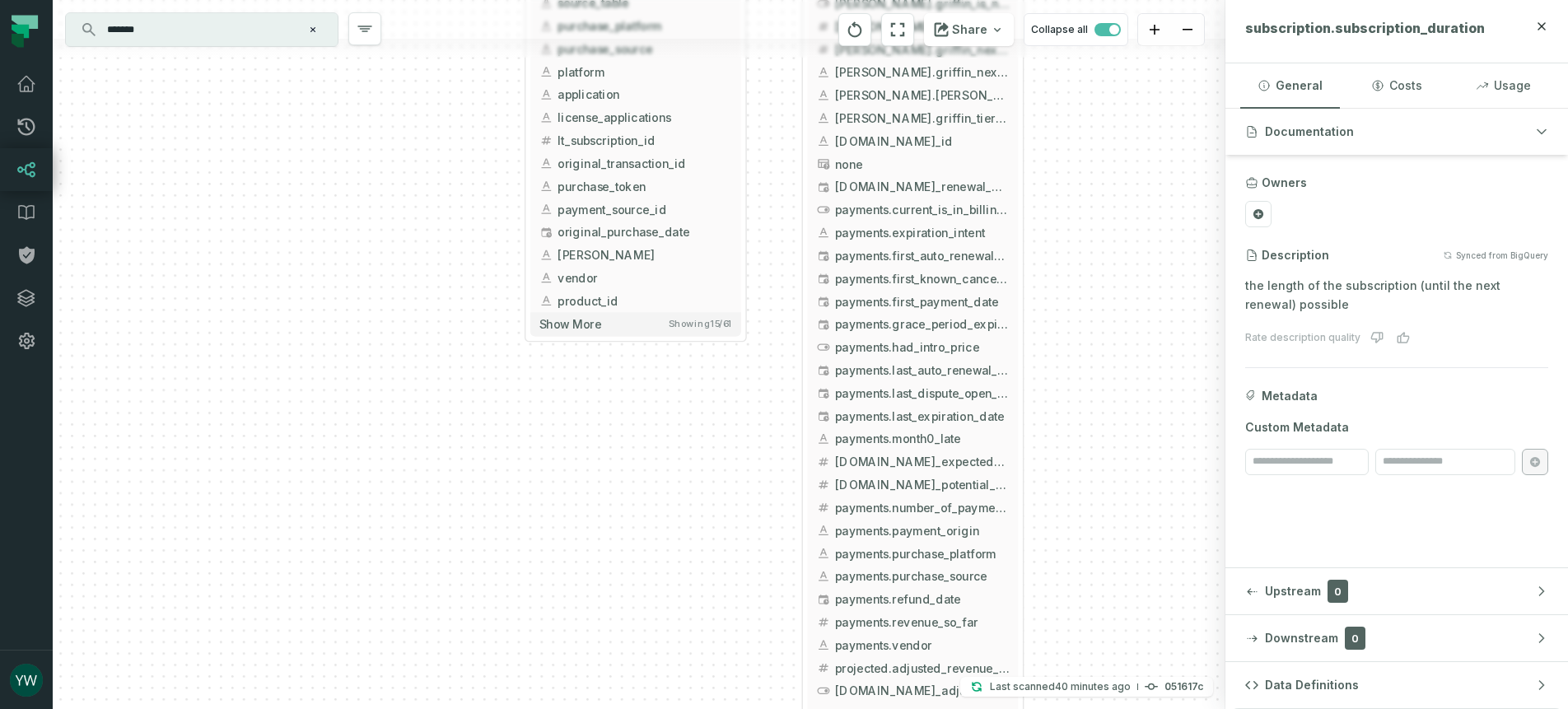
drag, startPoint x: 657, startPoint y: 284, endPoint x: 657, endPoint y: 534, distance: 250.0
click at [657, 534] on div "+ unified_transactions ltx-dwh-prod-processed subscriptions + 143 columns - lic…" at bounding box center [639, 354] width 1172 height 709
click at [818, 415] on icon "button" at bounding box center [824, 417] width 14 height 14
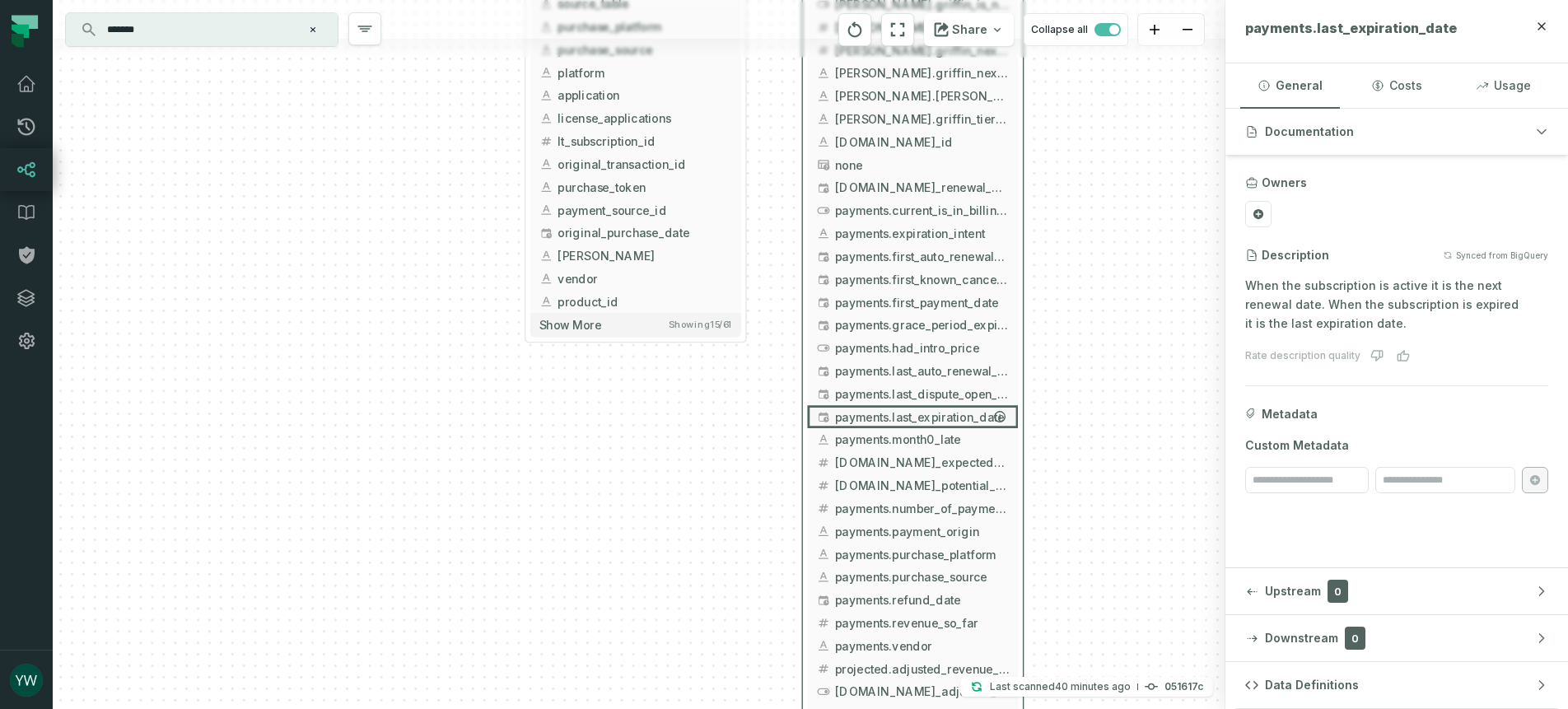
click at [855, 415] on span "payments.last_expiration_date" at bounding box center [921, 417] width 174 height 17
click at [825, 418] on icon "button" at bounding box center [825, 419] width 6 height 6
click at [822, 418] on icon "button" at bounding box center [824, 417] width 14 height 14
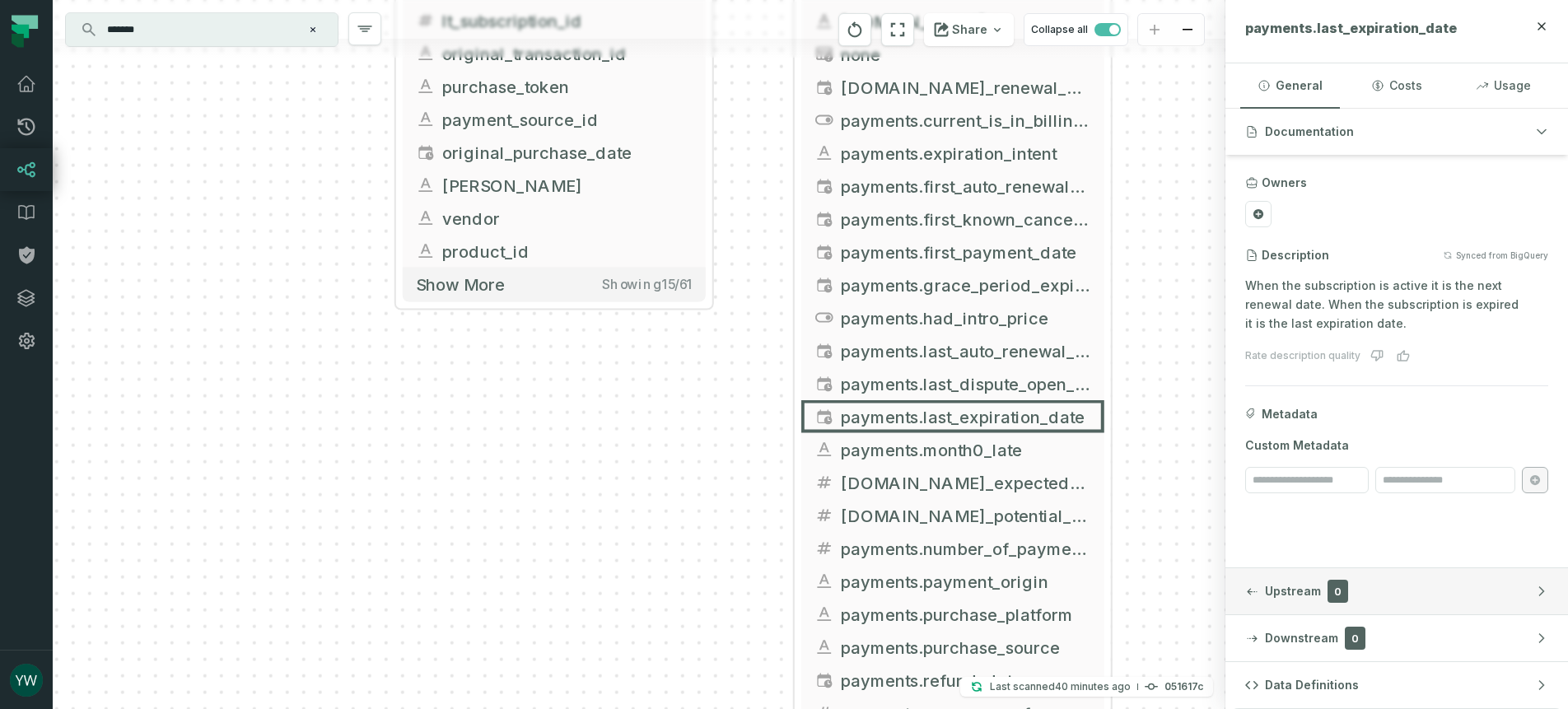
click at [1254, 594] on icon "button" at bounding box center [1252, 591] width 10 height 8
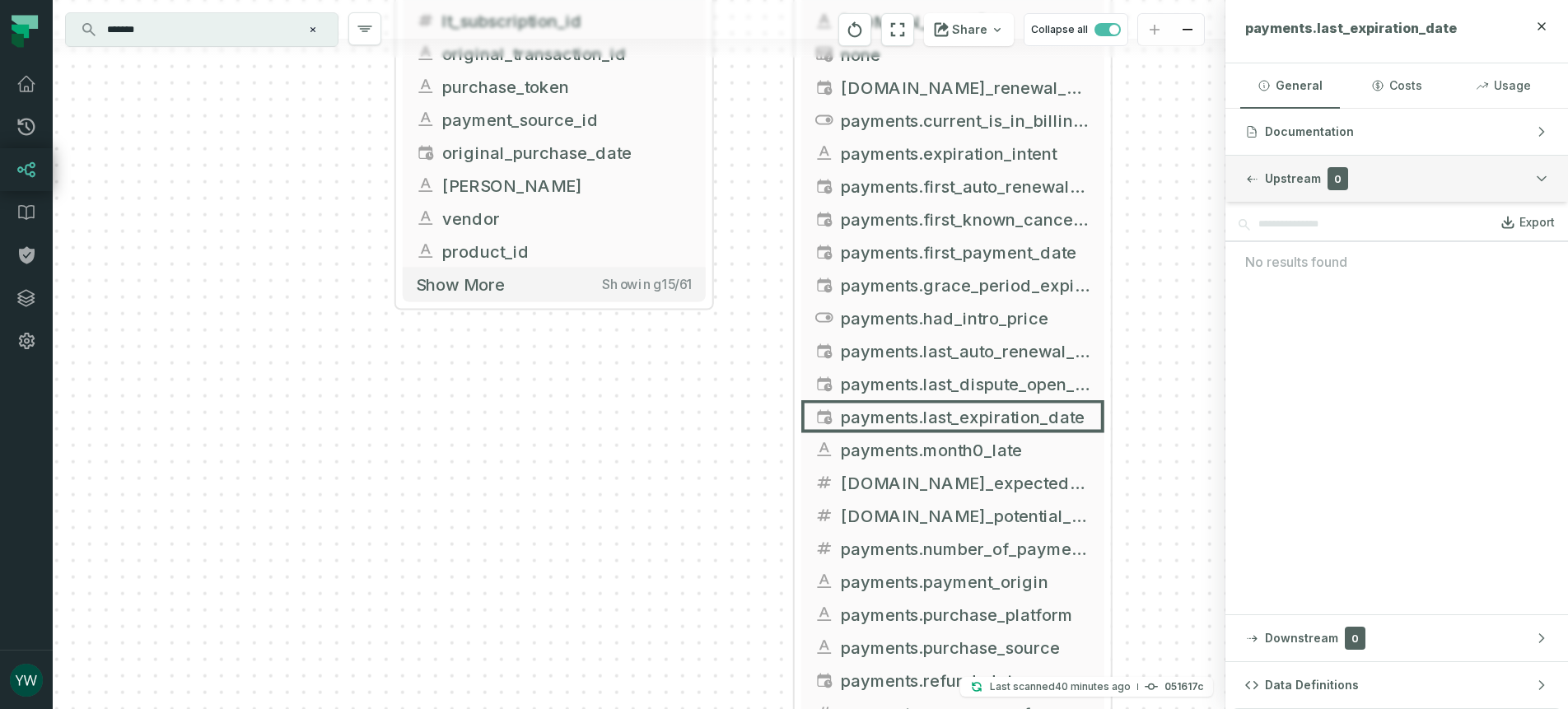
click at [1295, 187] on button "Upstream 0" at bounding box center [1396, 178] width 342 height 46
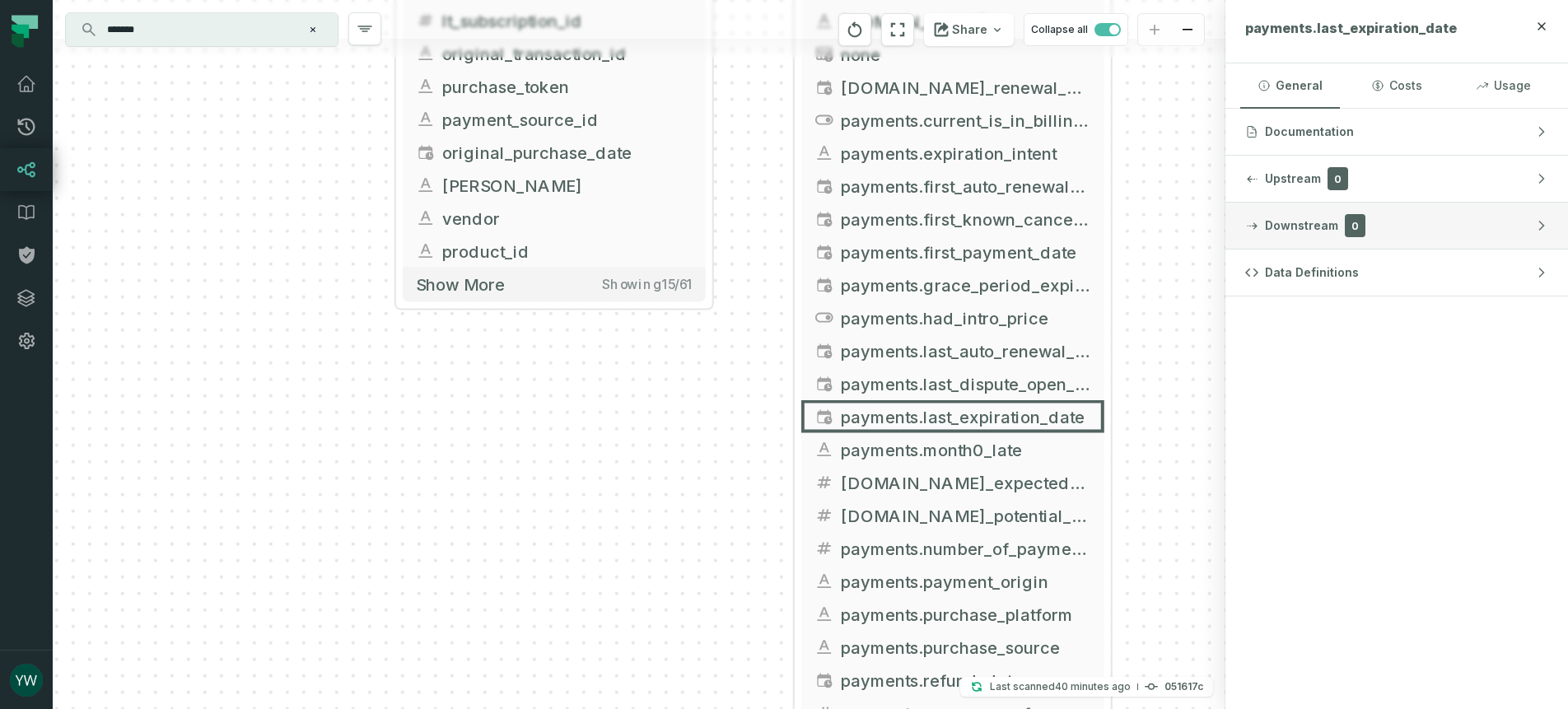
click at [1288, 235] on button "Downstream 0" at bounding box center [1396, 225] width 342 height 46
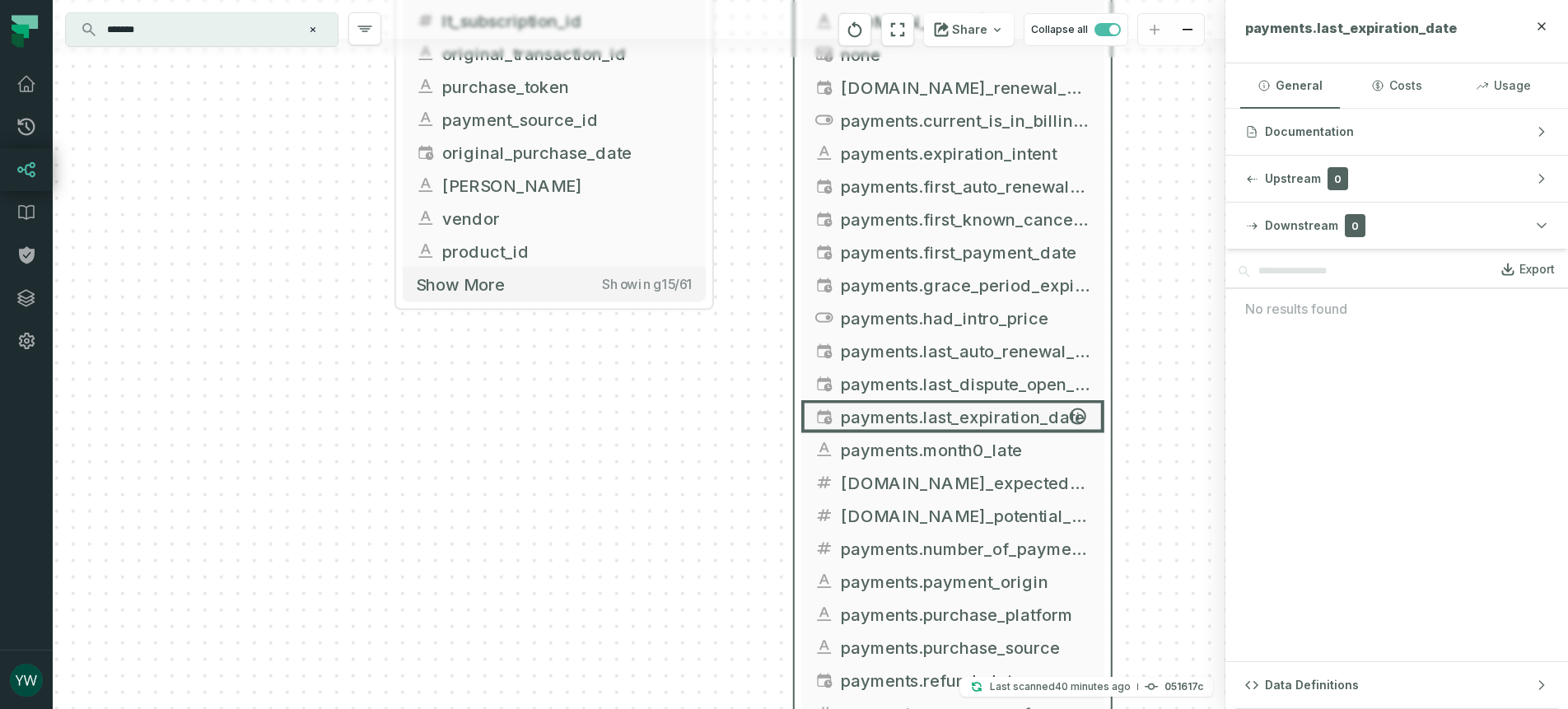
click at [880, 411] on span "payments.last_expiration_date" at bounding box center [966, 417] width 251 height 25
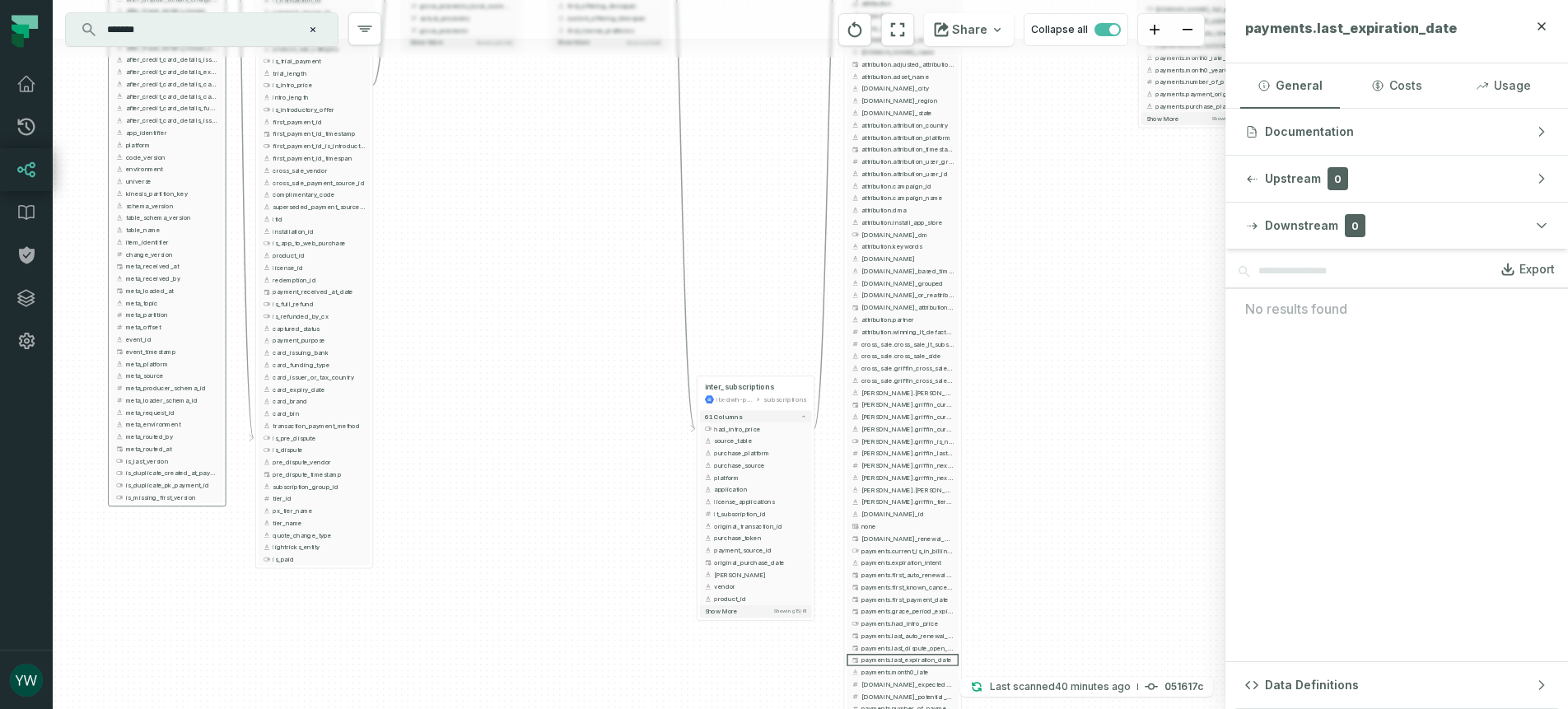
drag, startPoint x: 1008, startPoint y: 241, endPoint x: 1106, endPoint y: 465, distance: 244.5
click at [1106, 465] on div "+ unified_transactions ltx-dwh-prod-processed subscriptions + 143 columns - lic…" at bounding box center [639, 354] width 1172 height 709
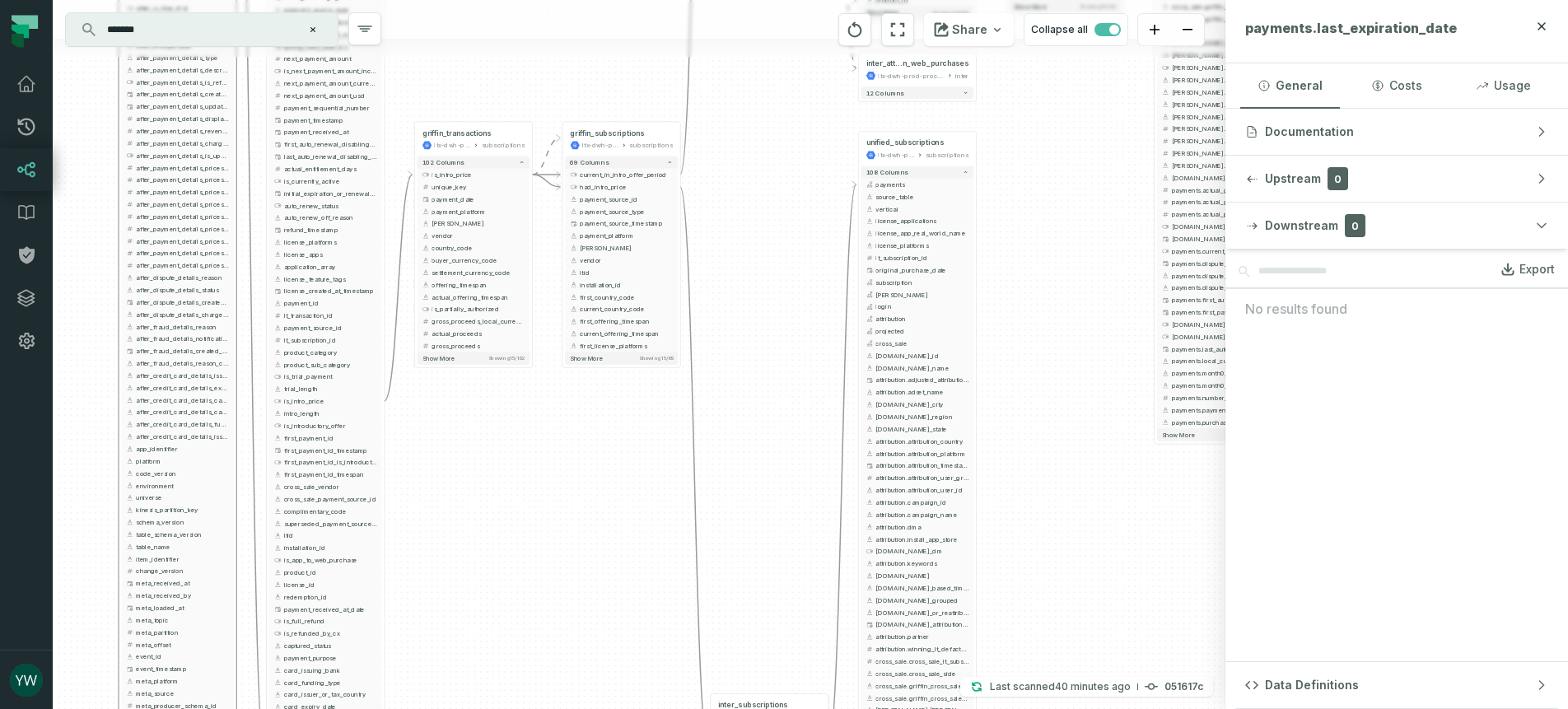
drag, startPoint x: 1013, startPoint y: 383, endPoint x: 1017, endPoint y: 617, distance: 234.0
click at [1017, 617] on div "+ unified_transactions ltx-dwh-prod-processed subscriptions + 143 columns - lic…" at bounding box center [639, 354] width 1172 height 709
click at [857, 149] on button "+" at bounding box center [858, 149] width 10 height 10
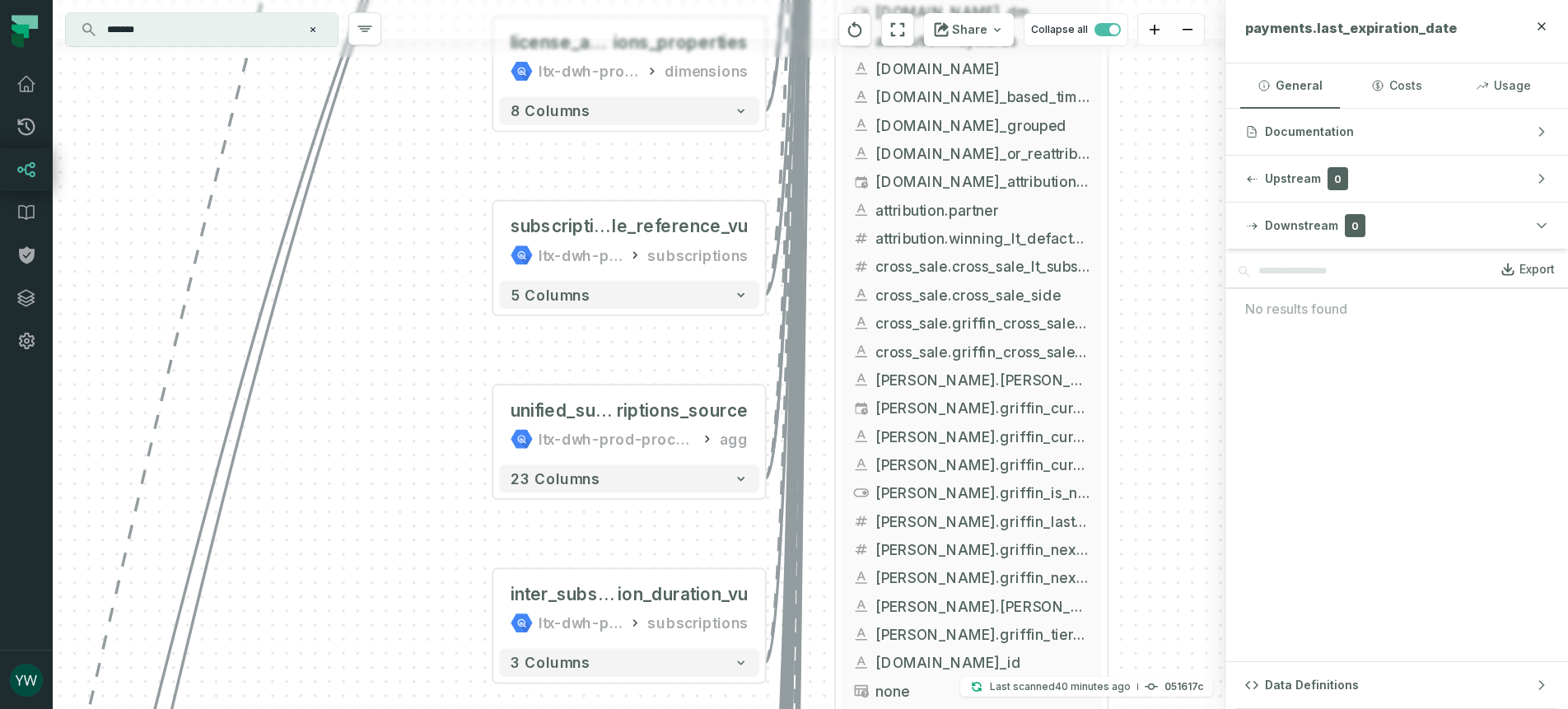
drag, startPoint x: 1167, startPoint y: 496, endPoint x: 1121, endPoint y: 251, distance: 249.3
click at [1122, 252] on div "license_applicat ions_properties ltx-dwh-prod-processed dimensions + 8 columns …" at bounding box center [639, 354] width 1172 height 709
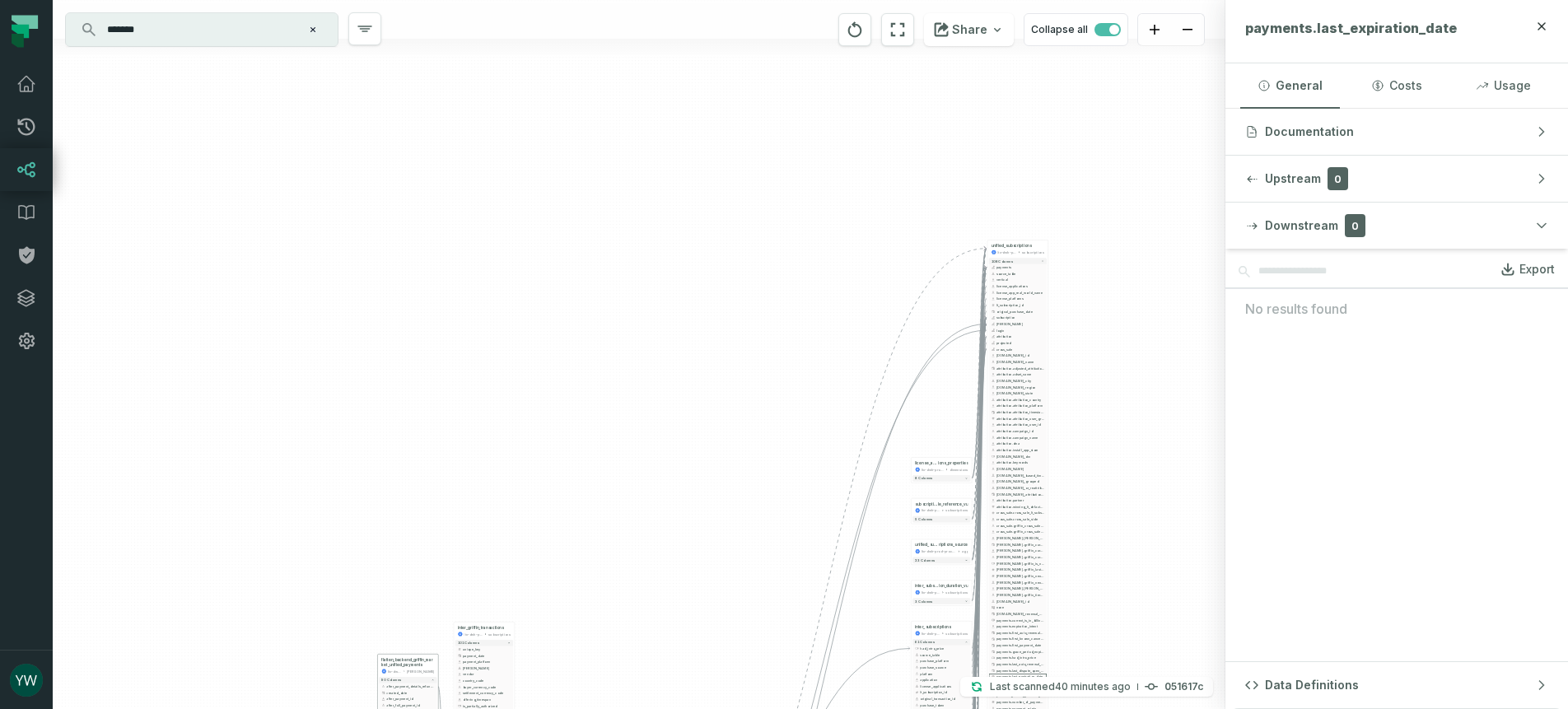
drag, startPoint x: 1128, startPoint y: 150, endPoint x: 1138, endPoint y: 487, distance: 337.1
click at [1138, 489] on div "license_applicat ions_properties ltx-dwh-prod-processed dimensions + 8 columns …" at bounding box center [639, 354] width 1172 height 709
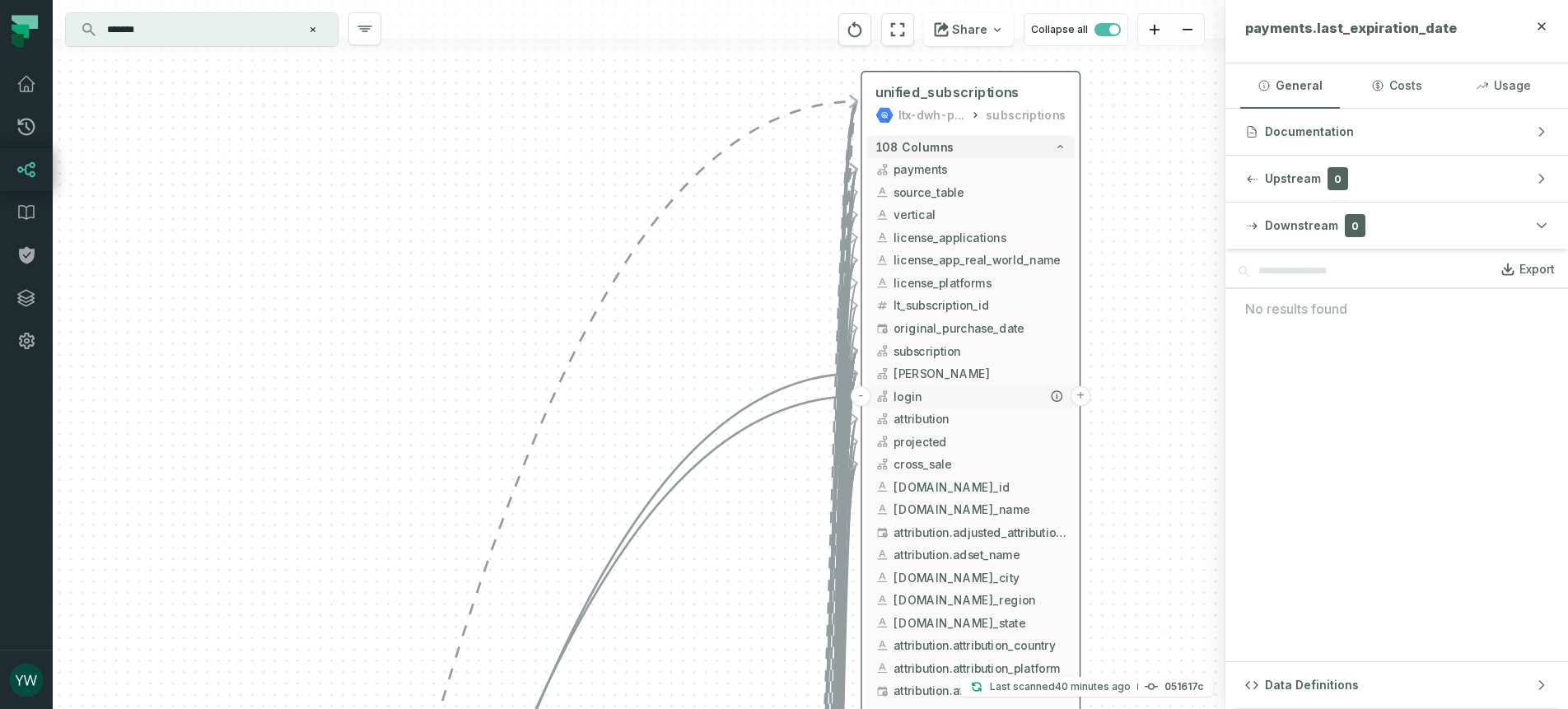
click at [862, 391] on button "-" at bounding box center [861, 397] width 21 height 21
click at [862, 391] on button "+" at bounding box center [861, 397] width 21 height 21
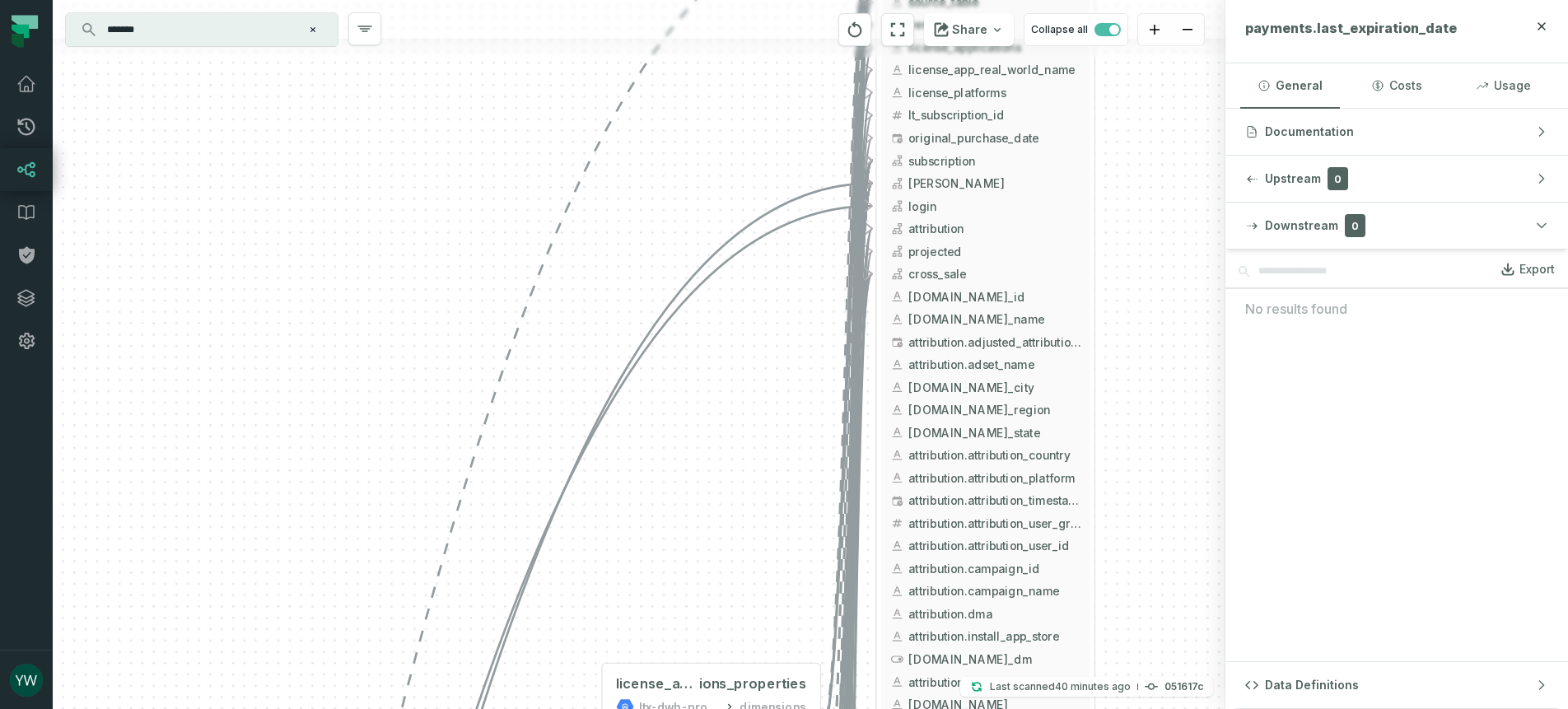
drag, startPoint x: 1161, startPoint y: 591, endPoint x: 1177, endPoint y: 227, distance: 364.4
click at [1177, 230] on div "license_applicat ions_properties ltx-dwh-prod-processed dimensions + 8 columns …" at bounding box center [639, 354] width 1172 height 709
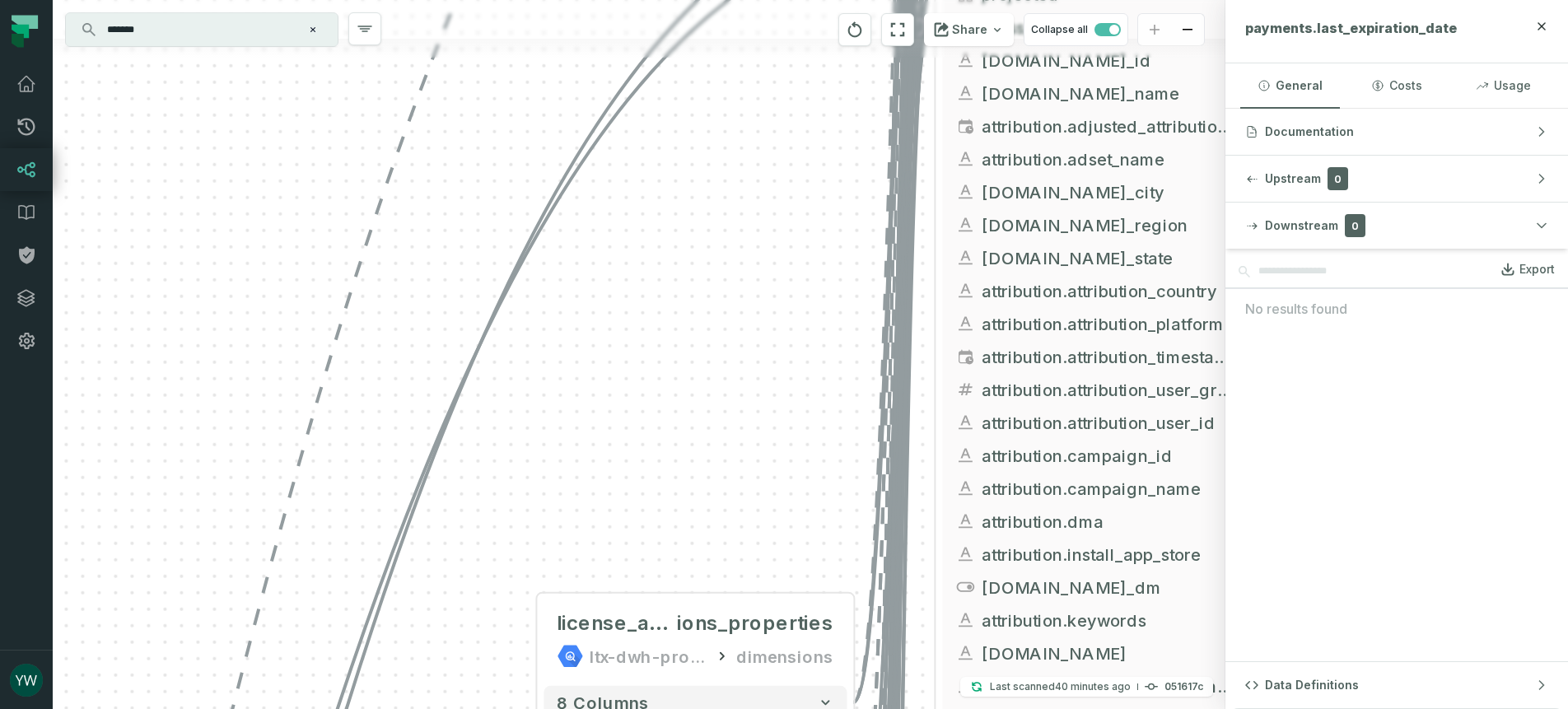
drag, startPoint x: 755, startPoint y: 143, endPoint x: 783, endPoint y: 67, distance: 81.0
click at [786, 75] on div "license_applicat ions_properties ltx-dwh-prod-processed dimensions + 8 columns …" at bounding box center [639, 354] width 1172 height 709
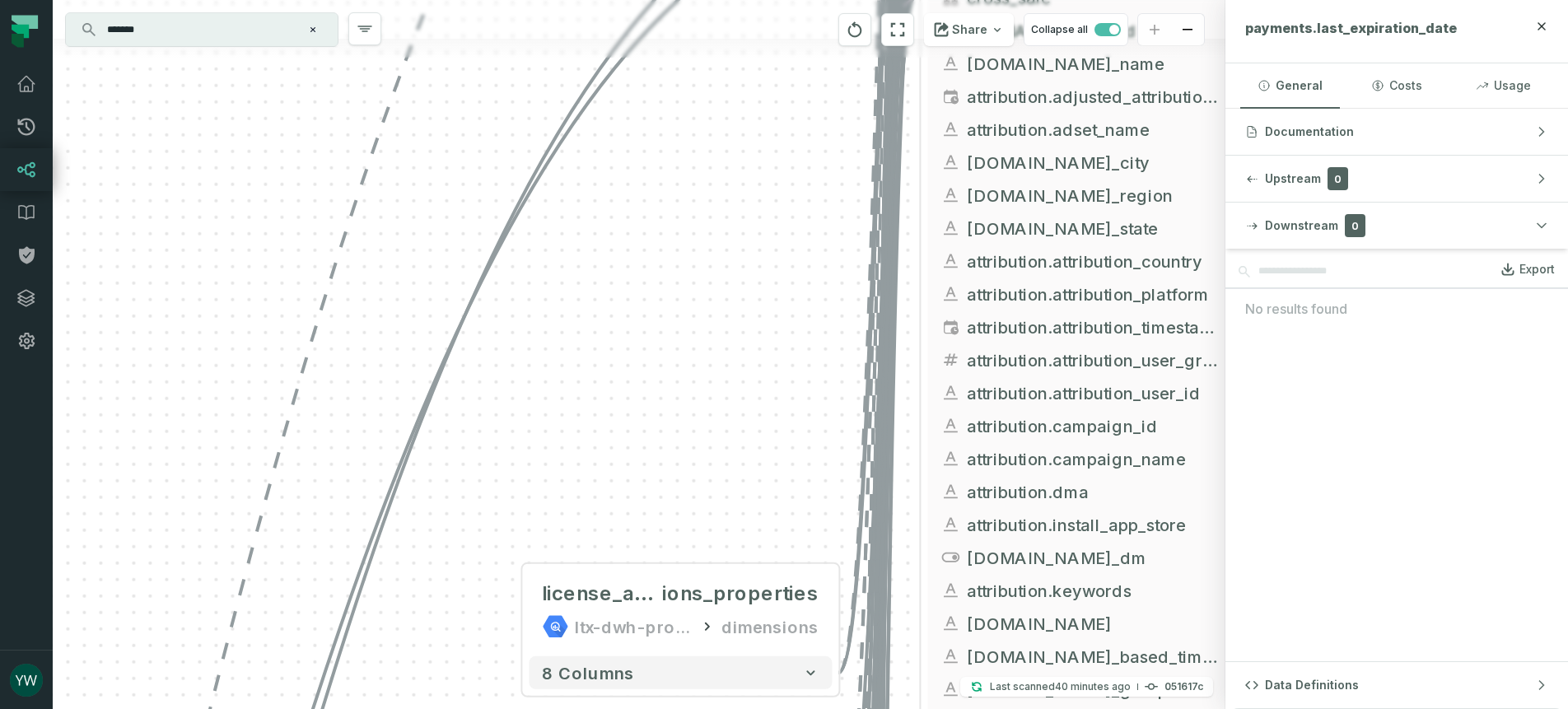
drag, startPoint x: 787, startPoint y: 339, endPoint x: 790, endPoint y: 100, distance: 239.0
click at [794, 125] on div "license_applicat ions_properties ltx-dwh-prod-processed dimensions + 8 columns …" at bounding box center [639, 354] width 1172 height 709
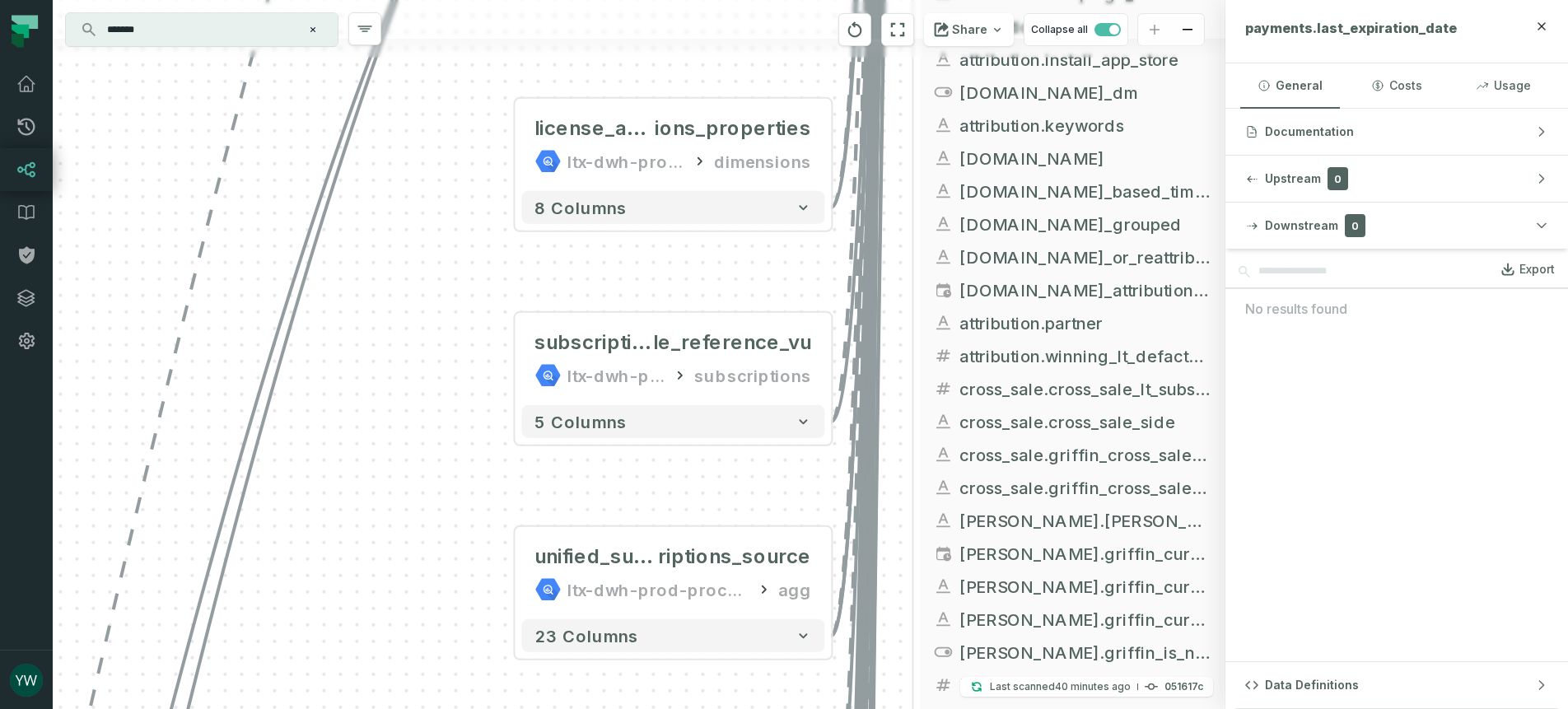
drag, startPoint x: 506, startPoint y: 518, endPoint x: 464, endPoint y: 99, distance: 421.1
click at [464, 105] on div "license_applicat ions_properties ltx-dwh-prod-processed dimensions + 8 columns …" at bounding box center [639, 354] width 1172 height 709
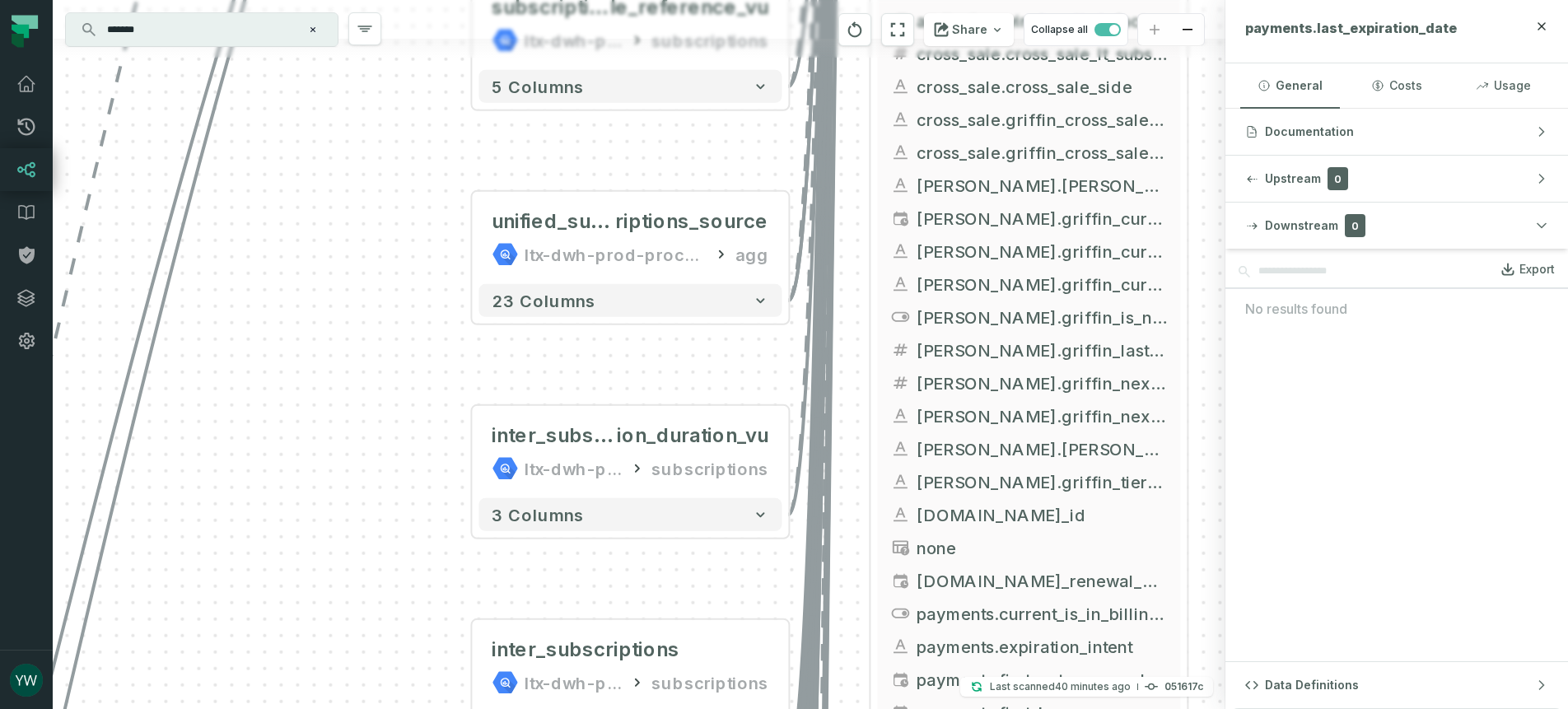
drag, startPoint x: 657, startPoint y: 563, endPoint x: 624, endPoint y: 202, distance: 362.5
click at [625, 236] on div "license_applicat ions_properties ltx-dwh-prod-processed dimensions + 8 columns …" at bounding box center [639, 354] width 1172 height 709
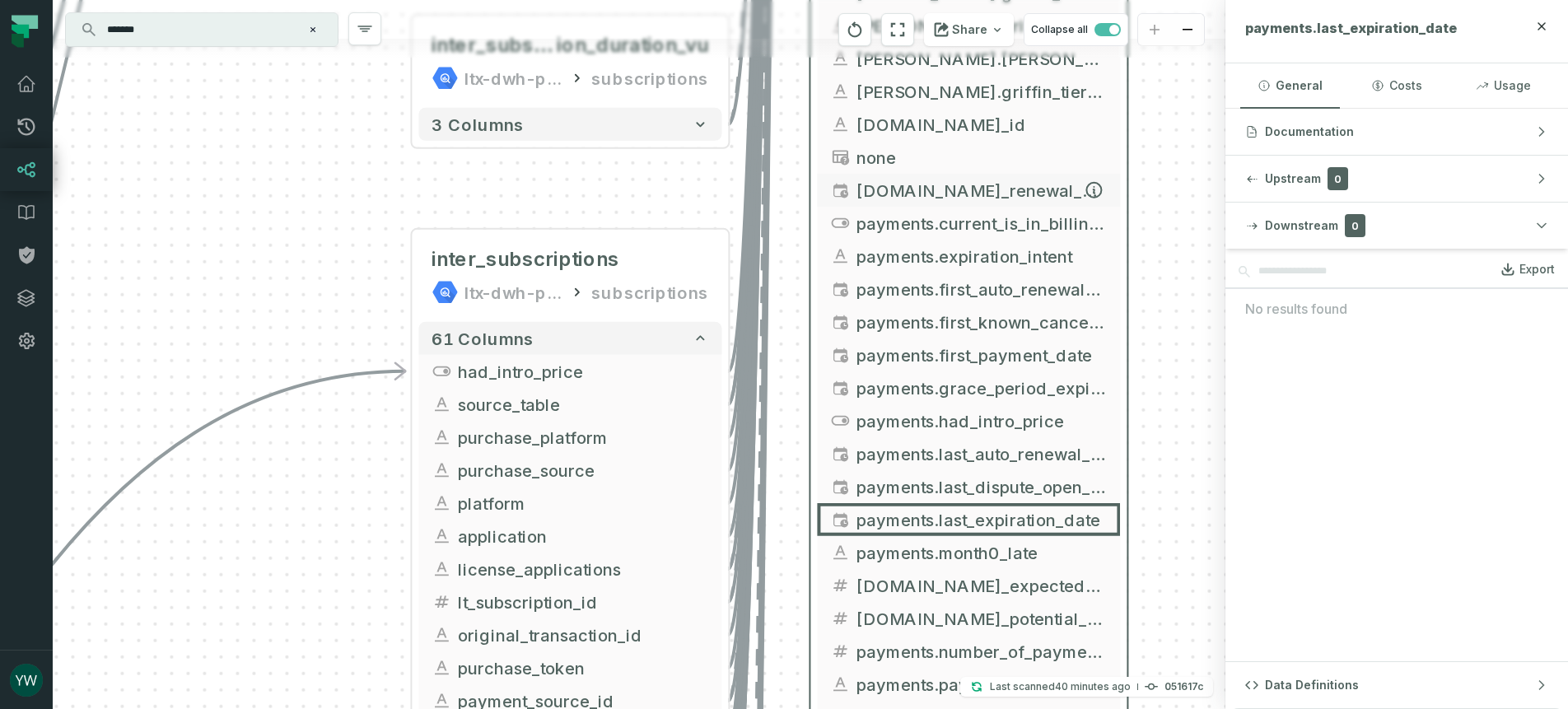
drag, startPoint x: 871, startPoint y: 418, endPoint x: 825, endPoint y: 182, distance: 240.4
click at [825, 182] on button "[DOMAIN_NAME]_renewal_disabling_date" at bounding box center [968, 190] width 303 height 33
click at [1025, 297] on span "payments.first_auto_renewal_disabling_date" at bounding box center [982, 289] width 251 height 25
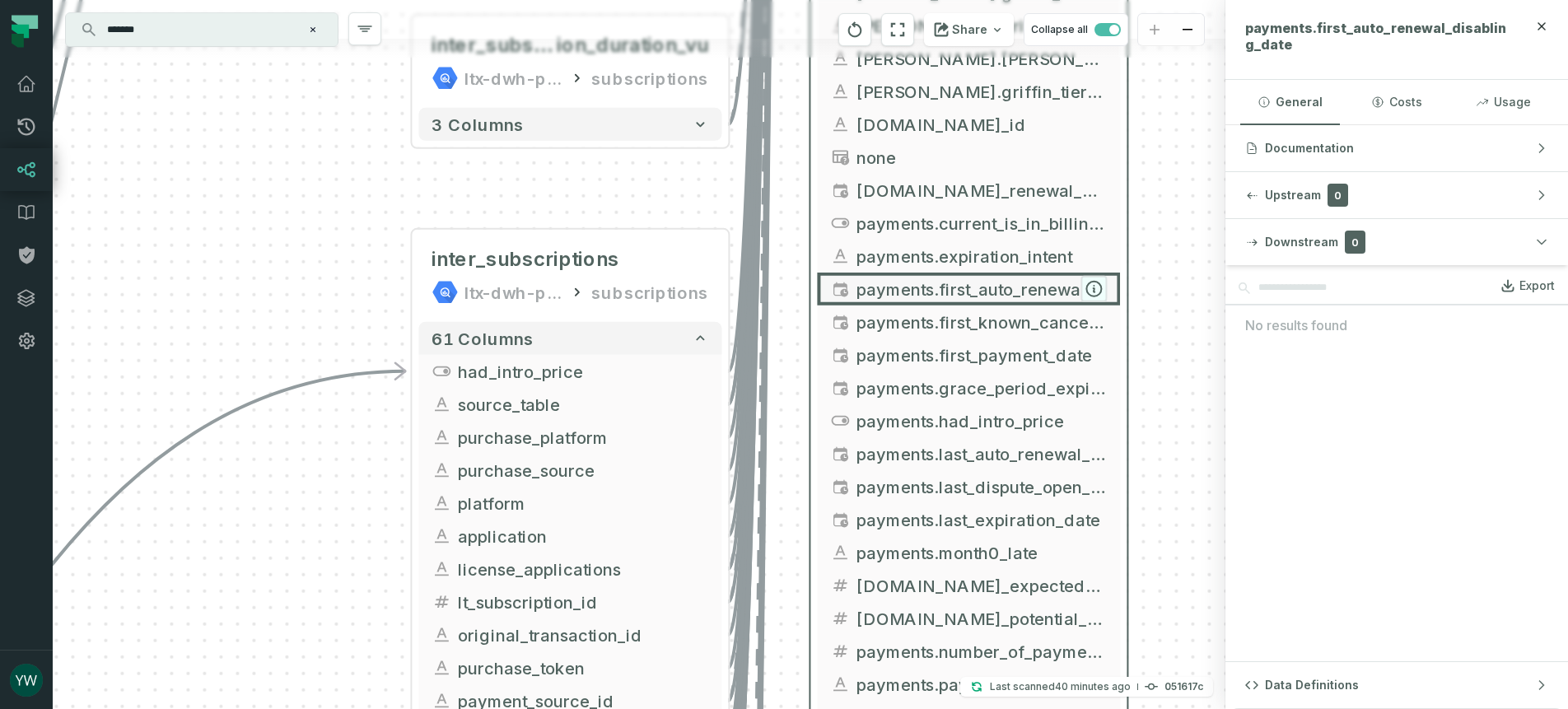
click at [1096, 287] on icon "button" at bounding box center [1093, 289] width 15 height 15
click at [1091, 286] on icon "button" at bounding box center [1093, 289] width 15 height 15
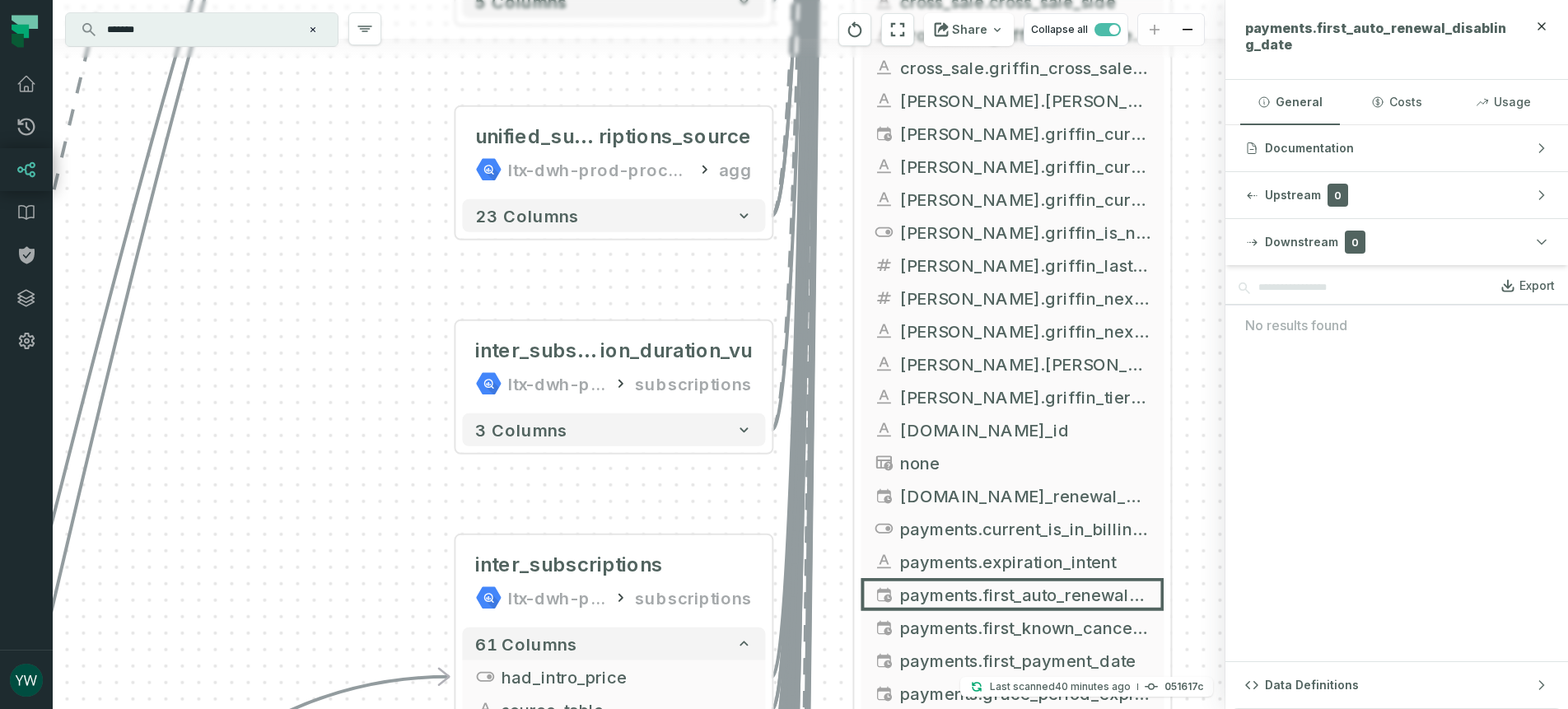
drag, startPoint x: 1148, startPoint y: 303, endPoint x: 1159, endPoint y: 703, distance: 400.2
click at [1161, 700] on div "license_applicat ions_properties ltx-dwh-prod-processed dimensions + 8 columns …" at bounding box center [639, 354] width 1172 height 709
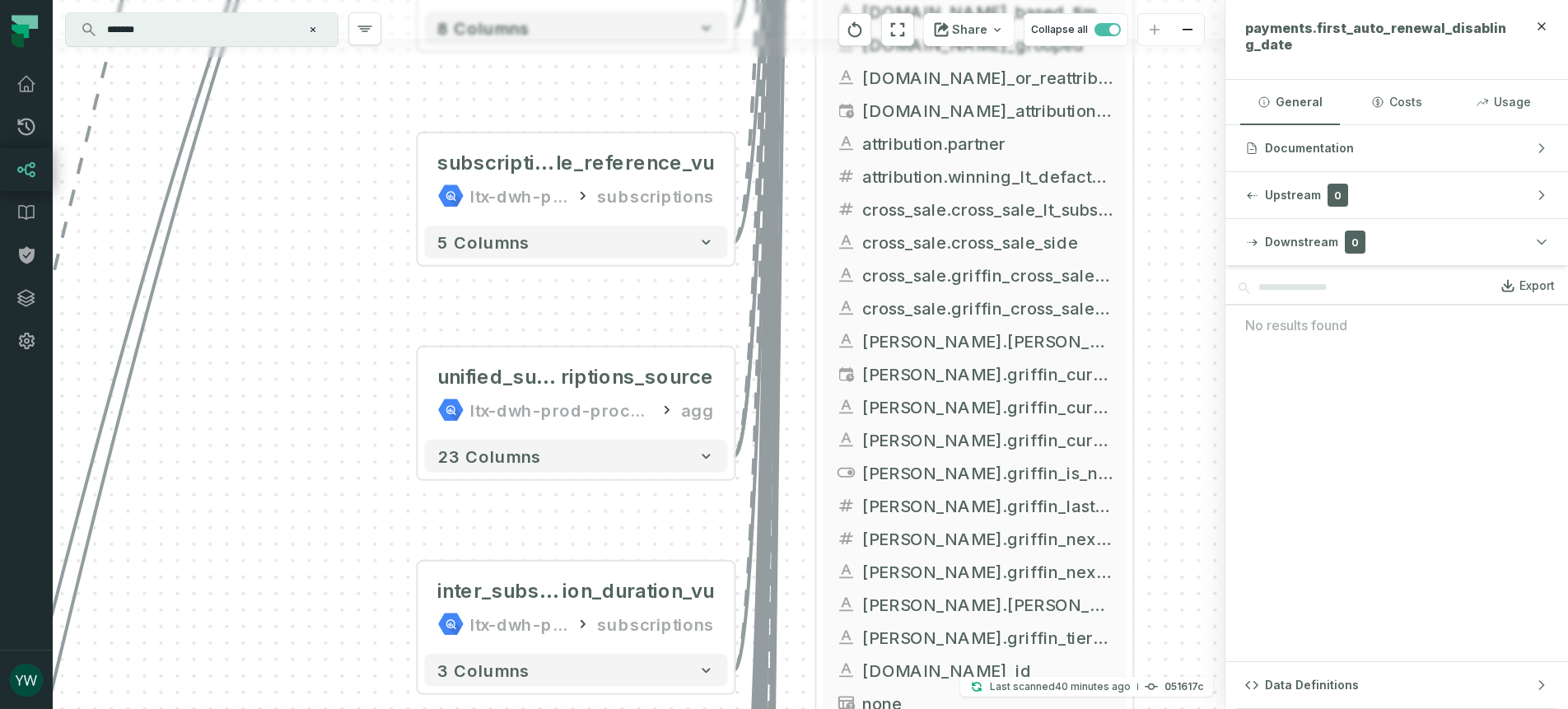
drag, startPoint x: 1188, startPoint y: 359, endPoint x: 1133, endPoint y: 757, distance: 401.8
click at [1133, 709] on html "Pull Requests Dashboard Lineage Data Catalog Policies Integrations Settings ywi…" at bounding box center [784, 354] width 1568 height 709
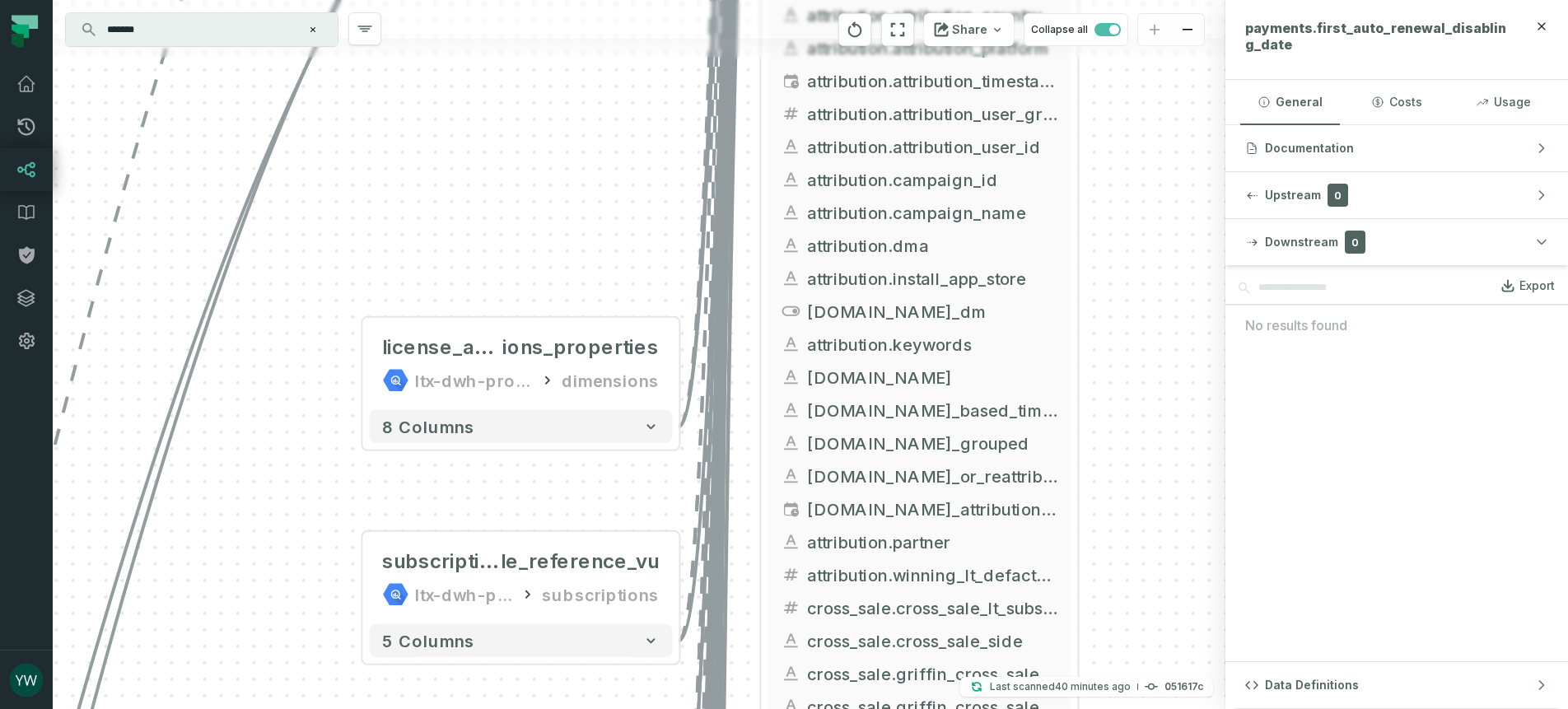
drag, startPoint x: 1158, startPoint y: 267, endPoint x: 1120, endPoint y: 527, distance: 262.8
click at [1120, 527] on div "license_applicat ions_properties ltx-dwh-prod-processed dimensions + 8 columns …" at bounding box center [639, 354] width 1172 height 709
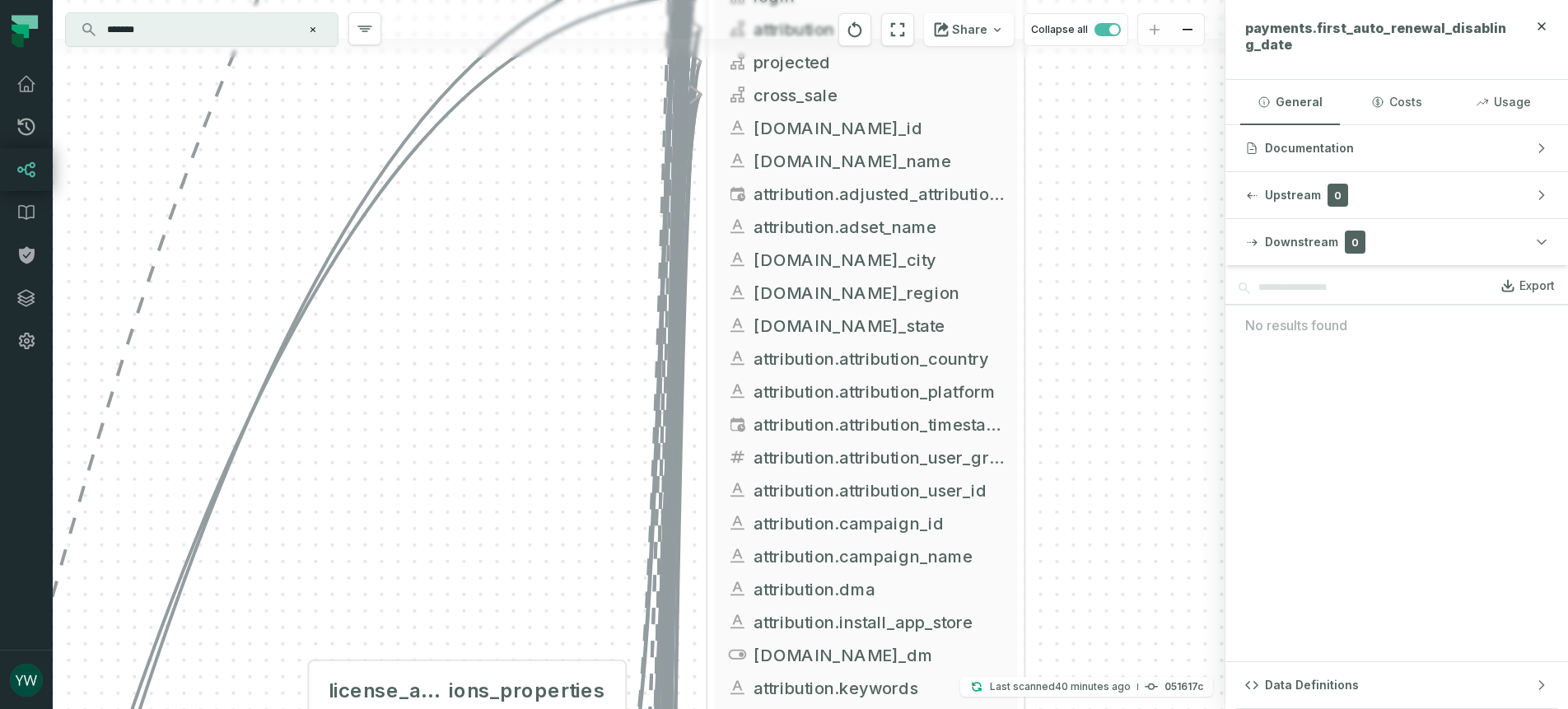
drag, startPoint x: 1128, startPoint y: 374, endPoint x: 1012, endPoint y: 652, distance: 301.2
click at [1016, 646] on div "license_applicat ions_properties ltx-dwh-prod-processed dimensions + 8 columns …" at bounding box center [639, 354] width 1172 height 709
